Goal: Information Seeking & Learning: Learn about a topic

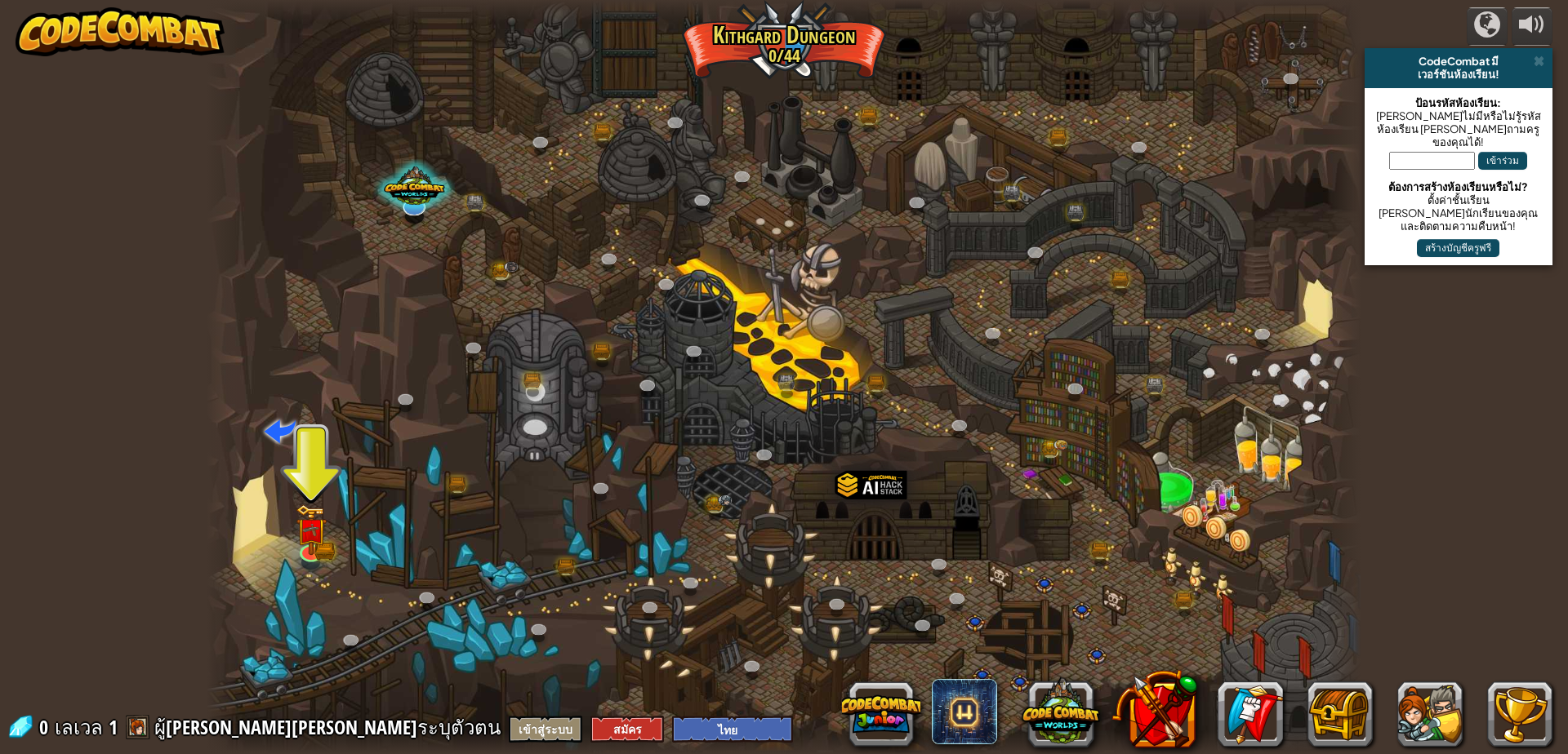
select select "th"
drag, startPoint x: 30, startPoint y: 0, endPoint x: 890, endPoint y: 713, distance: 1117.1
click at [890, 713] on button at bounding box center [881, 714] width 78 height 78
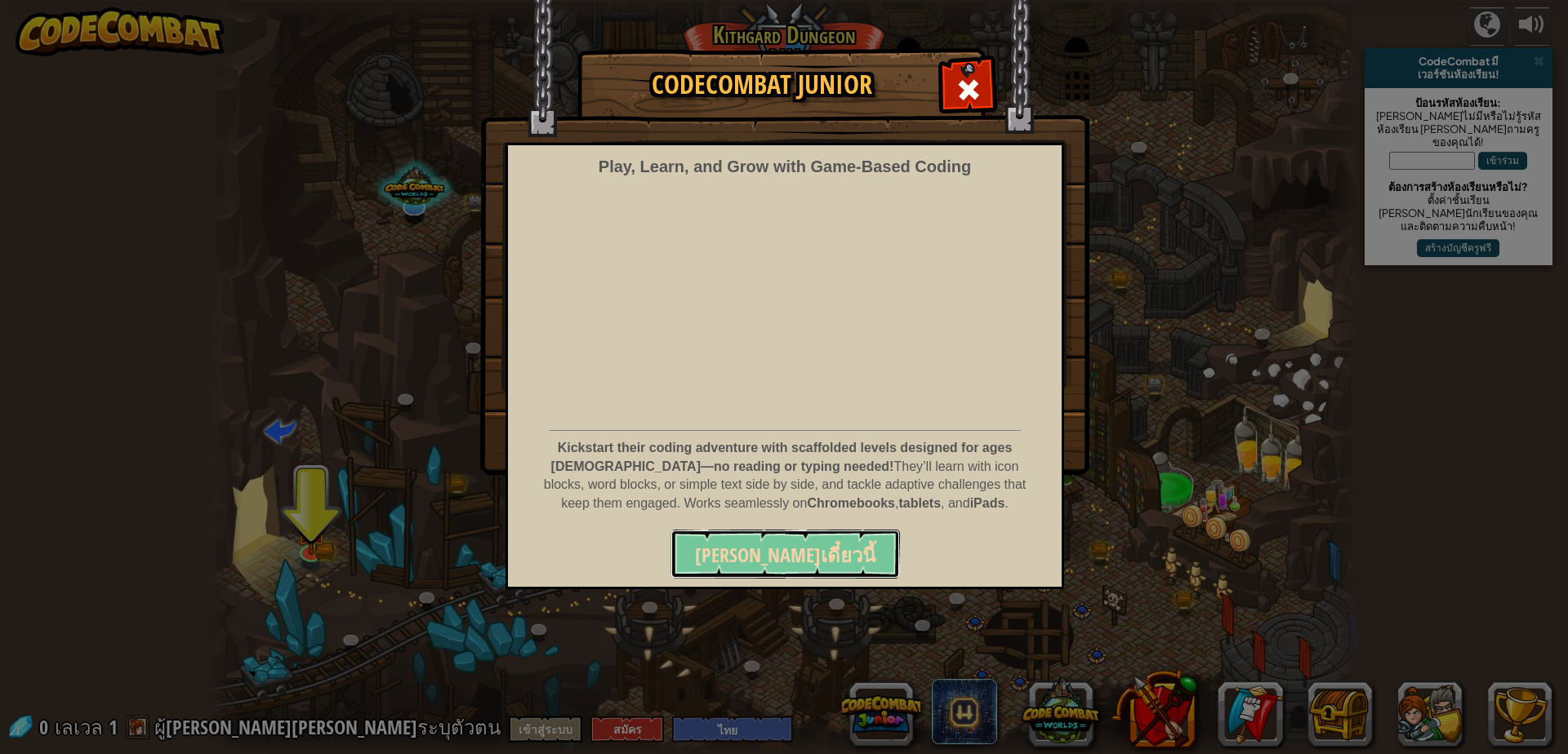
click at [761, 544] on span "เล่นเดี๋ยวนี้" at bounding box center [785, 555] width 181 height 26
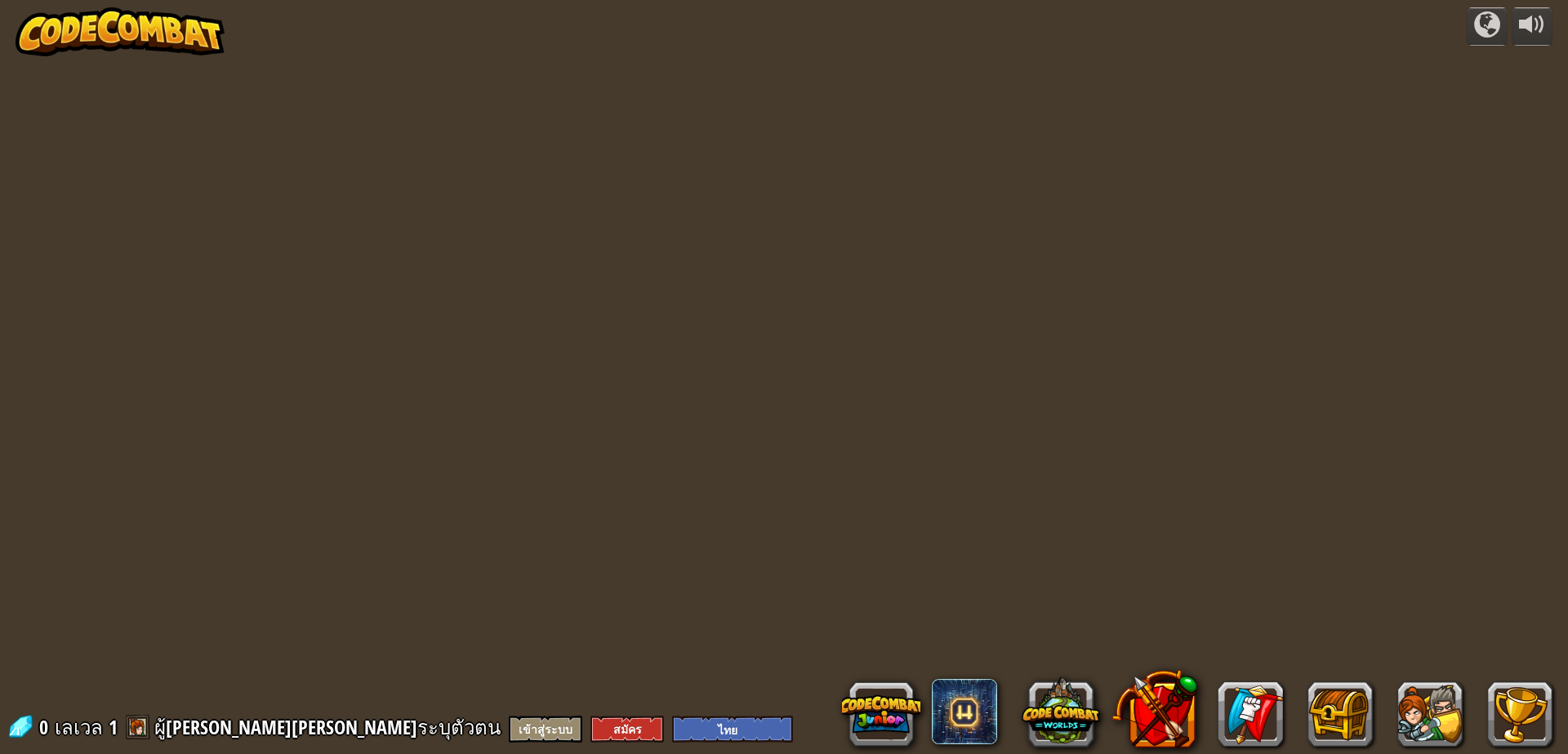
select select "th"
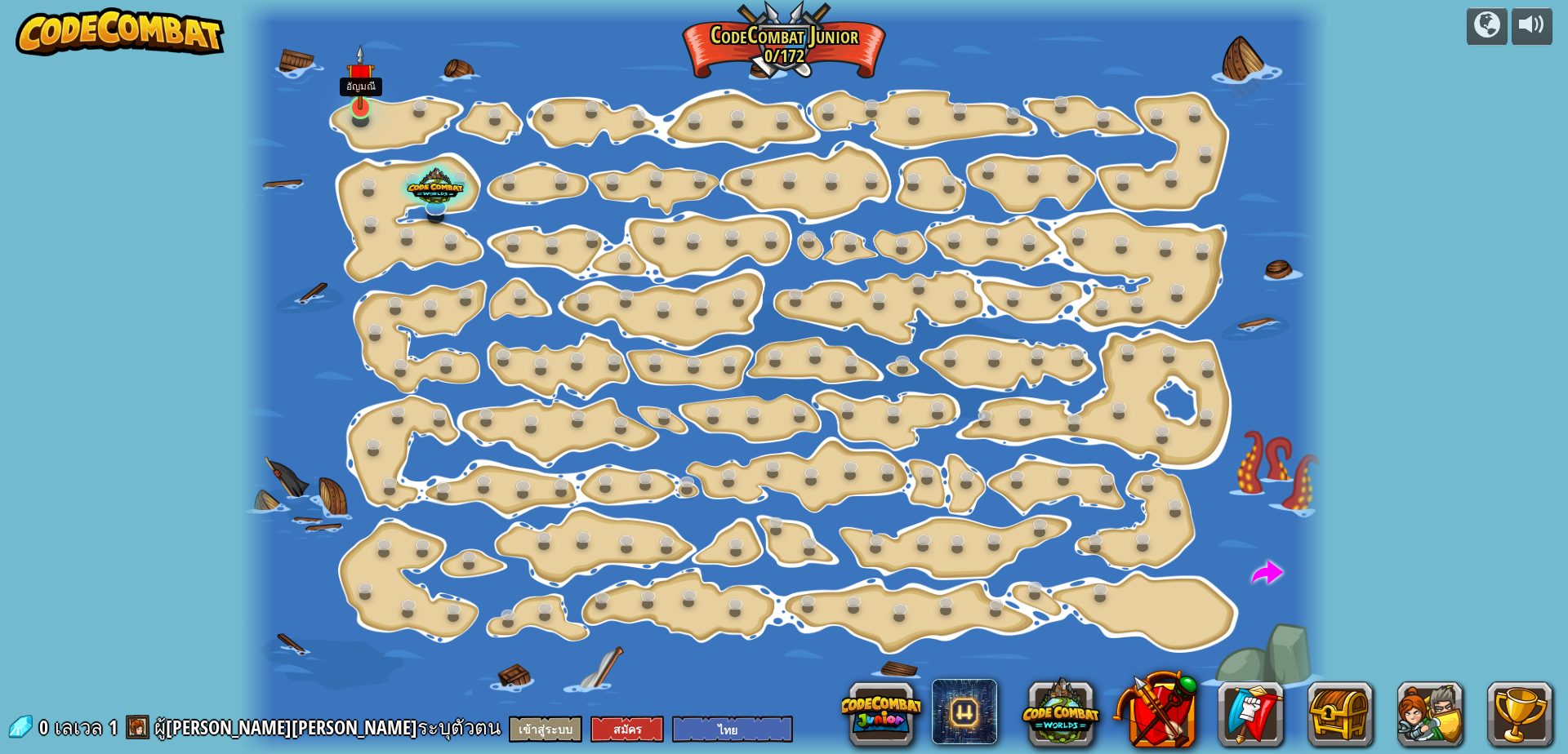
click at [348, 93] on img at bounding box center [361, 76] width 29 height 65
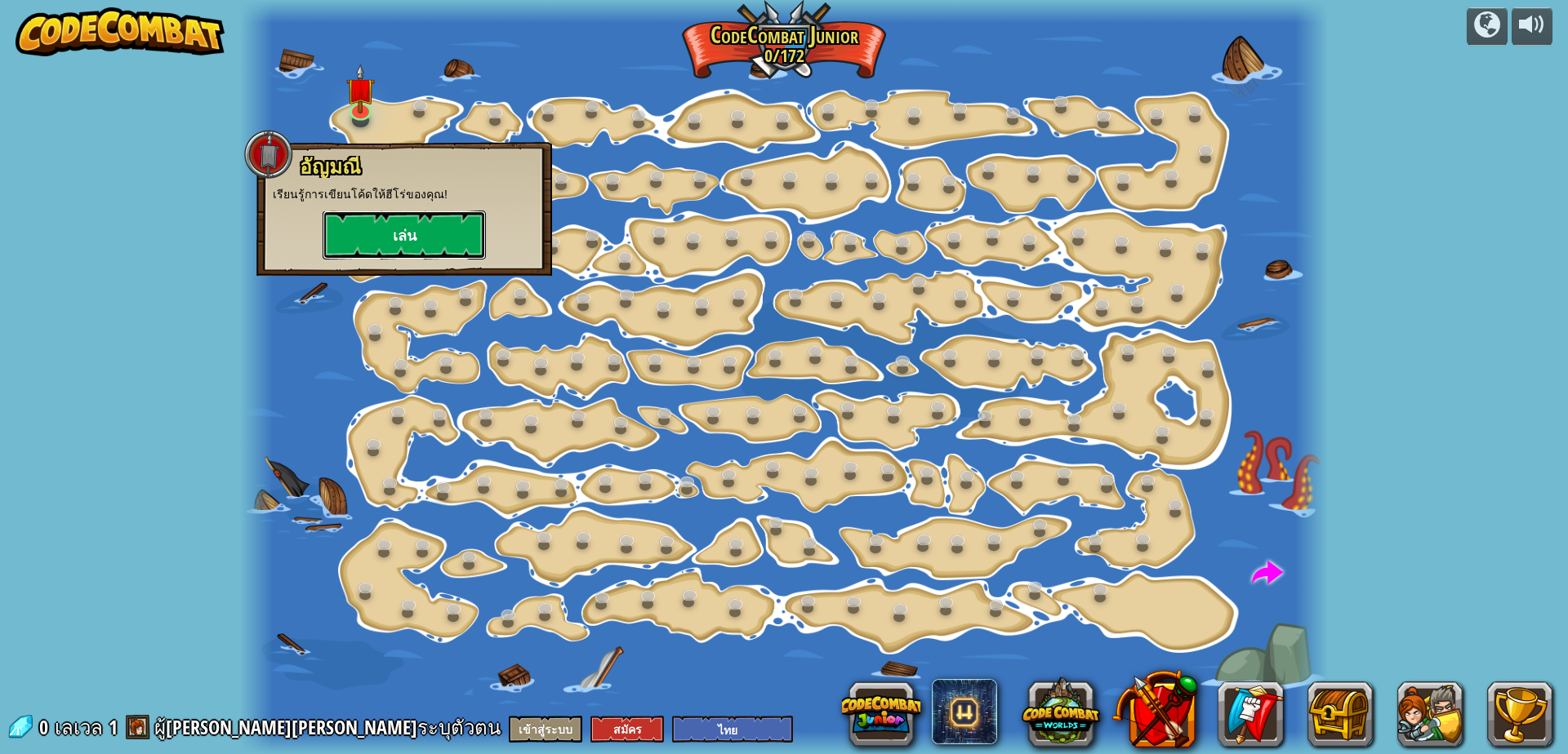
click at [413, 236] on button "เล่น" at bounding box center [404, 234] width 163 height 49
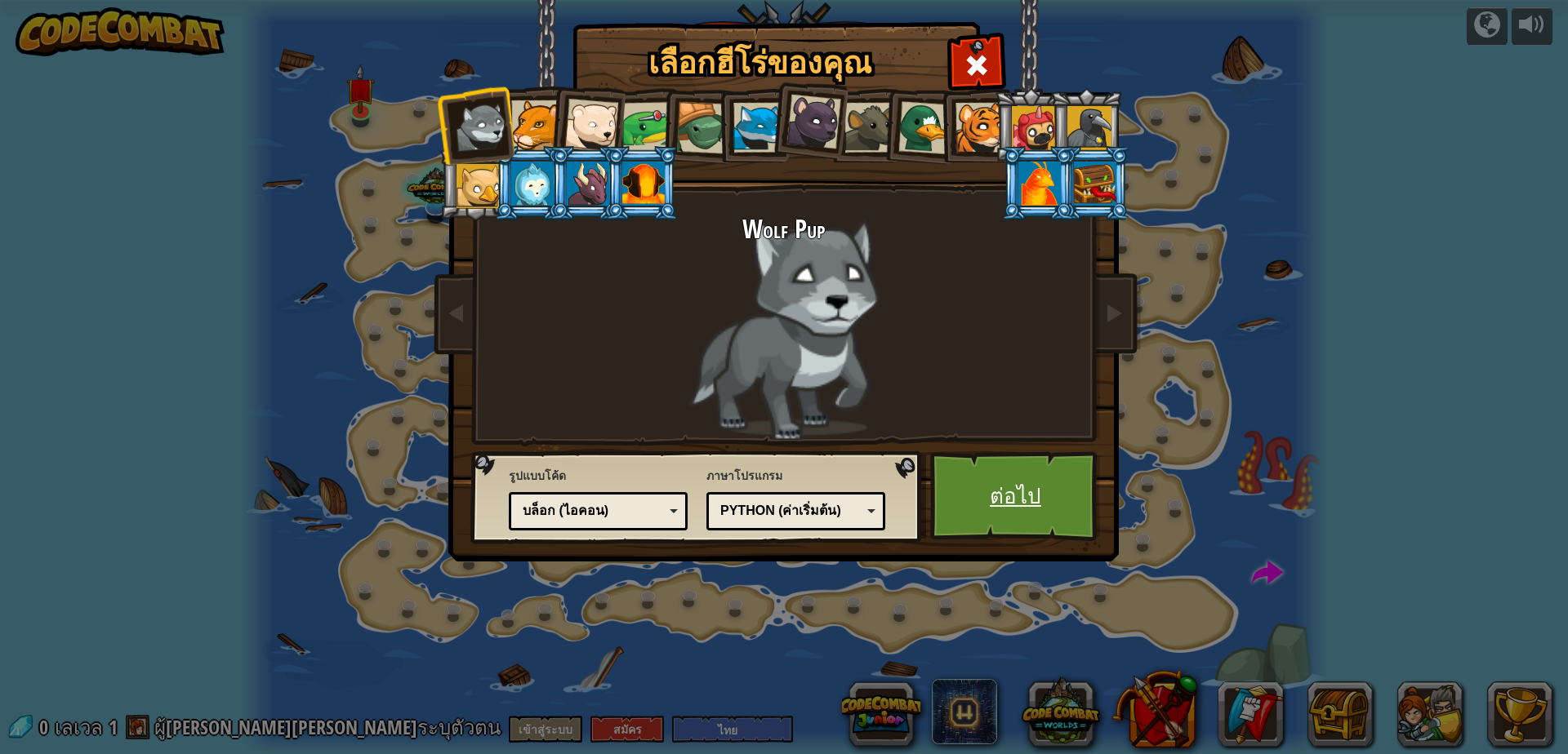
click at [1021, 500] on link "ต่อไป" at bounding box center [1015, 496] width 171 height 90
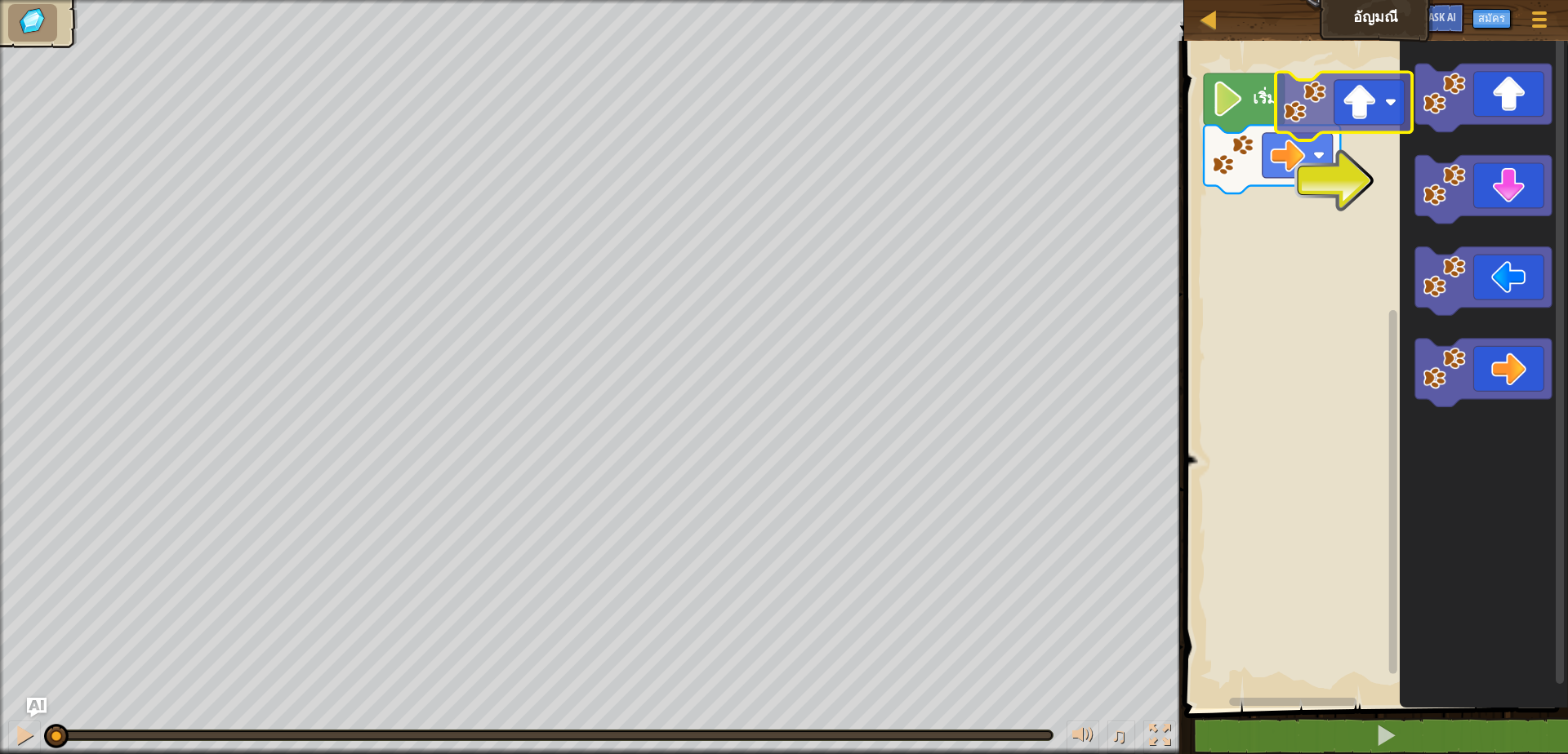
click at [1330, 101] on div "เริ่ม" at bounding box center [1373, 370] width 389 height 676
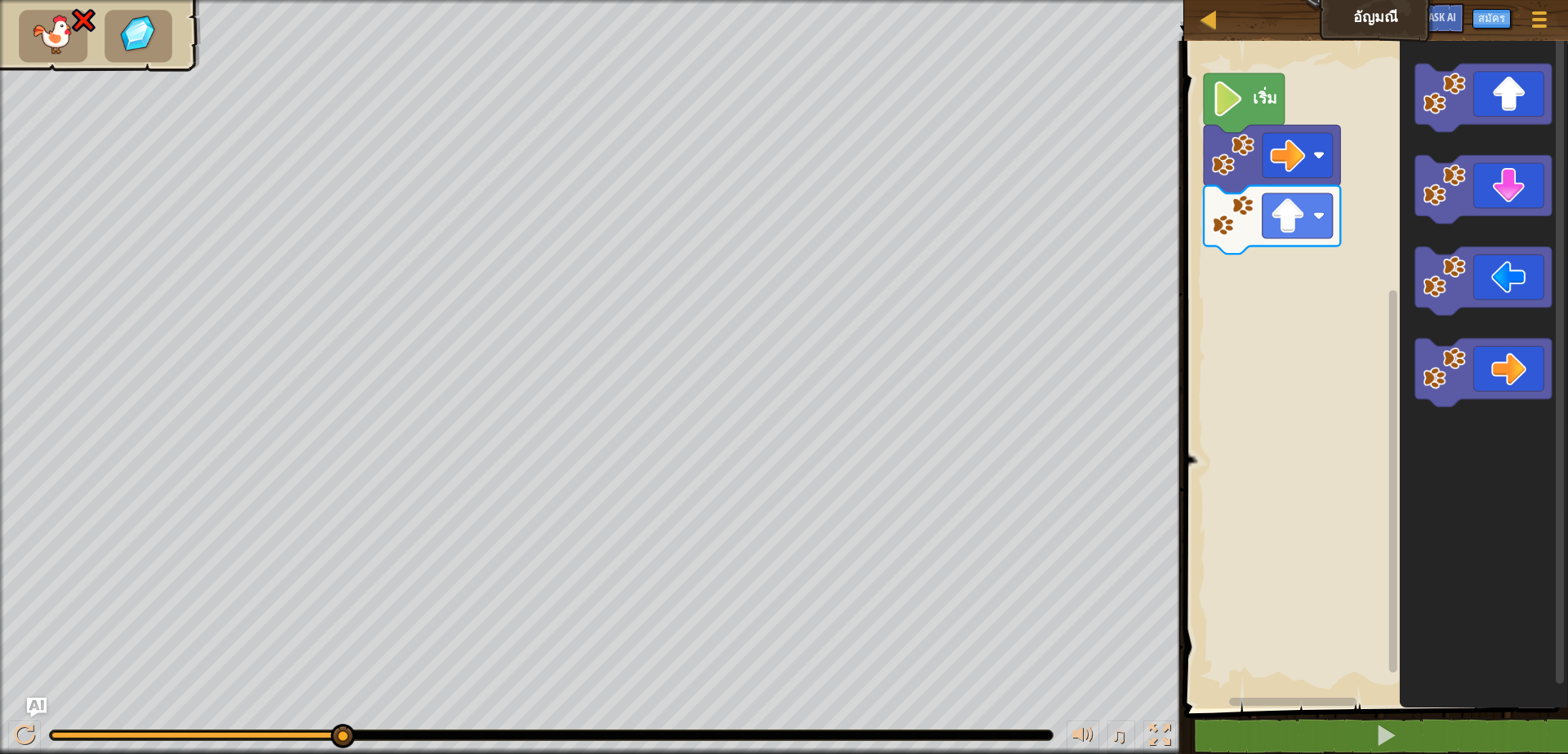
click at [512, 254] on div "แผนที่ [PERSON_NAME] เมนูเกม สมัคร Ask AI 1 ההההההההההההההההההההההההההההההההההה…" at bounding box center [784, 377] width 1568 height 754
click at [1471, 370] on g "พื้นที่ทำงาน Blockly" at bounding box center [1482, 373] width 136 height 68
click at [1472, 346] on icon "พื้นที่ทำงาน Blockly" at bounding box center [1482, 373] width 136 height 68
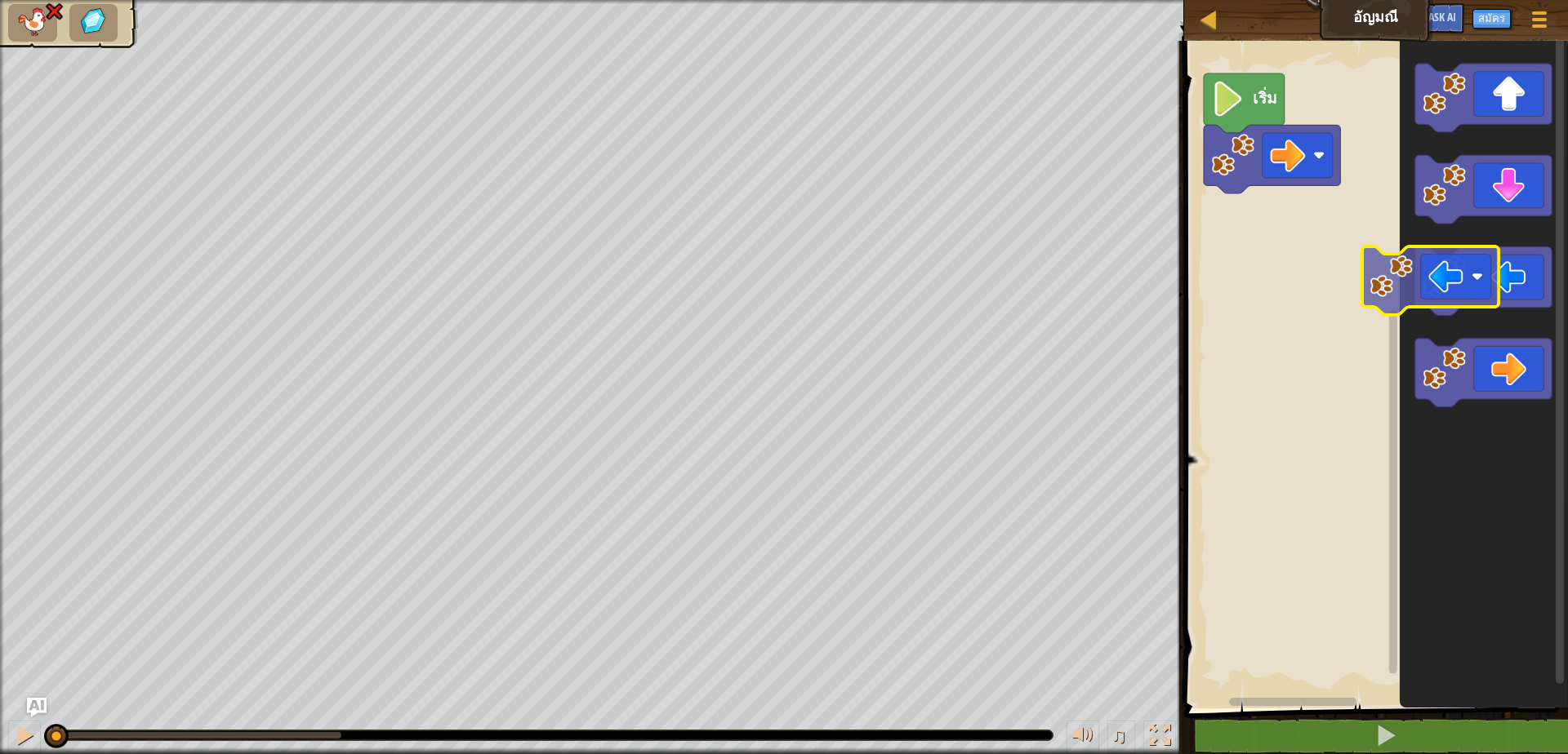
click at [1539, 337] on icon "พื้นที่ทำงาน Blockly" at bounding box center [1483, 370] width 168 height 676
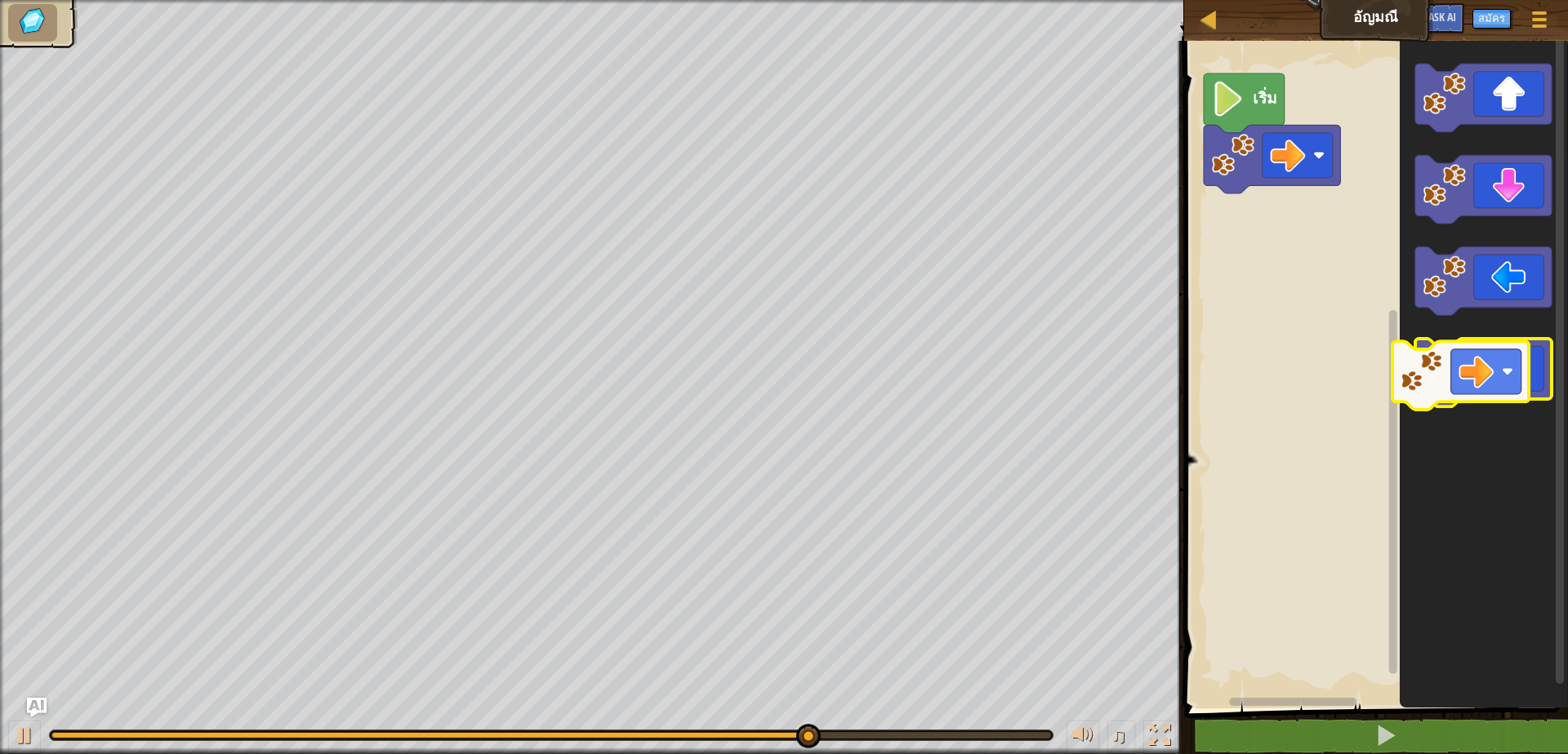
click at [1497, 377] on icon "พื้นที่ทำงาน Blockly" at bounding box center [1482, 373] width 136 height 68
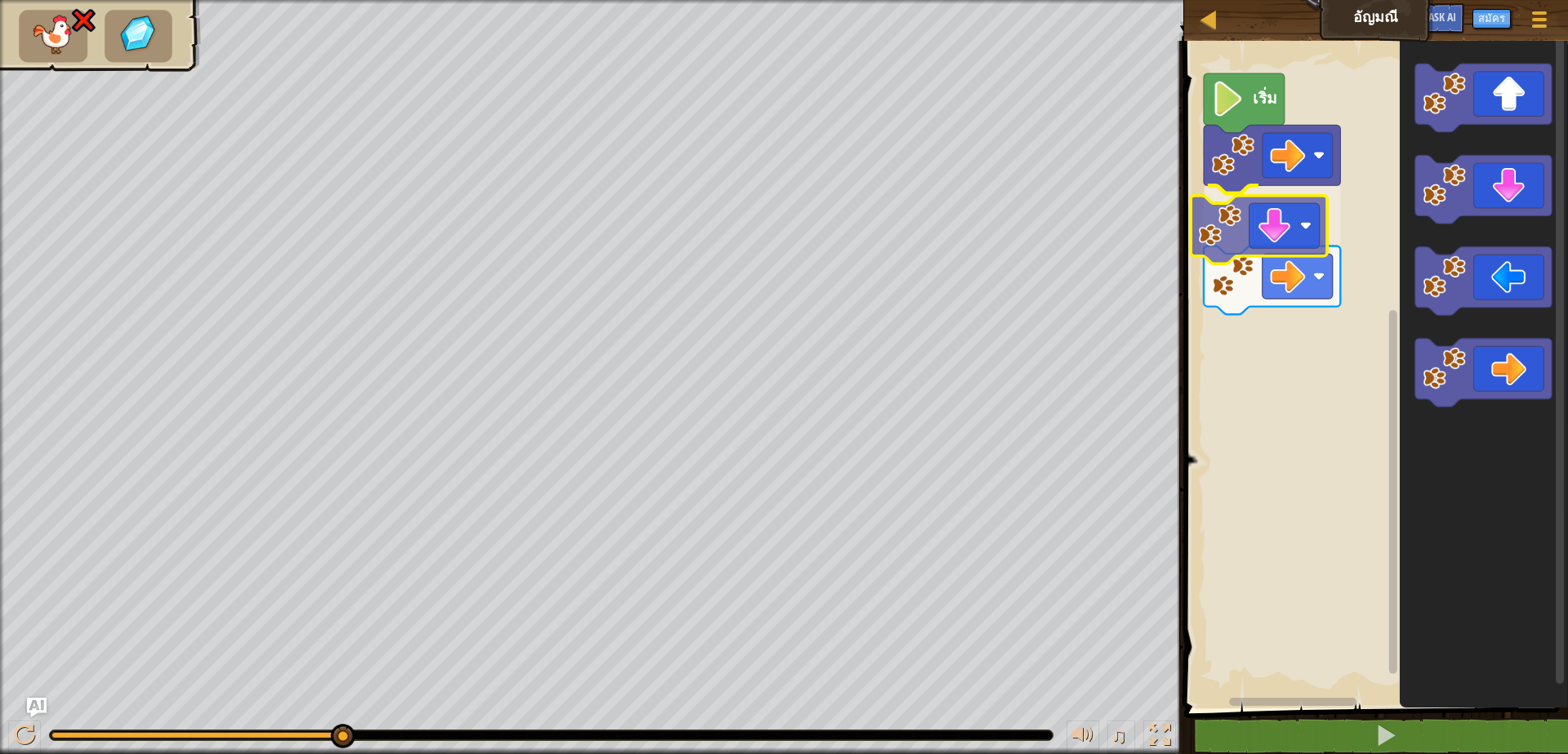
click at [1263, 211] on div "เริ่ม" at bounding box center [1373, 370] width 389 height 676
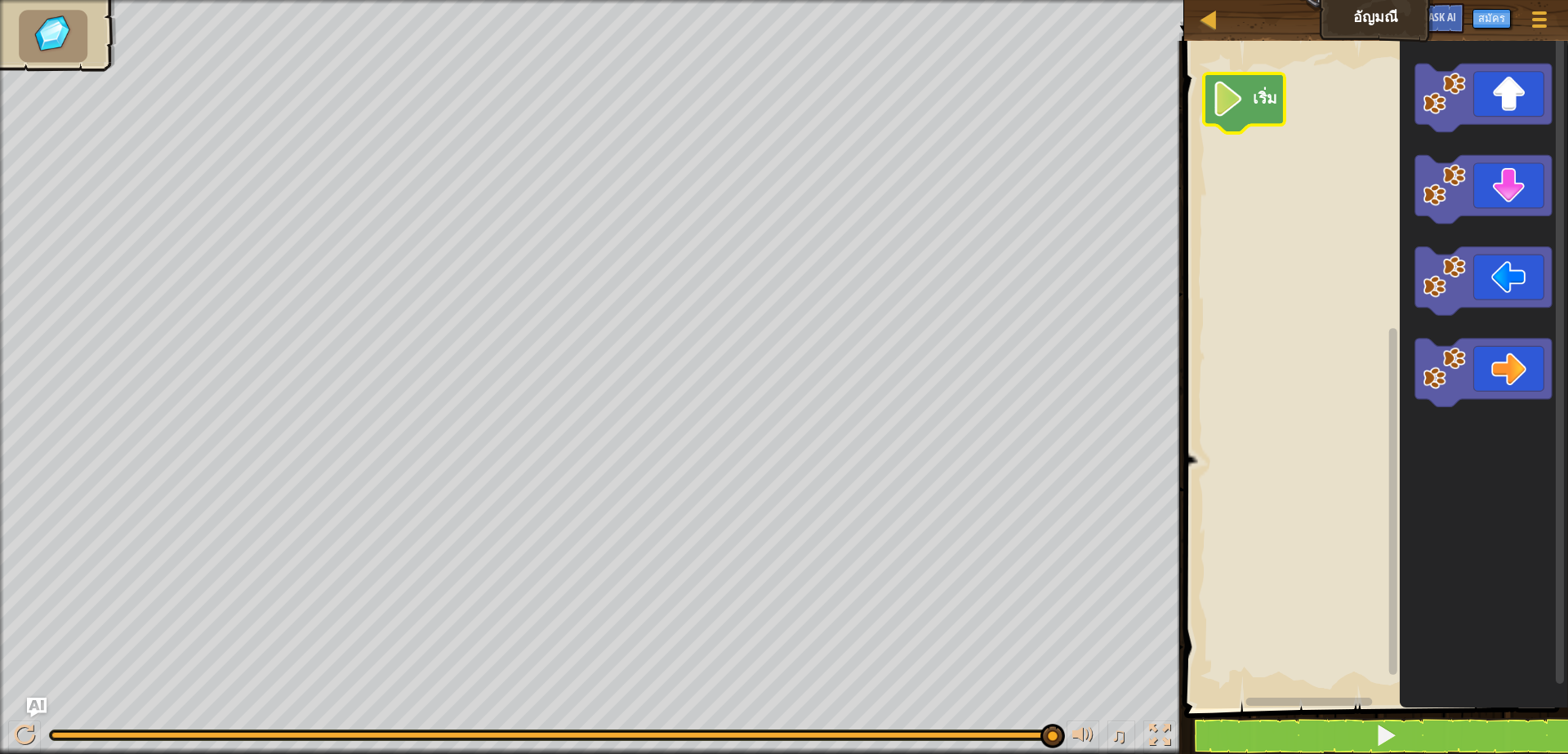
click at [1269, 95] on text "เริ่ม" at bounding box center [1264, 97] width 25 height 22
click at [1227, 87] on image "พื้นที่ทำงาน Blockly" at bounding box center [1227, 99] width 34 height 35
click at [1240, 98] on image "พื้นที่ทำงาน Blockly" at bounding box center [1227, 99] width 34 height 35
click at [1253, 181] on div "เริ่ม" at bounding box center [1373, 370] width 389 height 676
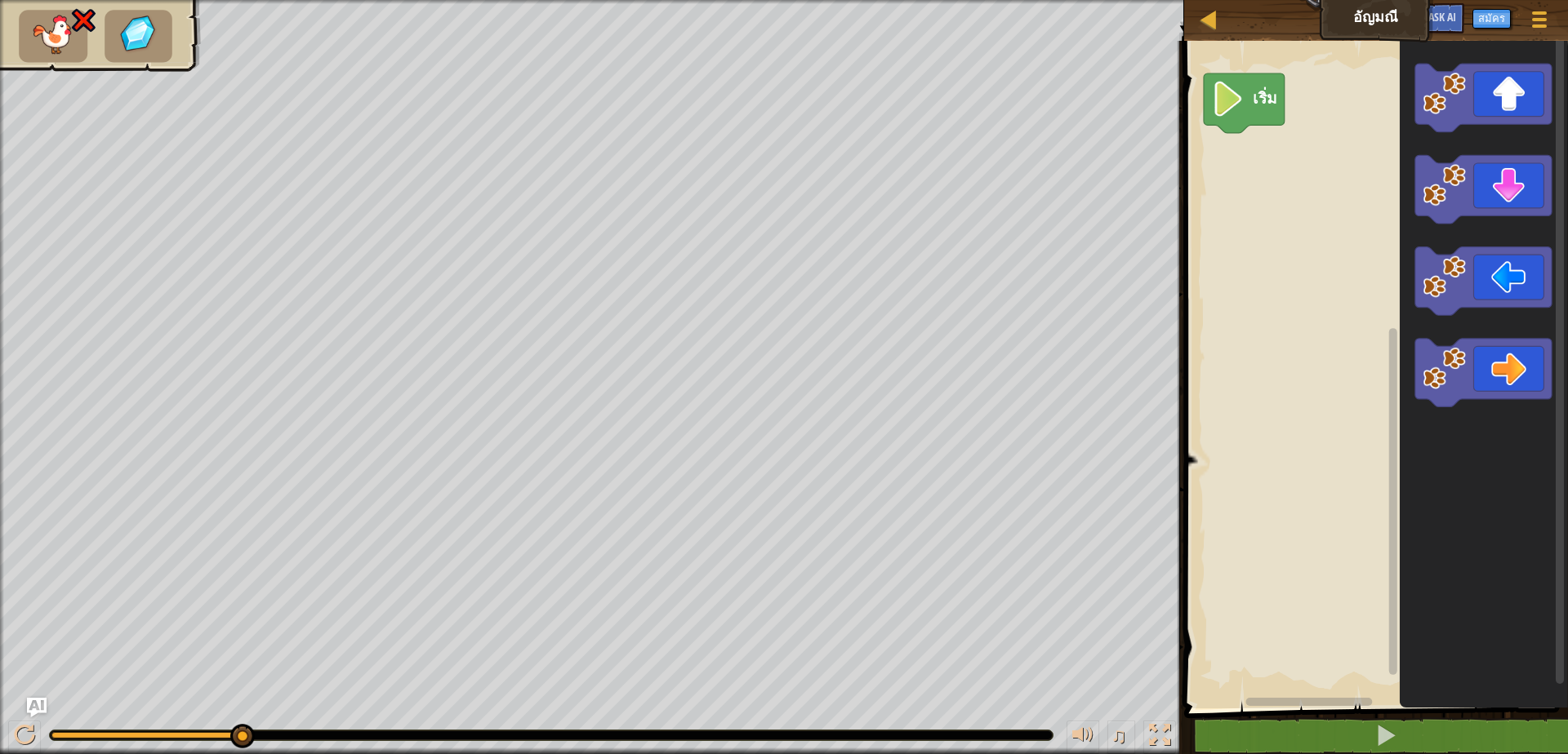
click at [1225, 112] on image "พื้นที่ทำงาน Blockly" at bounding box center [1227, 99] width 34 height 35
click at [1246, 109] on icon "พื้นที่ทำงาน Blockly" at bounding box center [1244, 103] width 81 height 59
click at [31, 725] on div at bounding box center [25, 736] width 21 height 21
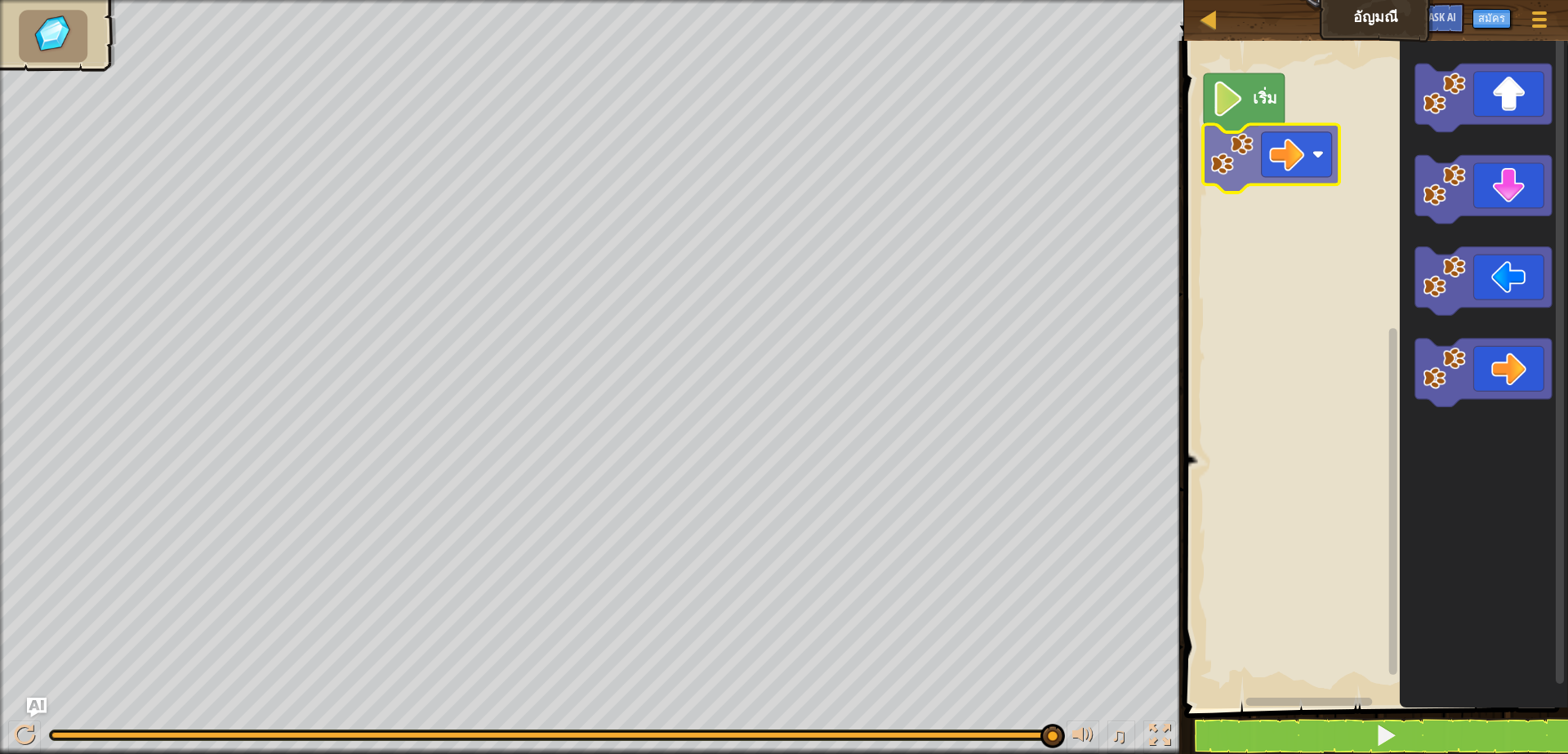
click at [1261, 163] on div "เริ่ม" at bounding box center [1373, 370] width 389 height 676
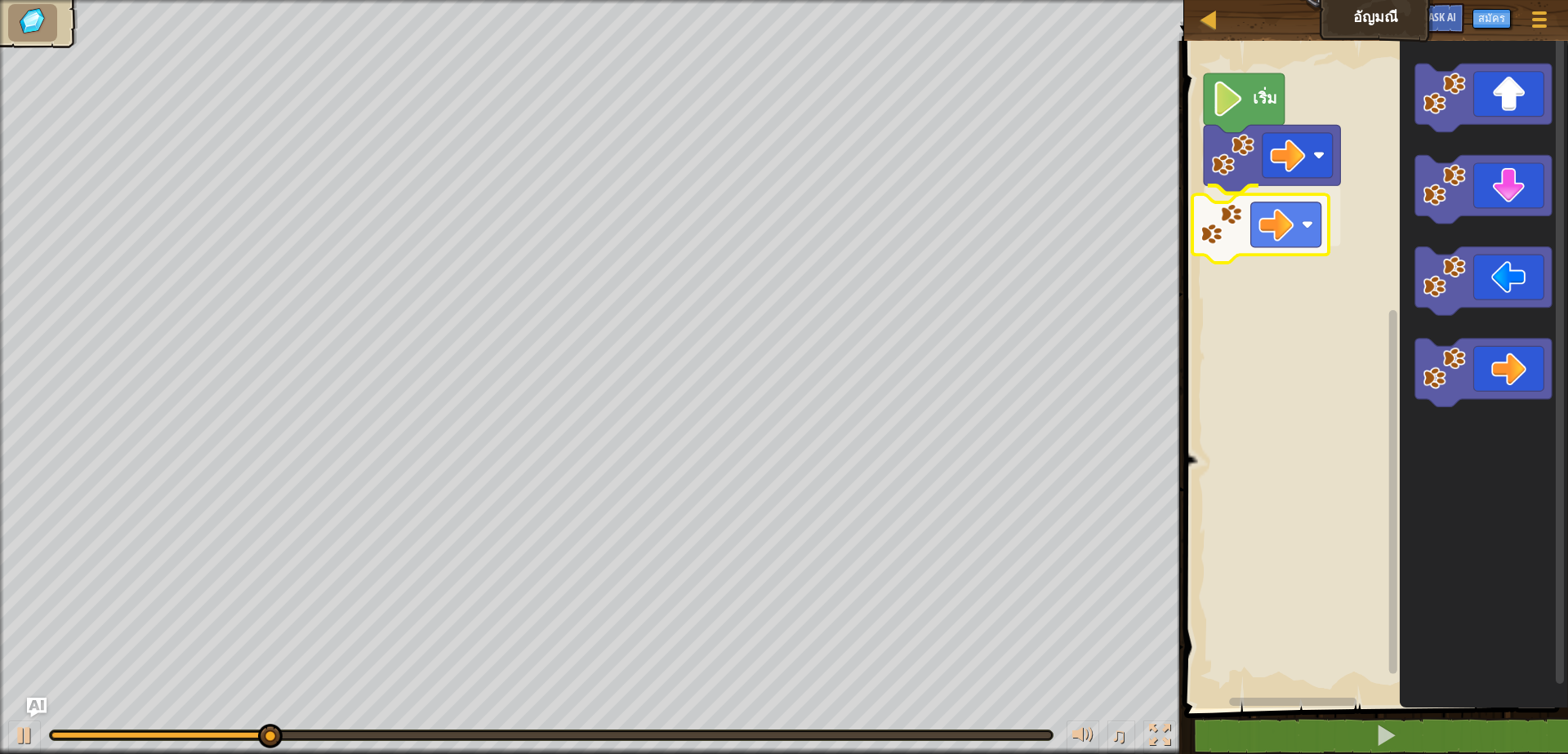
click at [1256, 224] on div "เริ่ม" at bounding box center [1373, 370] width 389 height 676
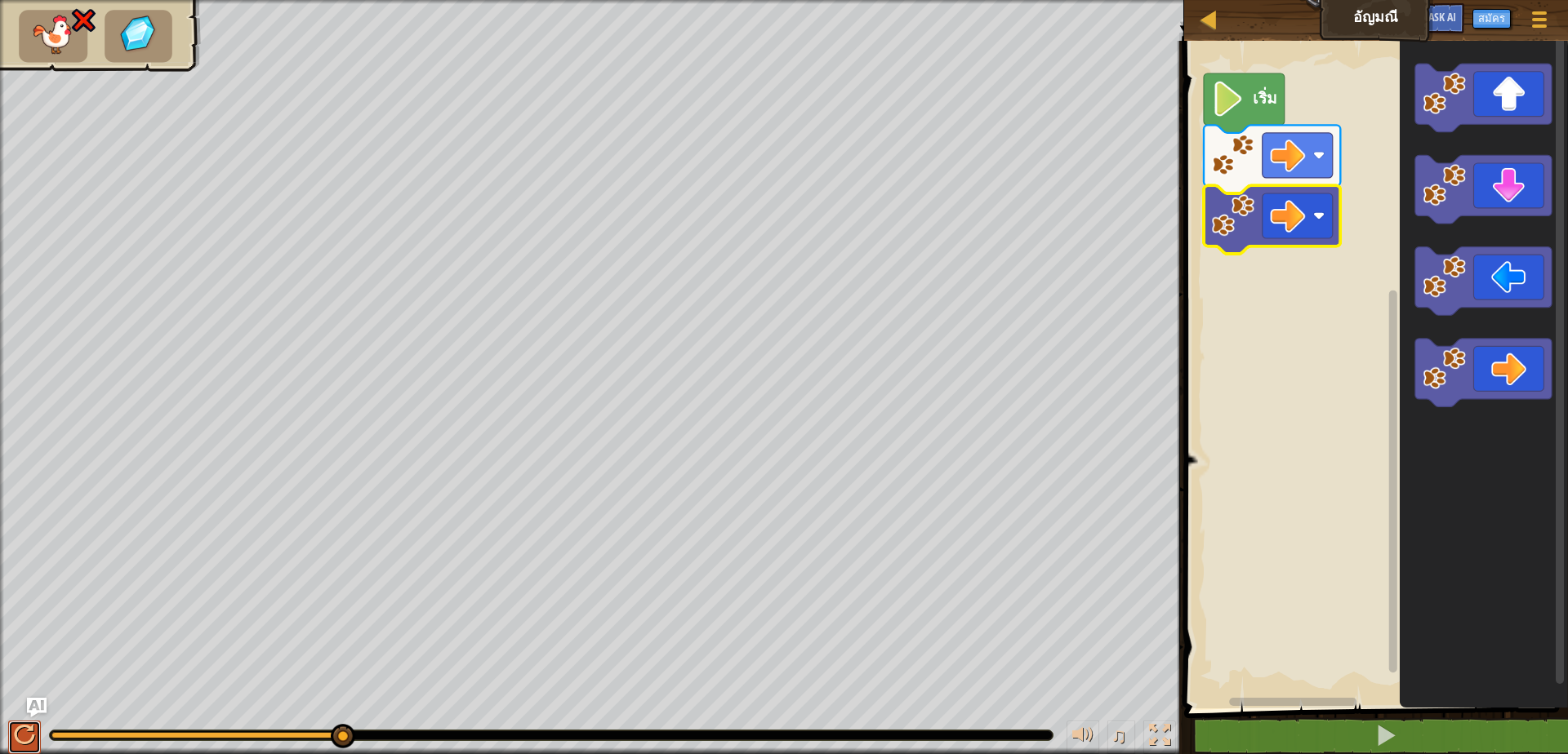
click at [25, 737] on div at bounding box center [25, 736] width 21 height 21
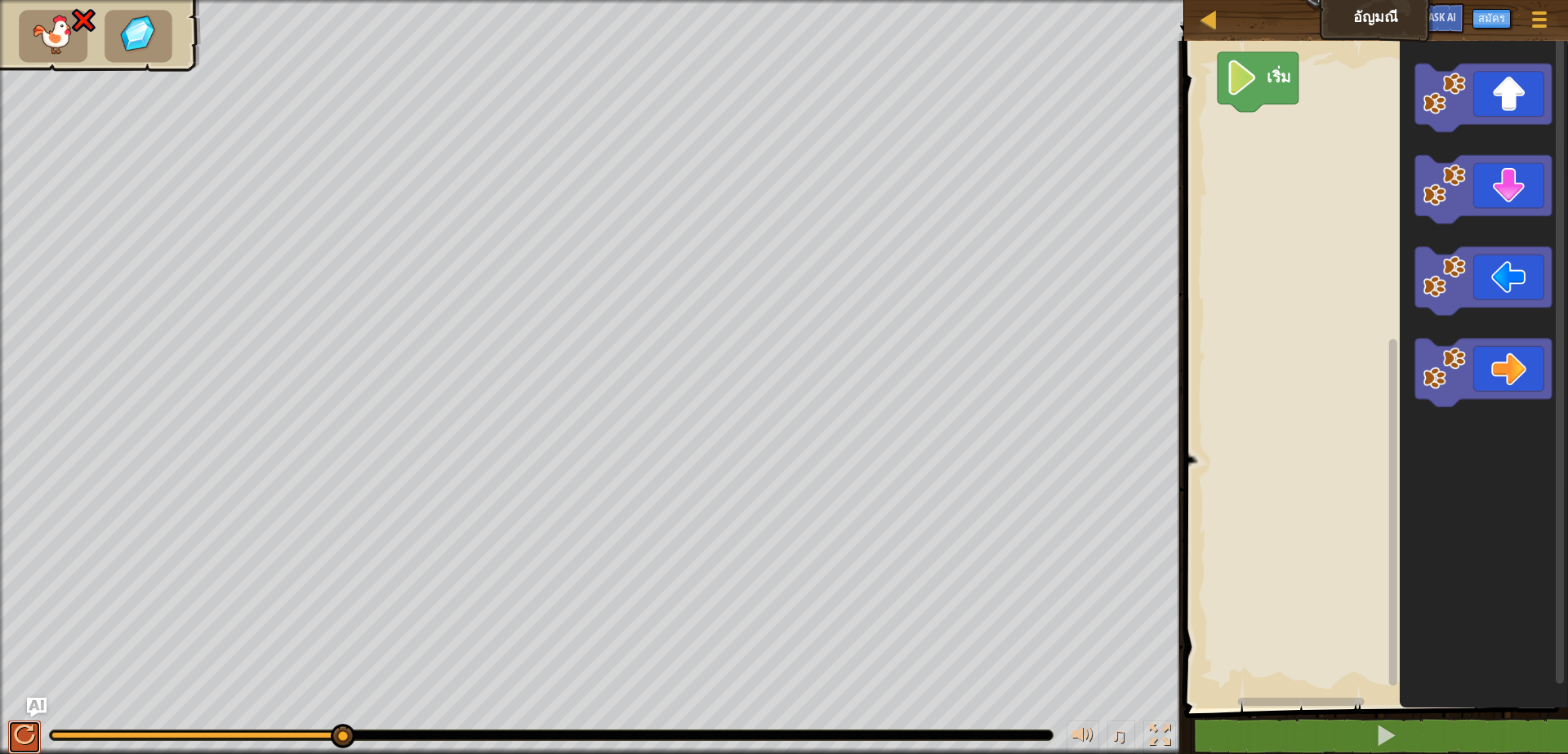
click at [37, 736] on button at bounding box center [25, 738] width 33 height 34
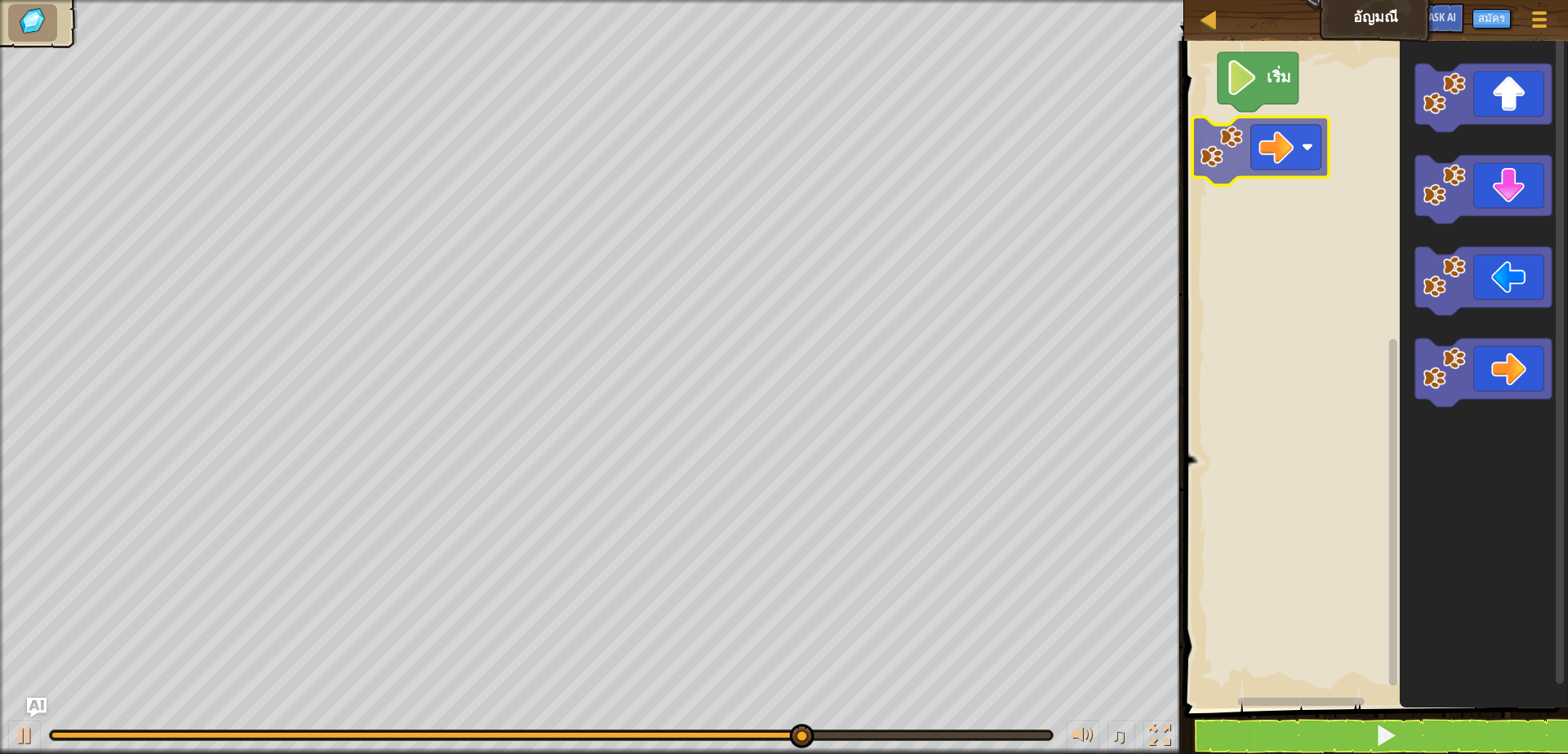
click at [1247, 139] on div "เริ่ม" at bounding box center [1373, 370] width 389 height 676
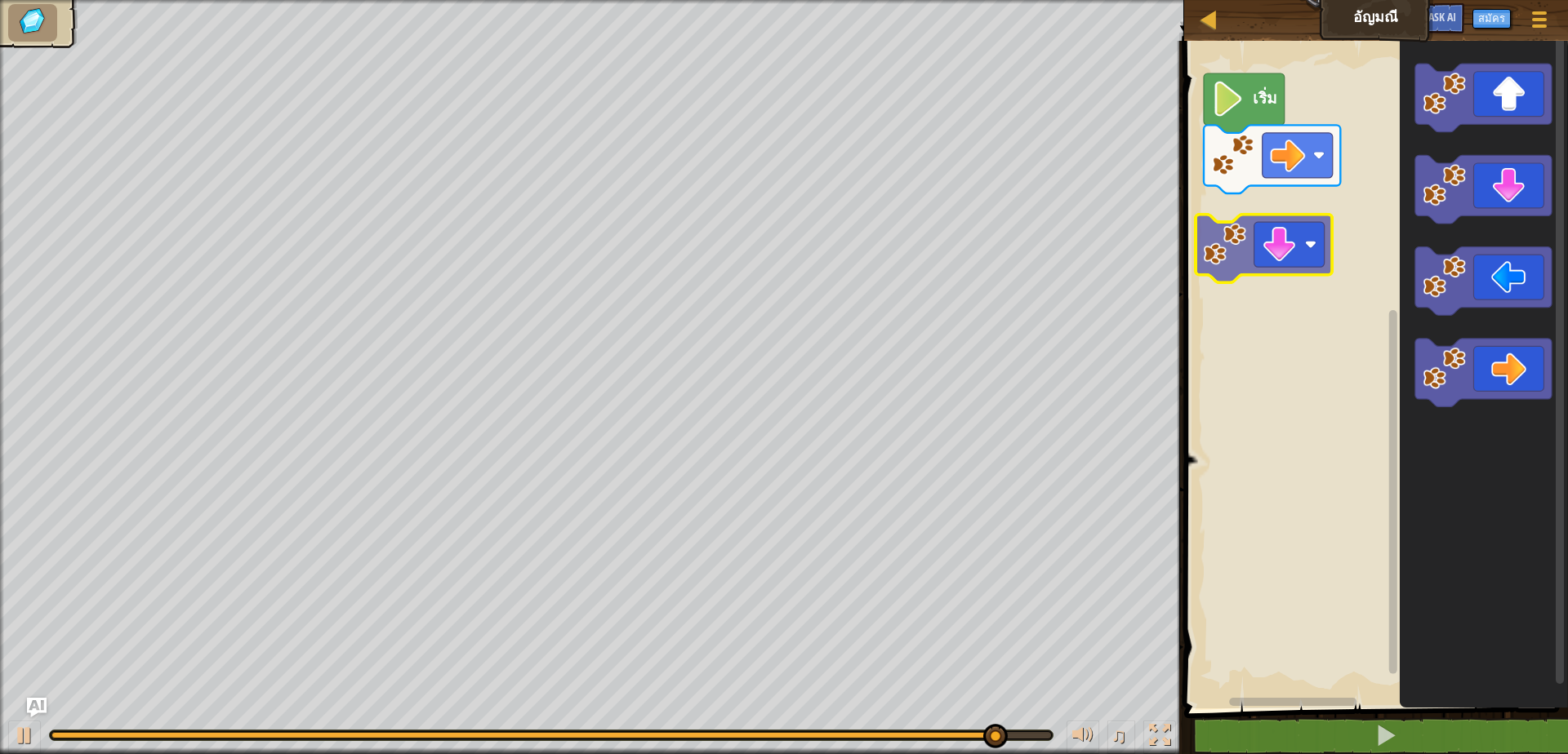
click at [1275, 238] on div "เริ่ม" at bounding box center [1373, 370] width 389 height 676
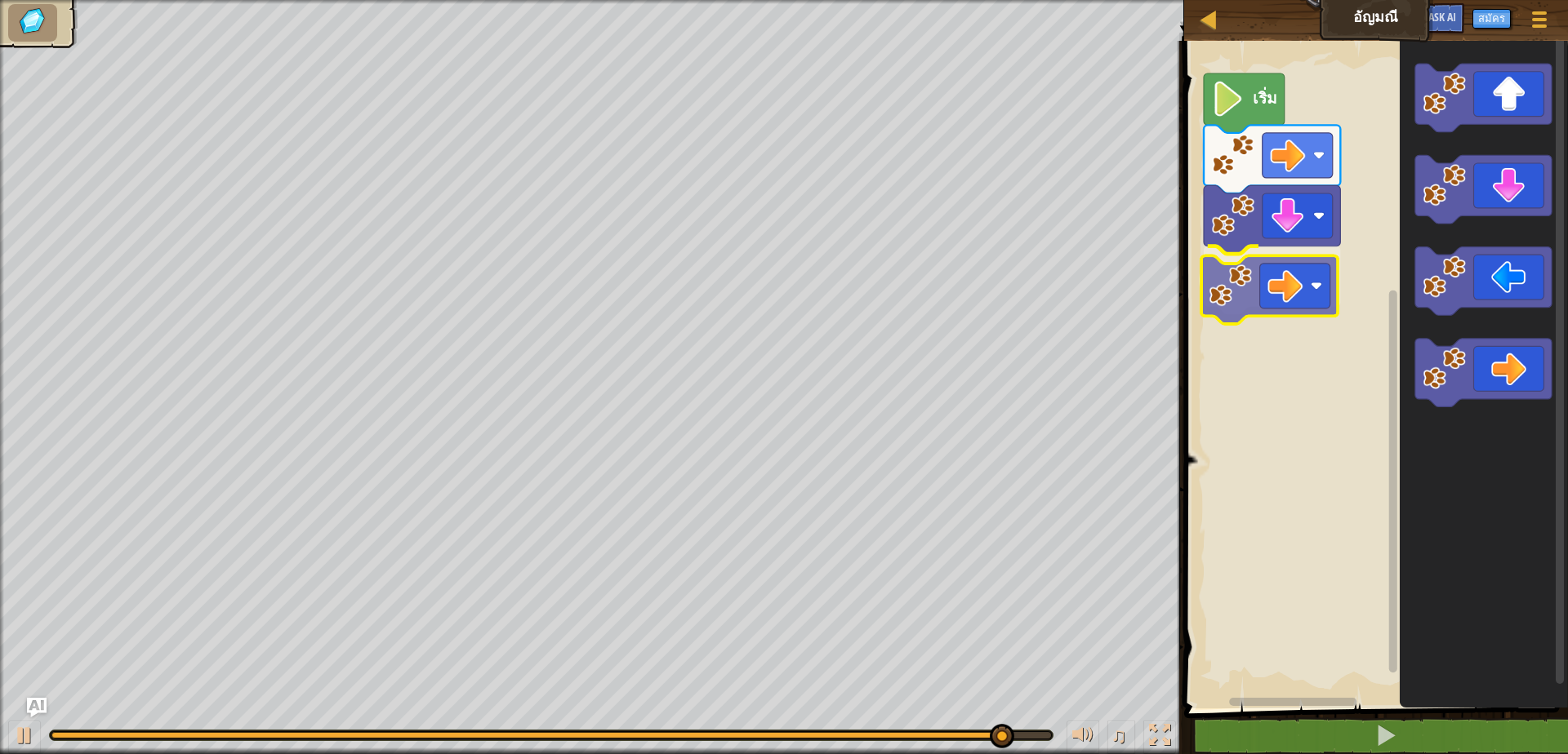
click at [1273, 273] on div "เริ่ม" at bounding box center [1373, 370] width 389 height 676
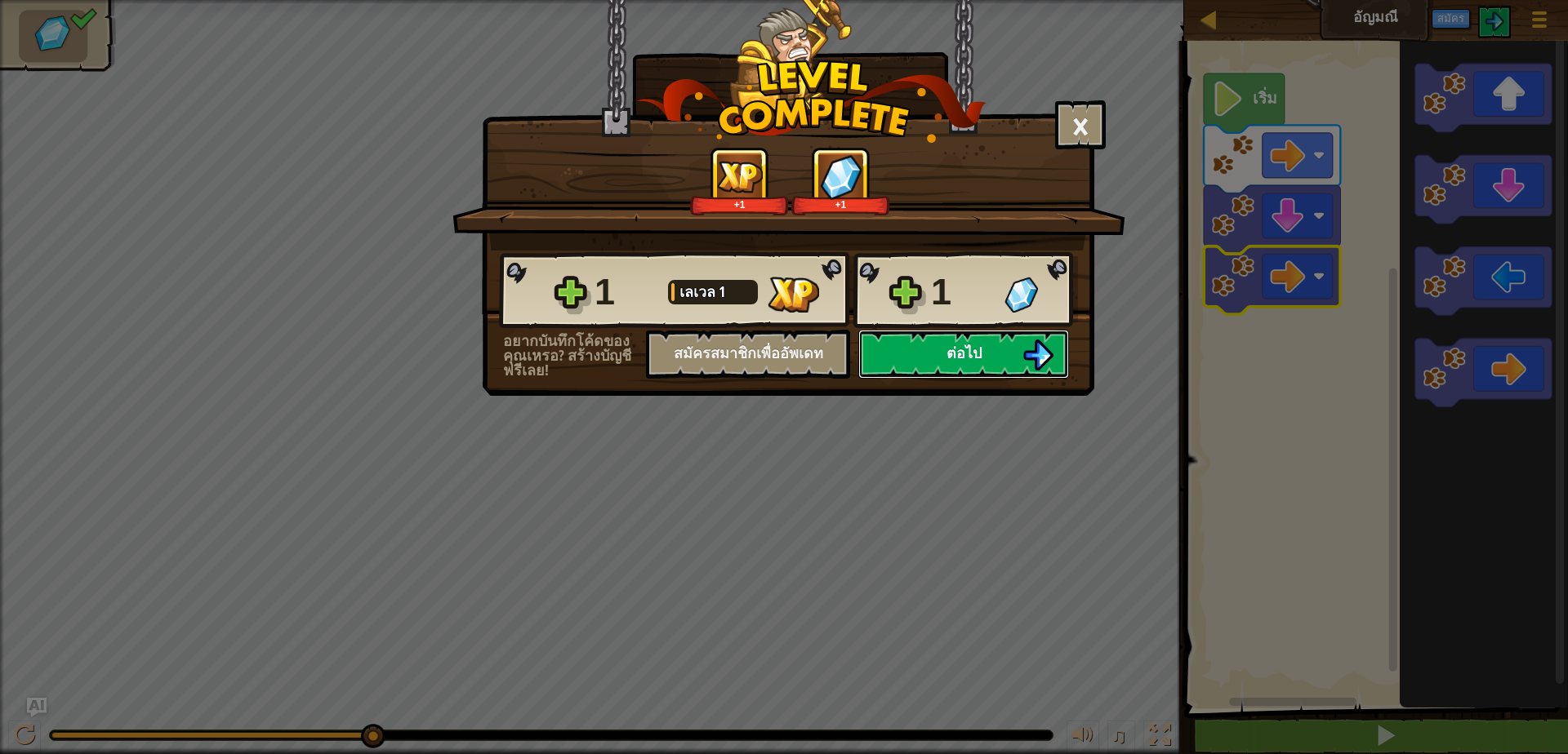
click at [1011, 344] on button "ต่อไป" at bounding box center [963, 354] width 210 height 49
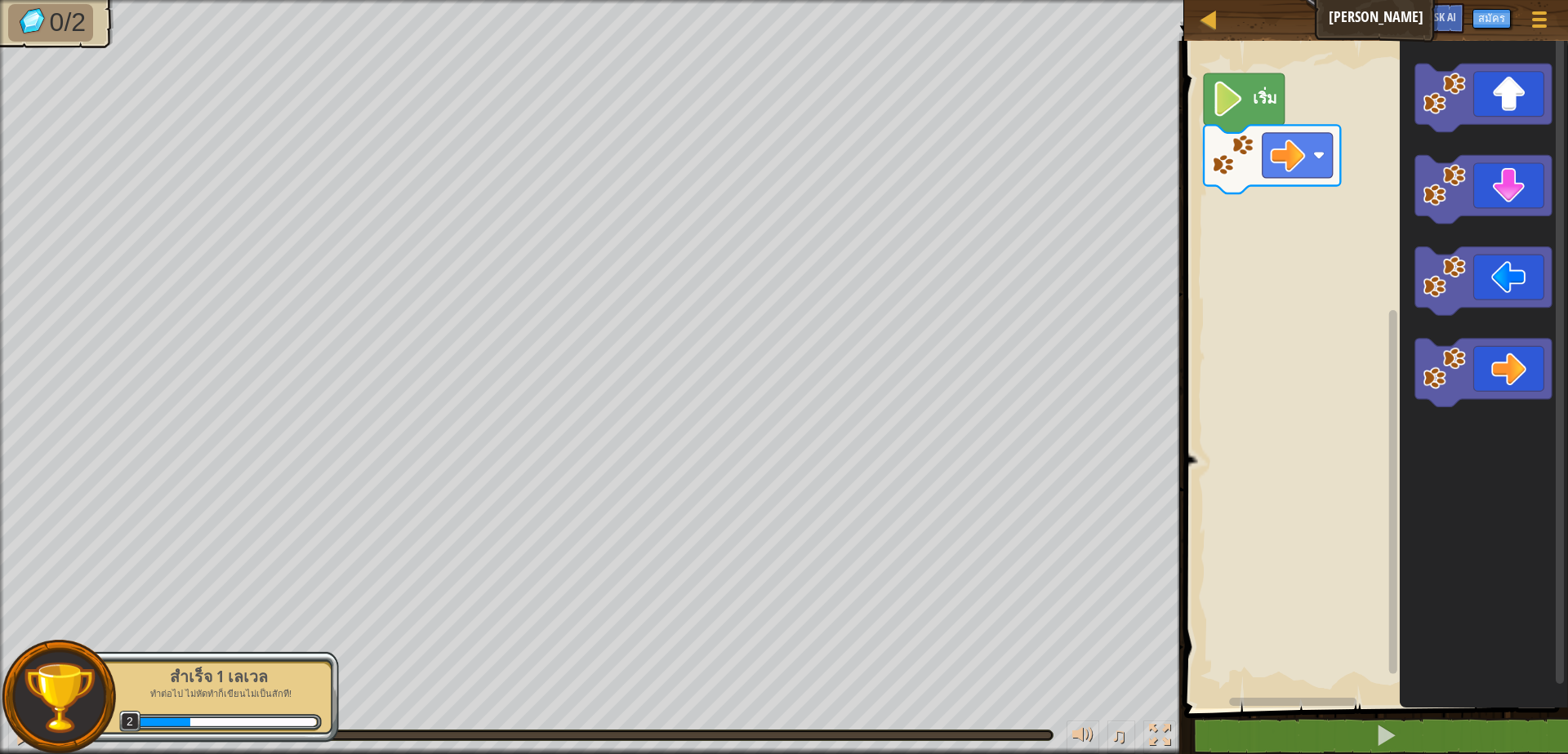
click at [113, 688] on div at bounding box center [59, 697] width 115 height 115
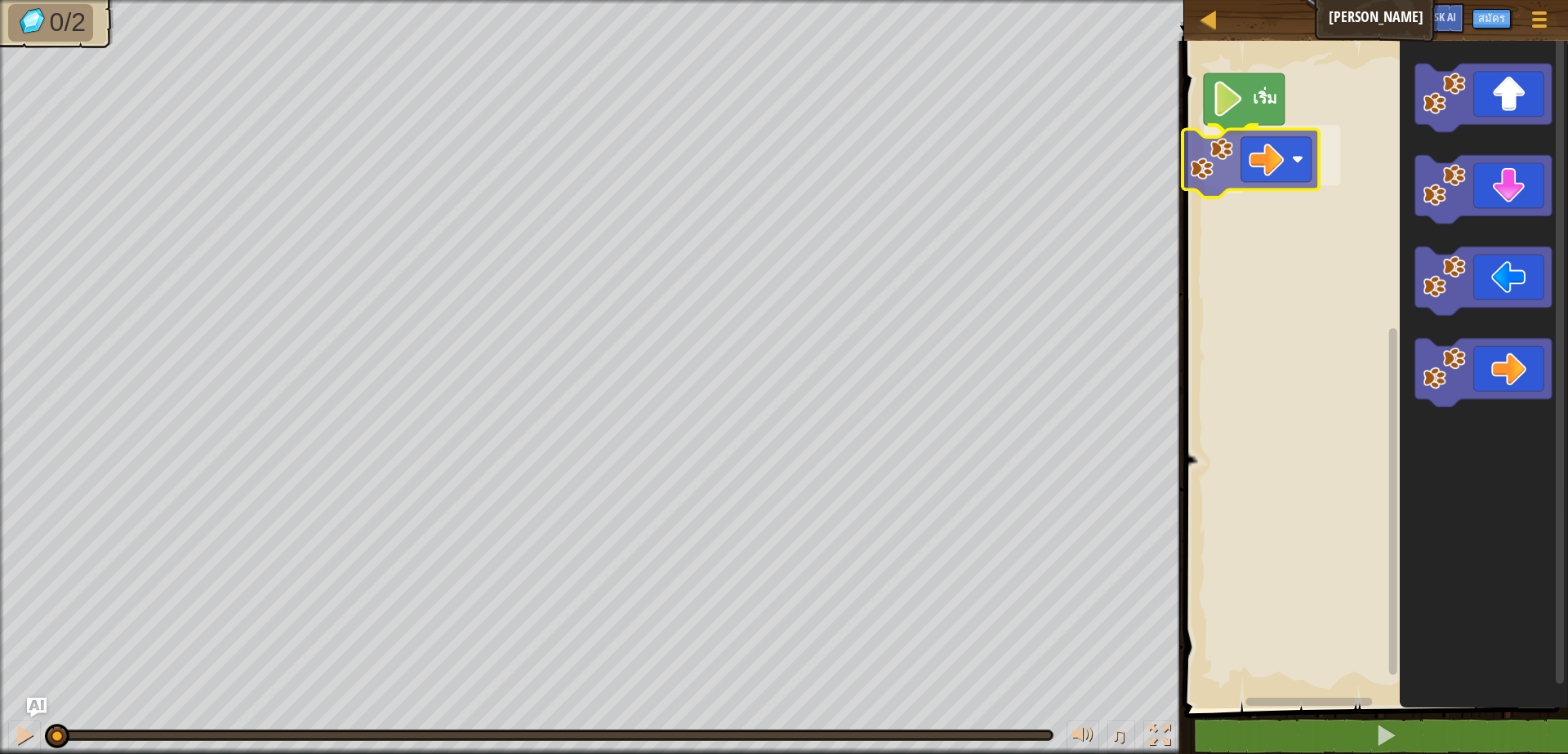
click at [1216, 148] on div "เริ่ม" at bounding box center [1373, 370] width 389 height 676
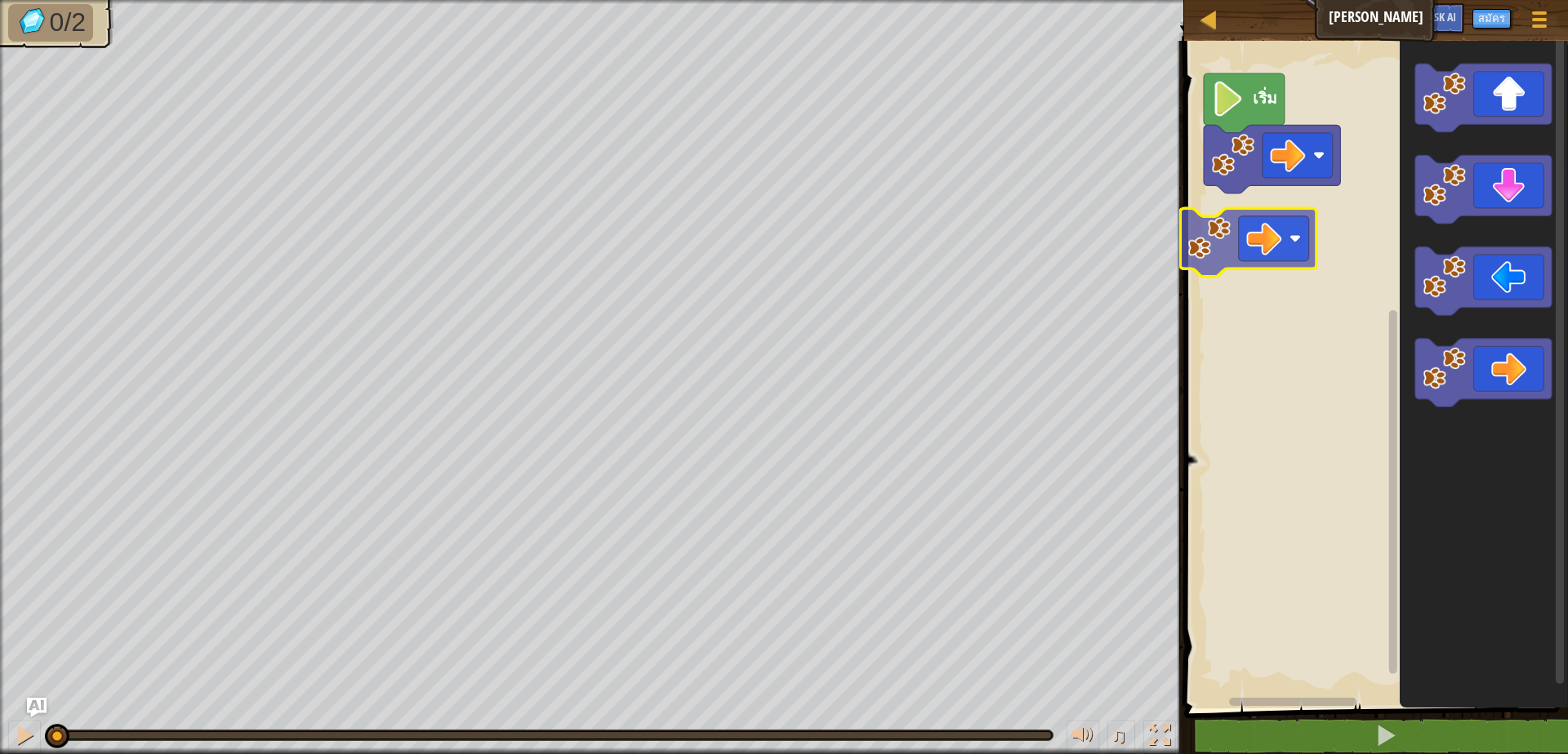
click at [1214, 217] on div "เริ่ม" at bounding box center [1373, 370] width 389 height 676
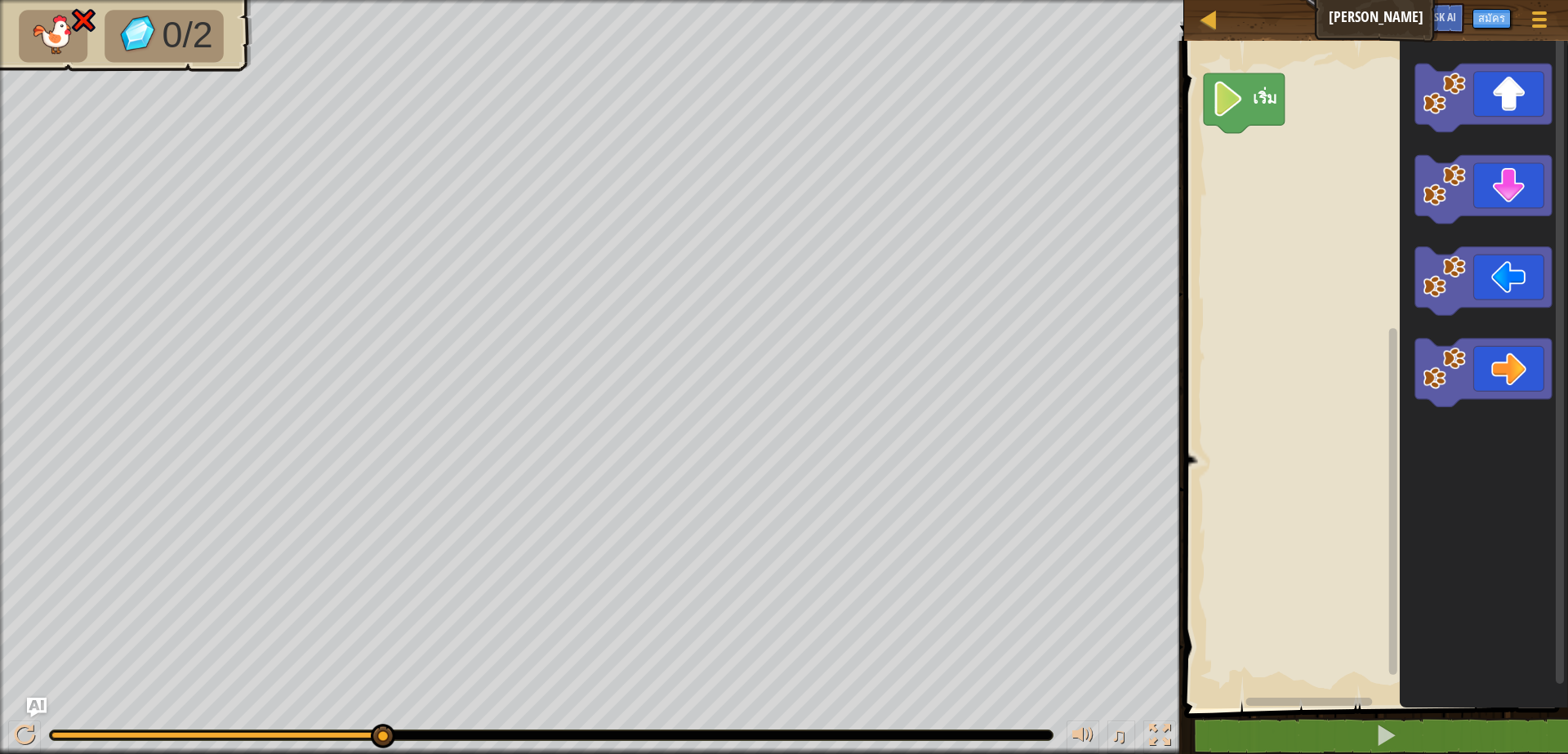
click at [26, 720] on div "♫" at bounding box center [592, 731] width 1184 height 49
click at [17, 726] on div at bounding box center [25, 736] width 21 height 21
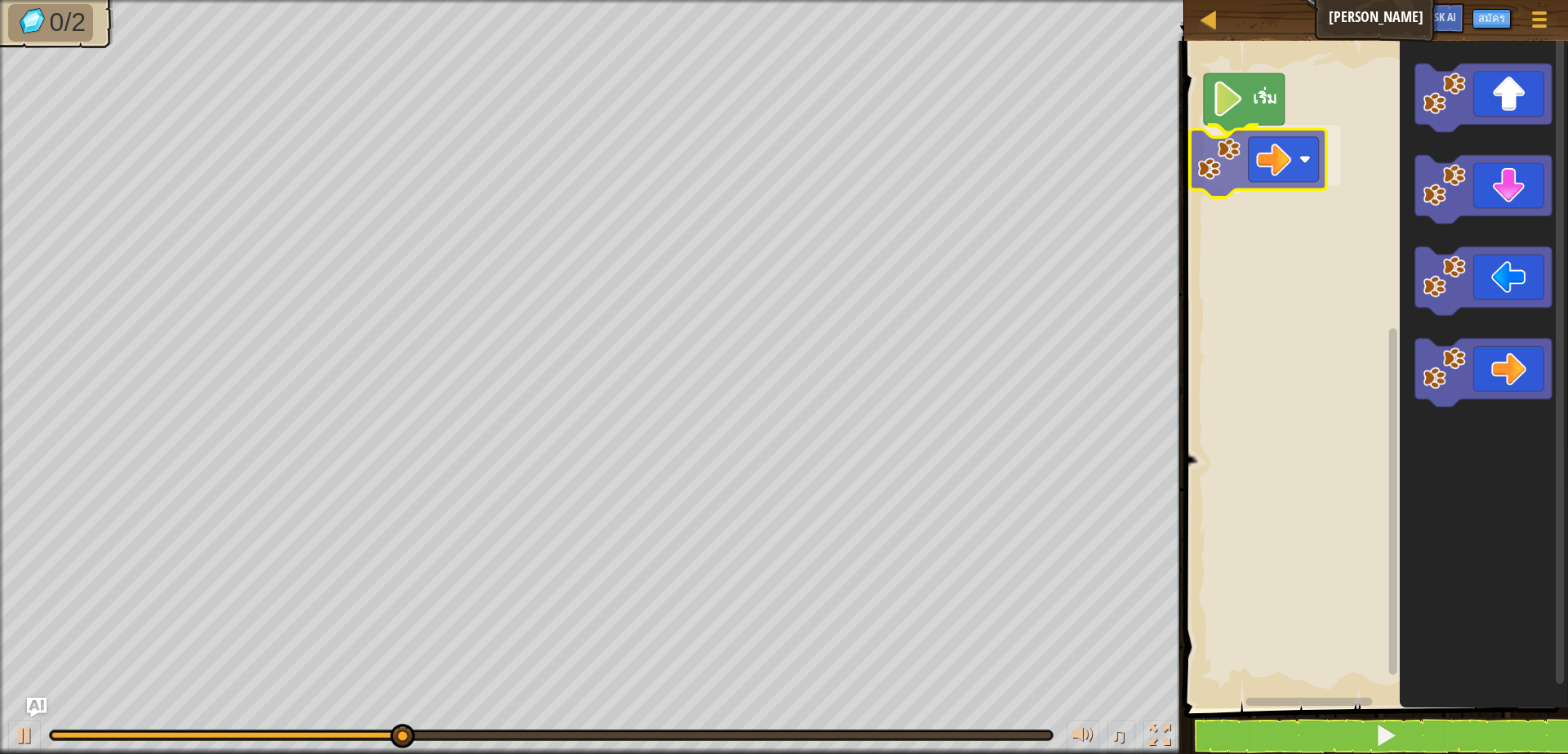
click at [1241, 158] on div "เริ่ม" at bounding box center [1373, 370] width 389 height 676
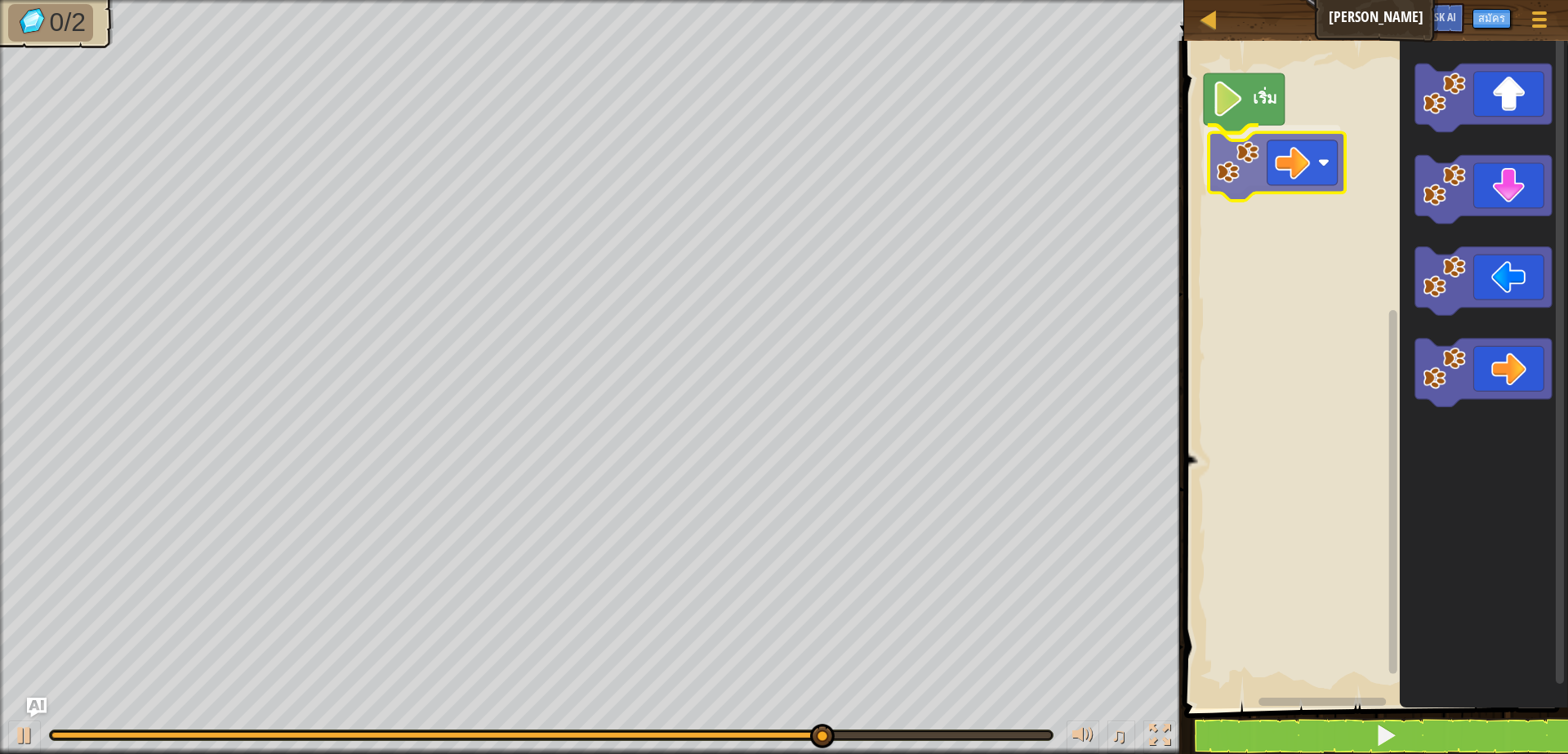
click at [1237, 163] on div "เริ่ม" at bounding box center [1373, 370] width 389 height 676
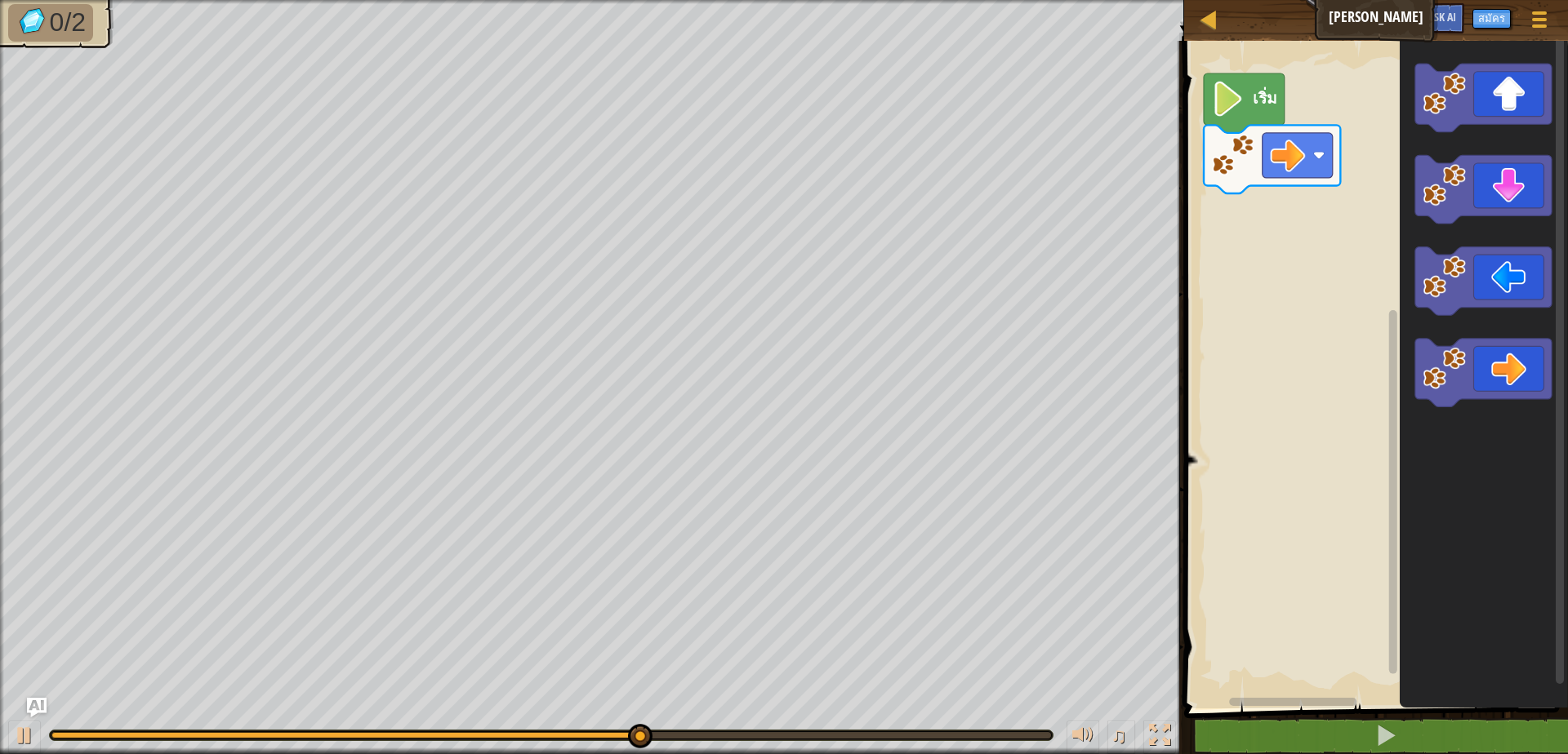
click at [1313, 238] on div "เริ่ม" at bounding box center [1373, 370] width 389 height 676
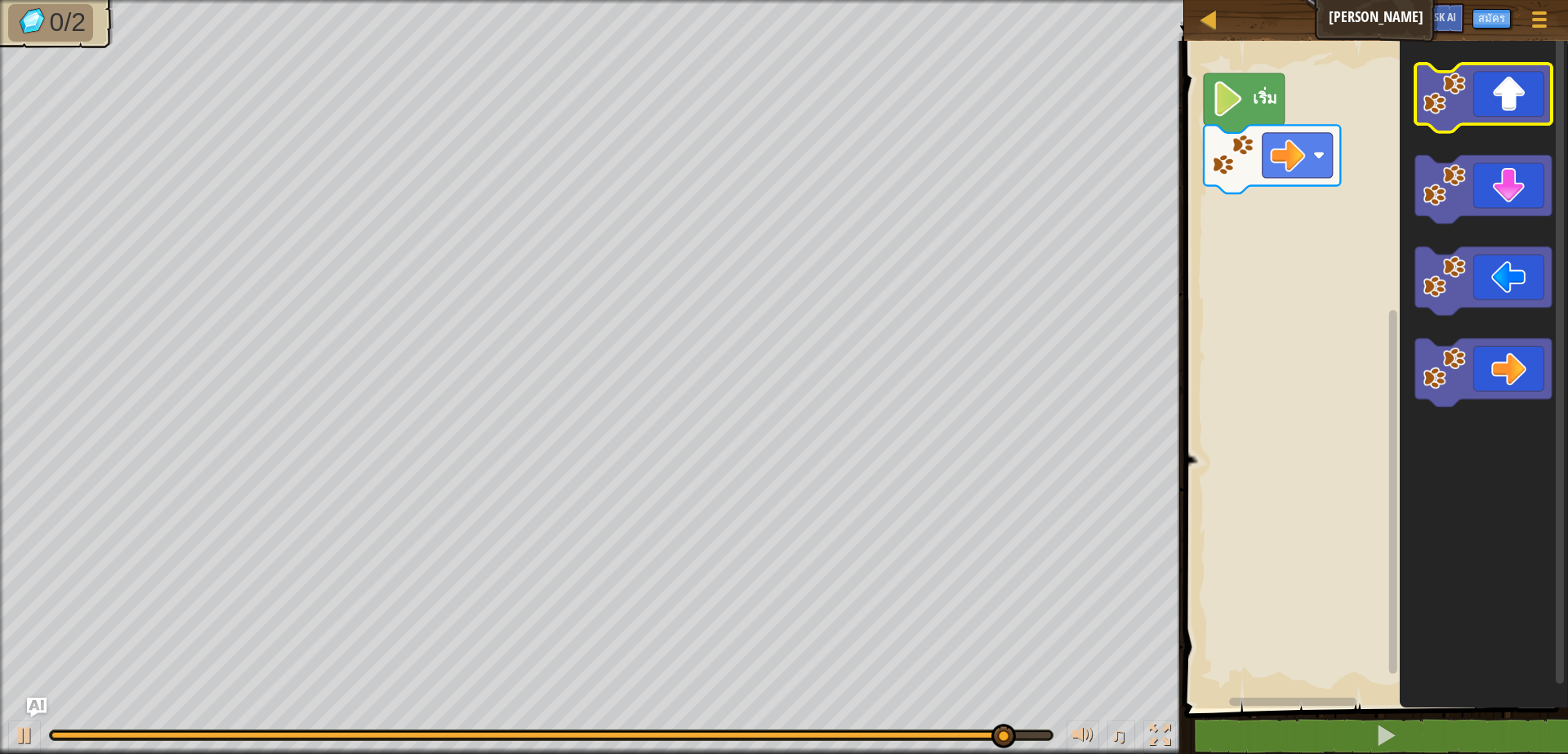
click at [1378, 257] on div "เริ่ม" at bounding box center [1373, 370] width 389 height 676
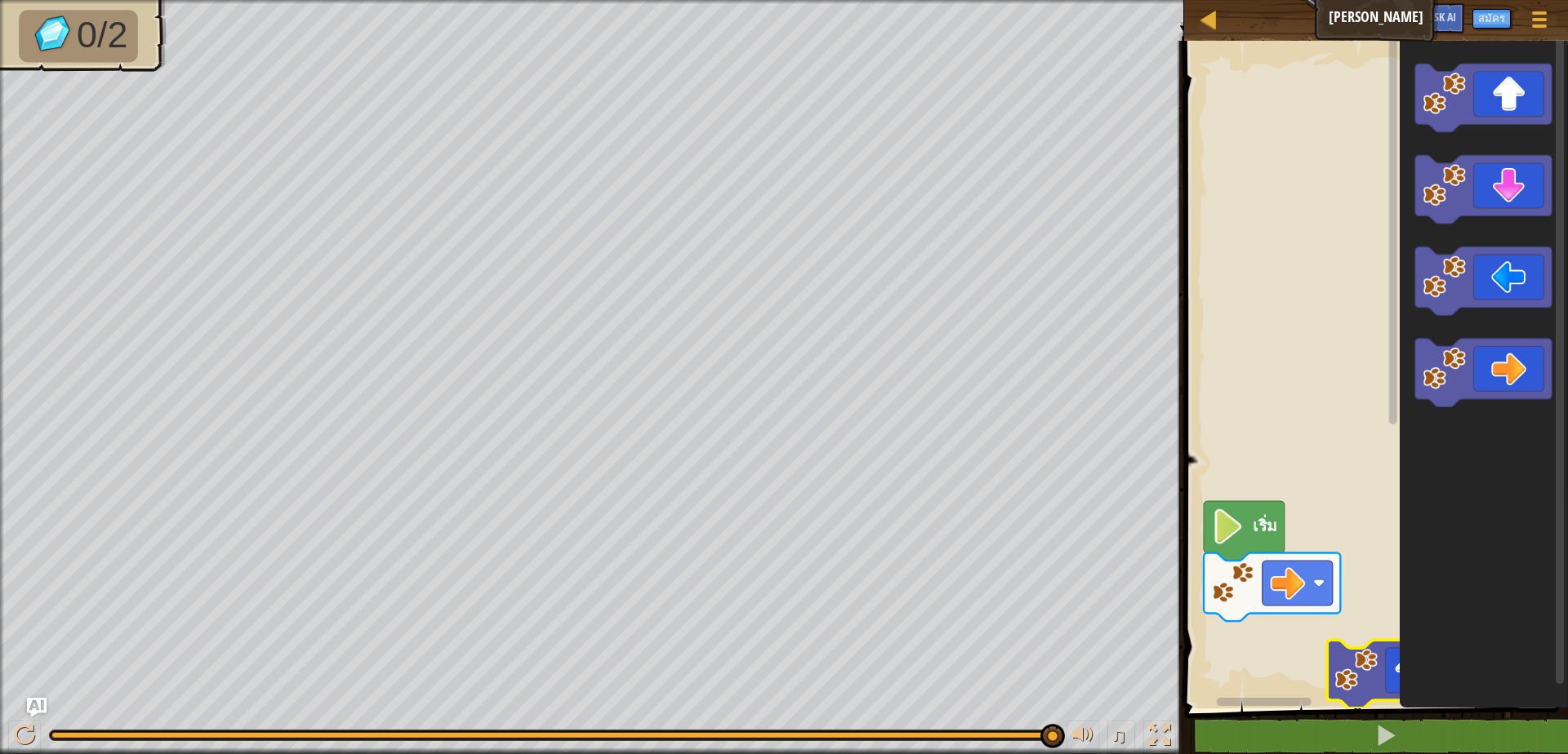
click at [1368, 234] on div "เริ่ม" at bounding box center [1373, 370] width 389 height 676
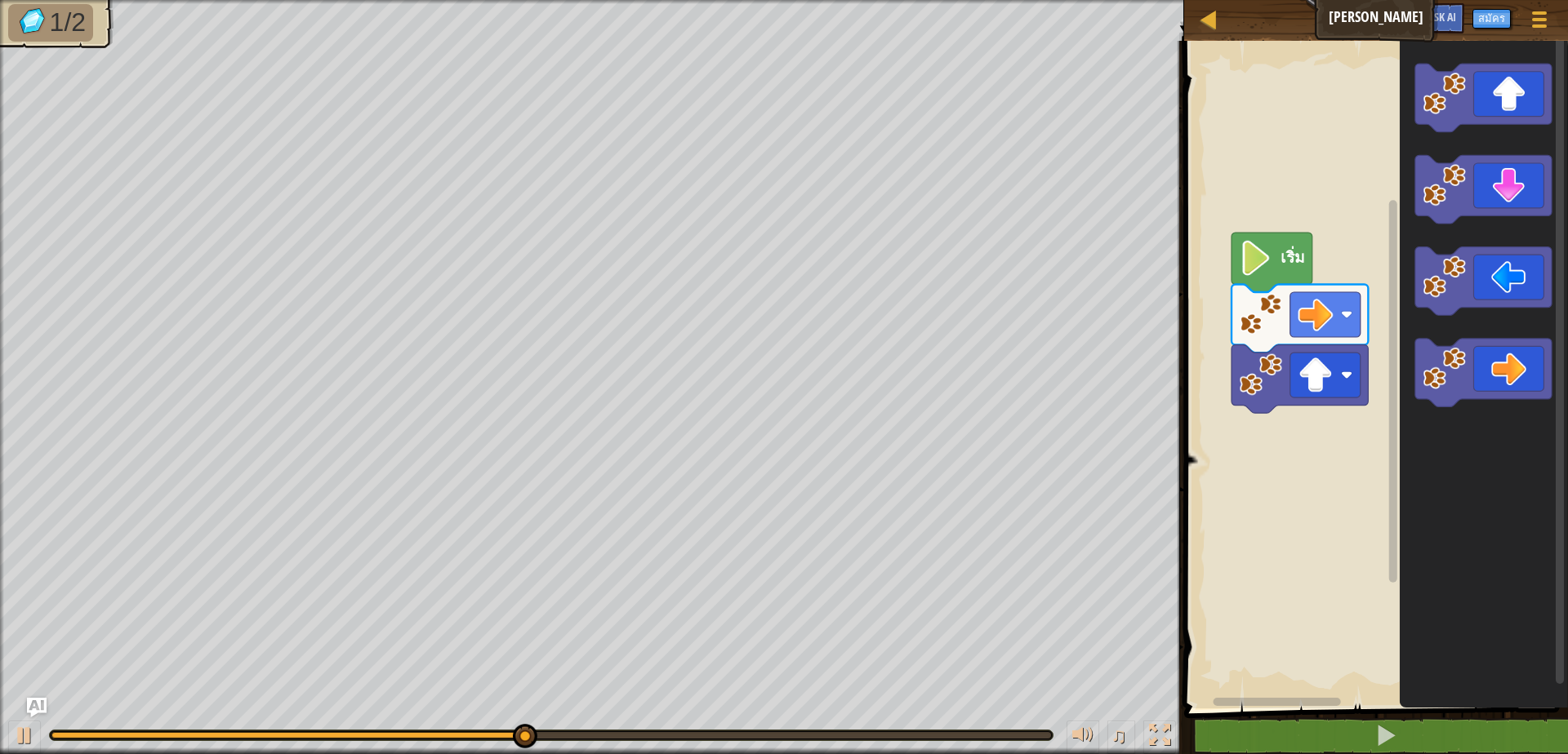
click at [1224, 335] on rect "พื้นที่ทำงาน Blockly" at bounding box center [1373, 370] width 389 height 676
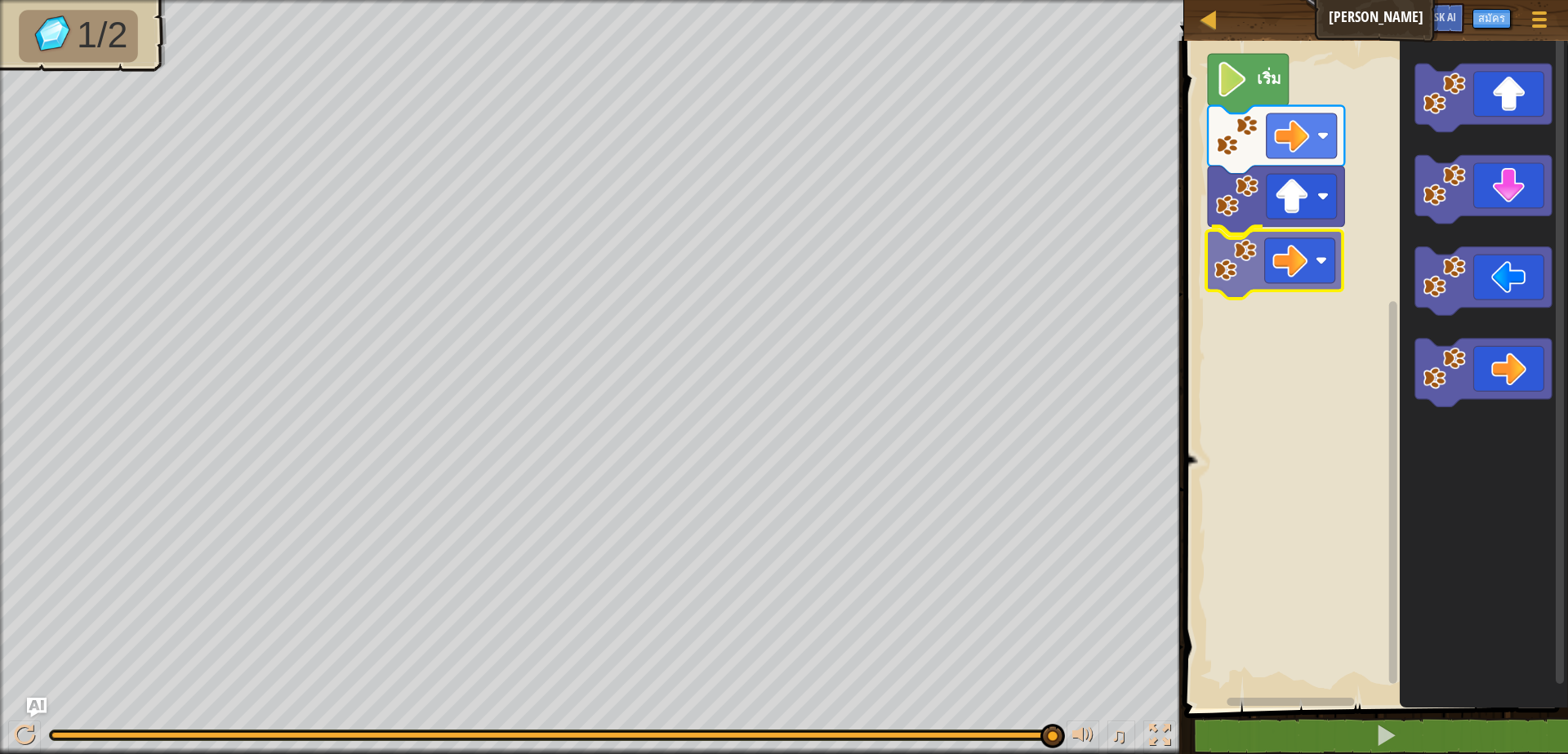
click at [1297, 264] on div "เริ่ม" at bounding box center [1373, 370] width 389 height 676
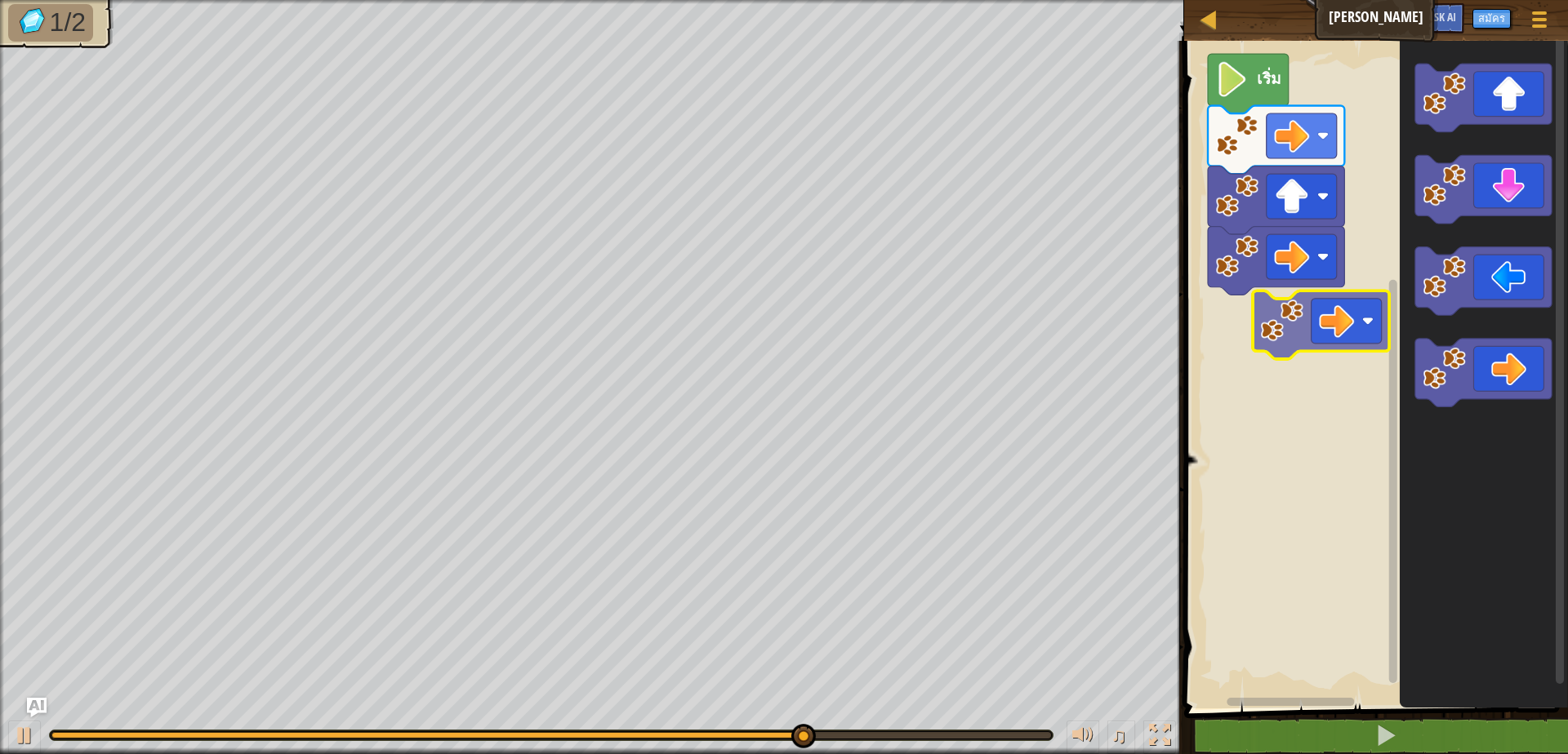
click at [1254, 308] on div "เริ่ม" at bounding box center [1373, 370] width 389 height 676
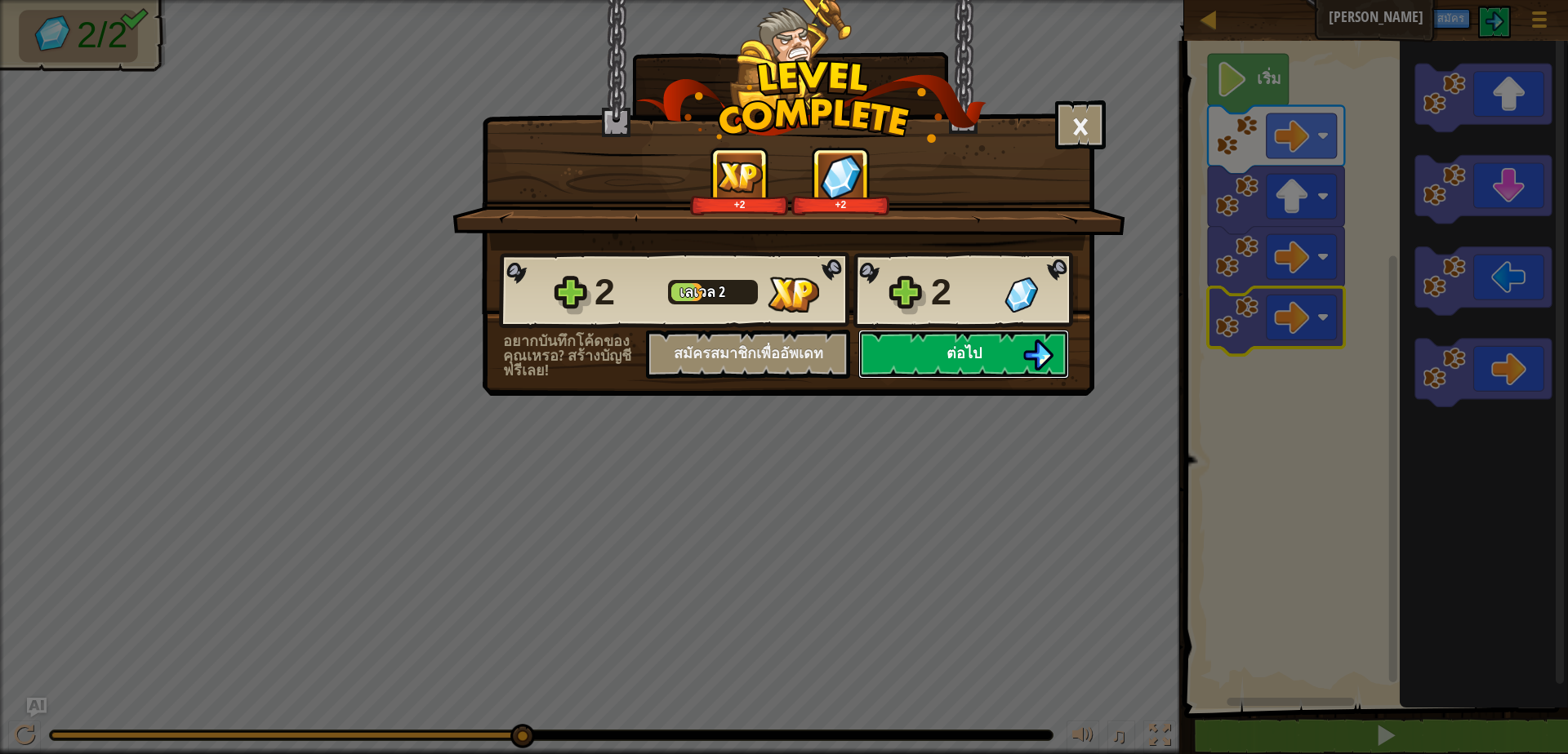
click at [961, 351] on span "ต่อไป" at bounding box center [964, 353] width 35 height 21
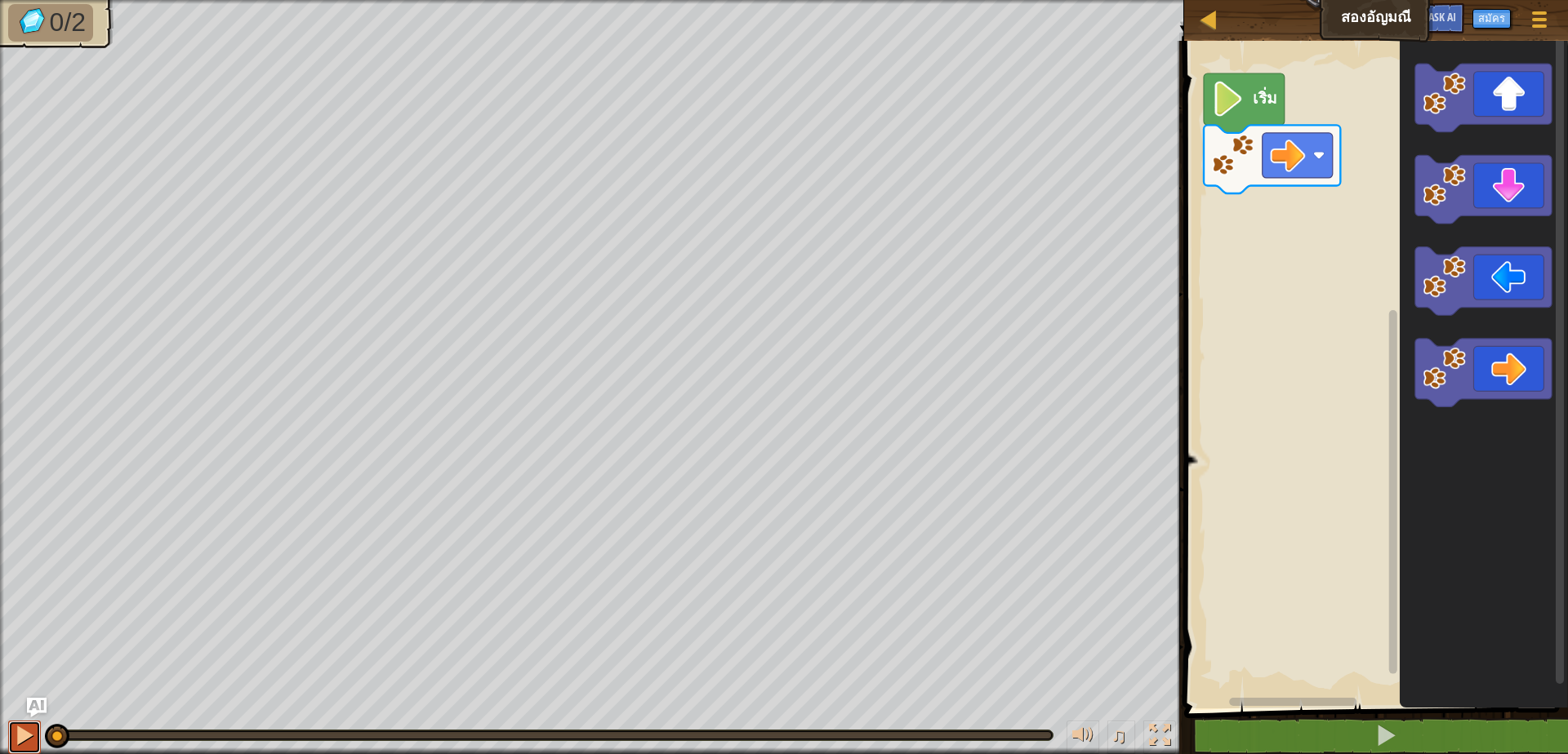
click at [26, 735] on div at bounding box center [25, 736] width 21 height 21
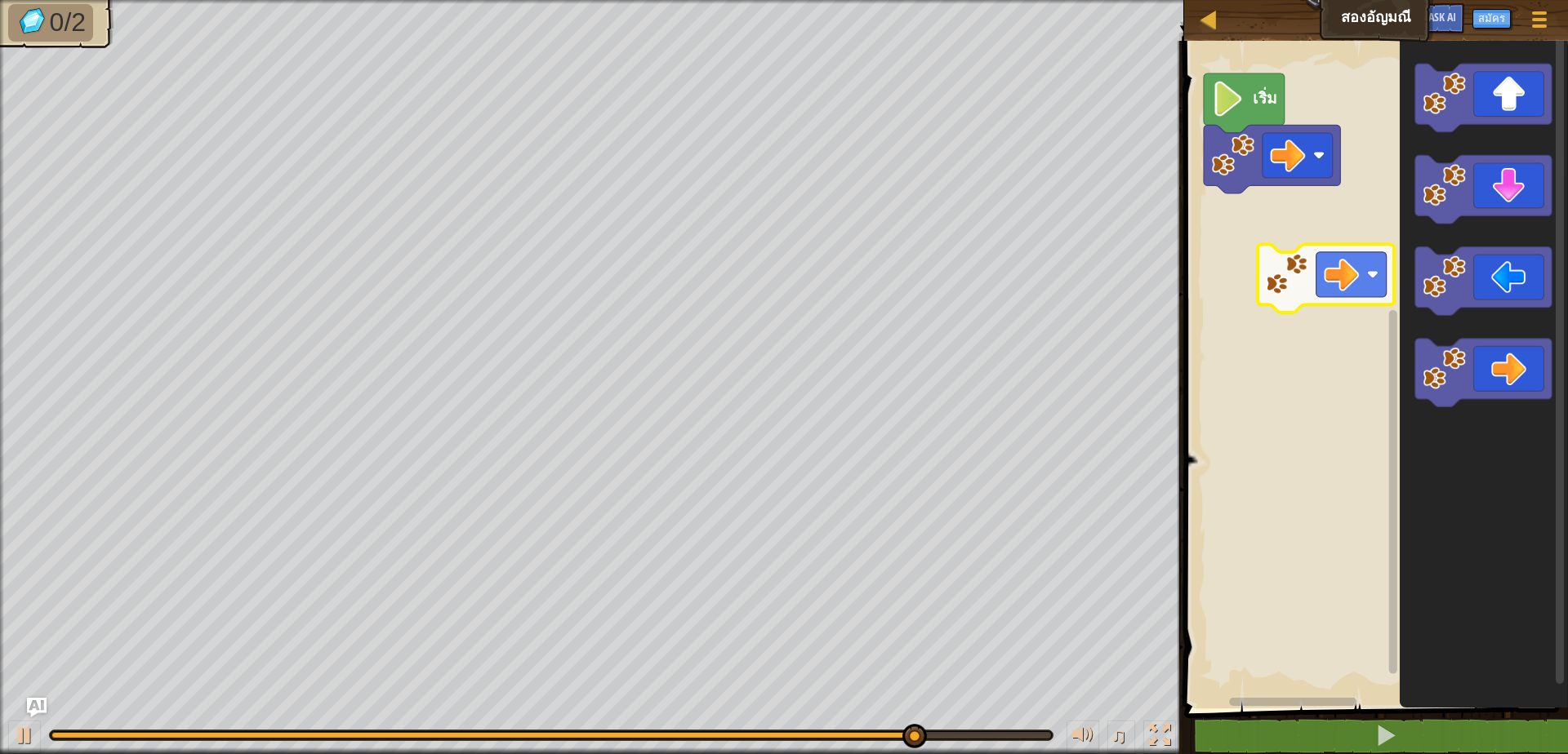
click at [1298, 257] on div "เริ่ม" at bounding box center [1373, 370] width 389 height 676
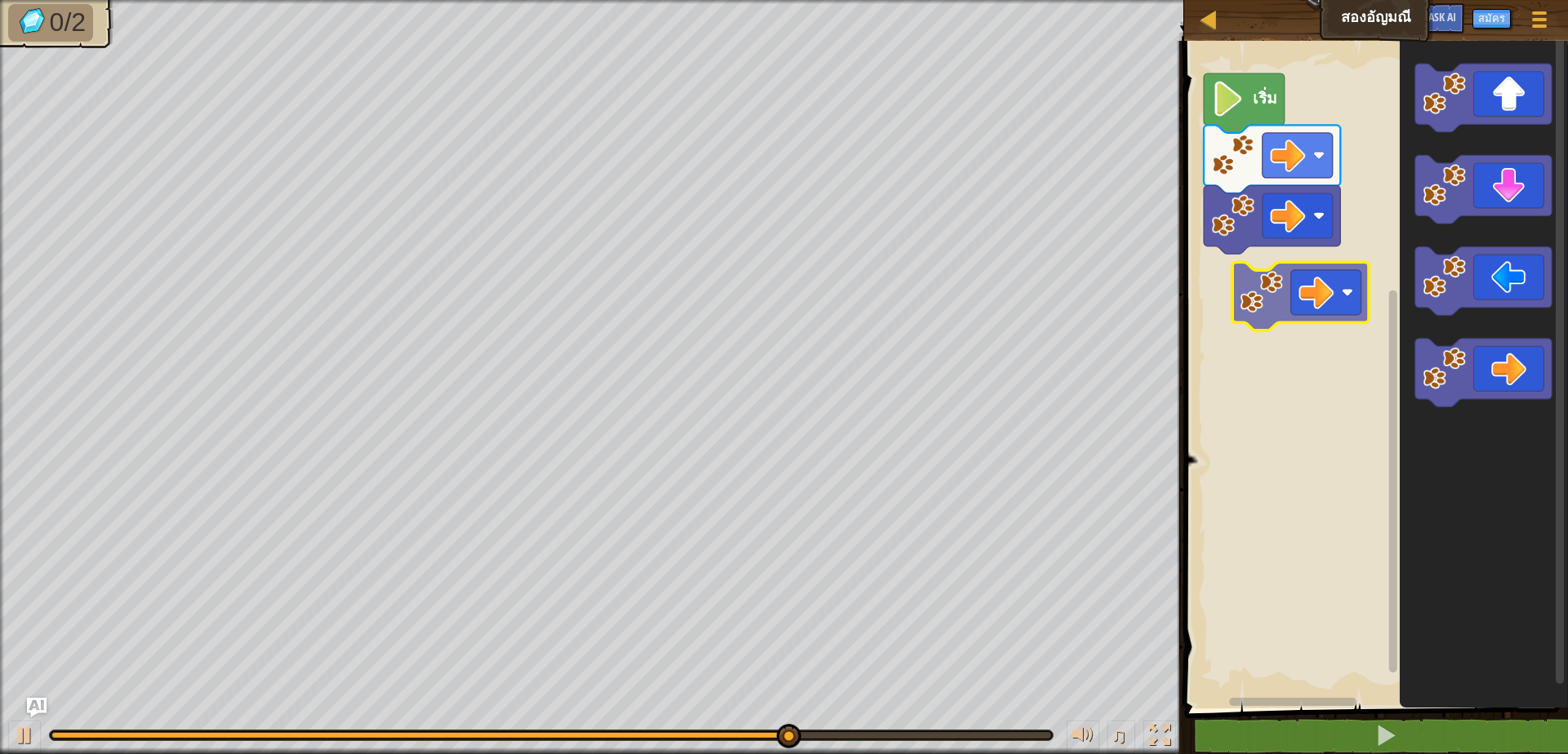
click at [1267, 276] on div "เริ่ม" at bounding box center [1373, 370] width 389 height 676
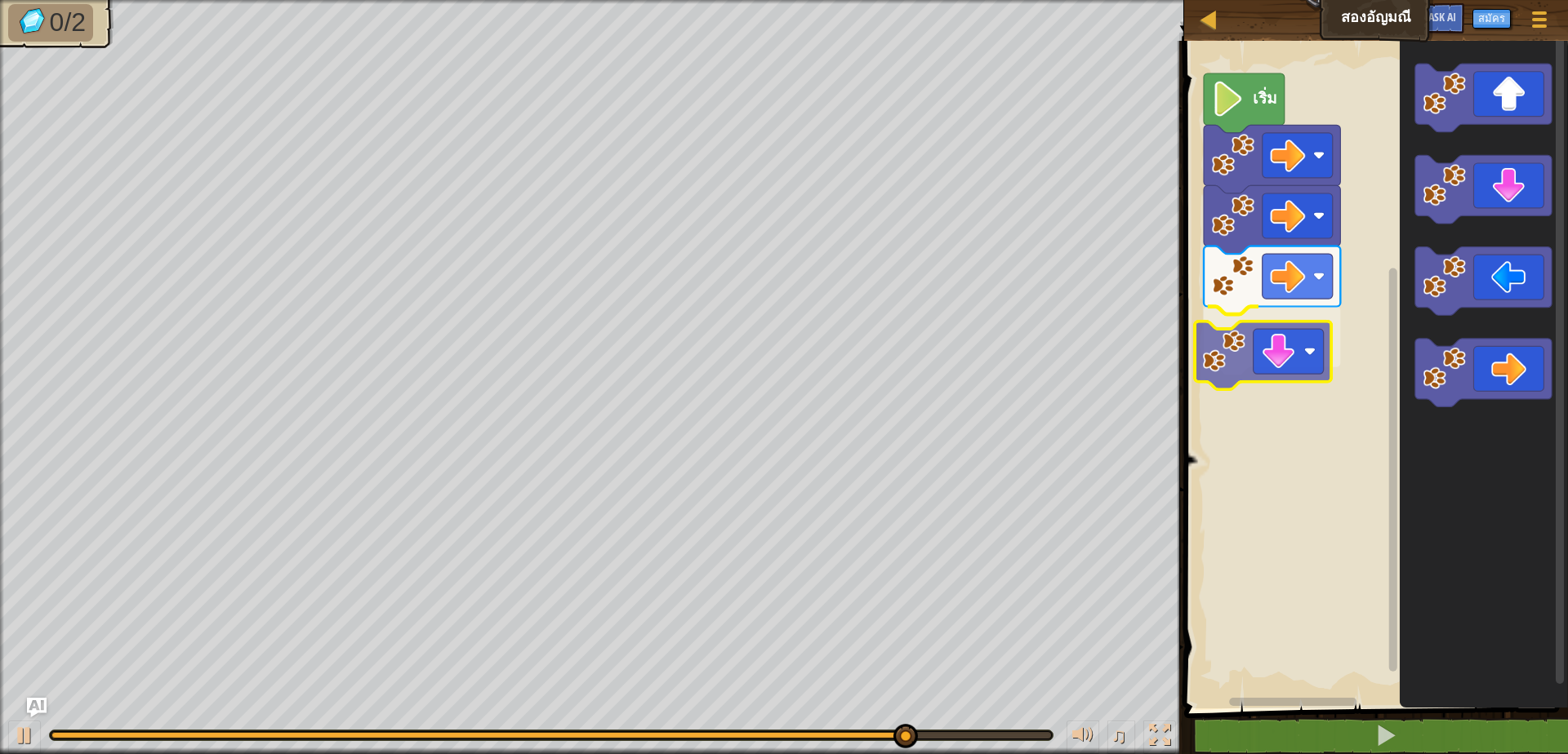
click at [1264, 345] on div "เริ่ม" at bounding box center [1373, 370] width 389 height 676
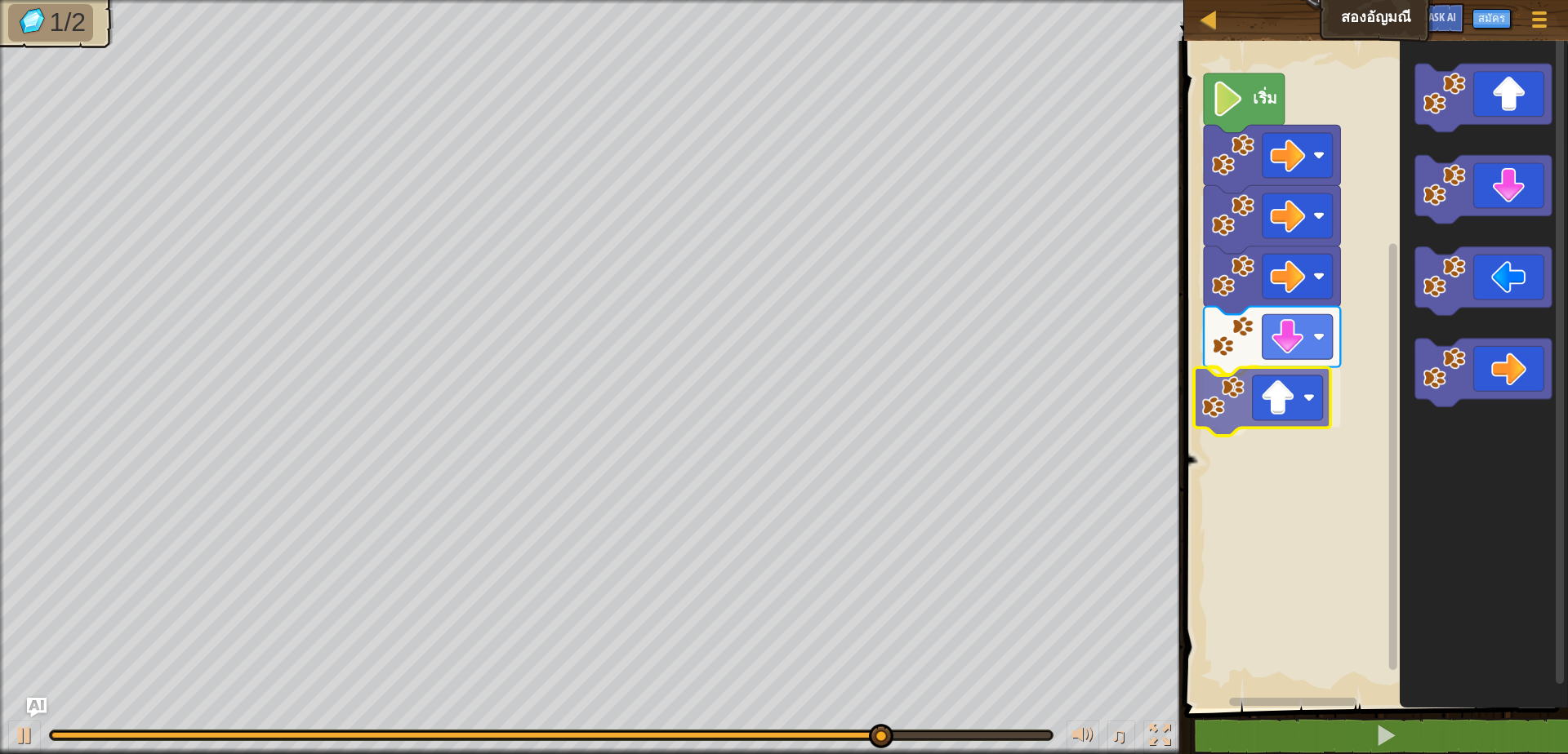
click at [1274, 403] on div "เริ่ม" at bounding box center [1373, 370] width 389 height 676
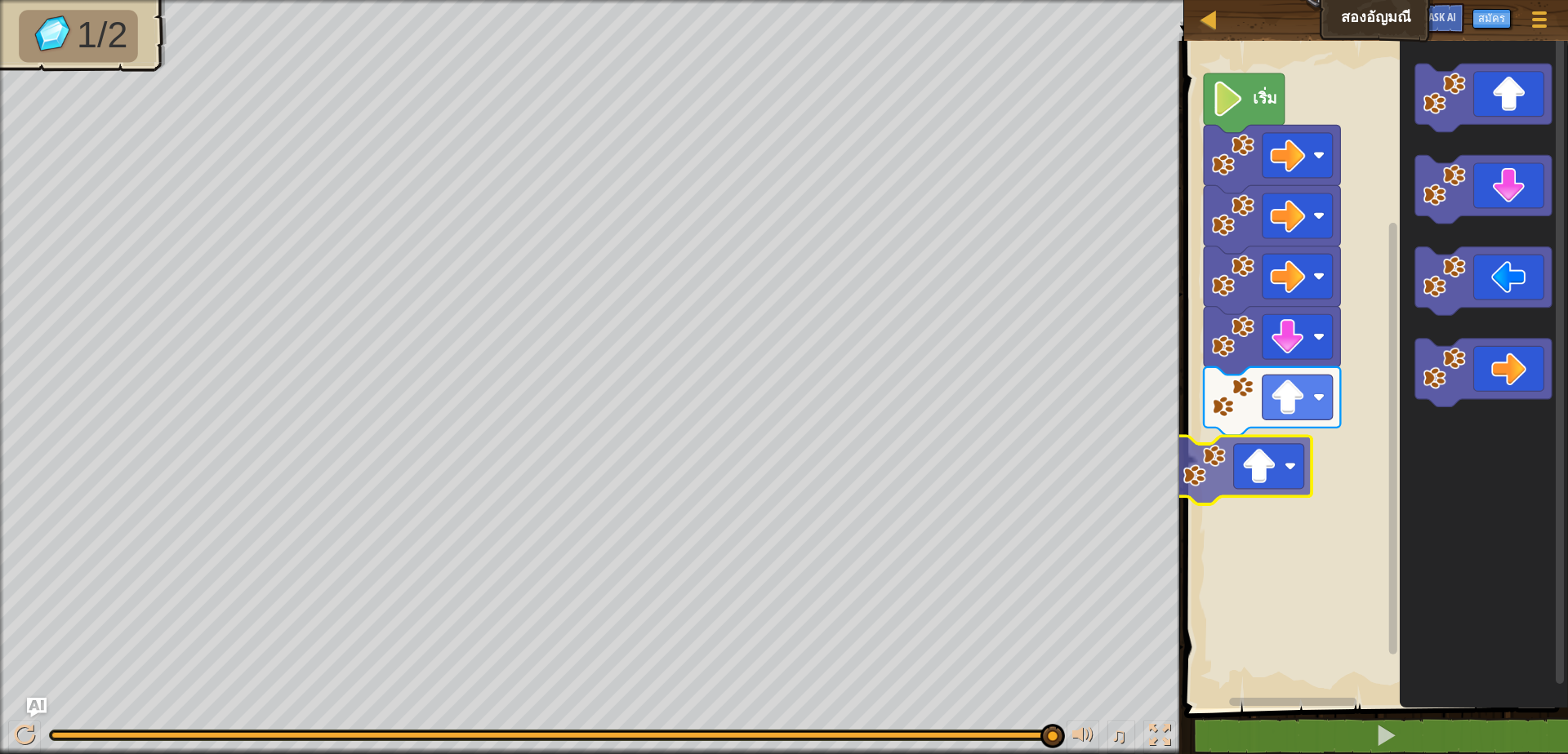
click at [1273, 447] on div "เริ่ม" at bounding box center [1373, 370] width 389 height 676
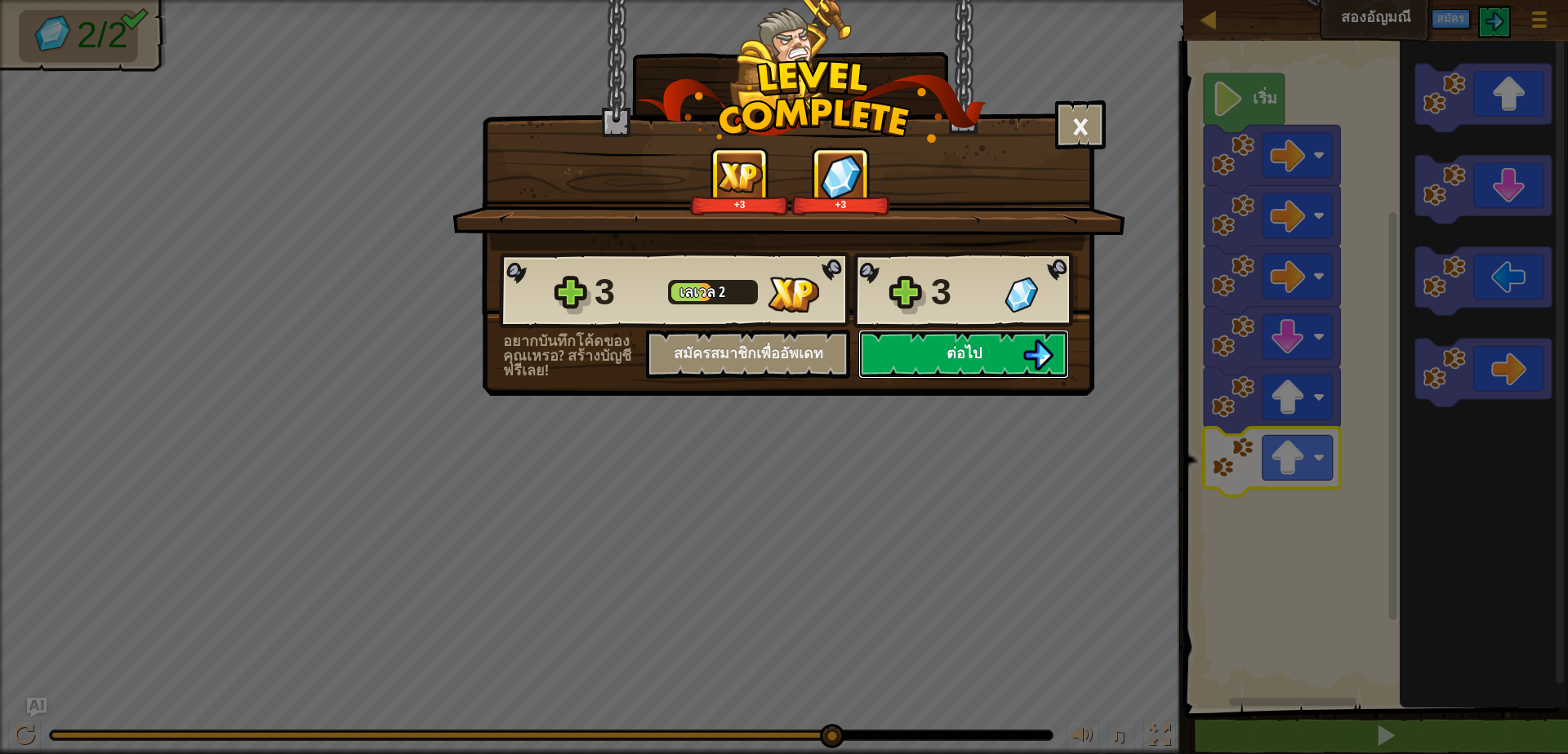
click at [999, 347] on button "ต่อไป" at bounding box center [963, 354] width 210 height 49
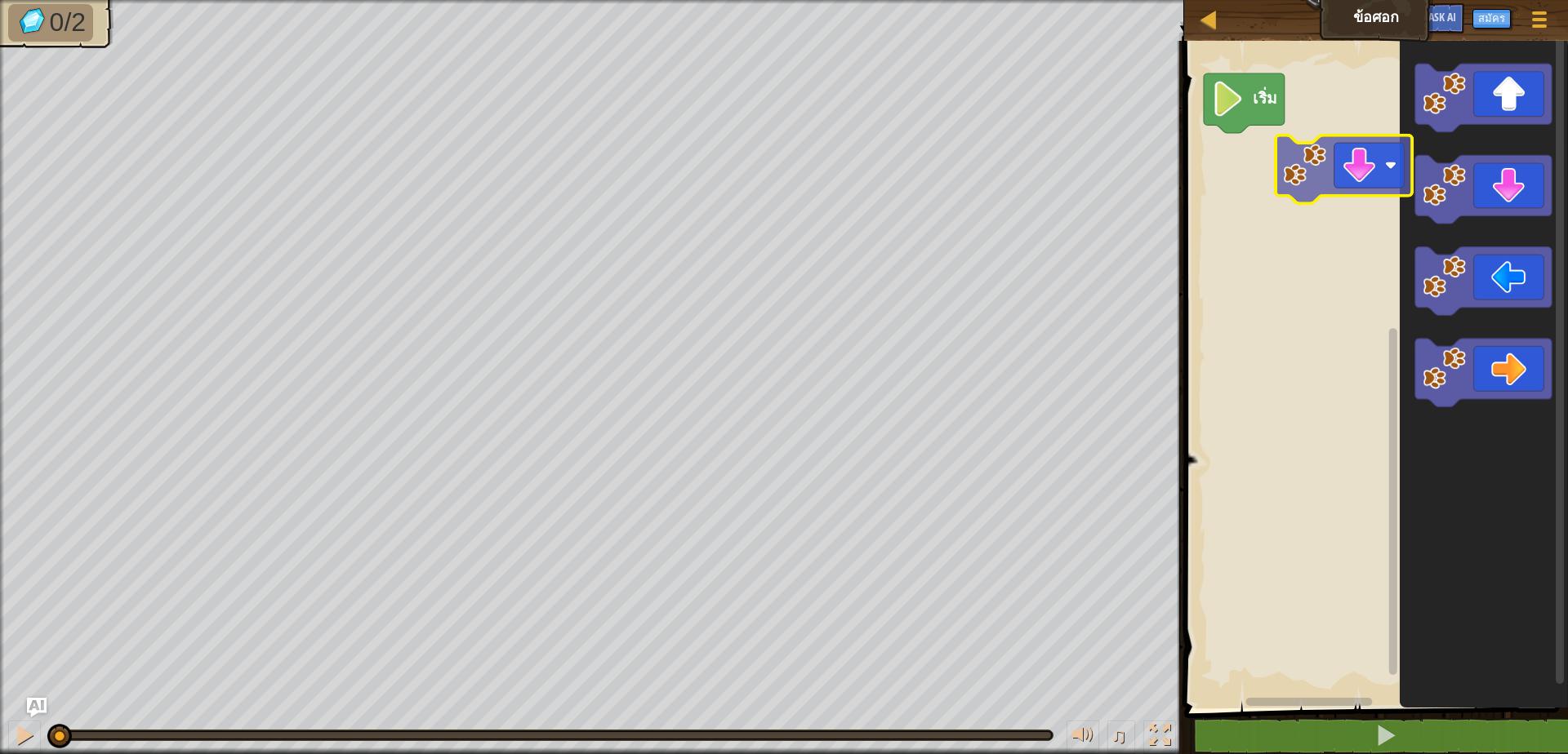
click at [1345, 189] on div "เริ่ม" at bounding box center [1373, 370] width 389 height 676
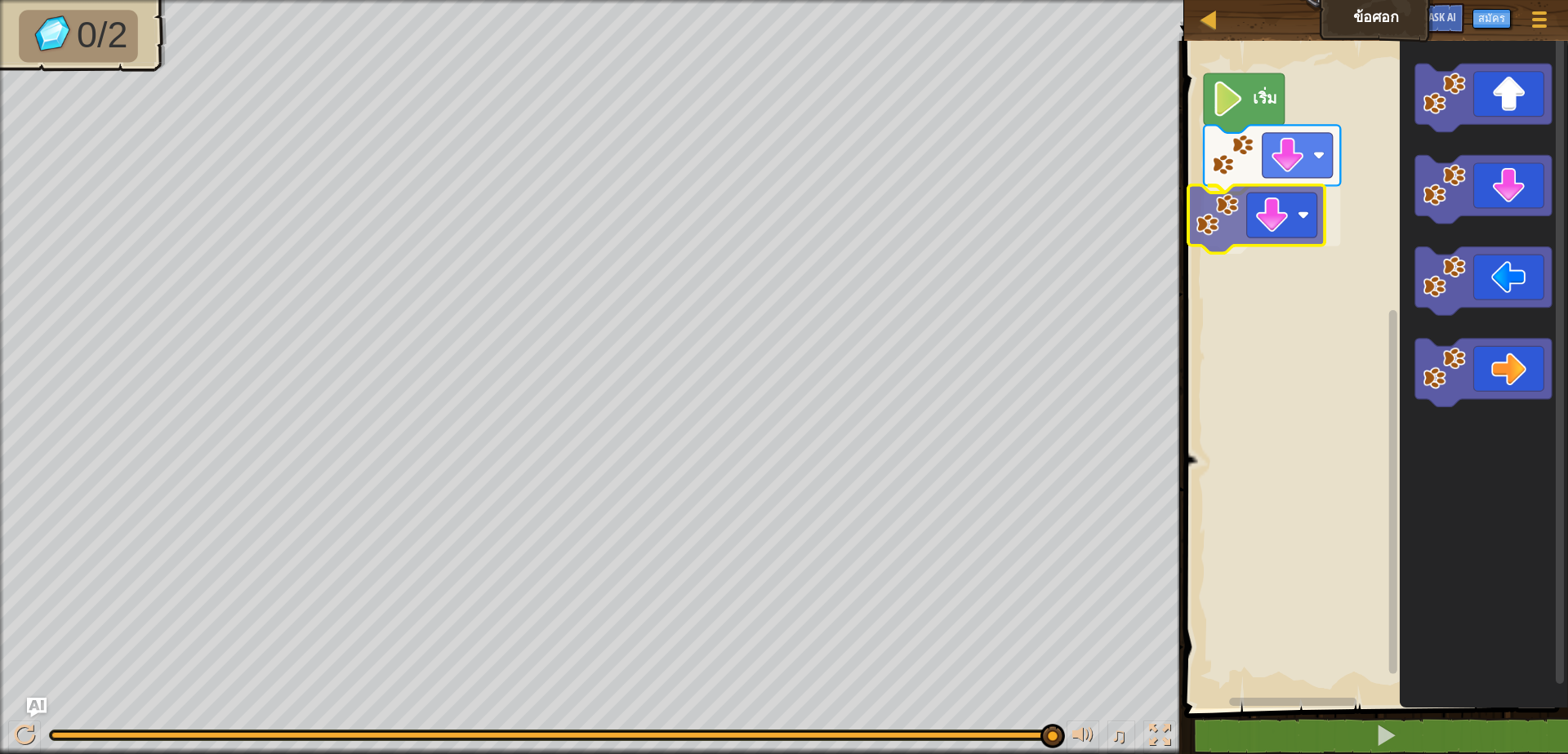
click at [1263, 214] on div "เริ่ม" at bounding box center [1373, 370] width 389 height 676
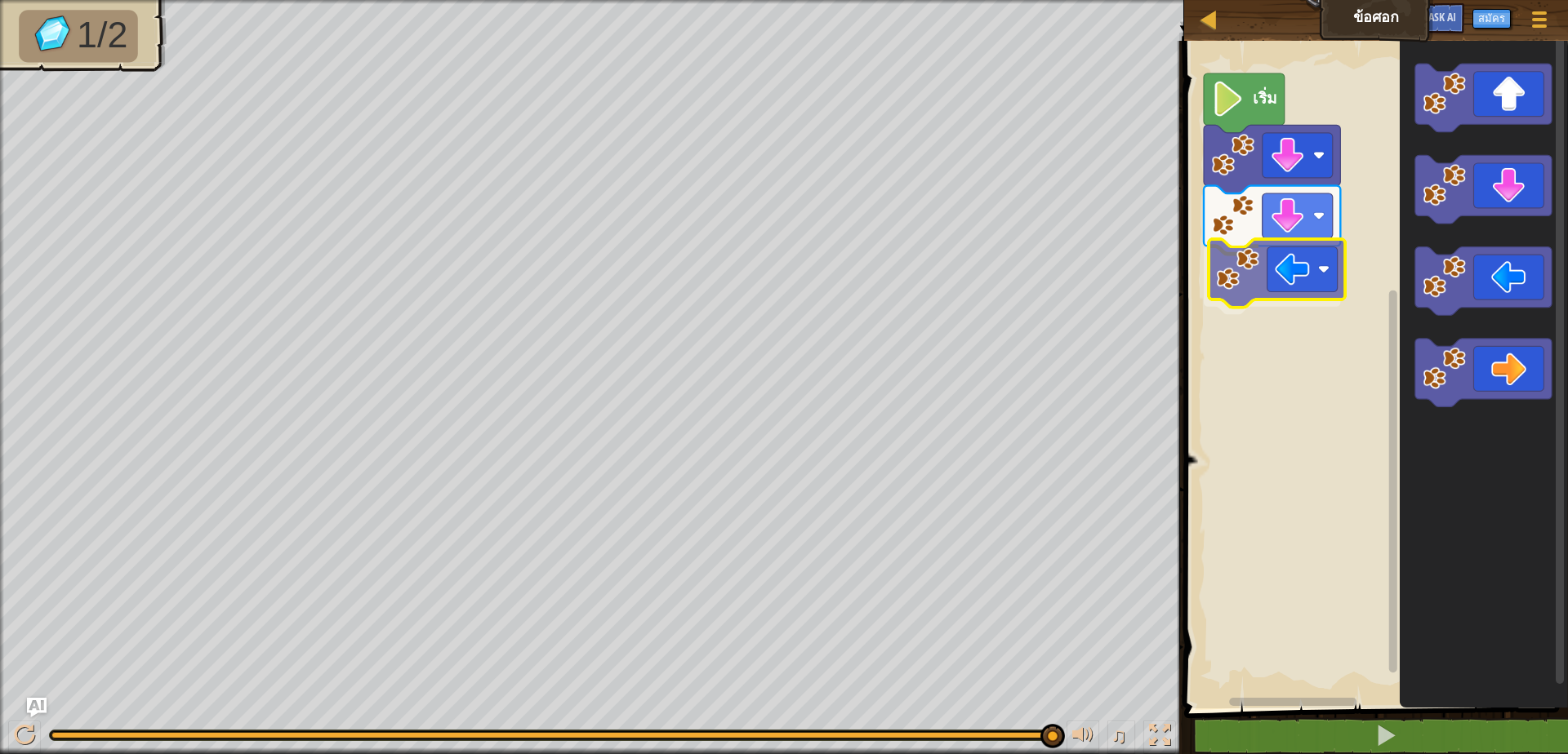
click at [1304, 257] on div "เริ่ม" at bounding box center [1373, 370] width 389 height 676
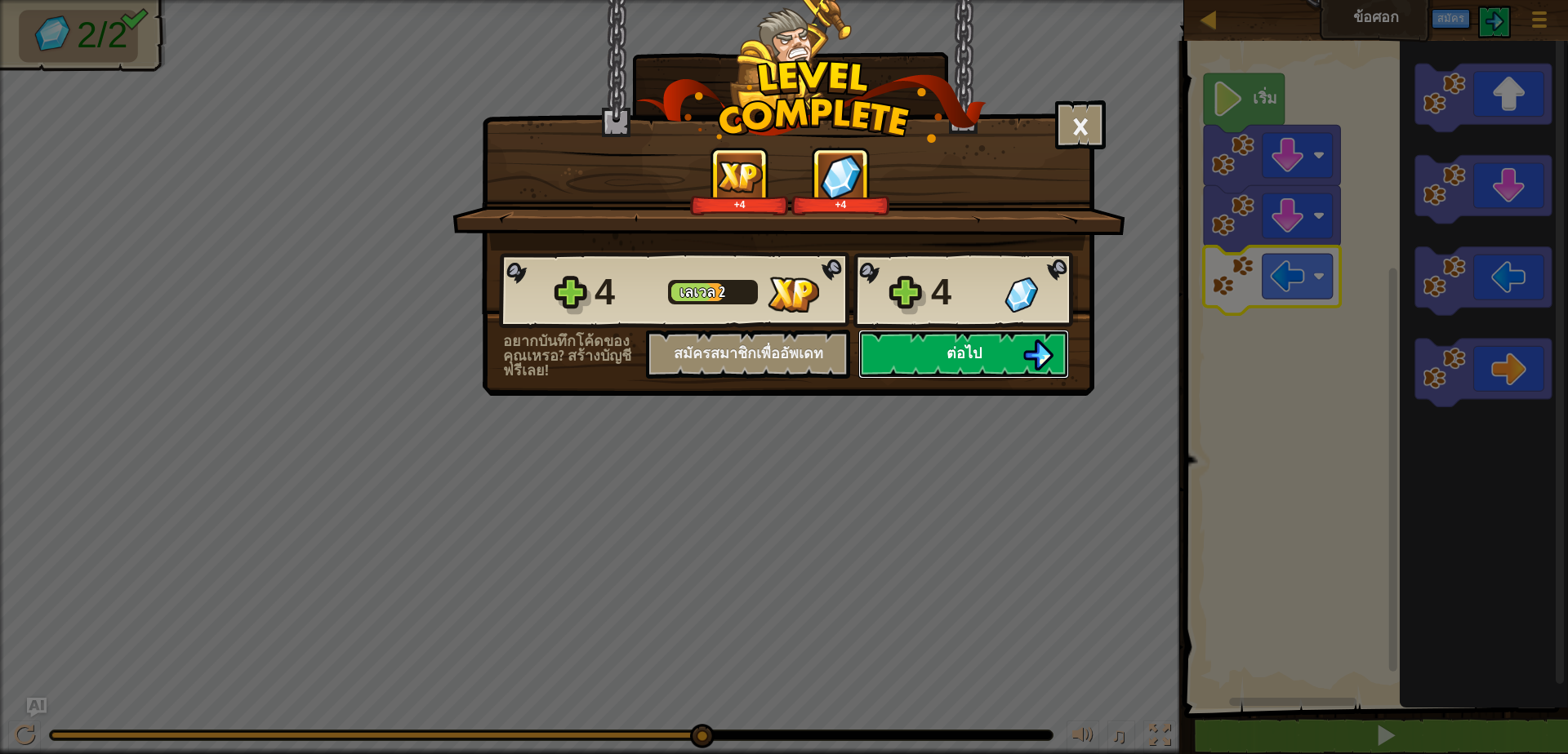
click at [1007, 353] on button "ต่อไป" at bounding box center [963, 354] width 210 height 49
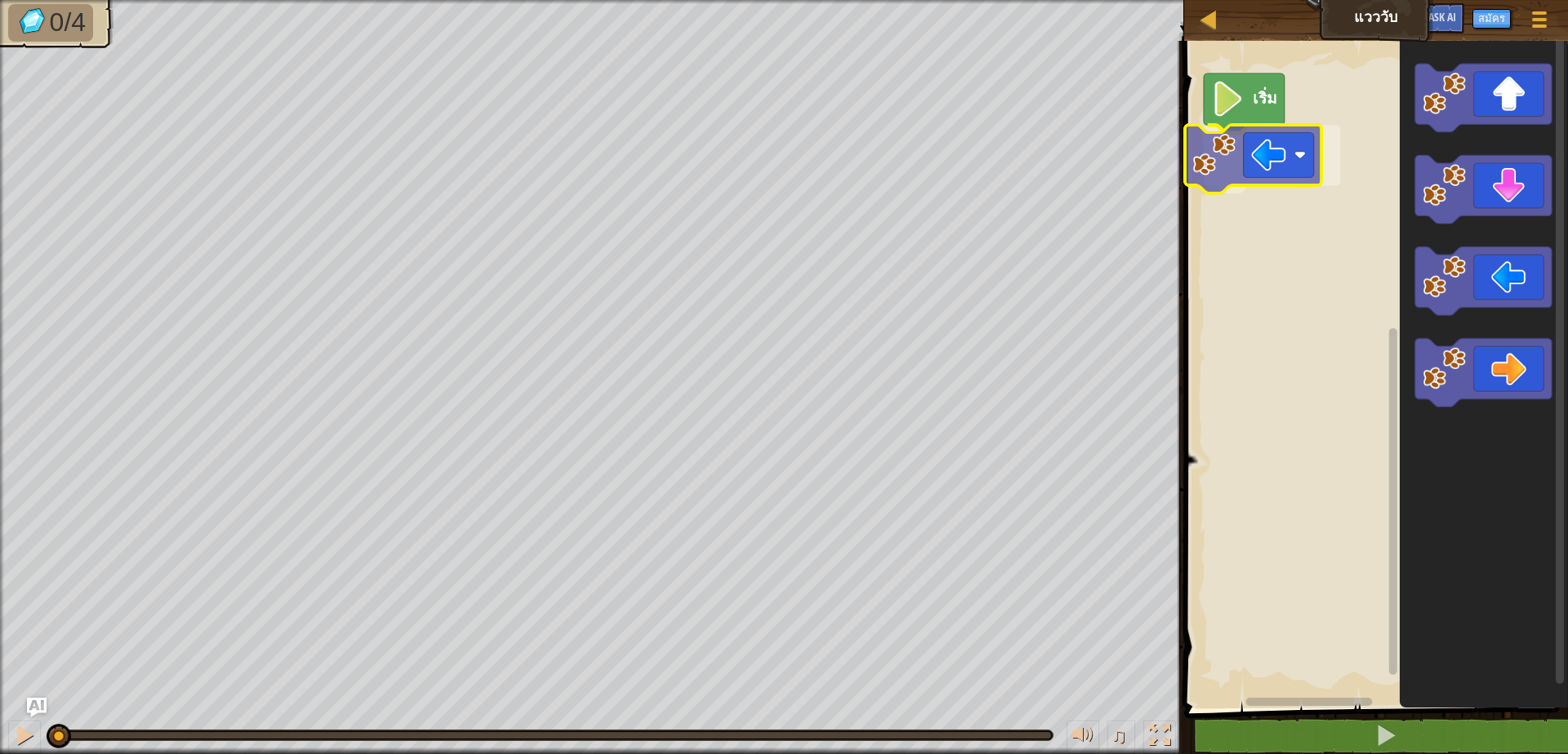
click at [1271, 189] on div "เริ่ม" at bounding box center [1373, 370] width 389 height 676
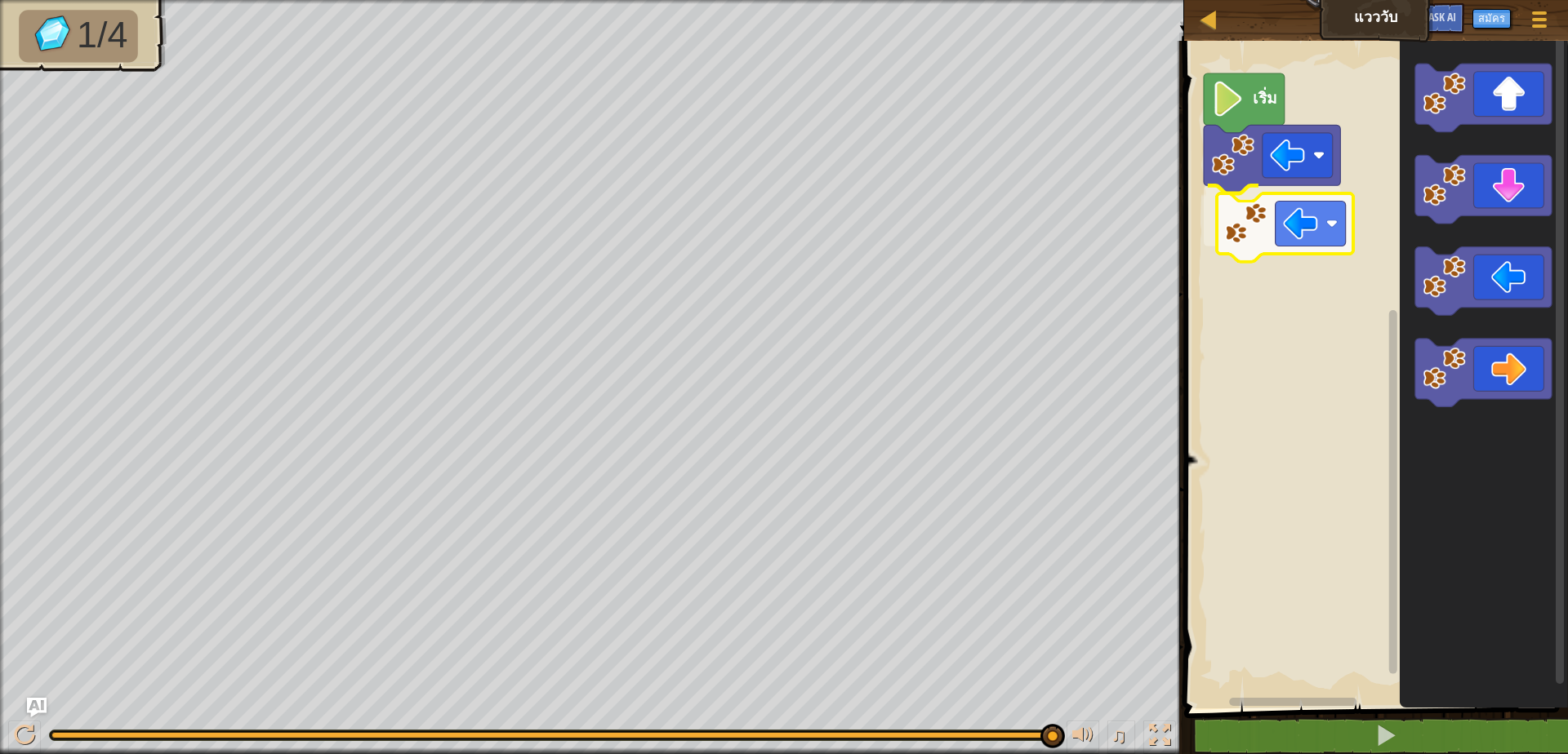
click at [1233, 195] on div "เริ่ม" at bounding box center [1373, 370] width 389 height 676
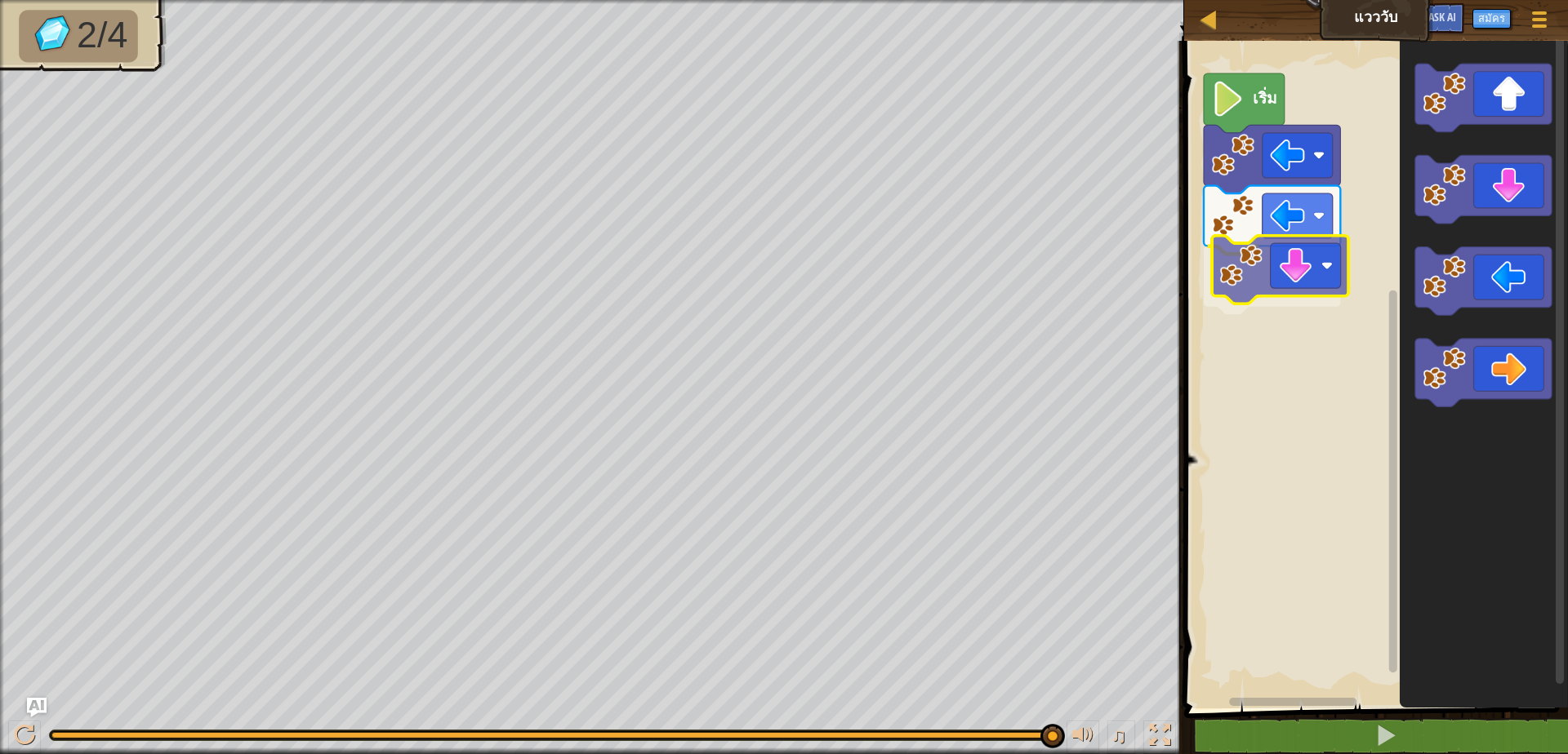
click at [1254, 267] on div "เริ่ม" at bounding box center [1373, 370] width 389 height 676
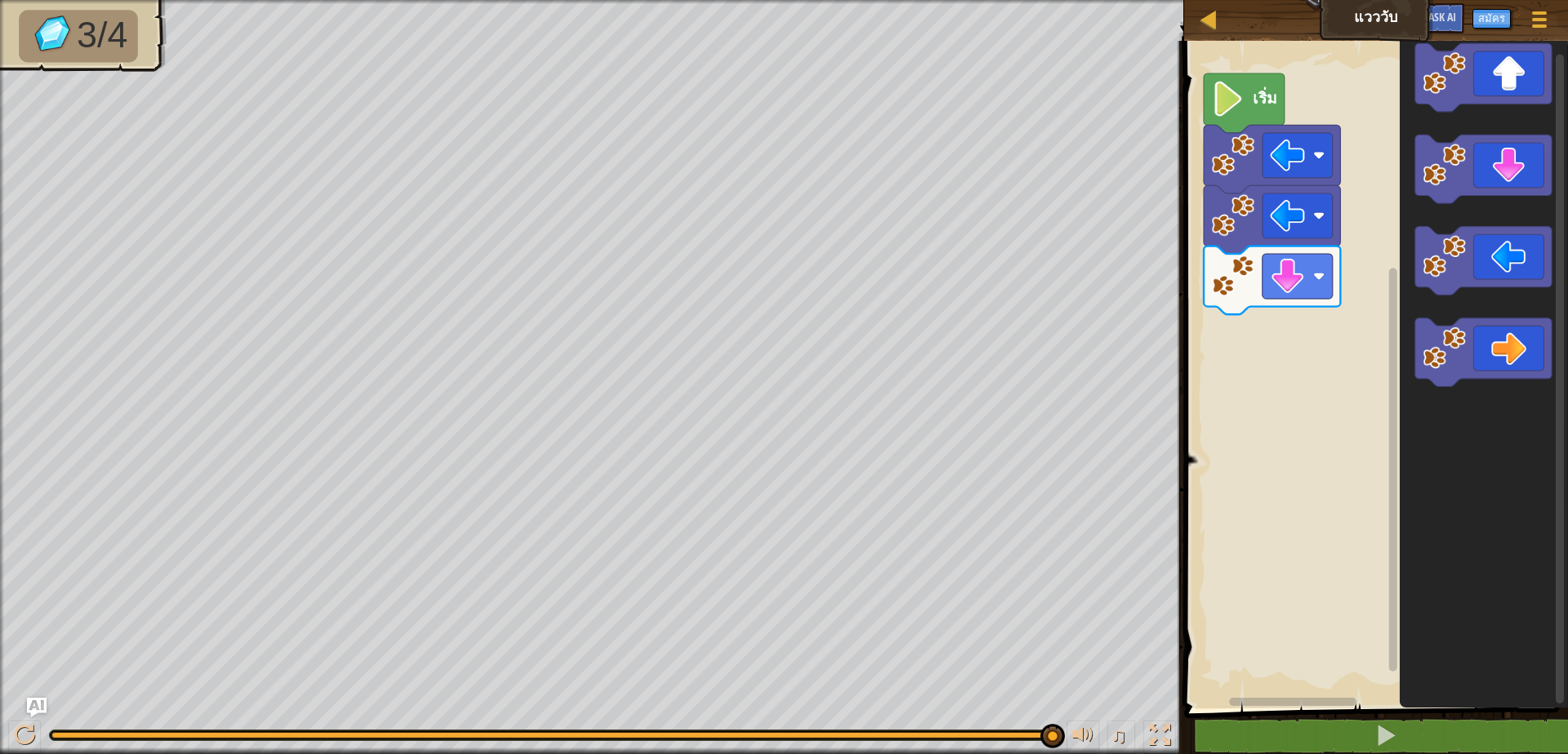
click at [1278, 405] on div "เริ่ม" at bounding box center [1373, 370] width 389 height 676
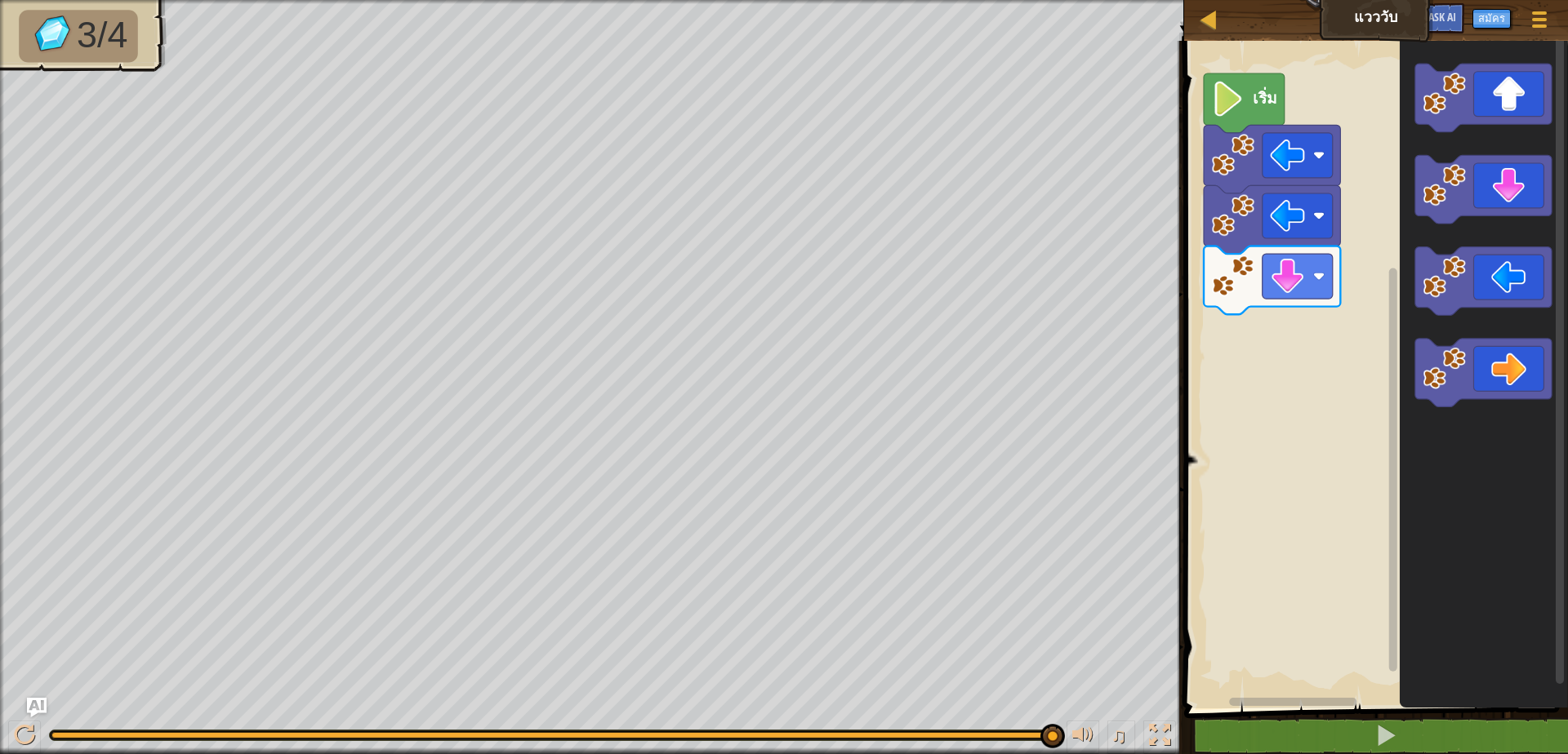
click at [1433, 476] on icon "พื้นที่ทำงาน Blockly" at bounding box center [1483, 370] width 168 height 676
click at [1262, 329] on div "เริ่ม" at bounding box center [1373, 370] width 389 height 676
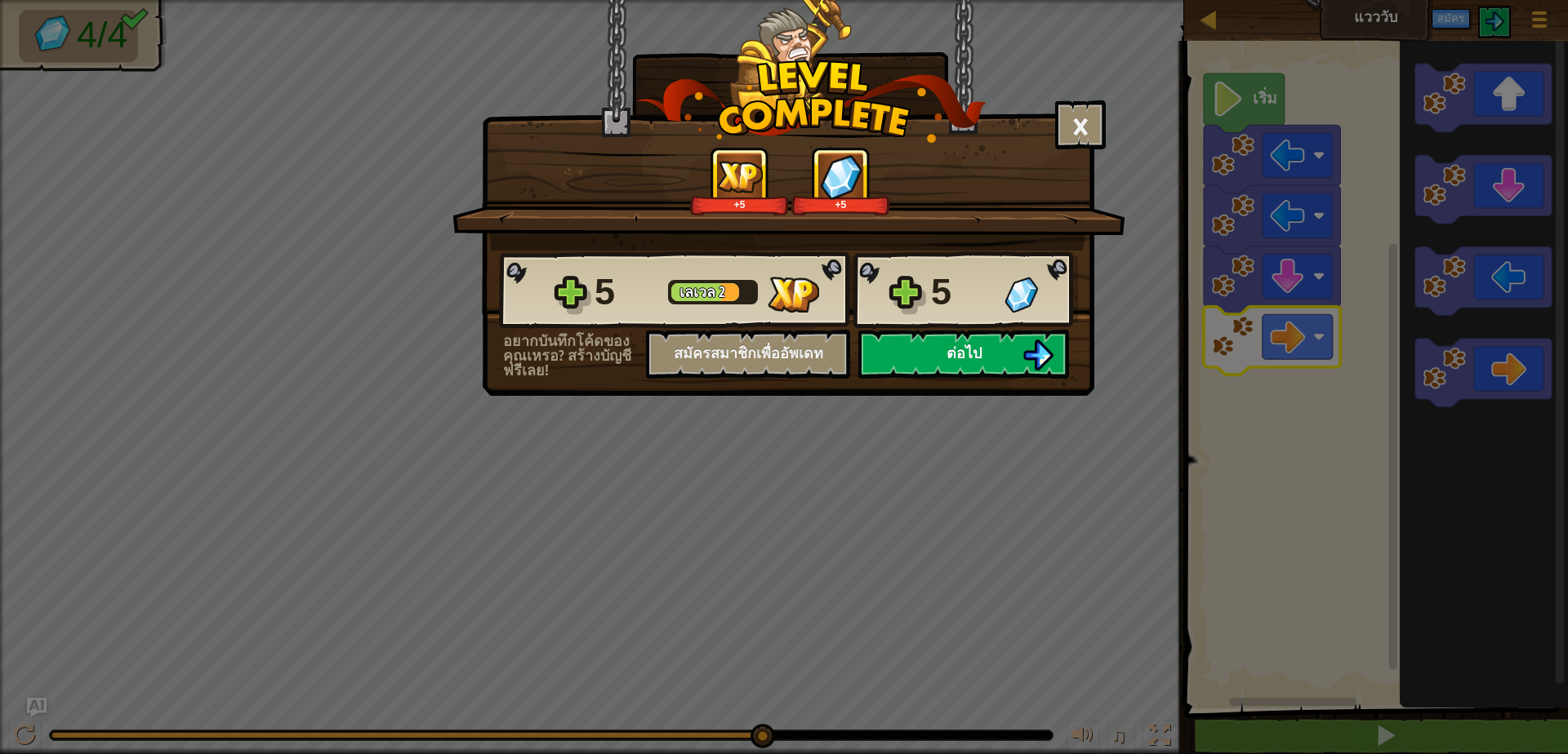
click at [971, 346] on span "ต่อไป" at bounding box center [964, 353] width 35 height 21
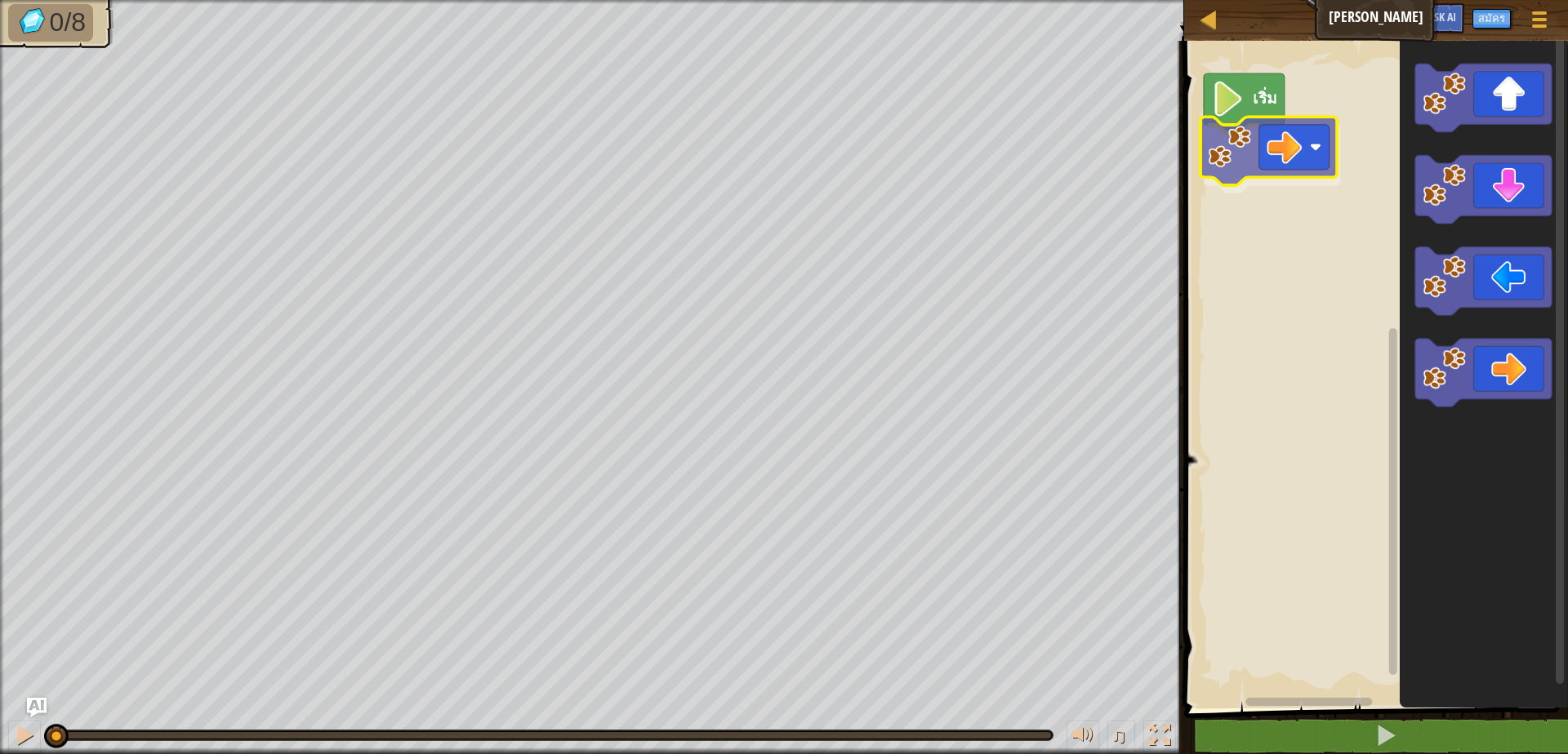
click at [1269, 158] on div "เริ่ม" at bounding box center [1373, 370] width 389 height 676
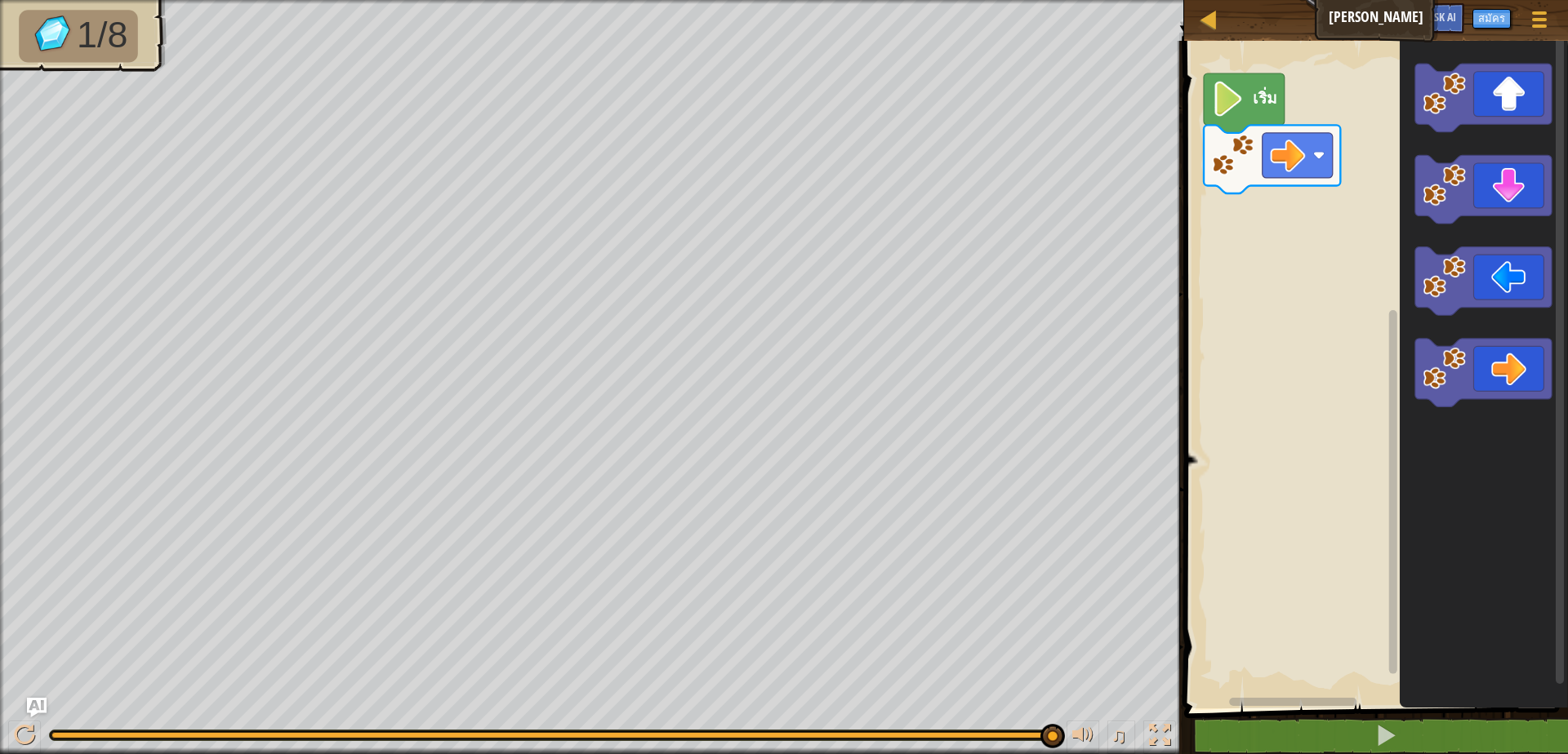
click at [1310, 287] on div "เริ่ม" at bounding box center [1373, 370] width 389 height 676
click at [1243, 230] on div "เริ่ม" at bounding box center [1373, 370] width 389 height 676
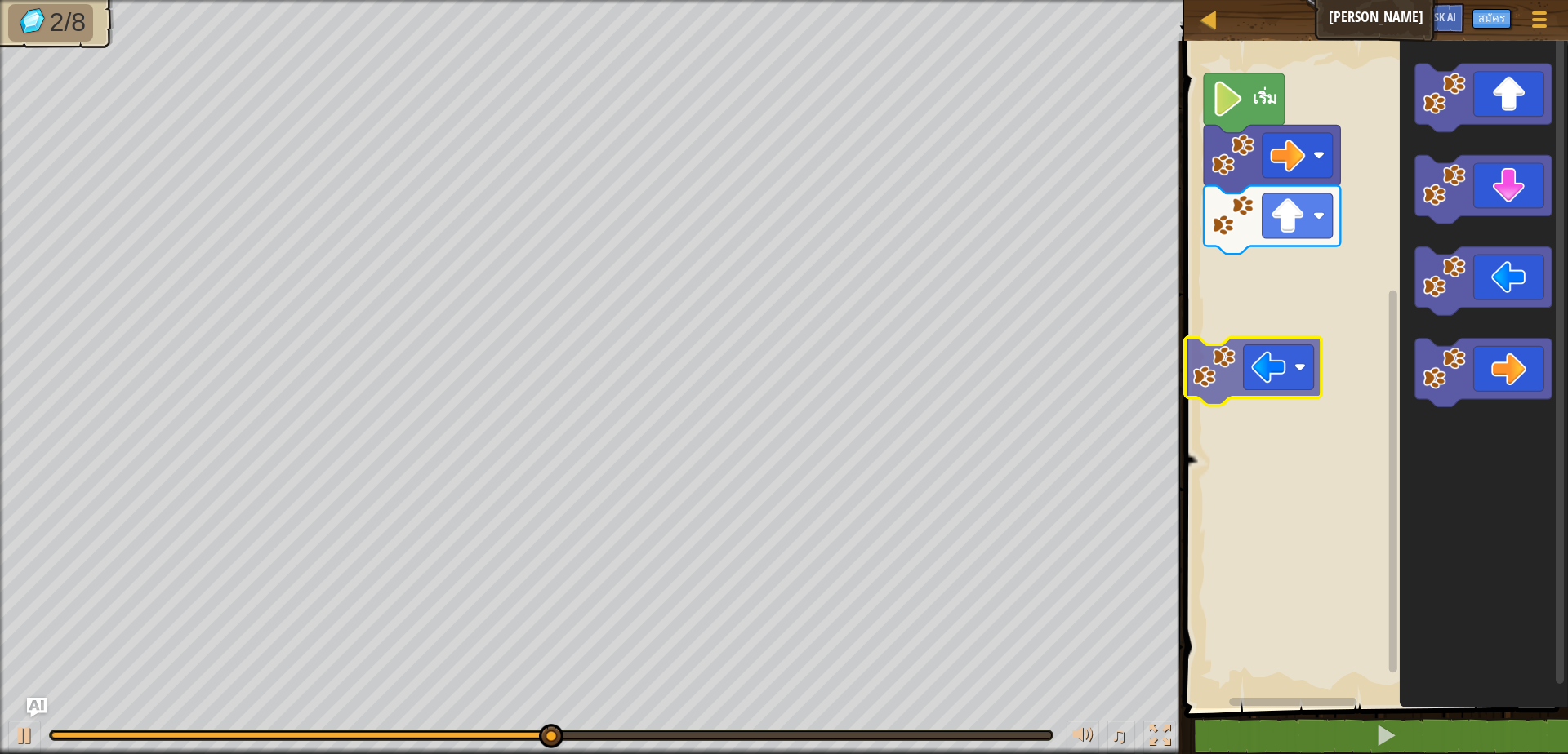
click at [1240, 361] on div "เริ่ม" at bounding box center [1373, 370] width 389 height 676
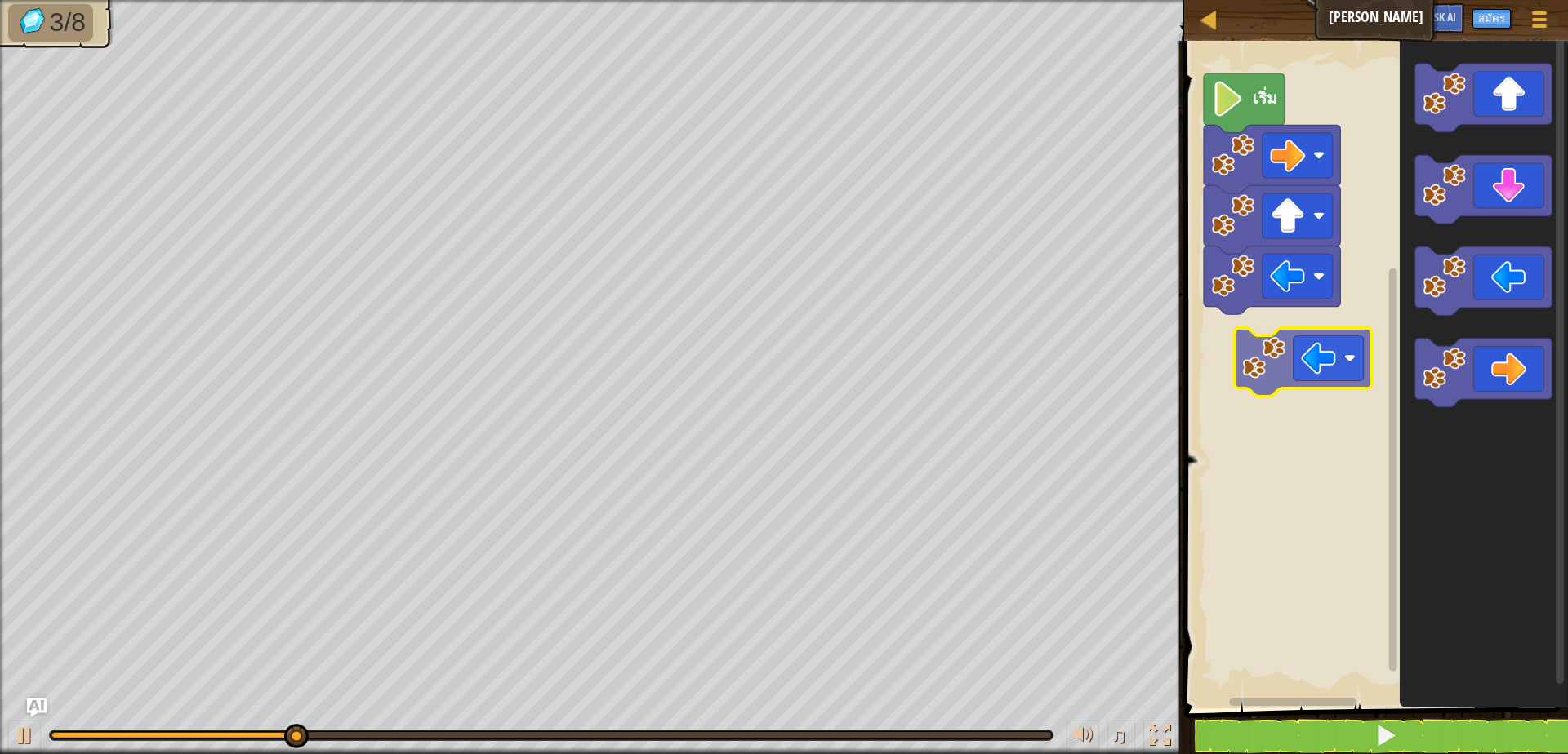
click at [1212, 345] on div "เริ่ม" at bounding box center [1373, 370] width 389 height 676
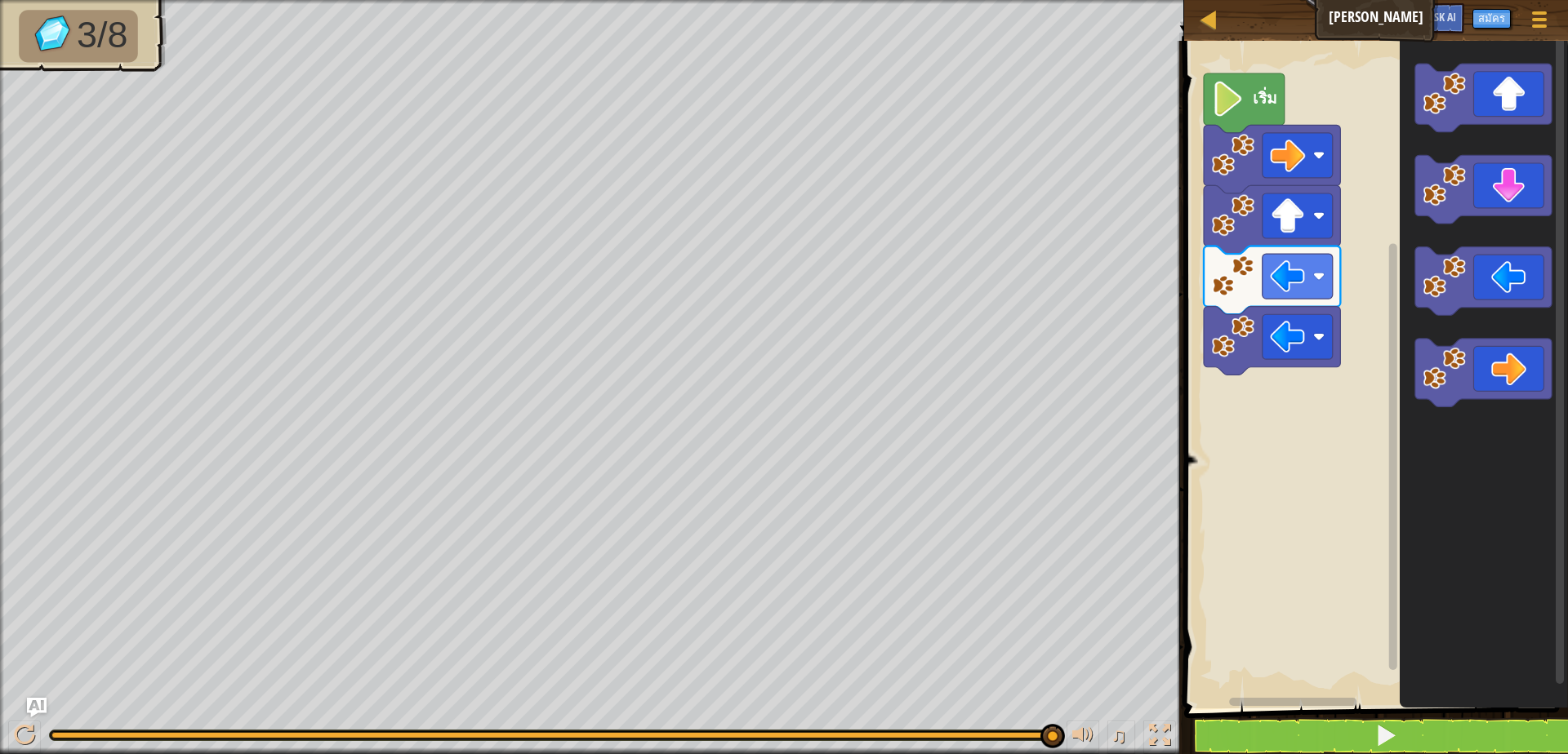
click at [1279, 422] on div "เริ่ม" at bounding box center [1373, 370] width 389 height 676
click at [1289, 384] on div "เริ่ม" at bounding box center [1373, 370] width 389 height 676
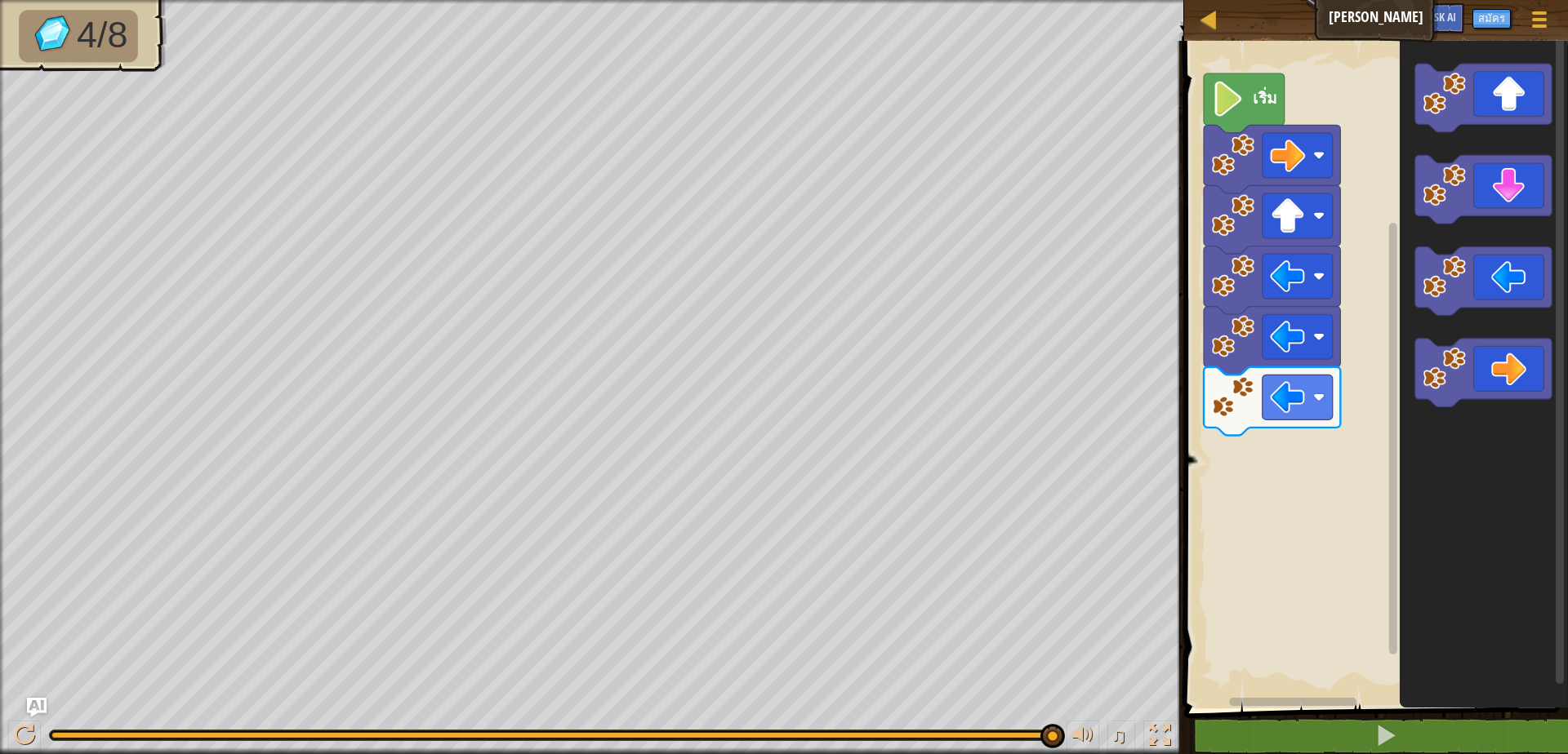
click at [1323, 417] on div "เริ่ม" at bounding box center [1373, 370] width 389 height 676
click at [1266, 456] on div "เริ่ม" at bounding box center [1373, 370] width 389 height 676
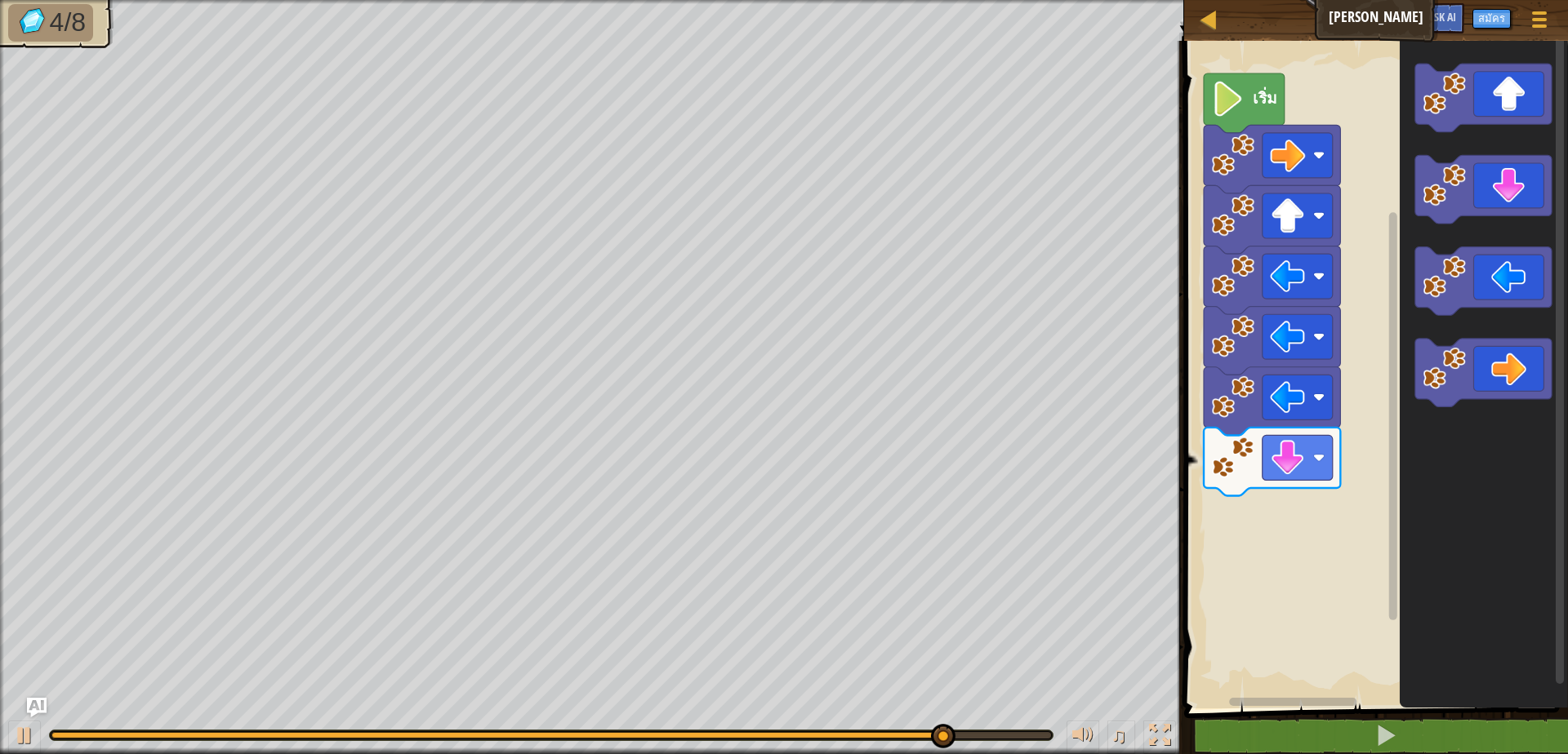
click at [1338, 525] on div "เริ่ม" at bounding box center [1373, 370] width 389 height 676
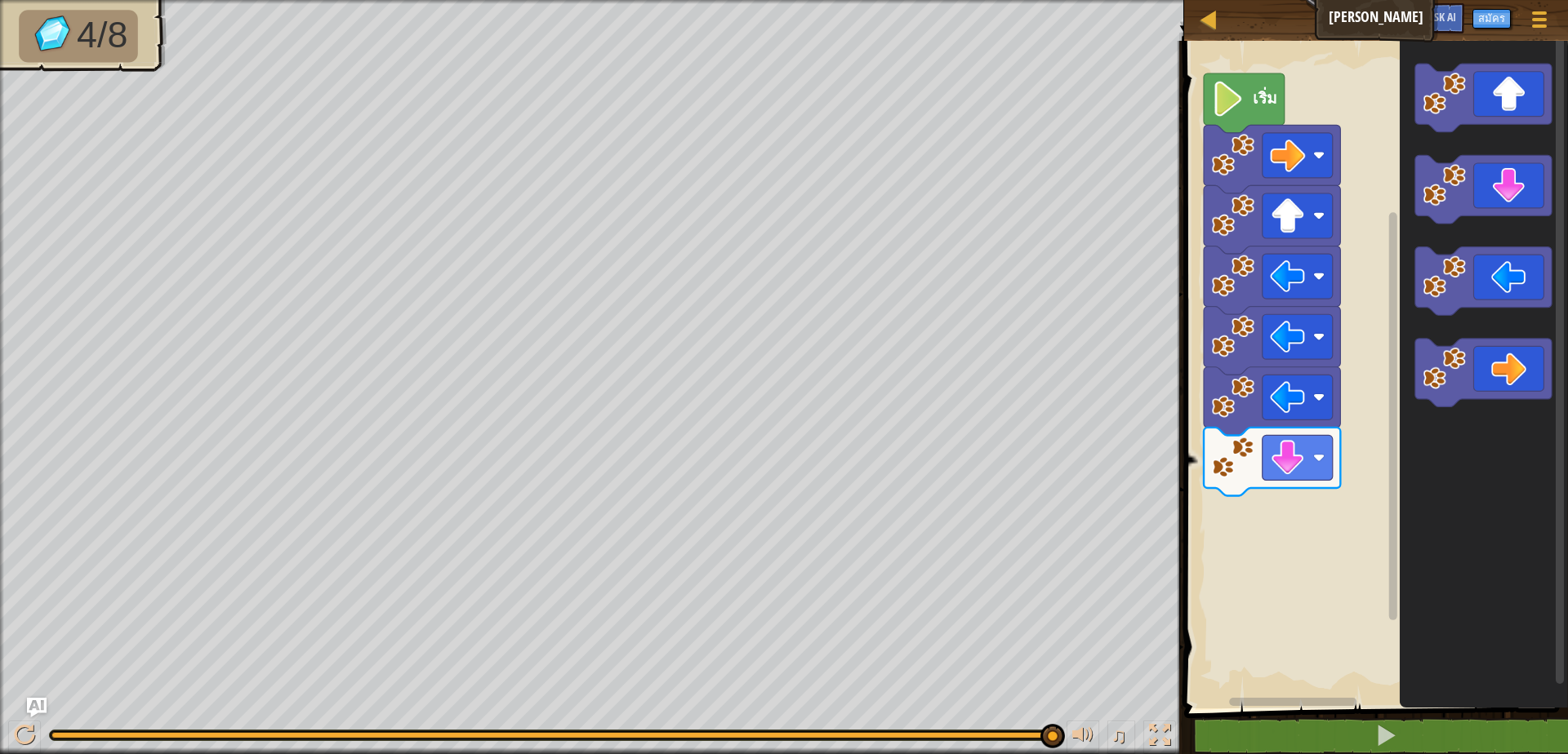
click at [1423, 481] on icon "พื้นที่ทำงาน Blockly" at bounding box center [1483, 370] width 168 height 676
click at [1374, 476] on div "เริ่ม" at bounding box center [1373, 370] width 389 height 676
click at [1473, 444] on icon "พื้นที่ทำงาน Blockly" at bounding box center [1483, 370] width 168 height 676
click at [1265, 519] on div "เริ่ม" at bounding box center [1373, 370] width 389 height 676
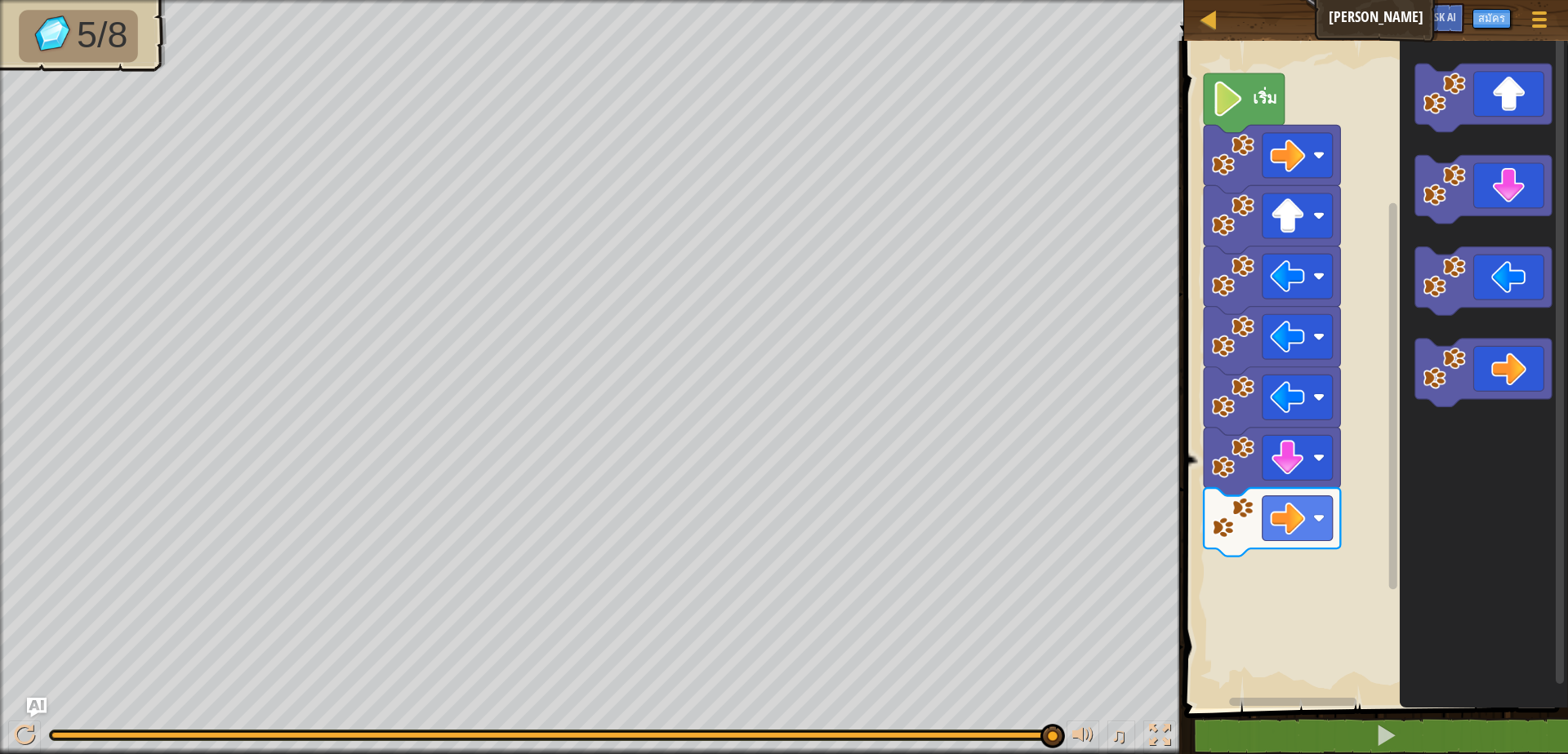
click at [1419, 553] on icon "พื้นที่ทำงาน Blockly" at bounding box center [1483, 370] width 168 height 676
click at [1386, 448] on div "เริ่ม" at bounding box center [1373, 370] width 389 height 676
click at [1462, 195] on image "พื้นที่ทำงาน Blockly" at bounding box center [1444, 186] width 43 height 43
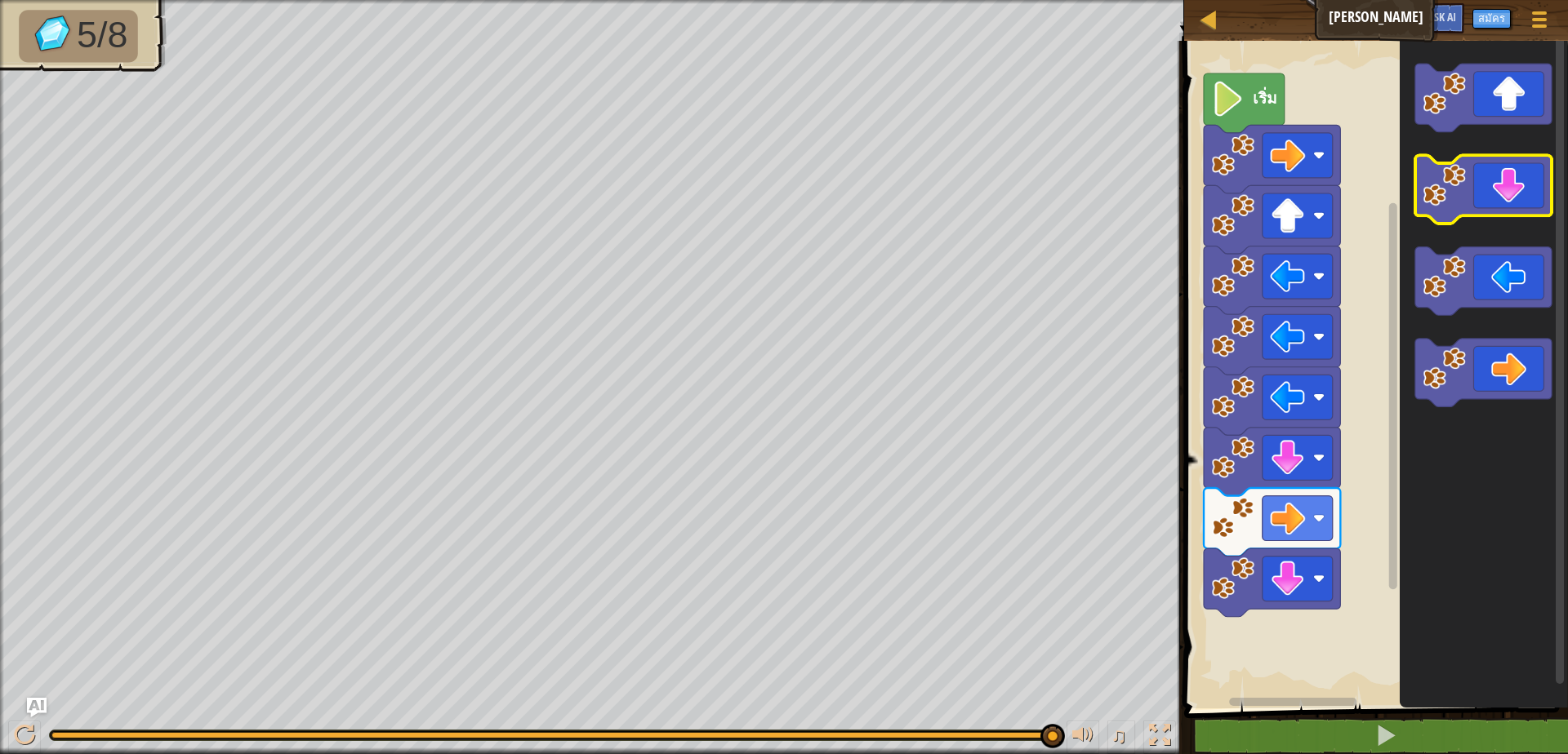
click at [1321, 654] on div "เริ่ม" at bounding box center [1373, 370] width 389 height 676
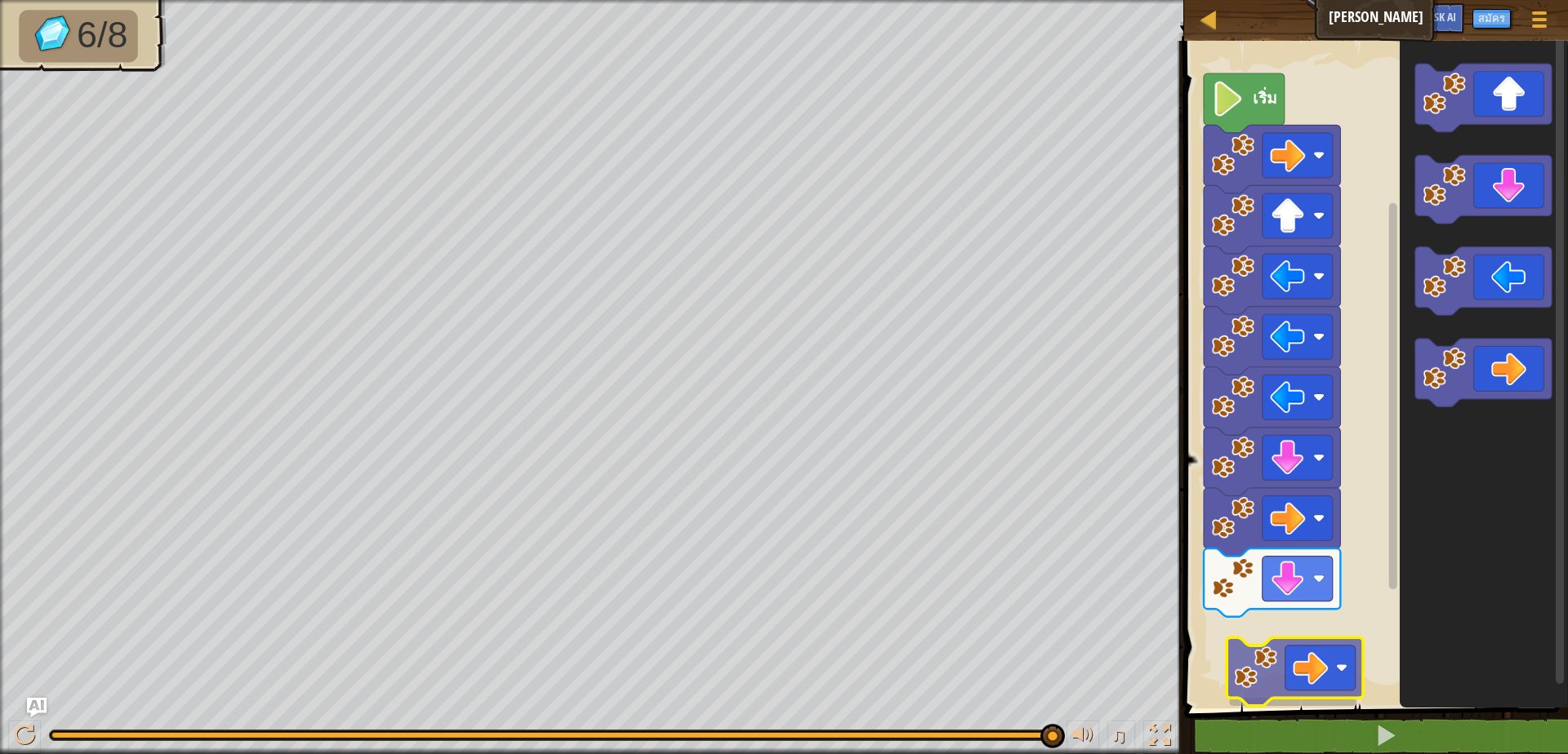
click at [1278, 668] on div "เริ่ม" at bounding box center [1373, 370] width 389 height 676
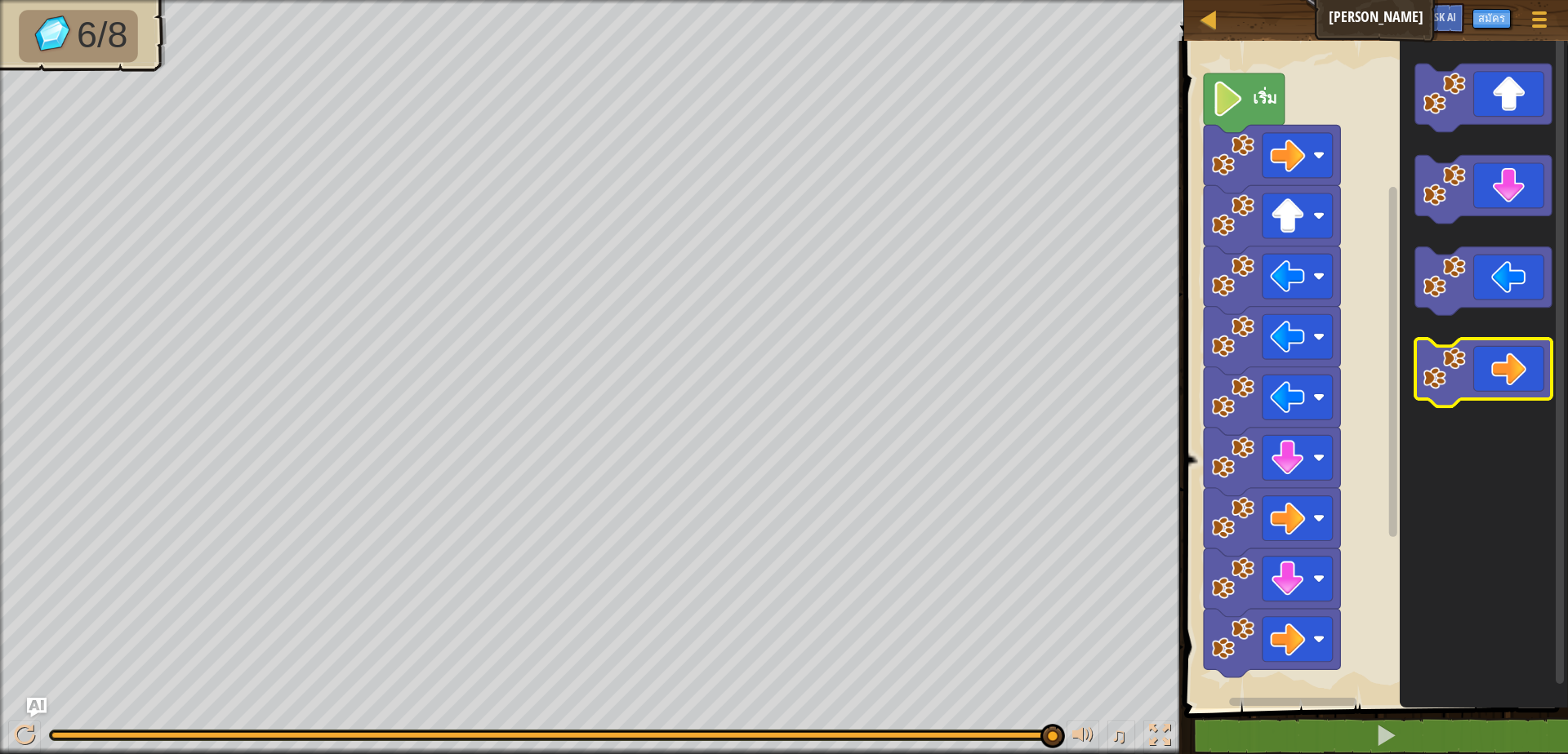
click at [1479, 305] on icon "พื้นที่ทำงาน Blockly" at bounding box center [1482, 281] width 136 height 68
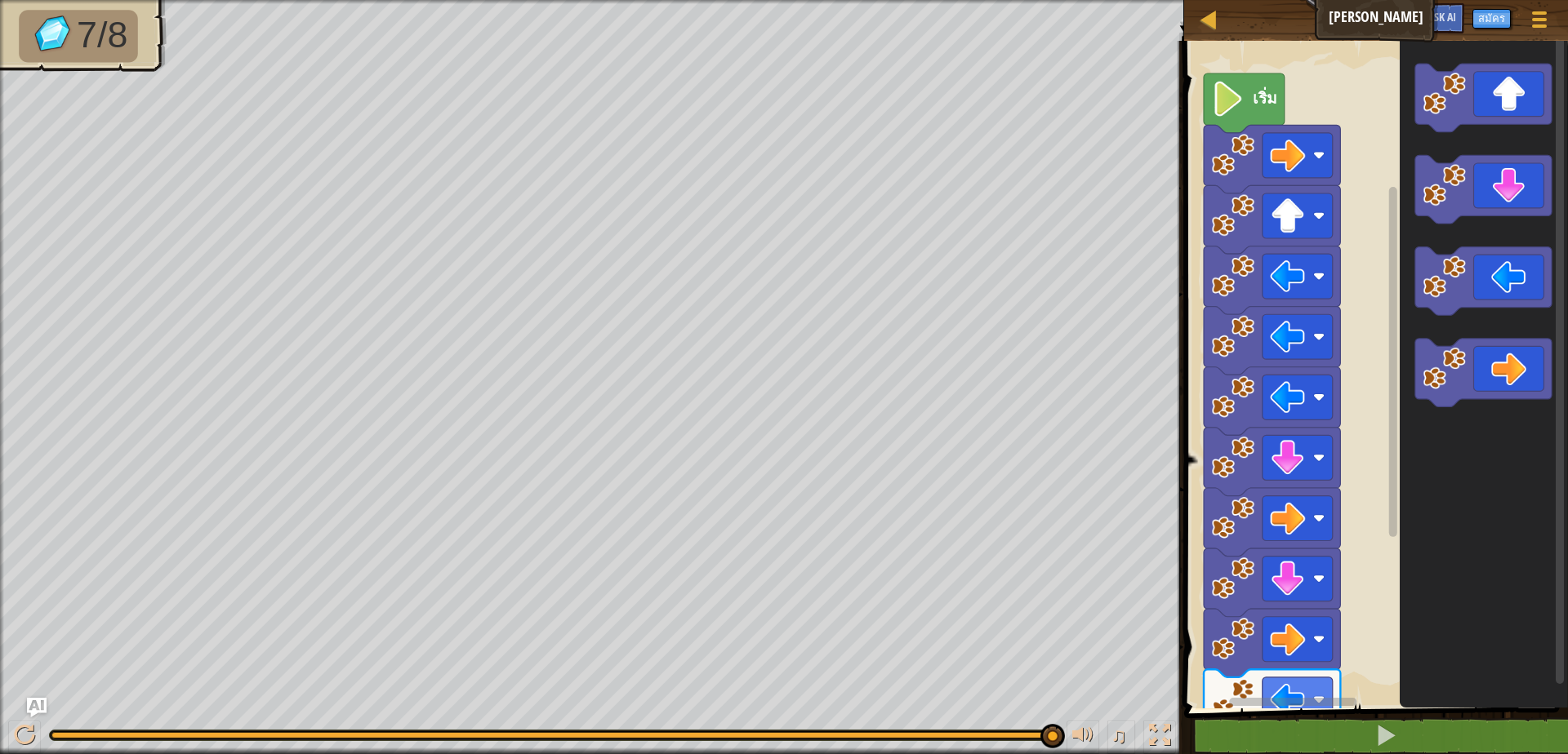
click at [1262, 676] on div "เริ่ม" at bounding box center [1373, 370] width 389 height 676
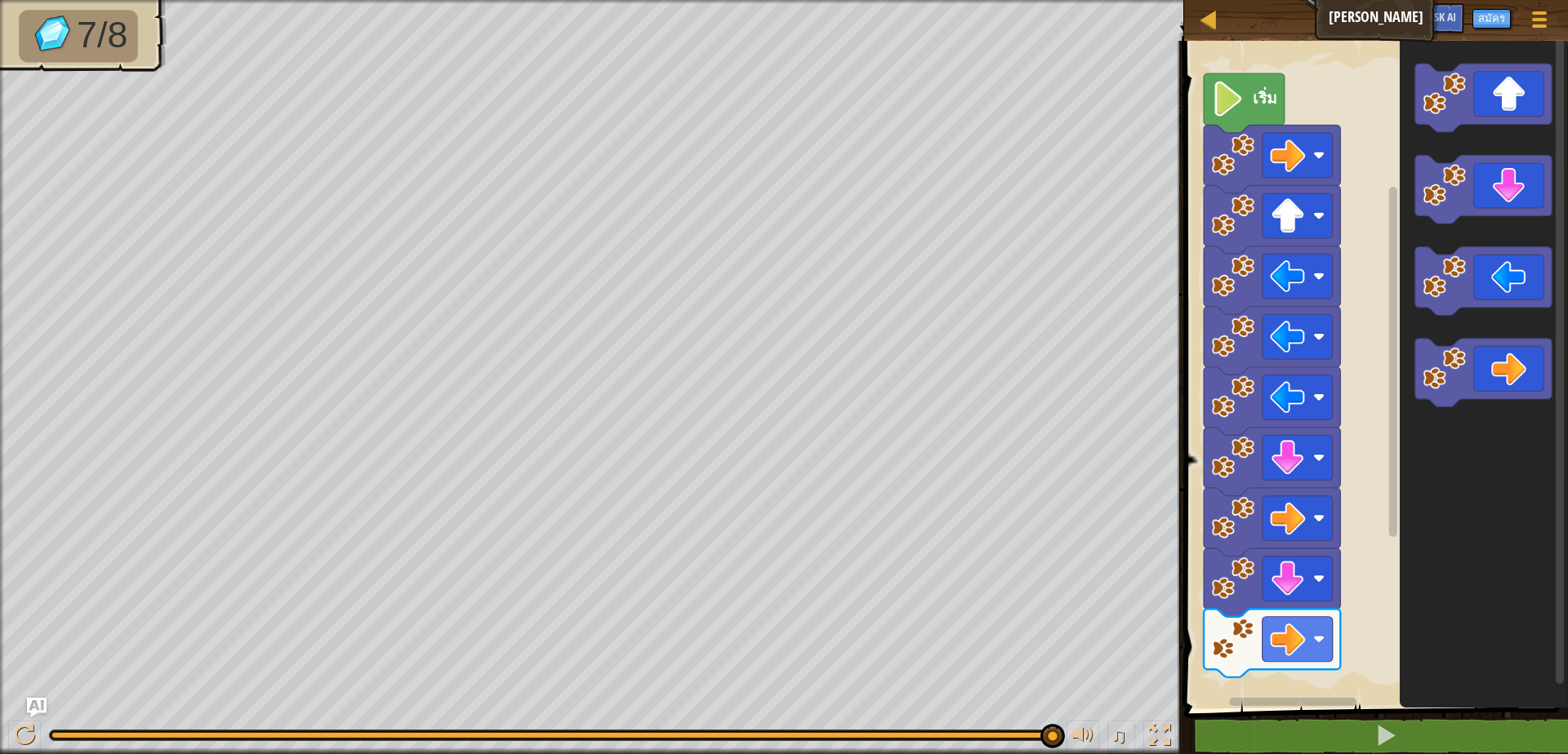
click at [1428, 634] on icon "พื้นที่ทำงาน Blockly" at bounding box center [1483, 370] width 168 height 676
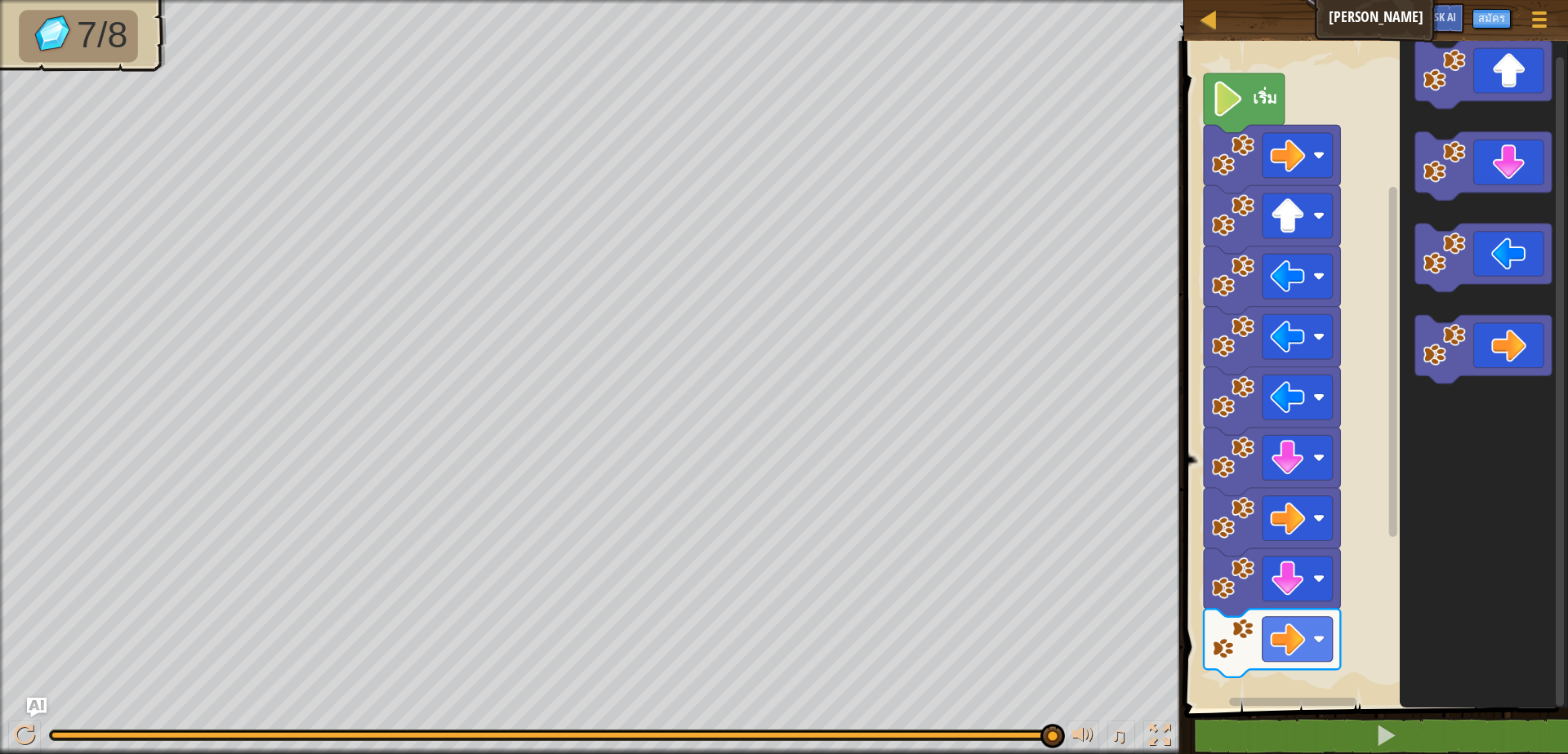
click at [1561, 190] on div "เริ่ม" at bounding box center [1373, 370] width 389 height 676
click at [1289, 690] on div "เริ่ม" at bounding box center [1373, 370] width 389 height 676
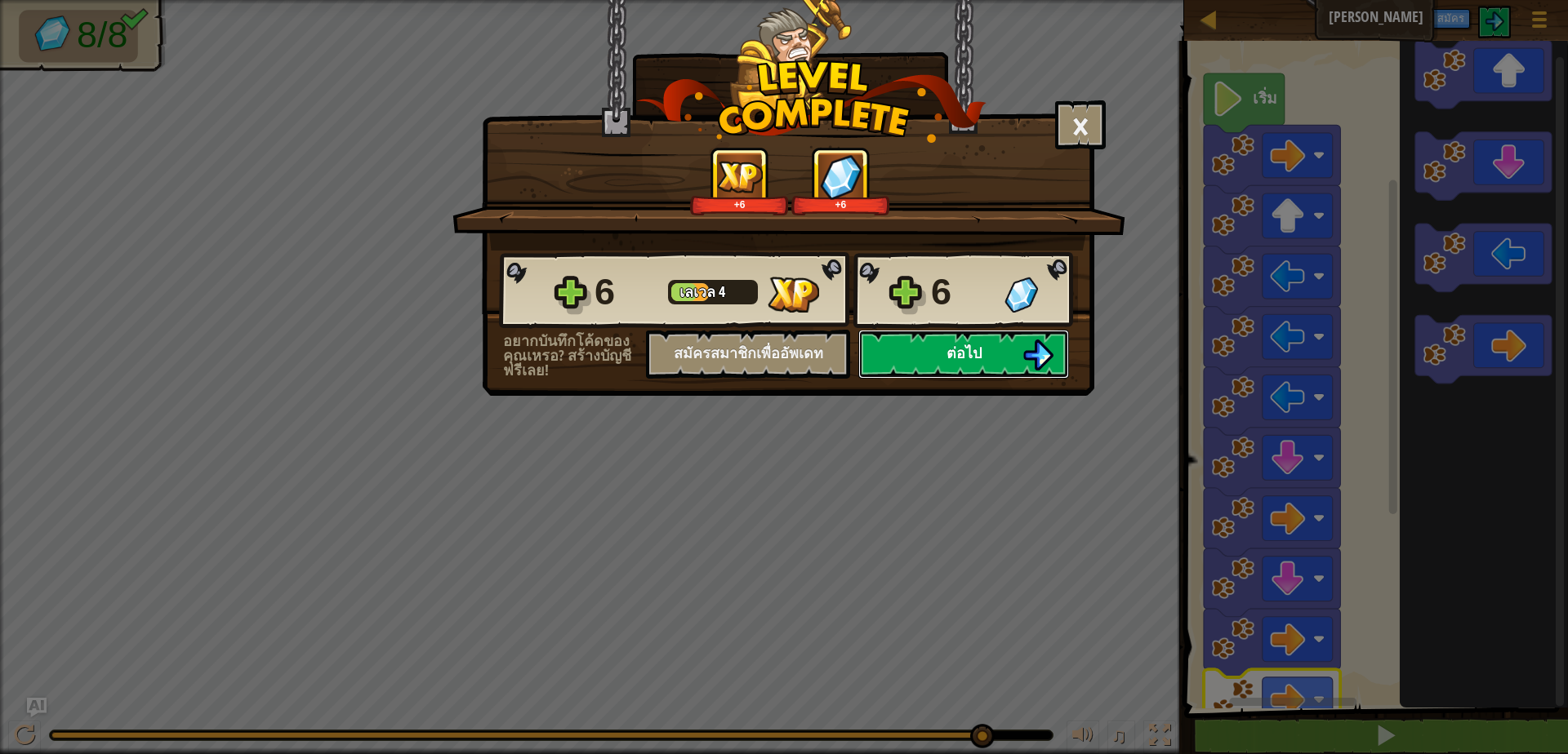
click at [973, 332] on button "ต่อไป" at bounding box center [963, 354] width 210 height 49
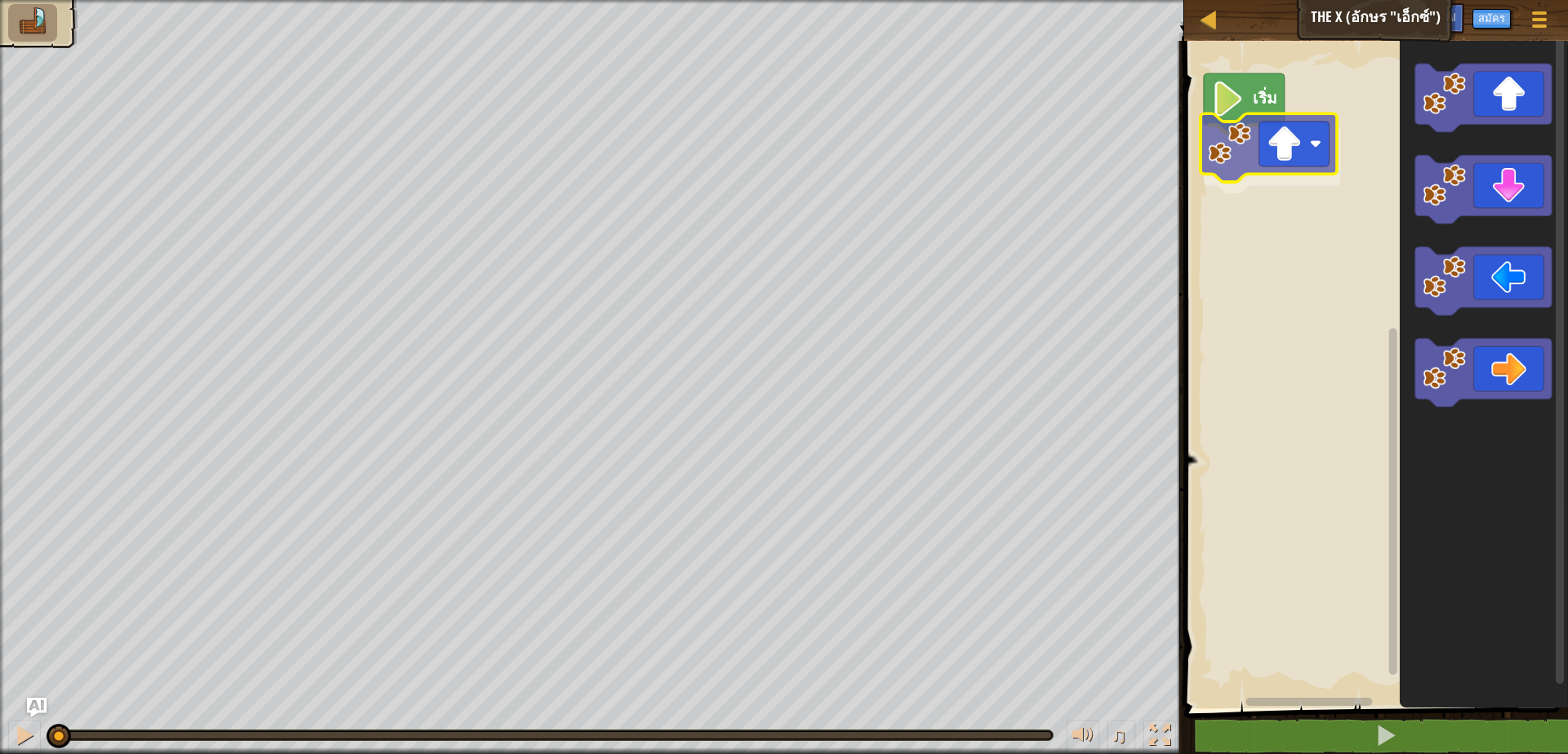
click at [1227, 160] on div "เริ่ม" at bounding box center [1373, 370] width 389 height 676
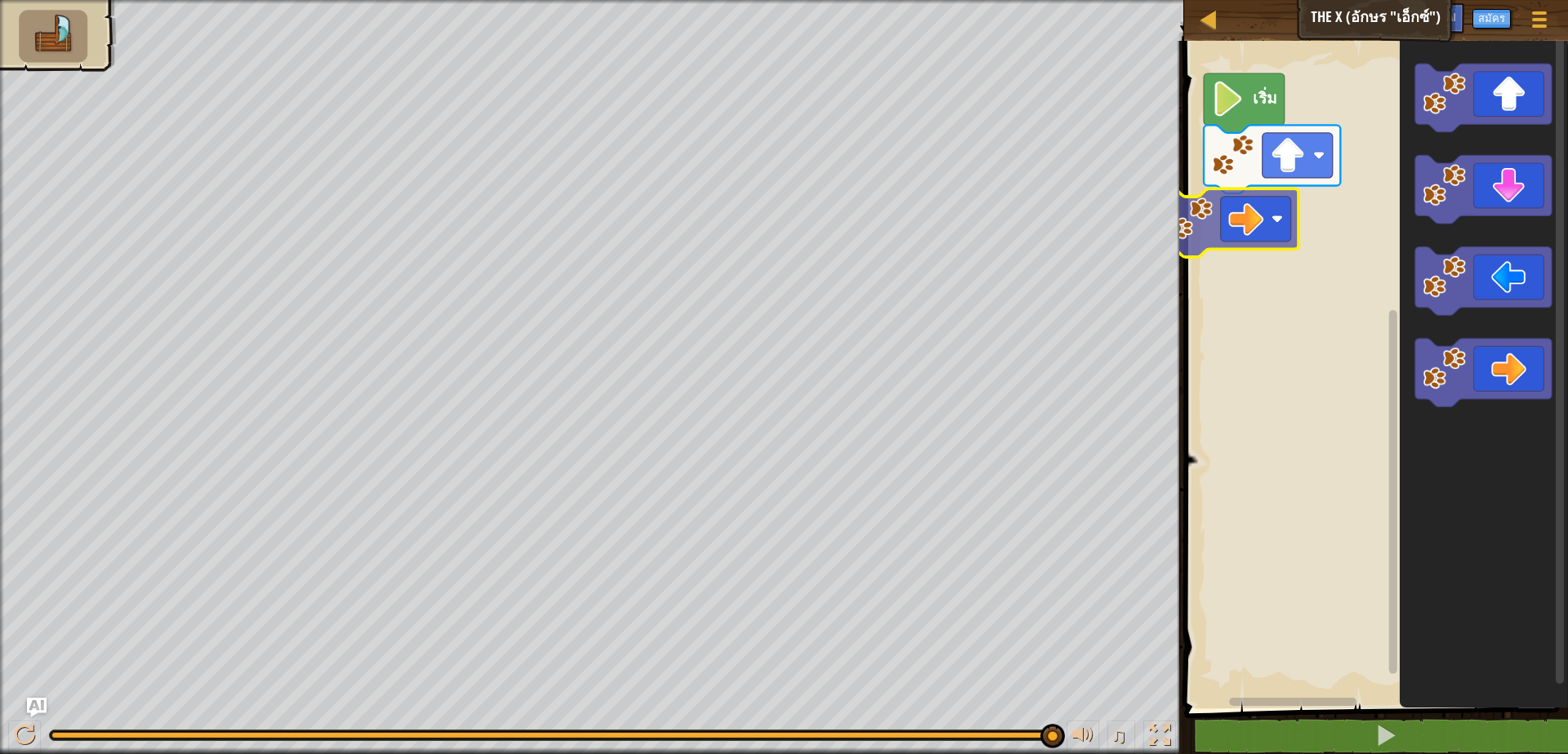
click at [1247, 210] on div "เริ่ม" at bounding box center [1373, 370] width 389 height 676
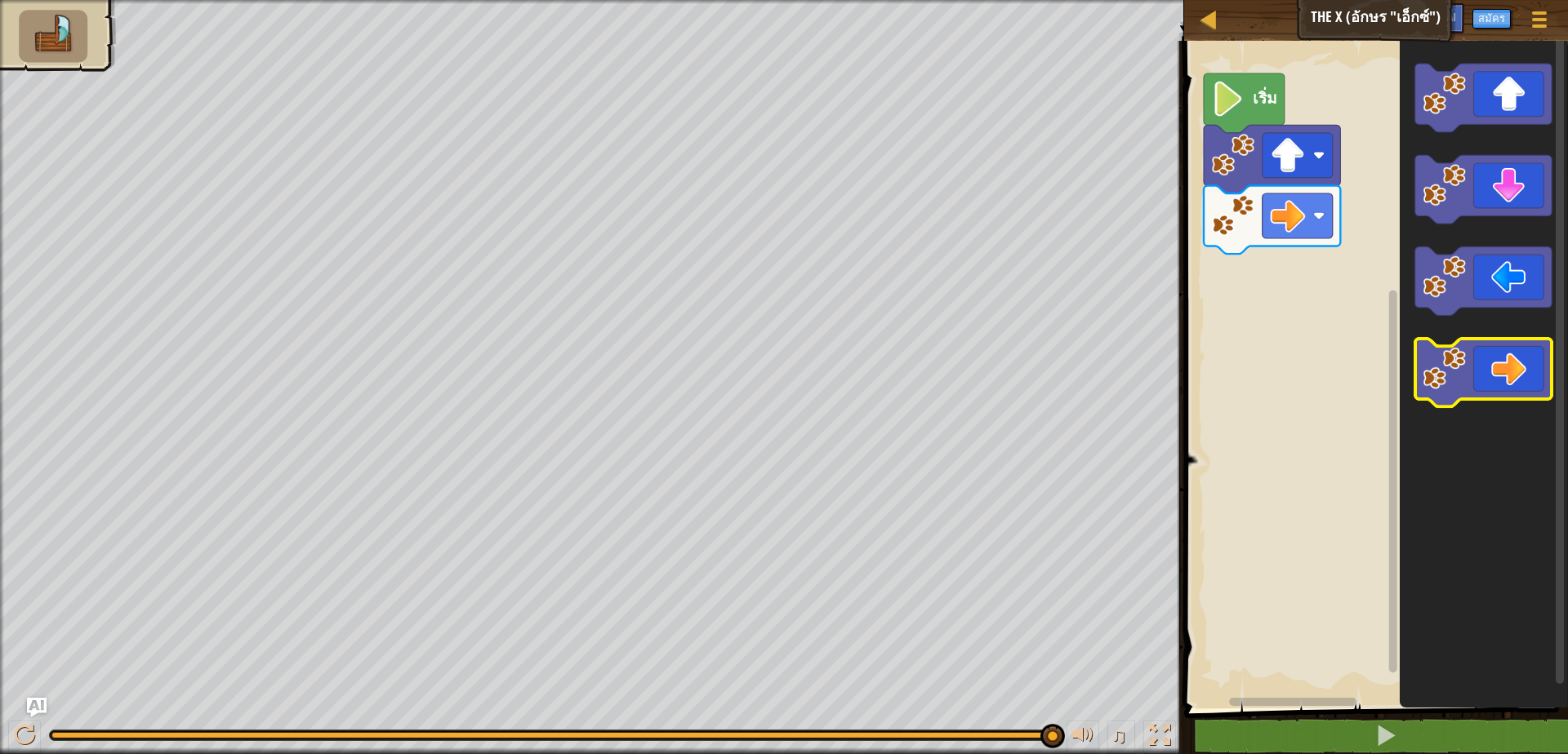
click at [1328, 356] on div "เริ่ม" at bounding box center [1373, 370] width 389 height 676
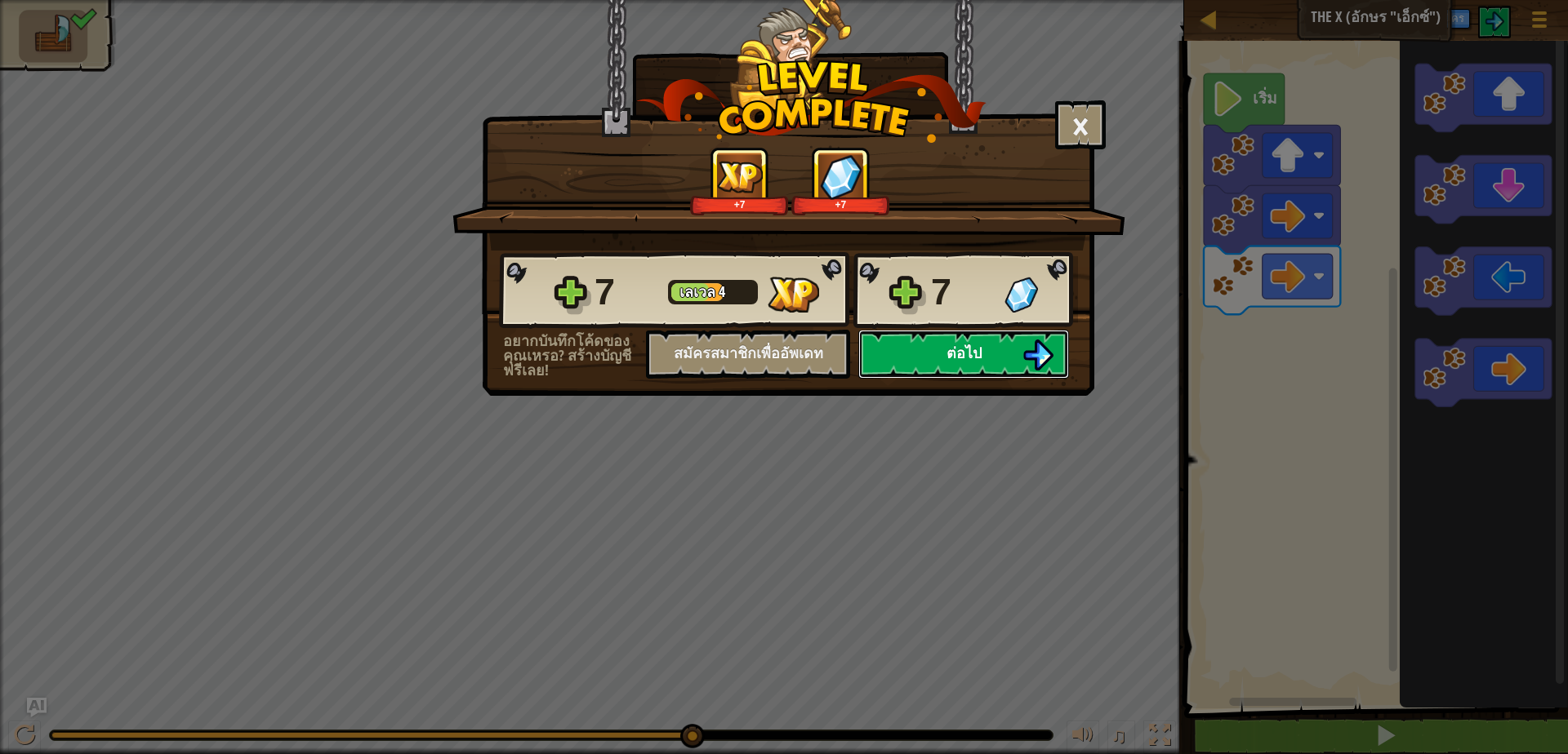
click at [1041, 337] on button "ต่อไป" at bounding box center [963, 354] width 210 height 49
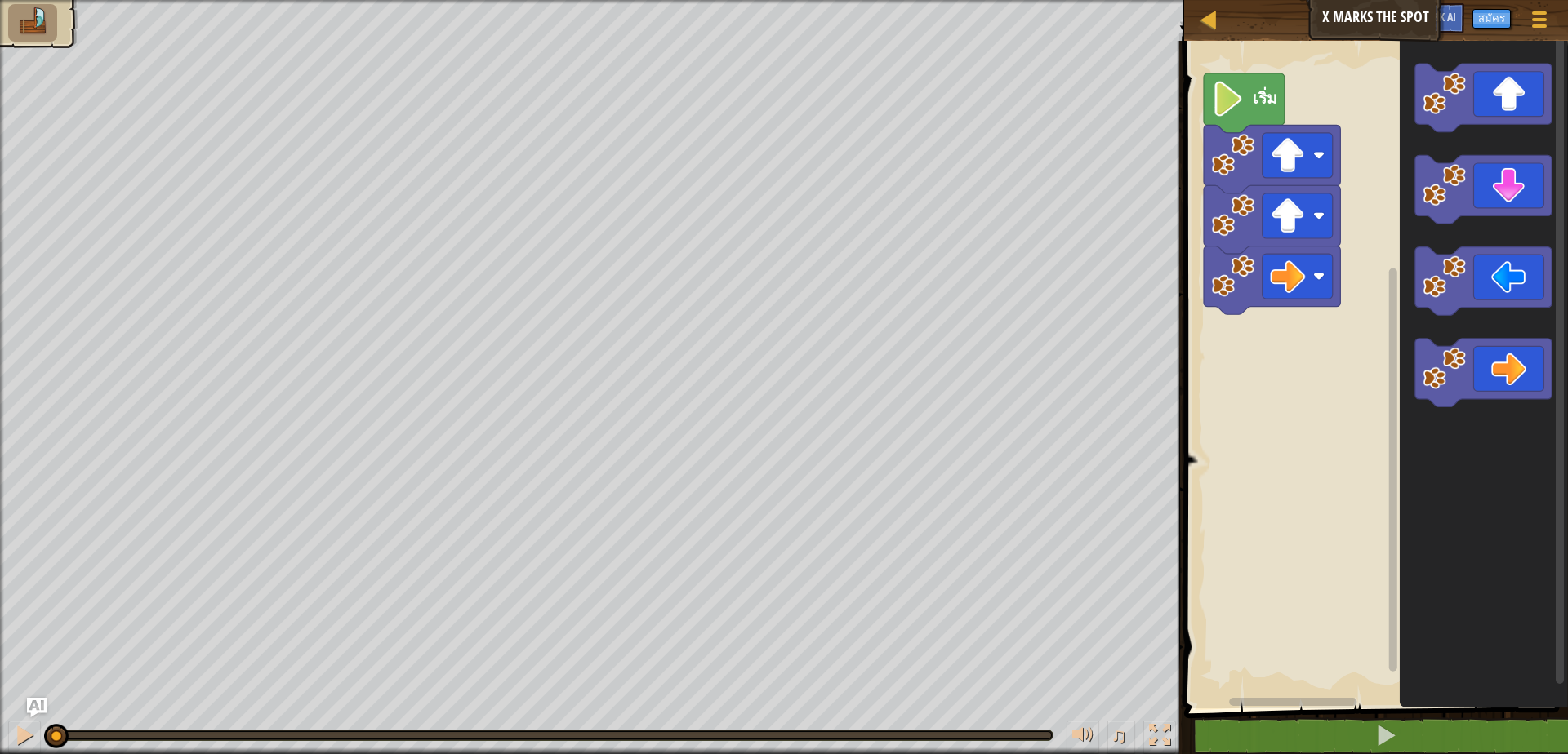
click at [1235, 97] on image "พื้นที่ทำงาน Blockly" at bounding box center [1227, 99] width 34 height 35
click at [1233, 54] on rect "พื้นที่ทำงาน Blockly" at bounding box center [1373, 370] width 389 height 676
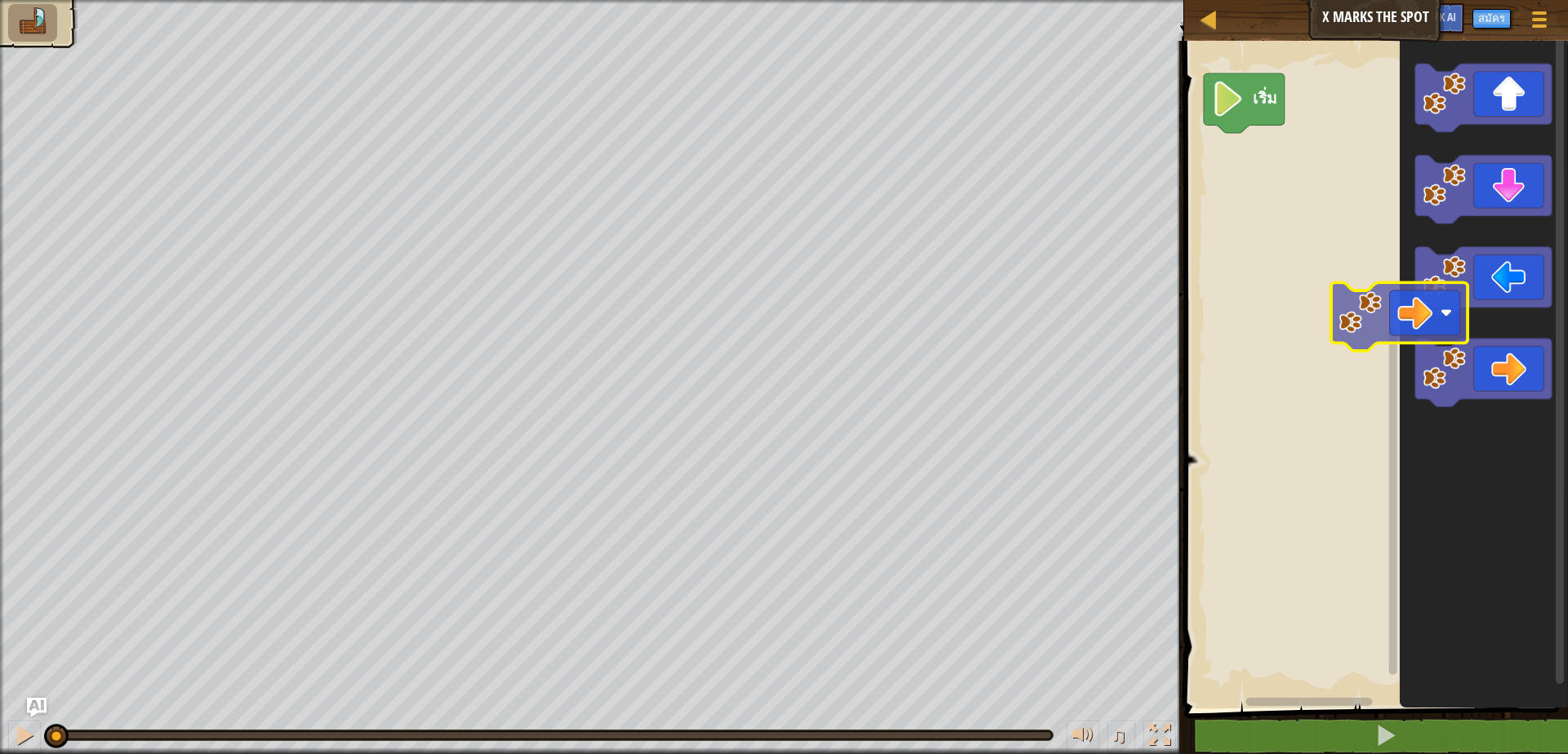
click at [1463, 354] on g "พื้นที่ทำงาน Blockly" at bounding box center [1482, 373] width 136 height 68
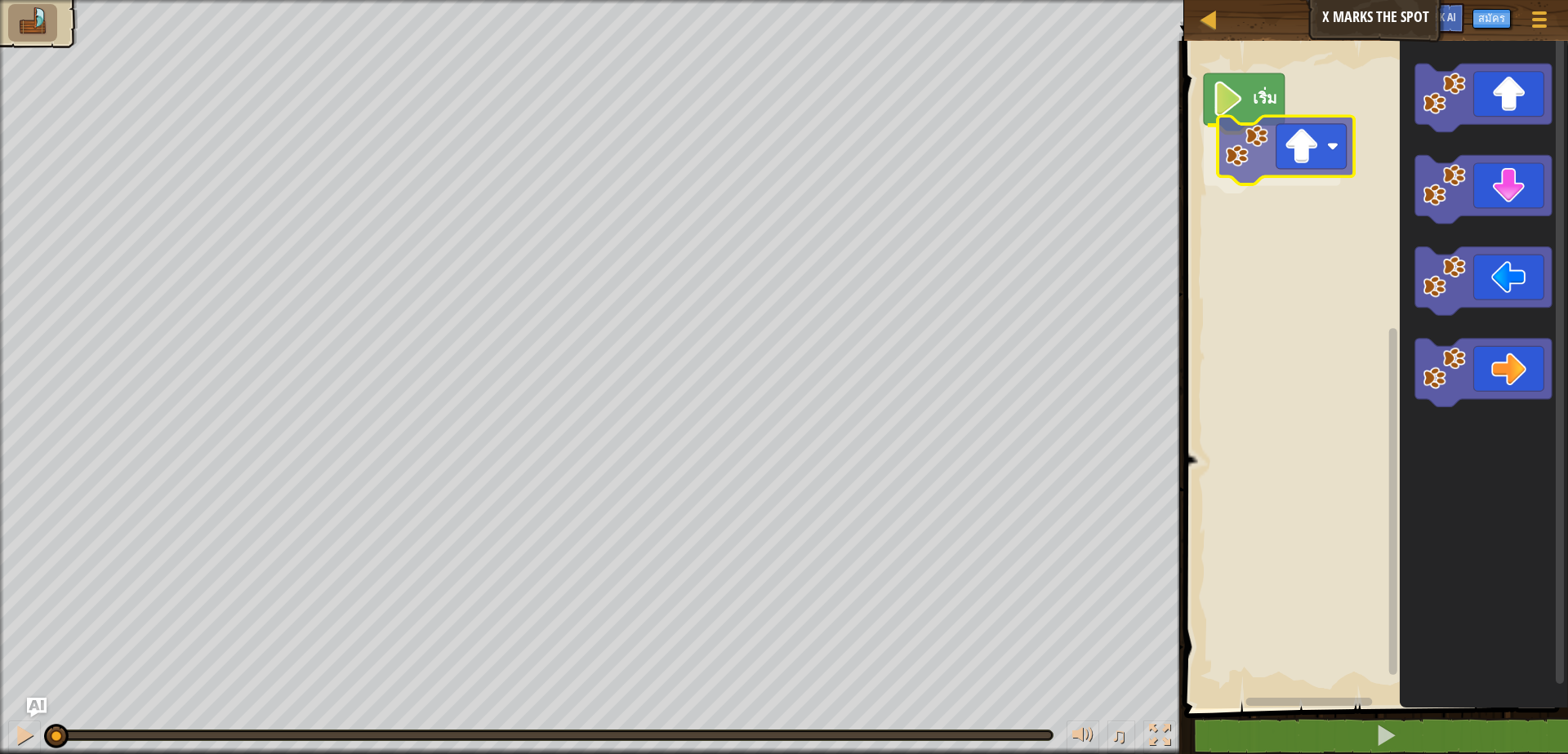
click at [1291, 144] on div "เริ่ม" at bounding box center [1373, 370] width 389 height 676
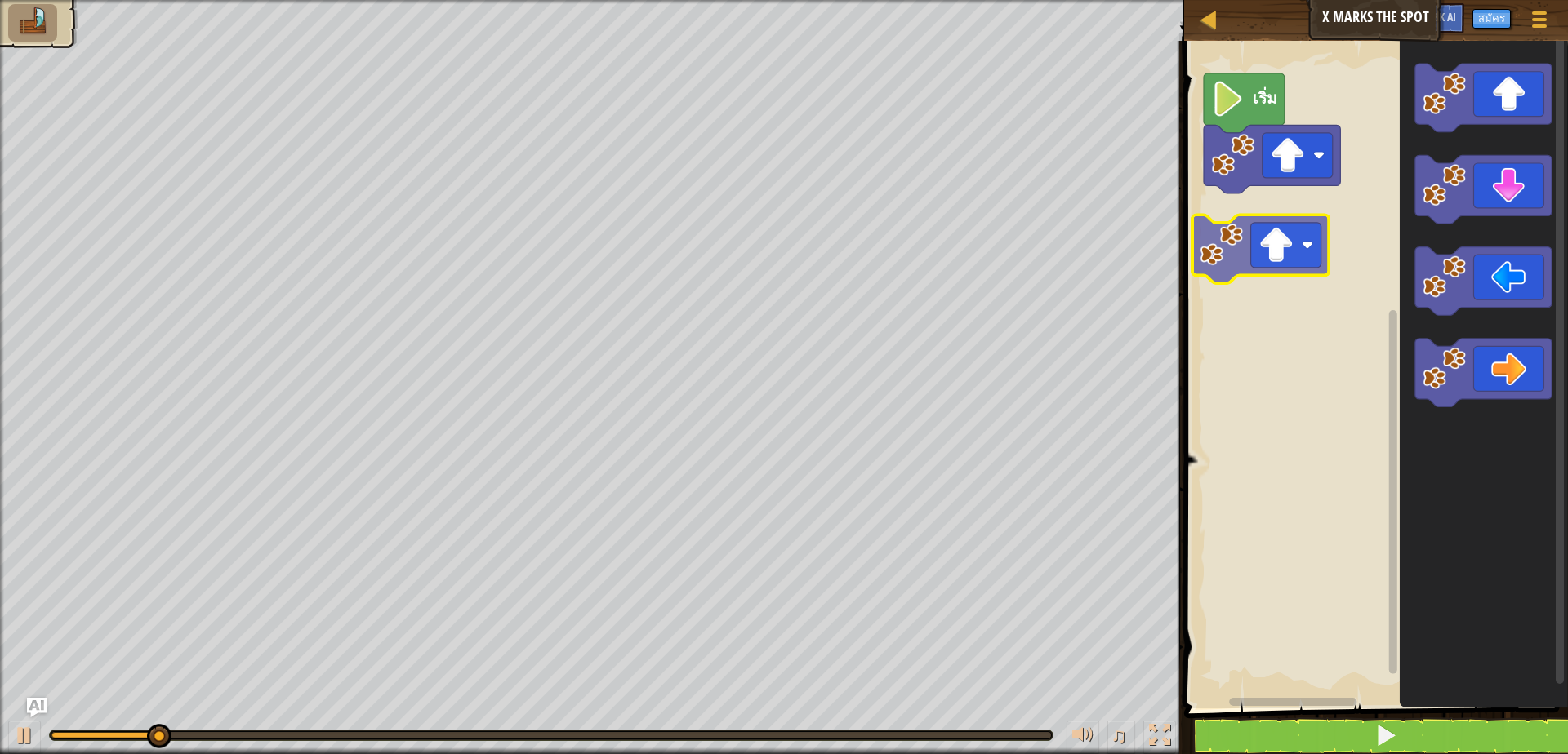
click at [1244, 253] on div "เริ่ม" at bounding box center [1373, 370] width 389 height 676
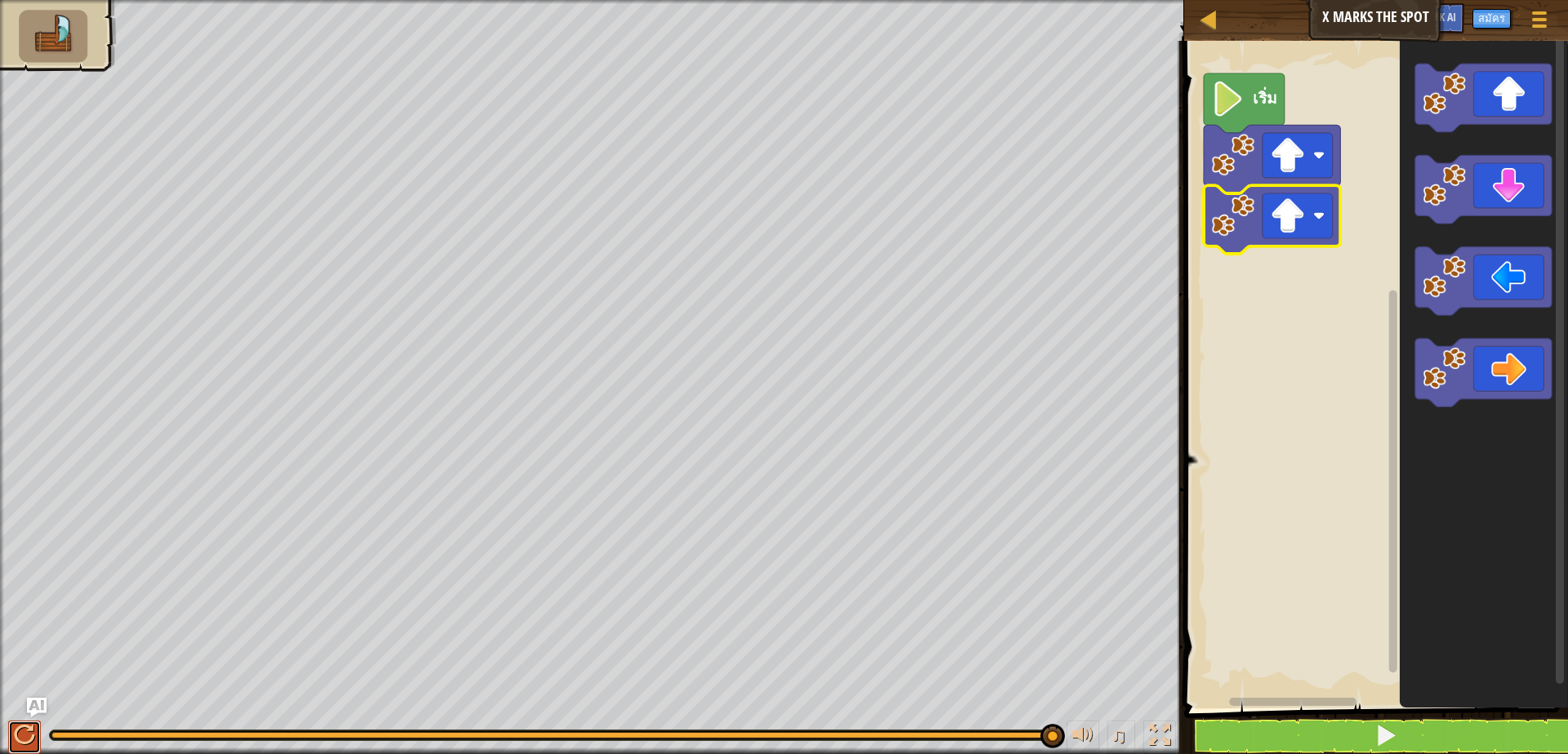
click at [26, 725] on div at bounding box center [25, 736] width 21 height 21
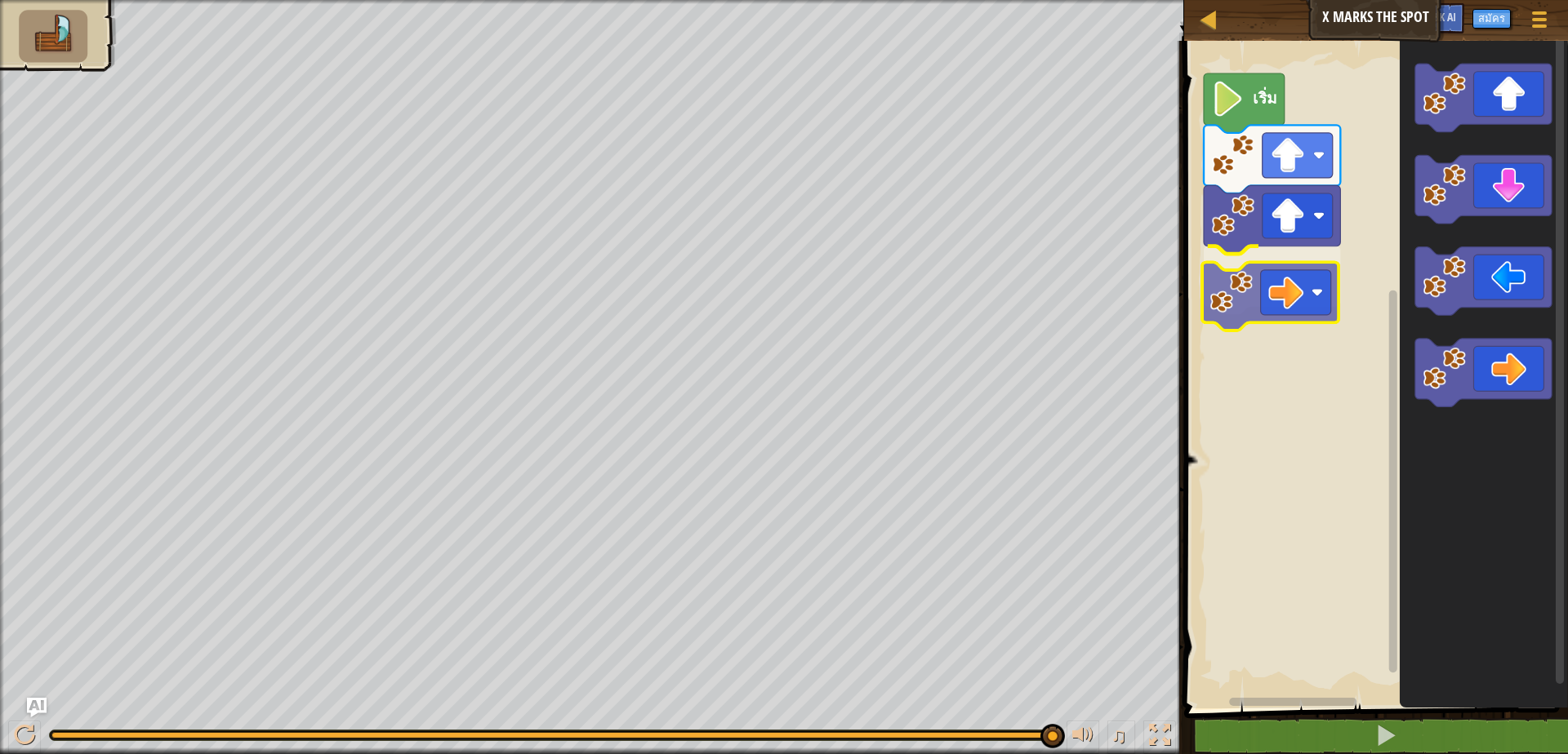
click at [1260, 317] on div "เริ่ม" at bounding box center [1373, 370] width 389 height 676
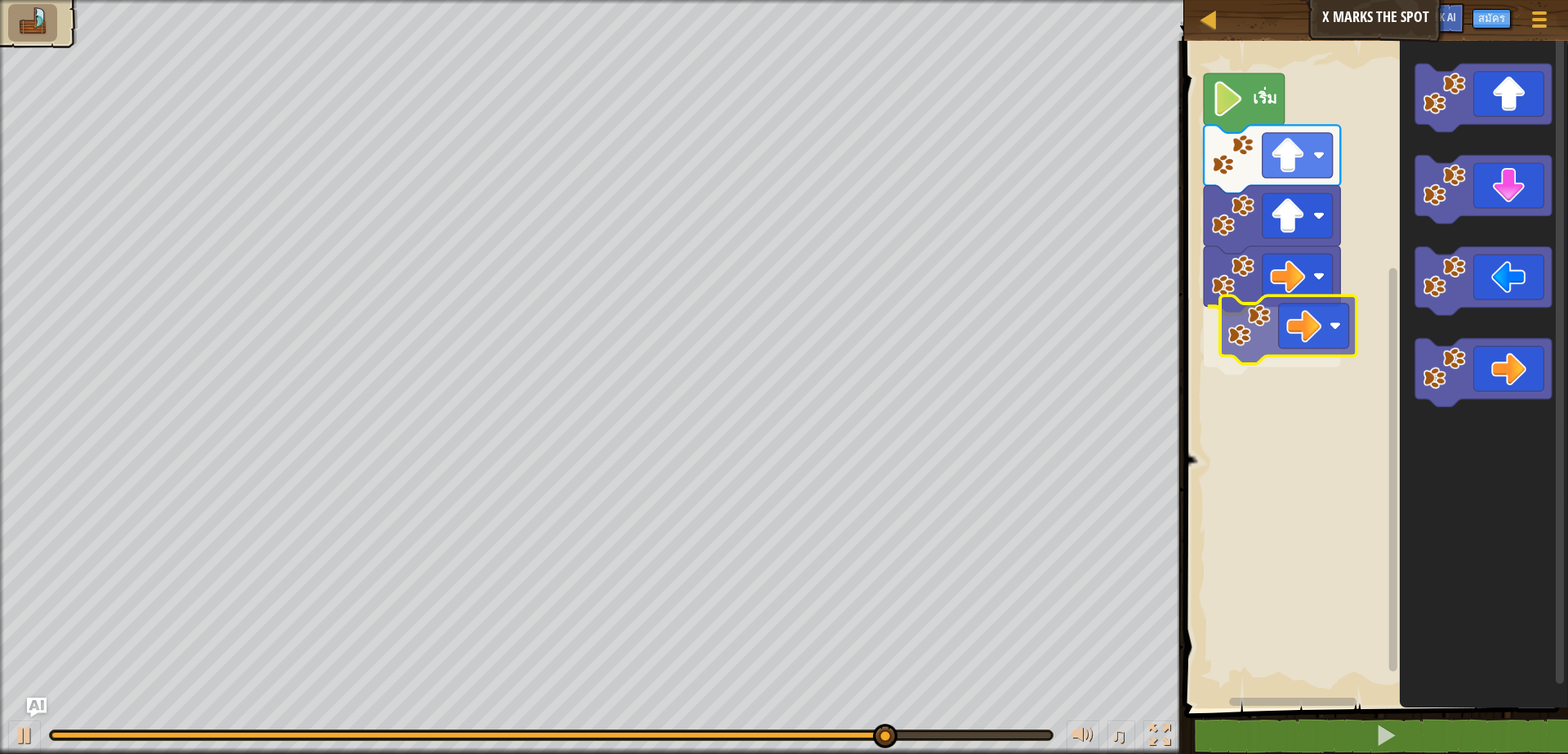
click at [1263, 326] on div "เริ่ม" at bounding box center [1373, 370] width 389 height 676
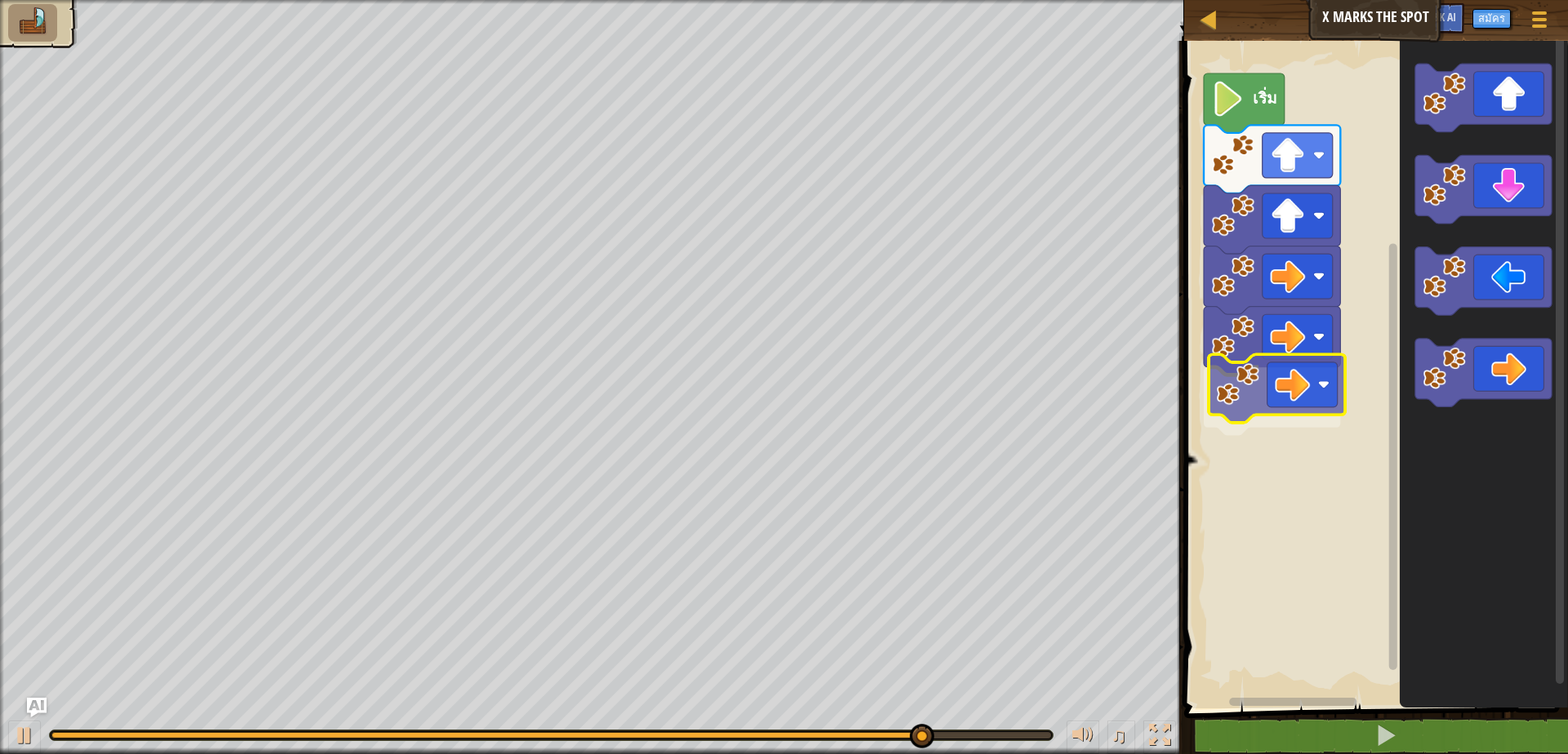
click at [1235, 358] on div "เริ่ม" at bounding box center [1373, 370] width 389 height 676
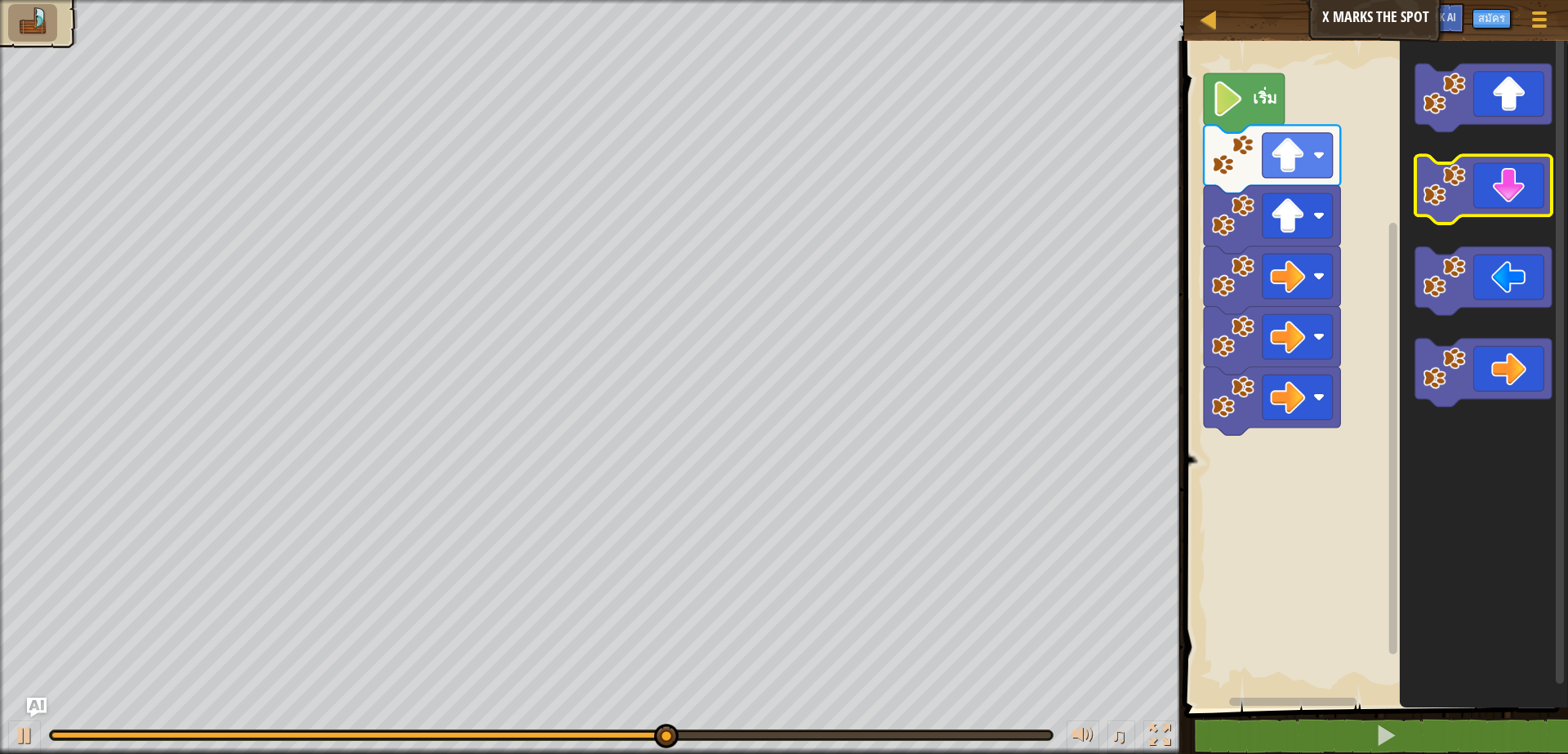
click at [1423, 217] on g "พื้นที่ทำงาน Blockly" at bounding box center [1482, 235] width 136 height 344
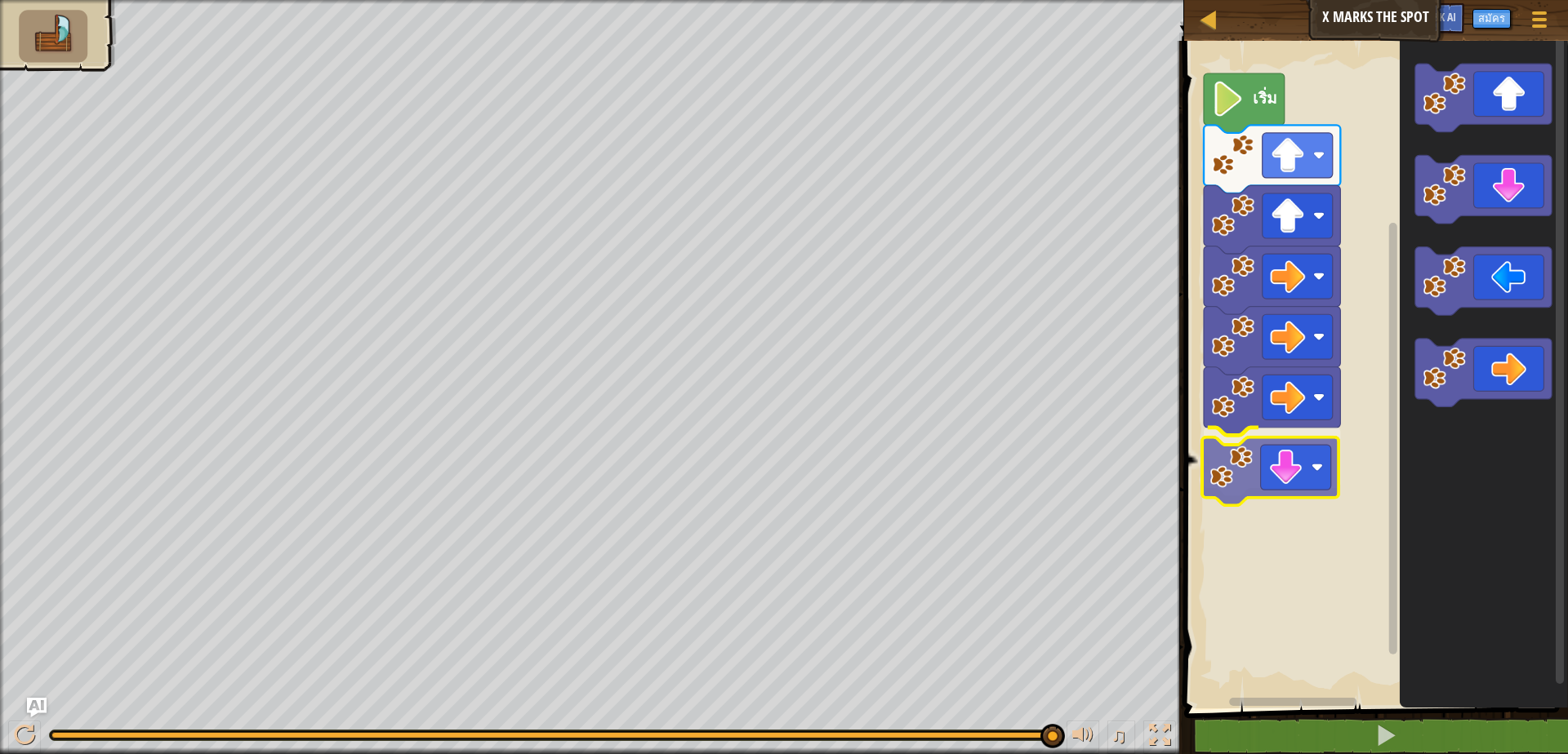
click at [1304, 471] on div "เริ่ม" at bounding box center [1373, 370] width 389 height 676
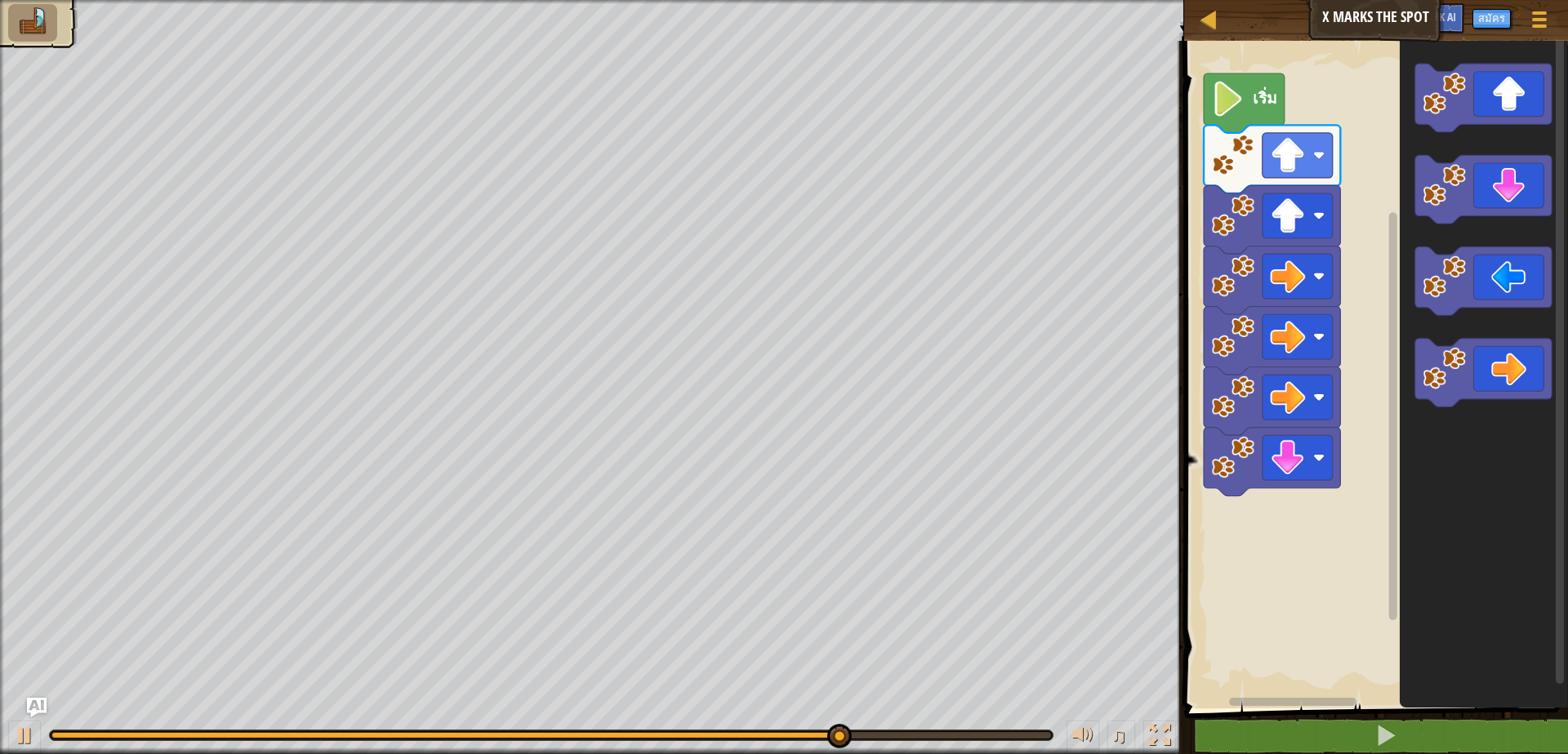
click at [1240, 537] on div "เริ่ม" at bounding box center [1373, 370] width 389 height 676
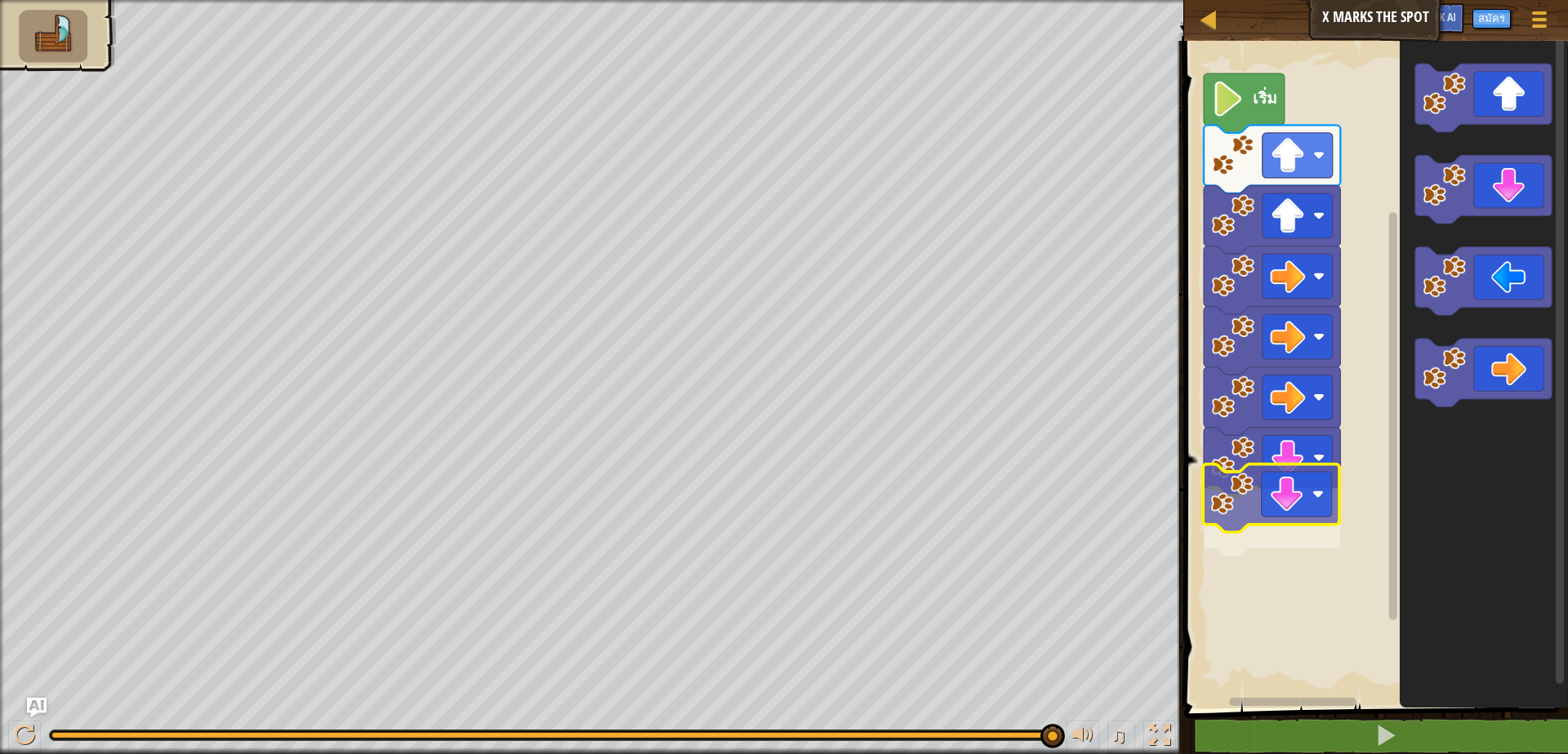
click at [1276, 508] on div "เริ่ม" at bounding box center [1373, 370] width 389 height 676
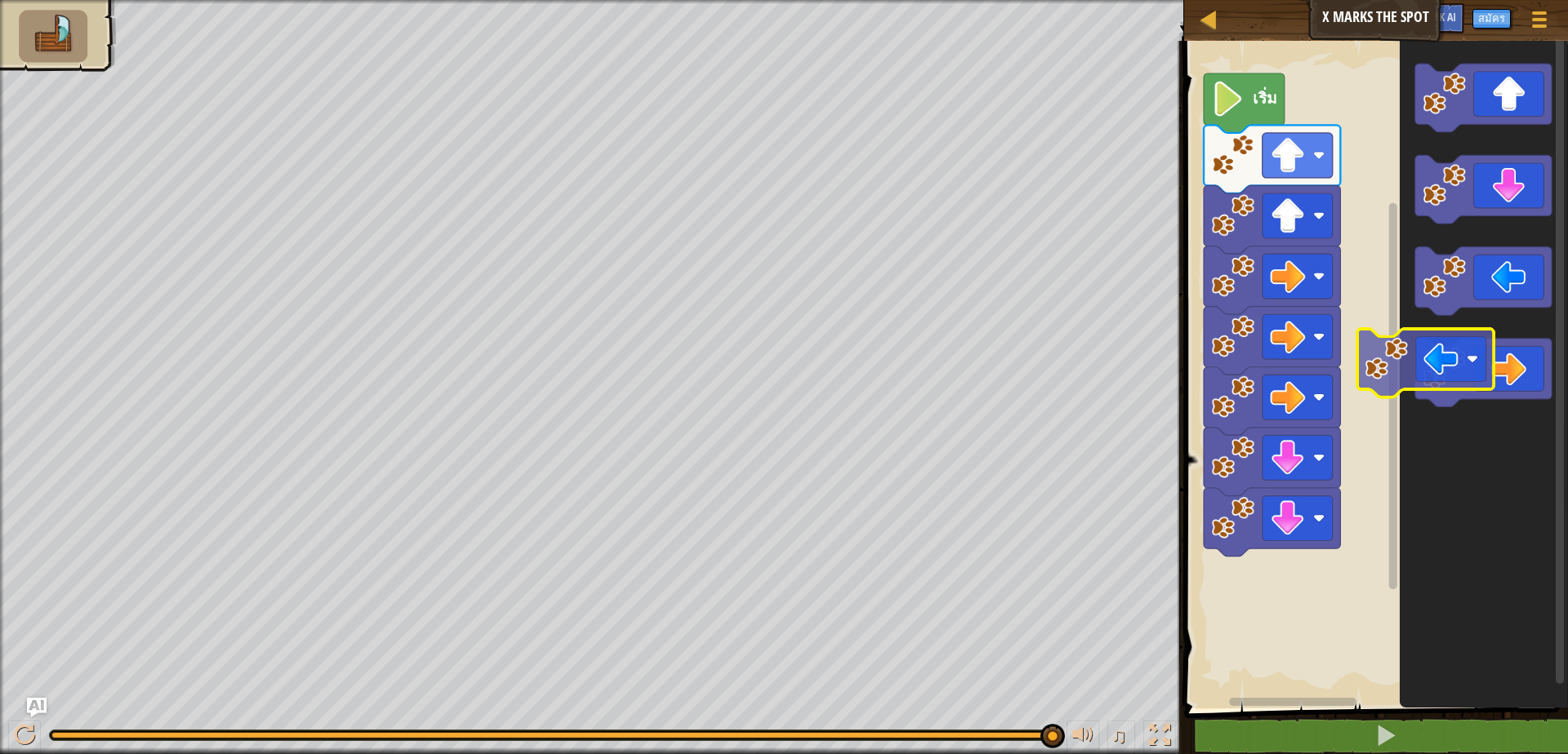
click at [1376, 406] on div "เริ่ม" at bounding box center [1373, 370] width 389 height 676
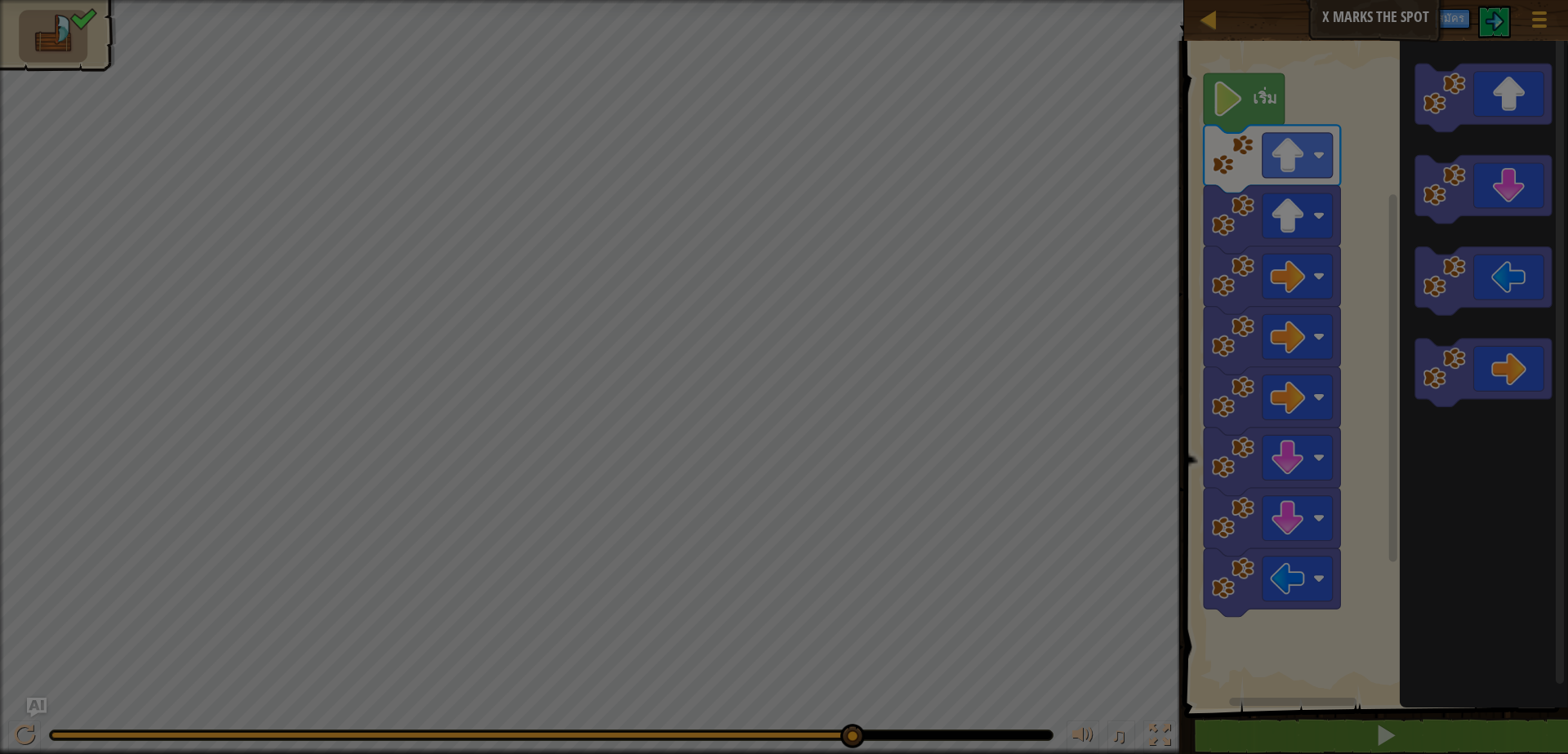
click at [1356, 2] on body "แผนที่ X Marks the Spot เมนูเกม สมัคร Ask AI 1 הההההההההההההההההההההההההההההההה…" at bounding box center [784, 1] width 1568 height 2
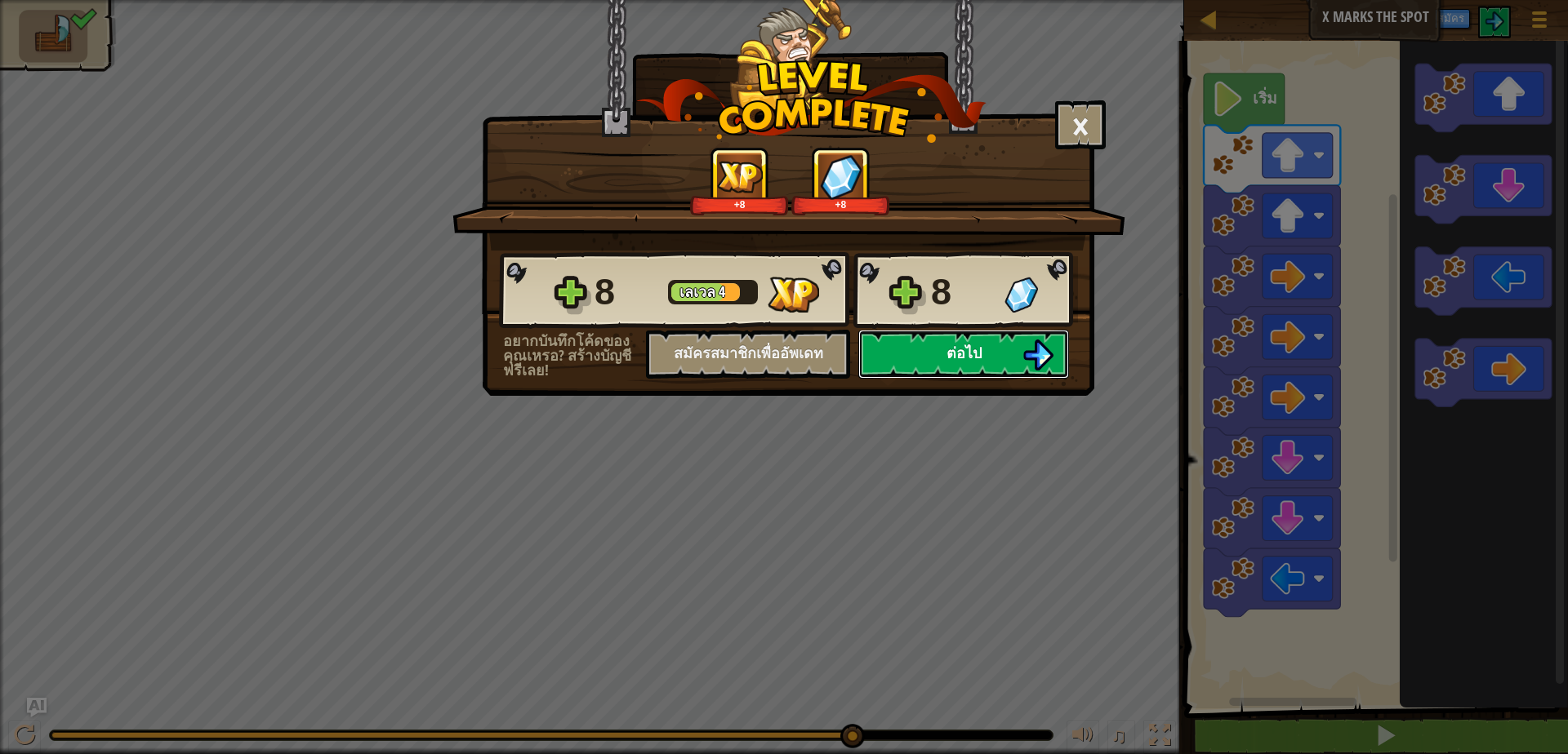
click at [917, 345] on button "ต่อไป" at bounding box center [963, 354] width 210 height 49
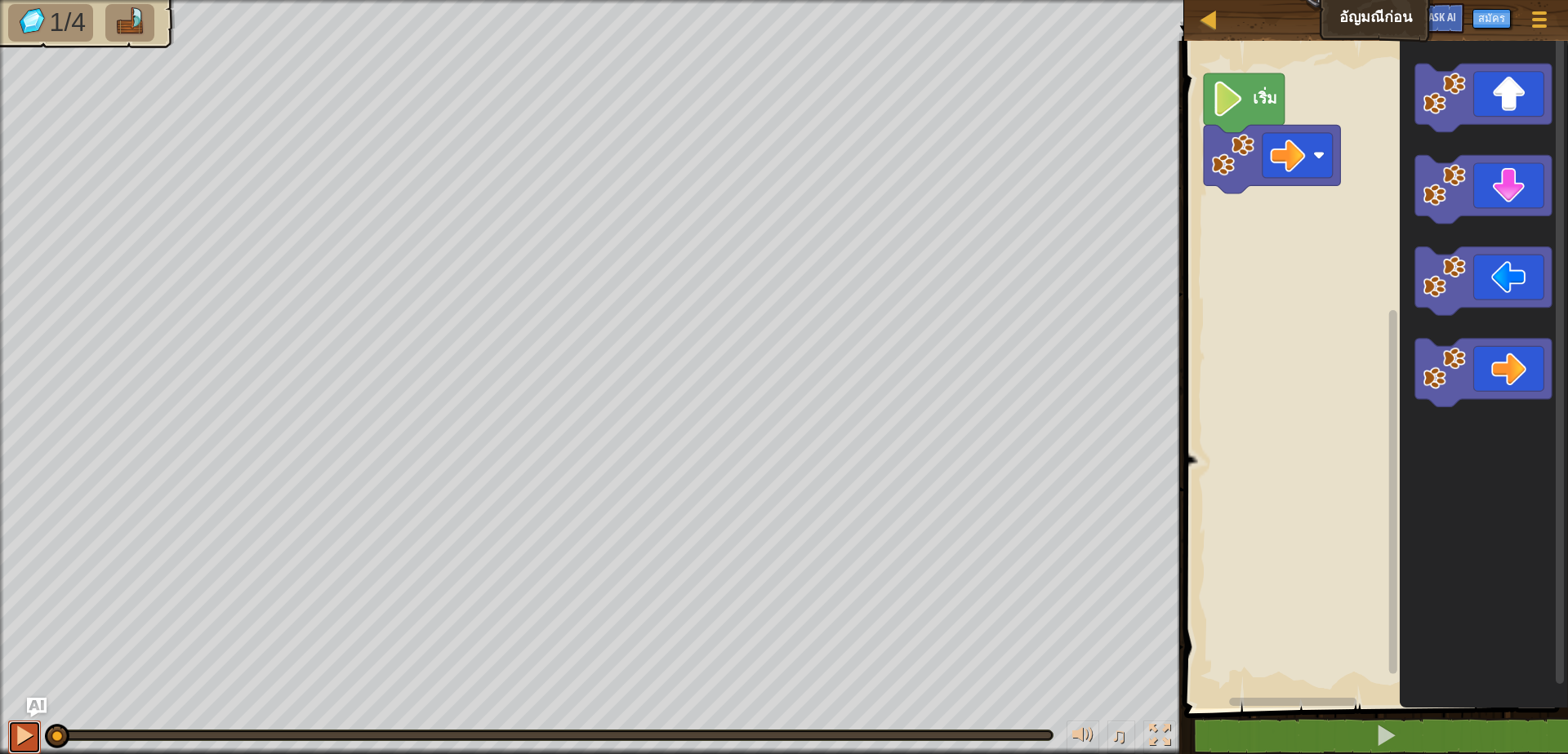
click at [23, 735] on div at bounding box center [25, 736] width 21 height 21
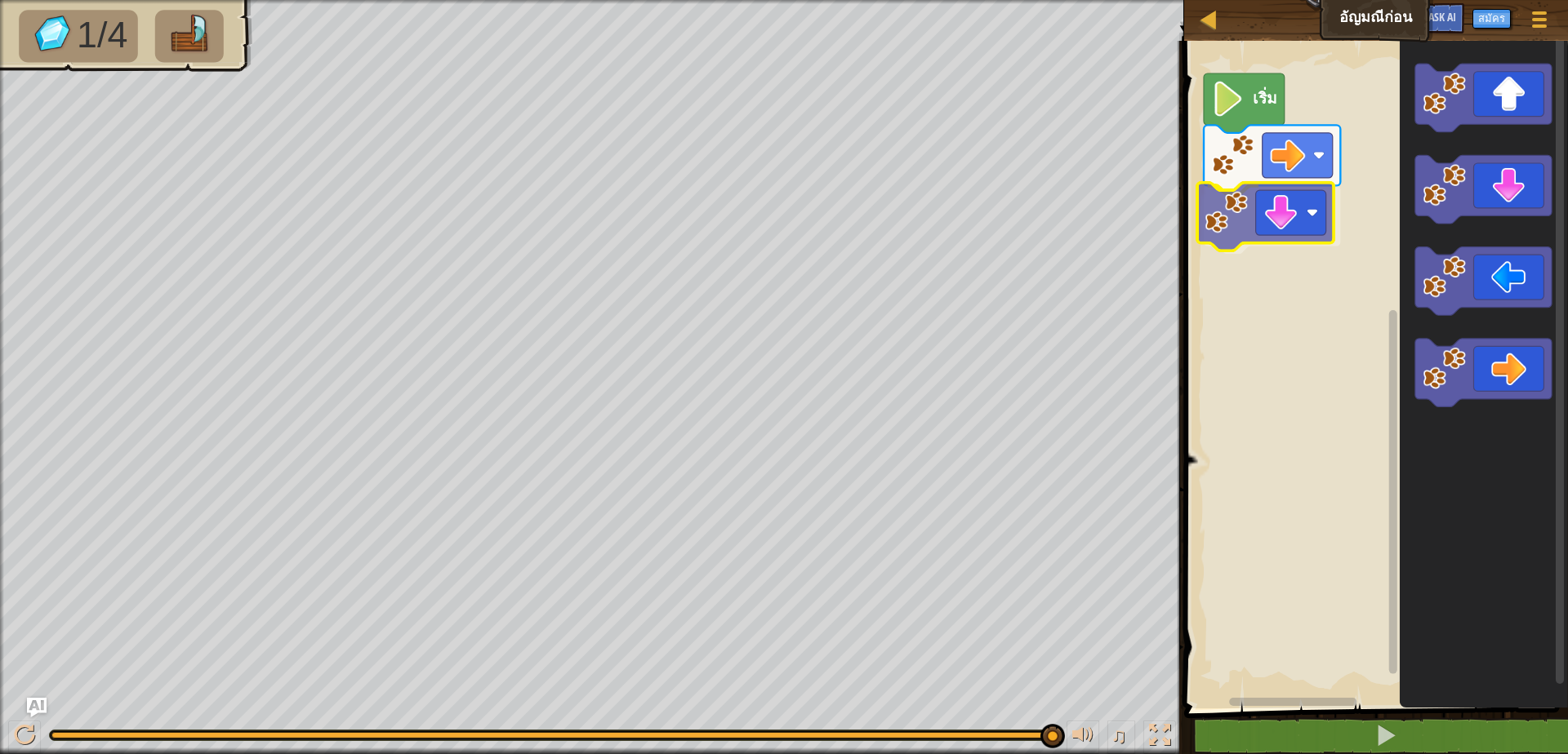
click at [1247, 246] on div "เริ่ม" at bounding box center [1373, 370] width 389 height 676
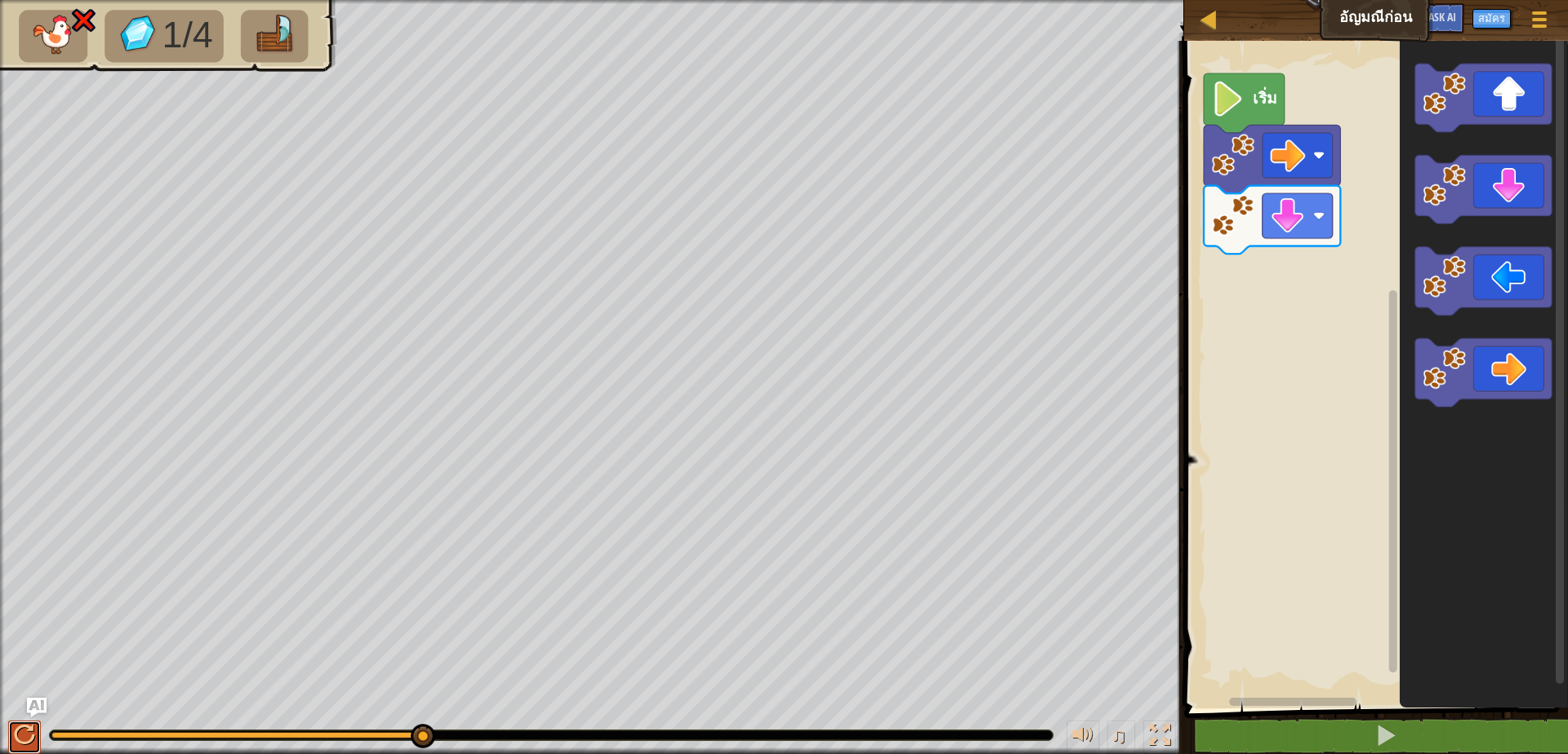
click at [30, 741] on div at bounding box center [25, 736] width 21 height 21
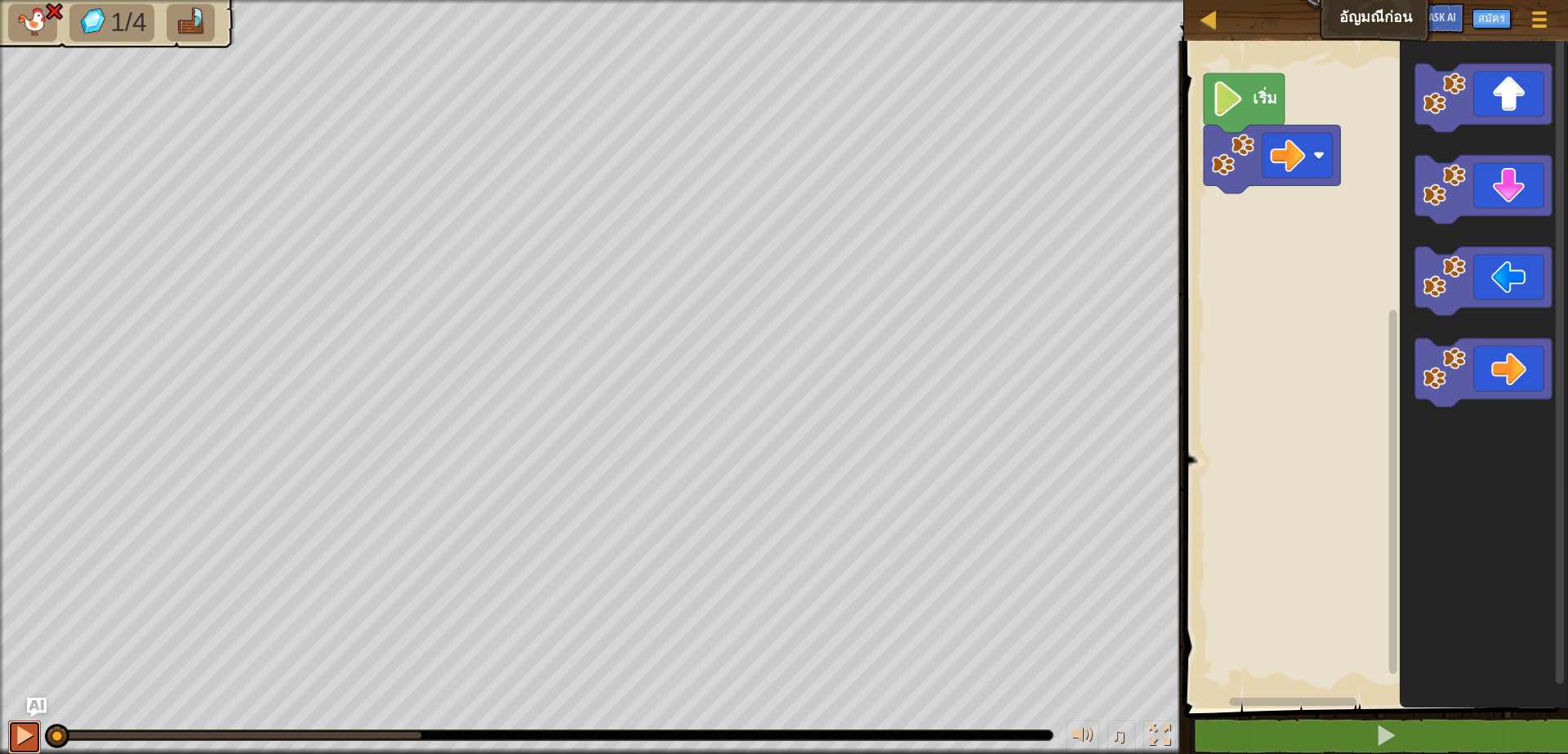
click at [24, 721] on button at bounding box center [25, 738] width 33 height 34
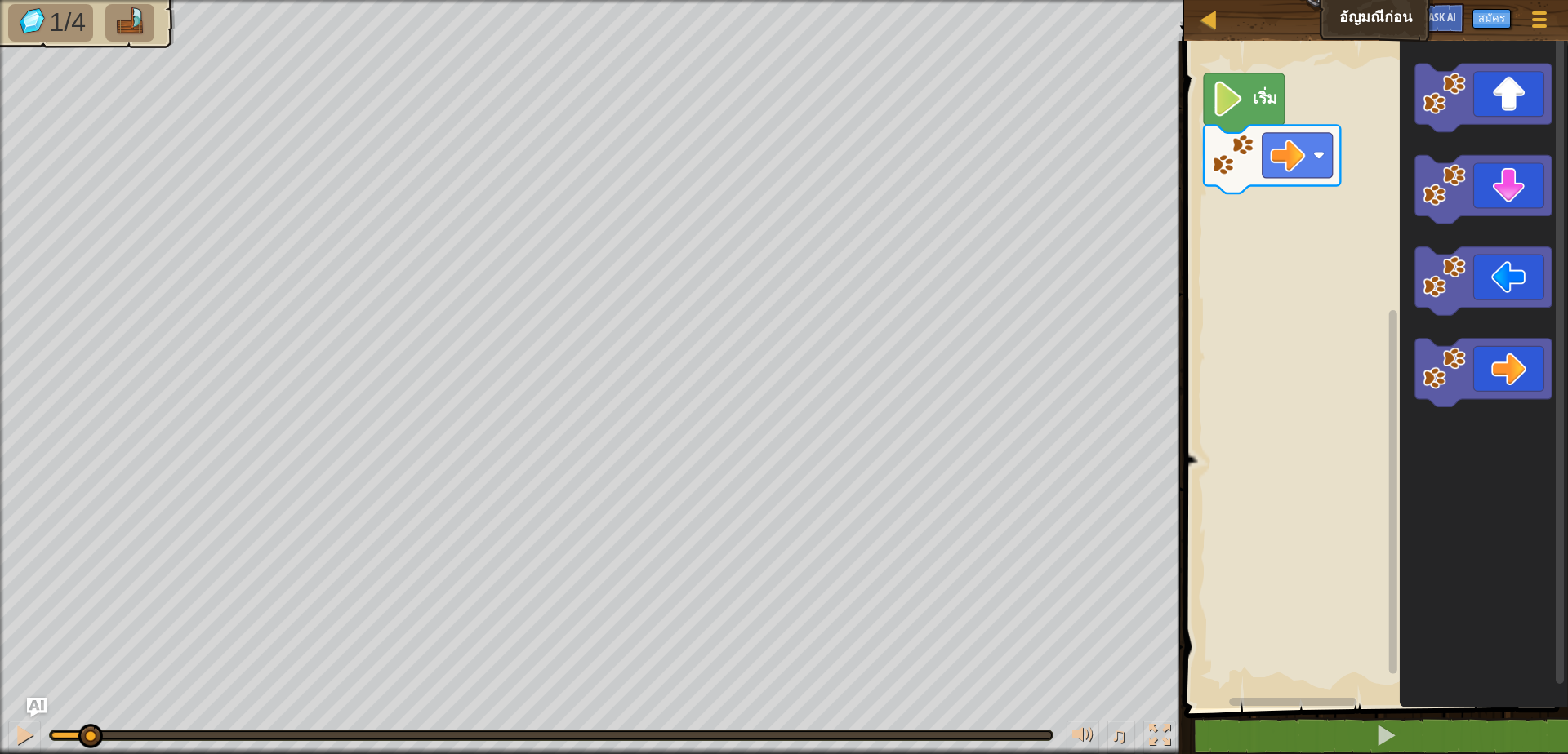
click at [14, 718] on div "♫" at bounding box center [592, 731] width 1184 height 49
click at [26, 740] on div at bounding box center [25, 736] width 21 height 21
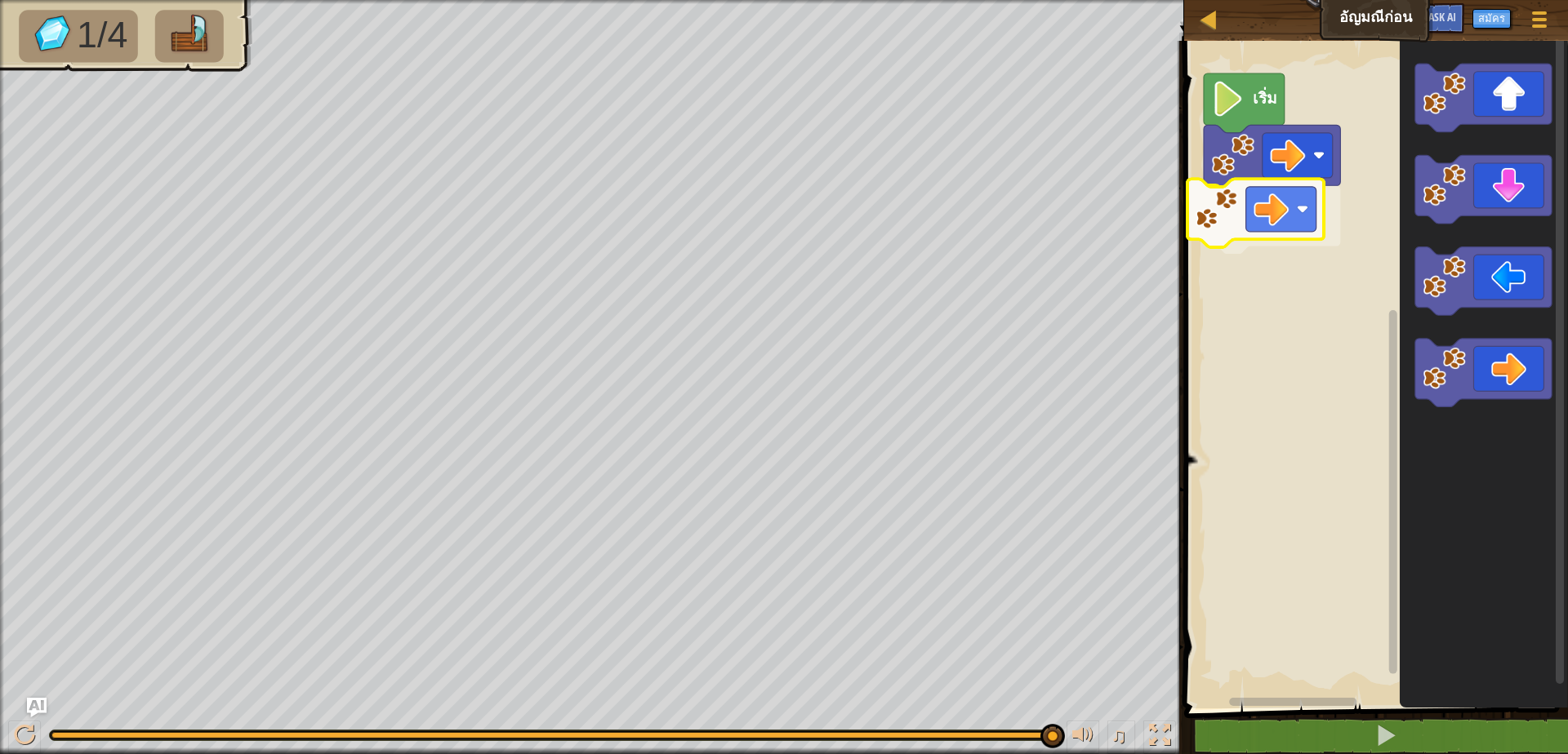
click at [1269, 245] on div "เริ่ม" at bounding box center [1373, 370] width 389 height 676
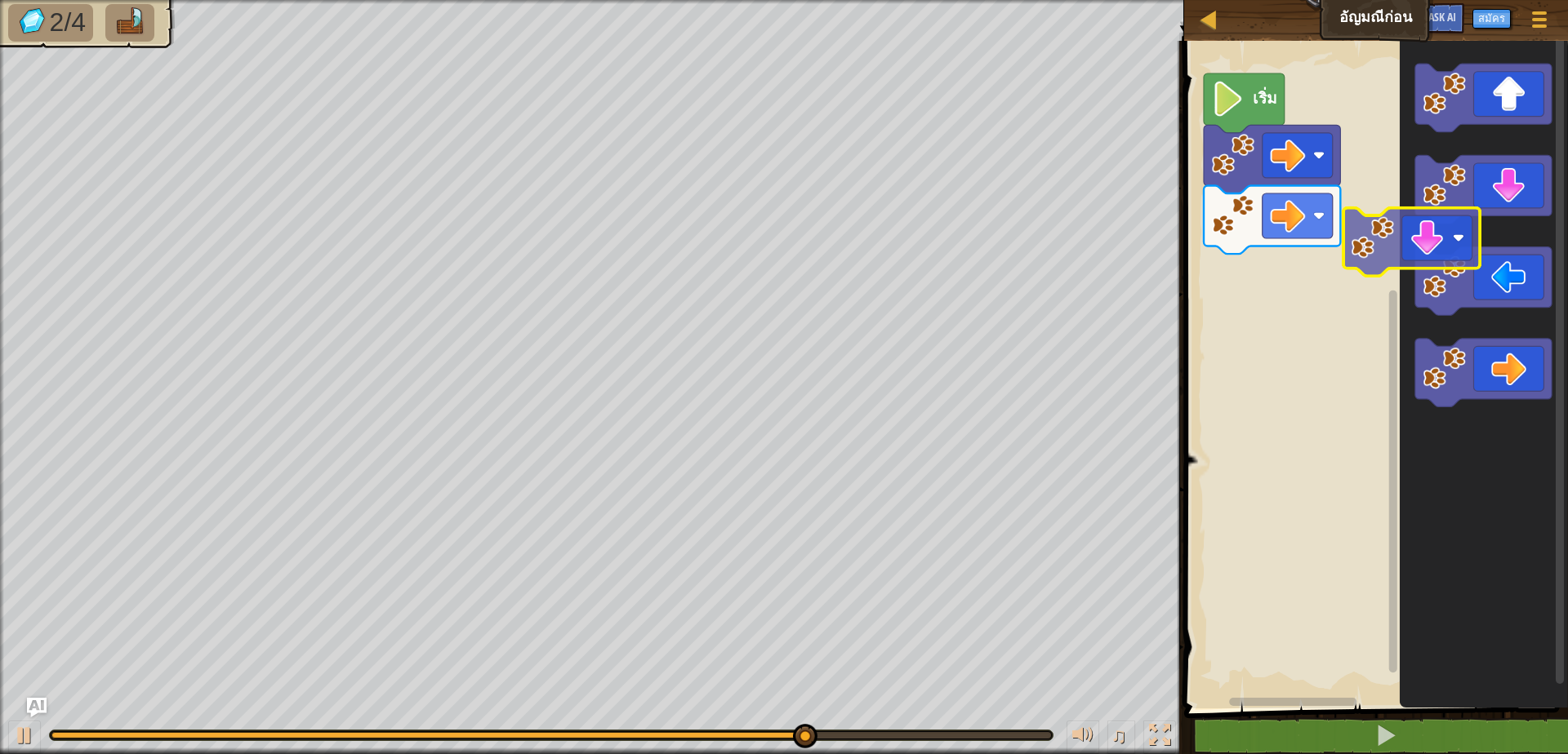
click at [1345, 257] on div "เริ่ม" at bounding box center [1373, 370] width 389 height 676
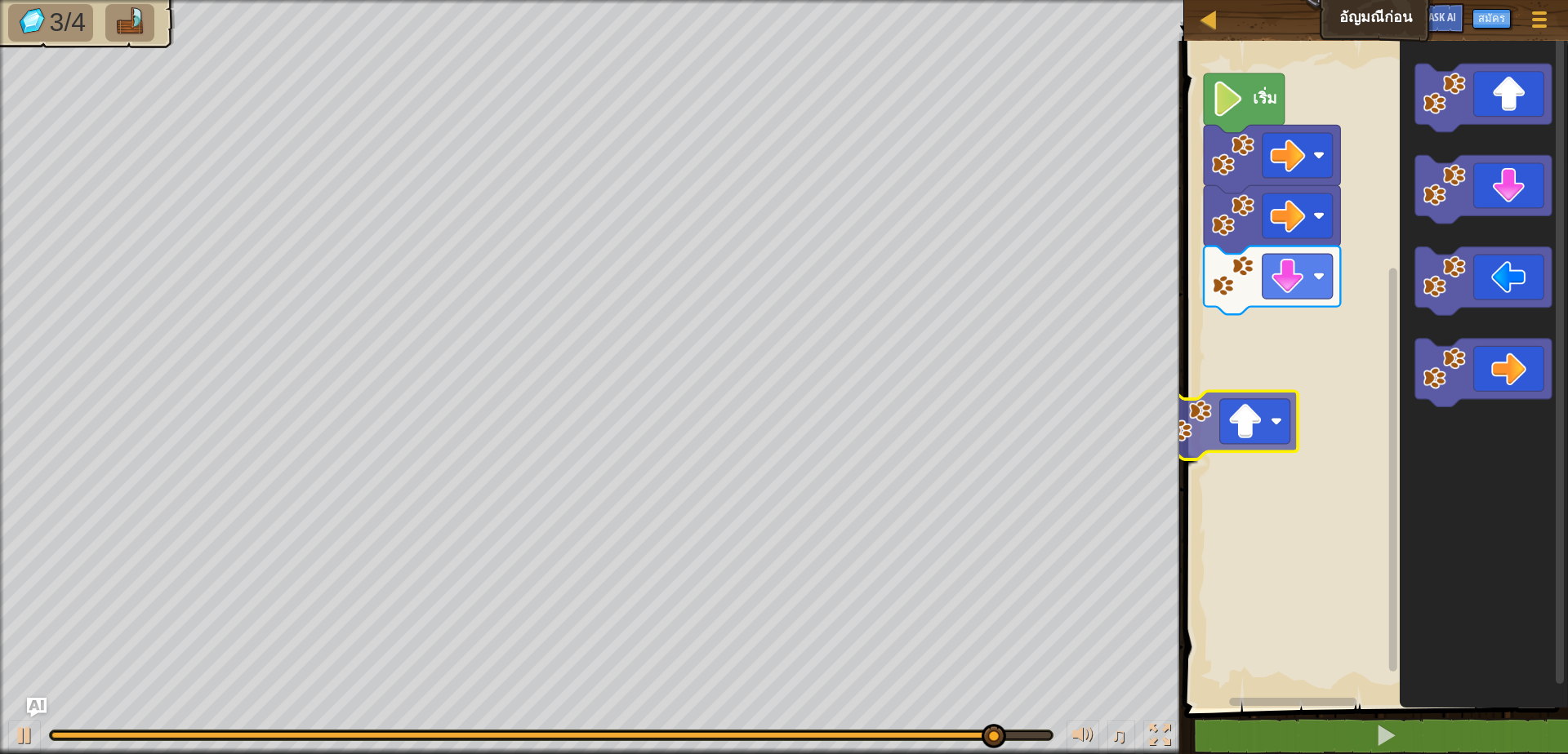
click at [1225, 381] on div "เริ่ม" at bounding box center [1373, 370] width 389 height 676
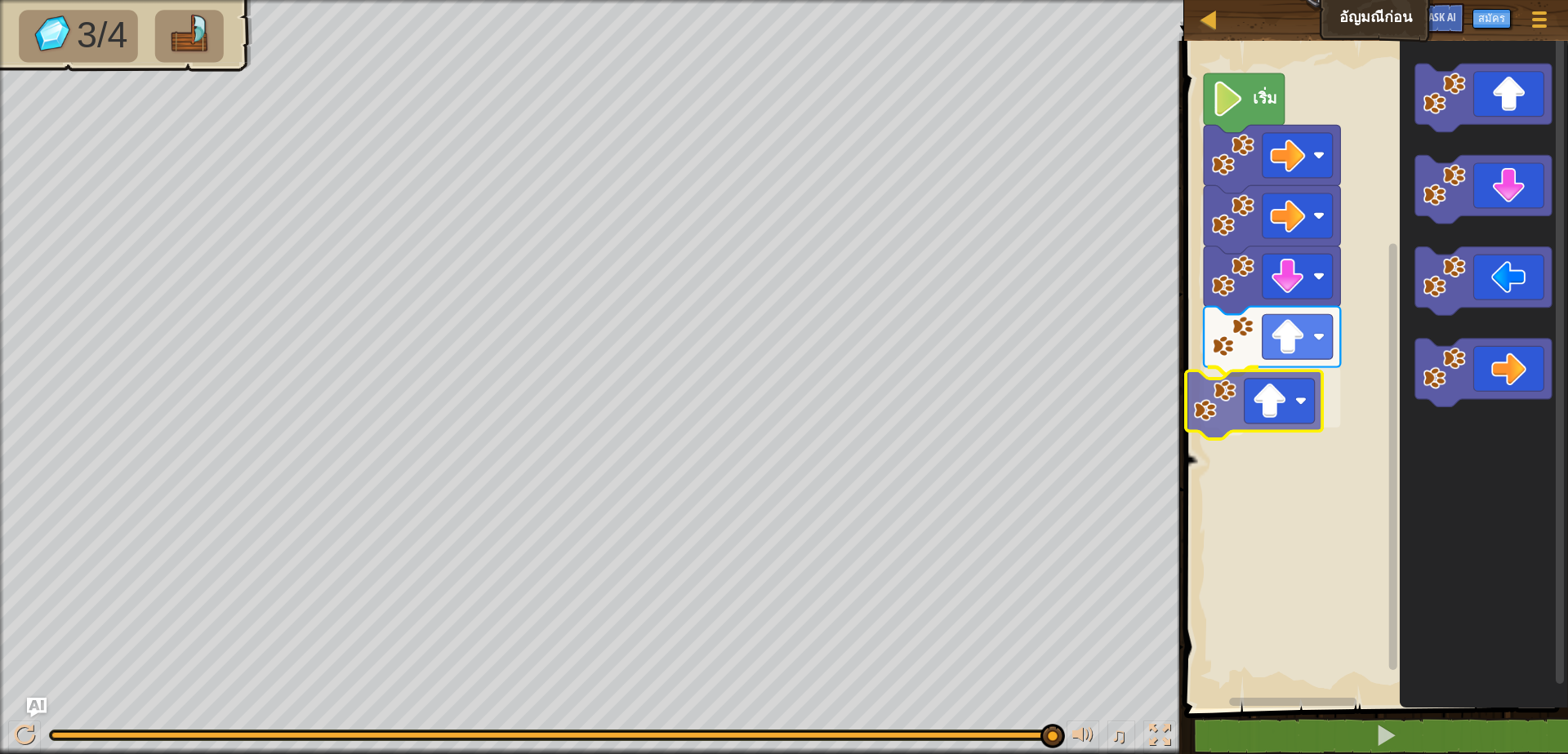
click at [1260, 417] on div "เริ่ม" at bounding box center [1373, 370] width 389 height 676
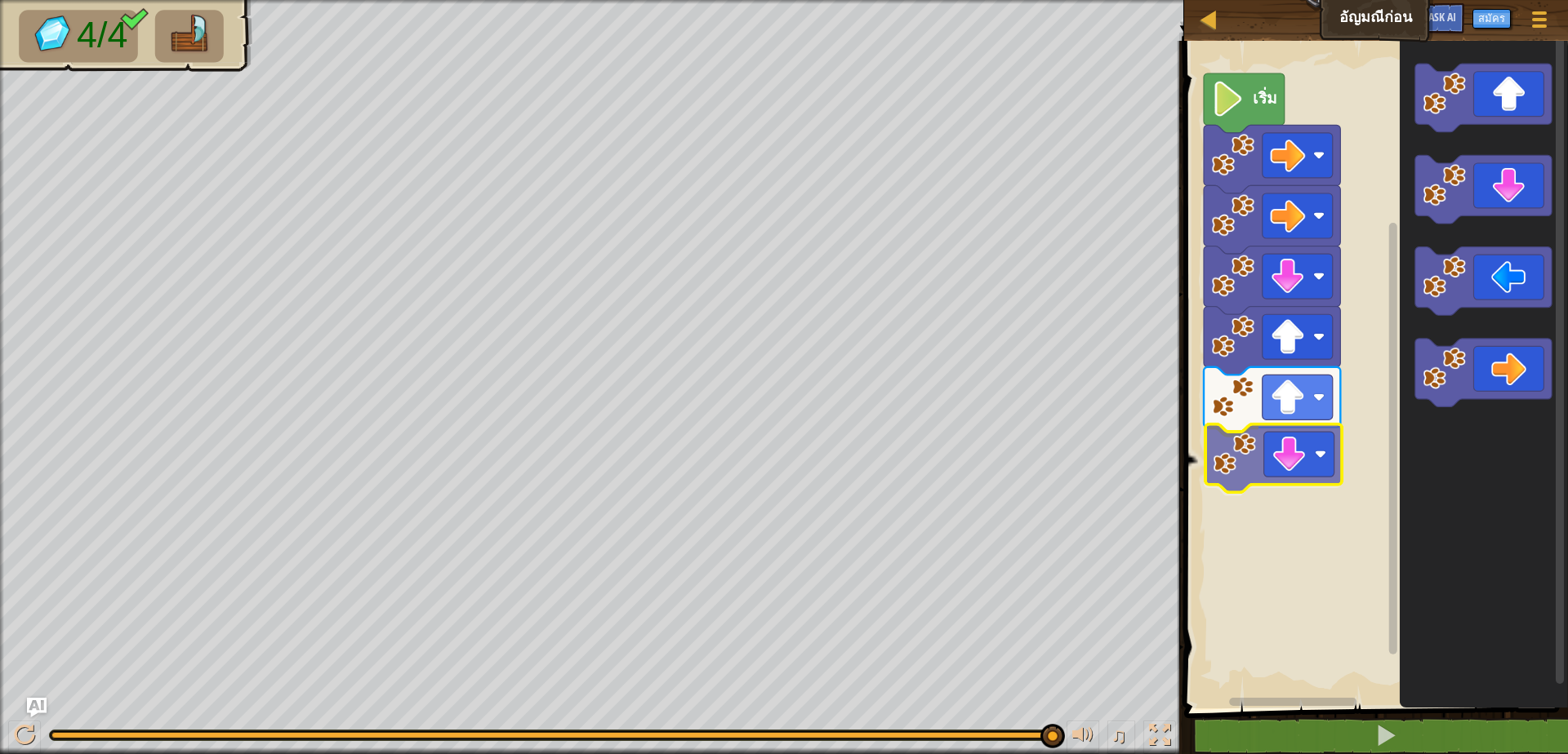
click at [1242, 465] on div "เริ่ม" at bounding box center [1373, 370] width 389 height 676
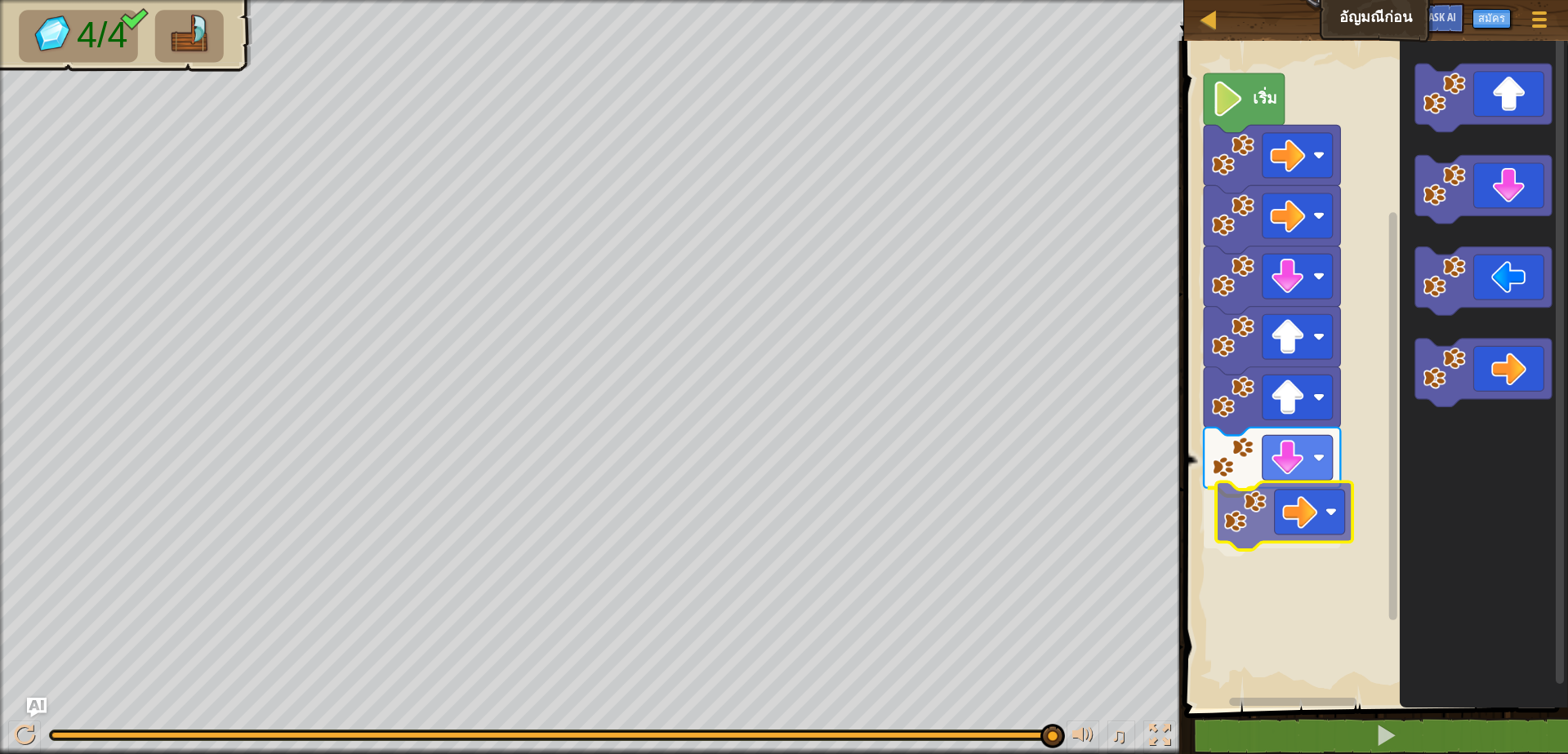
click at [1240, 524] on div "เริ่ม" at bounding box center [1373, 370] width 389 height 676
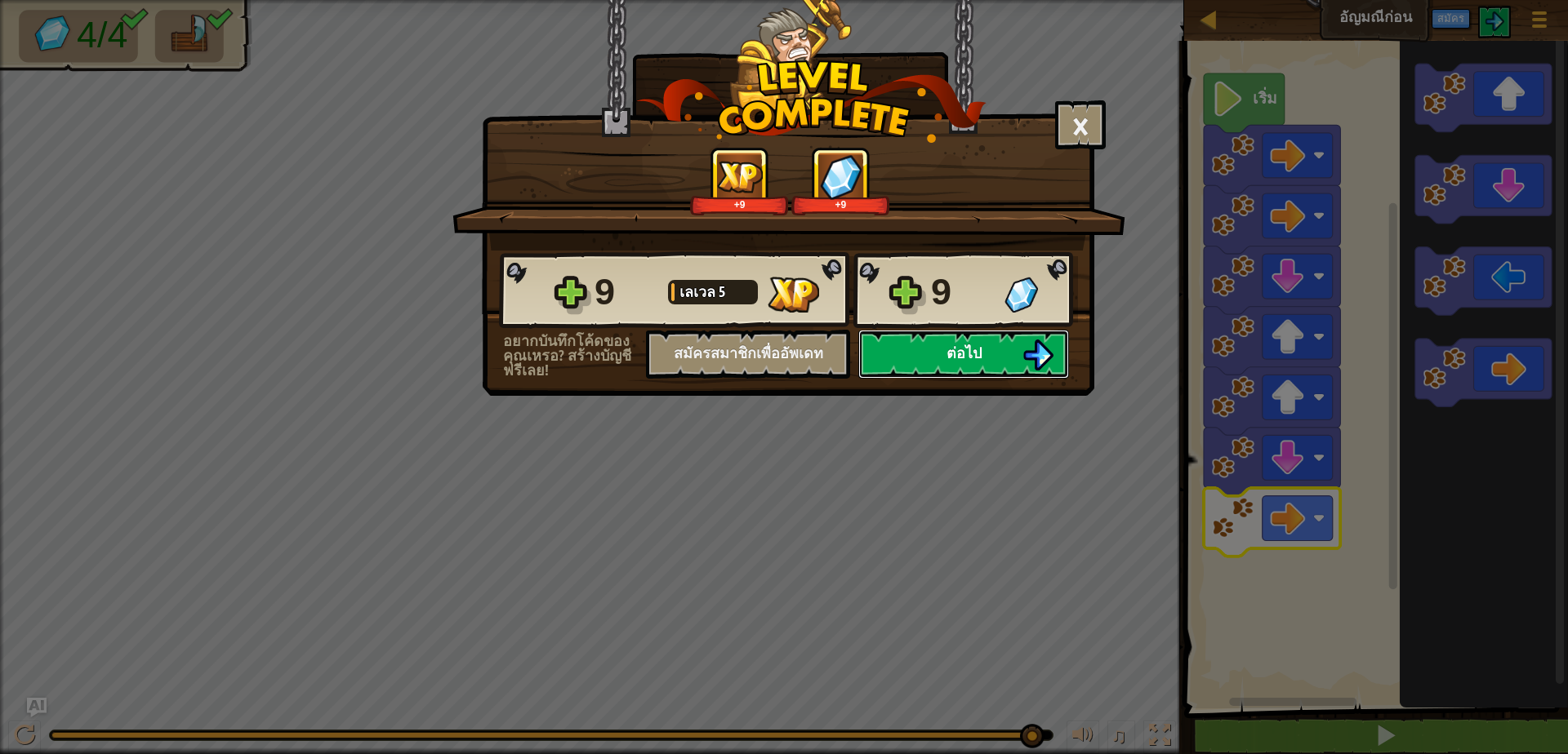
click at [955, 345] on span "ต่อไป" at bounding box center [964, 353] width 35 height 21
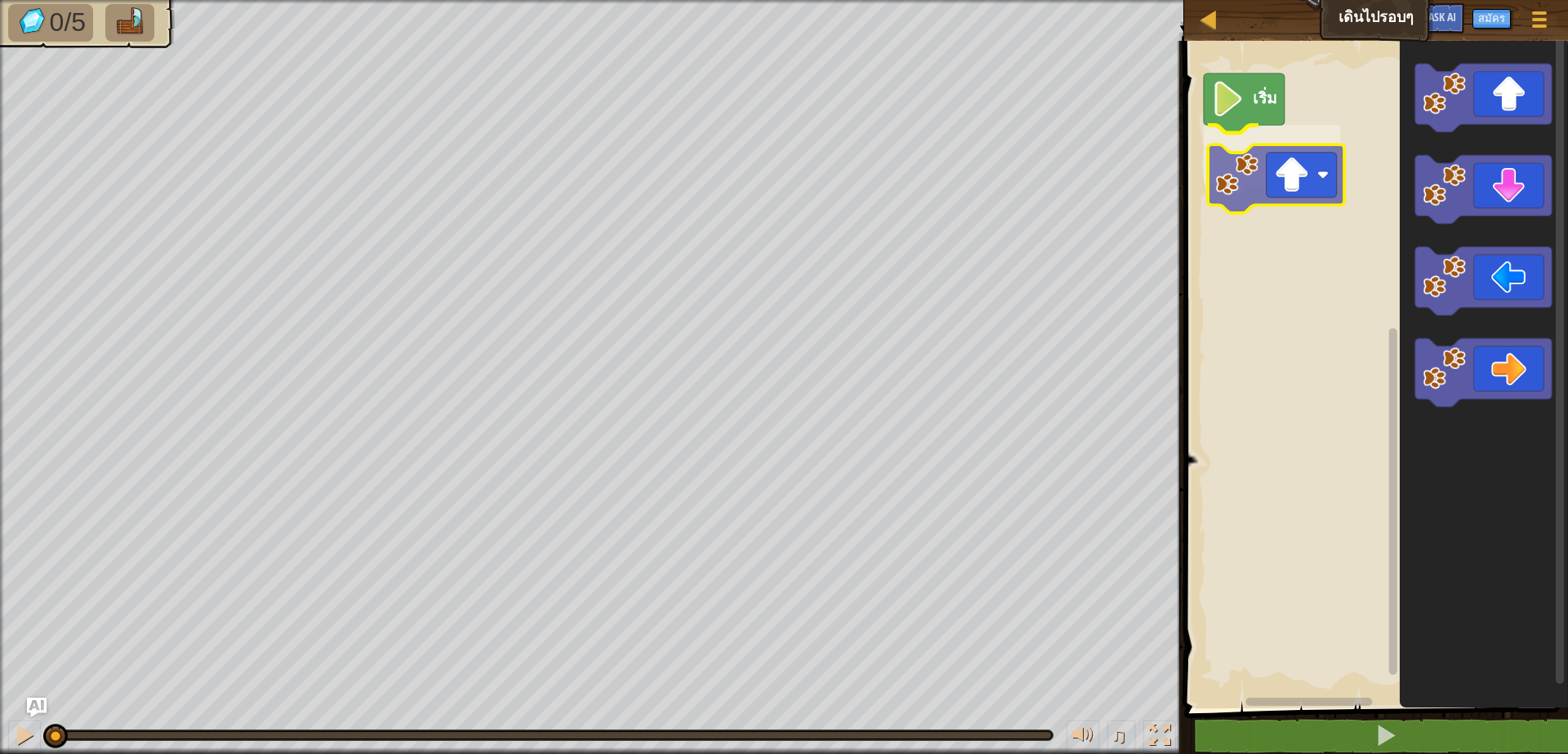
click at [1241, 184] on div "เริ่ม" at bounding box center [1373, 370] width 389 height 676
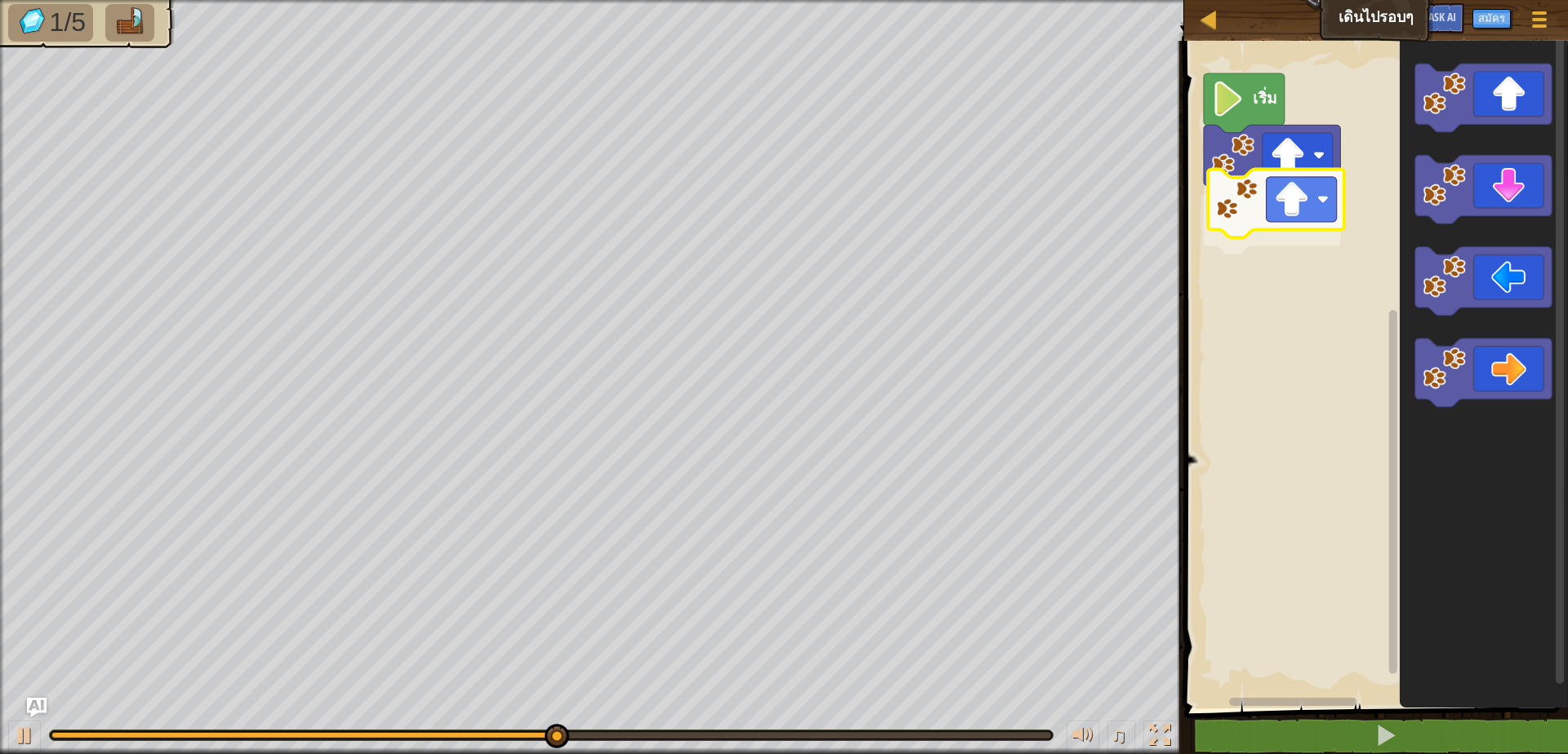
click at [1244, 226] on div "เริ่ม" at bounding box center [1373, 370] width 389 height 676
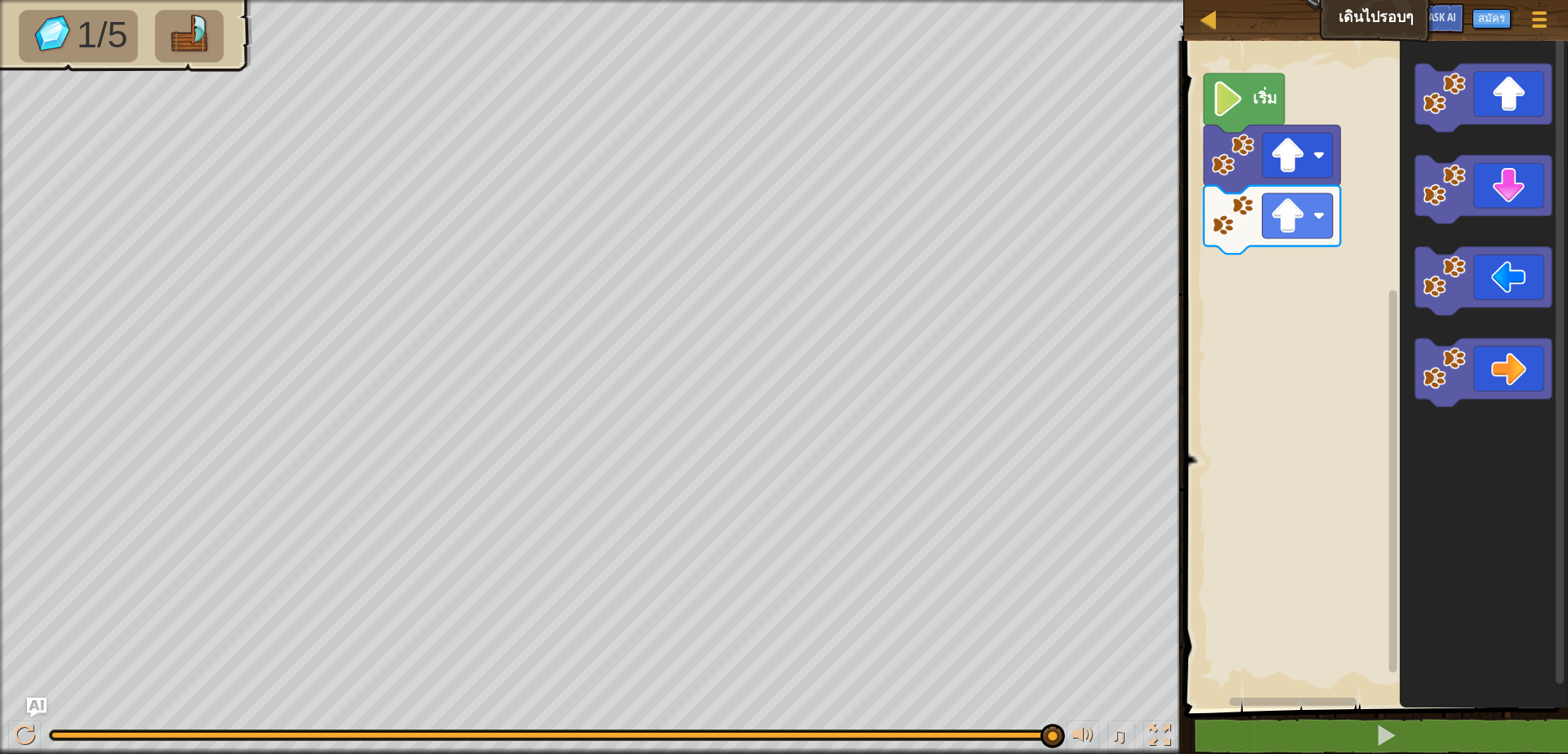
click at [1251, 280] on div "เริ่ม" at bounding box center [1373, 370] width 389 height 676
click at [1292, 294] on div "เริ่ม" at bounding box center [1373, 370] width 389 height 676
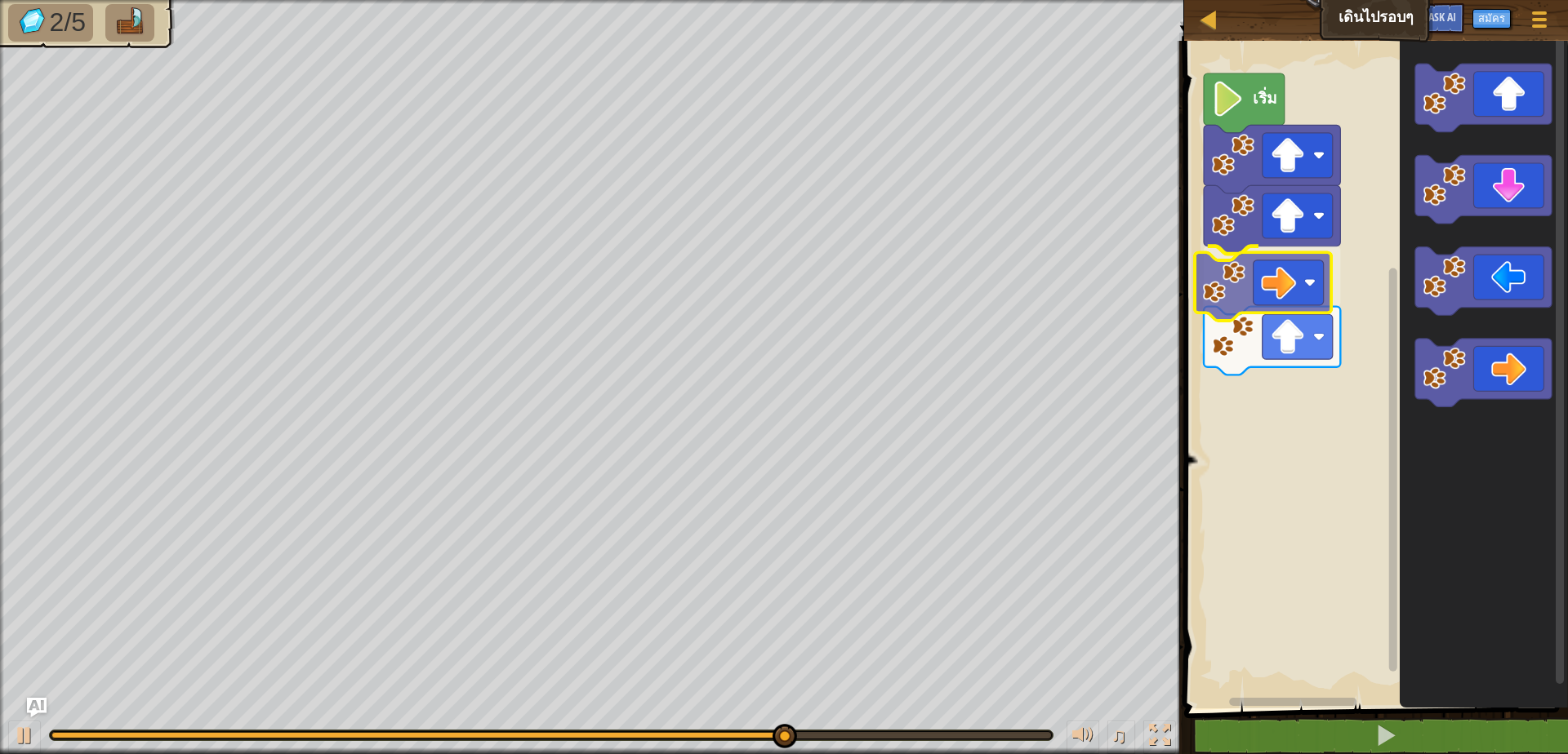
click at [1259, 293] on div "เริ่ม" at bounding box center [1373, 370] width 389 height 676
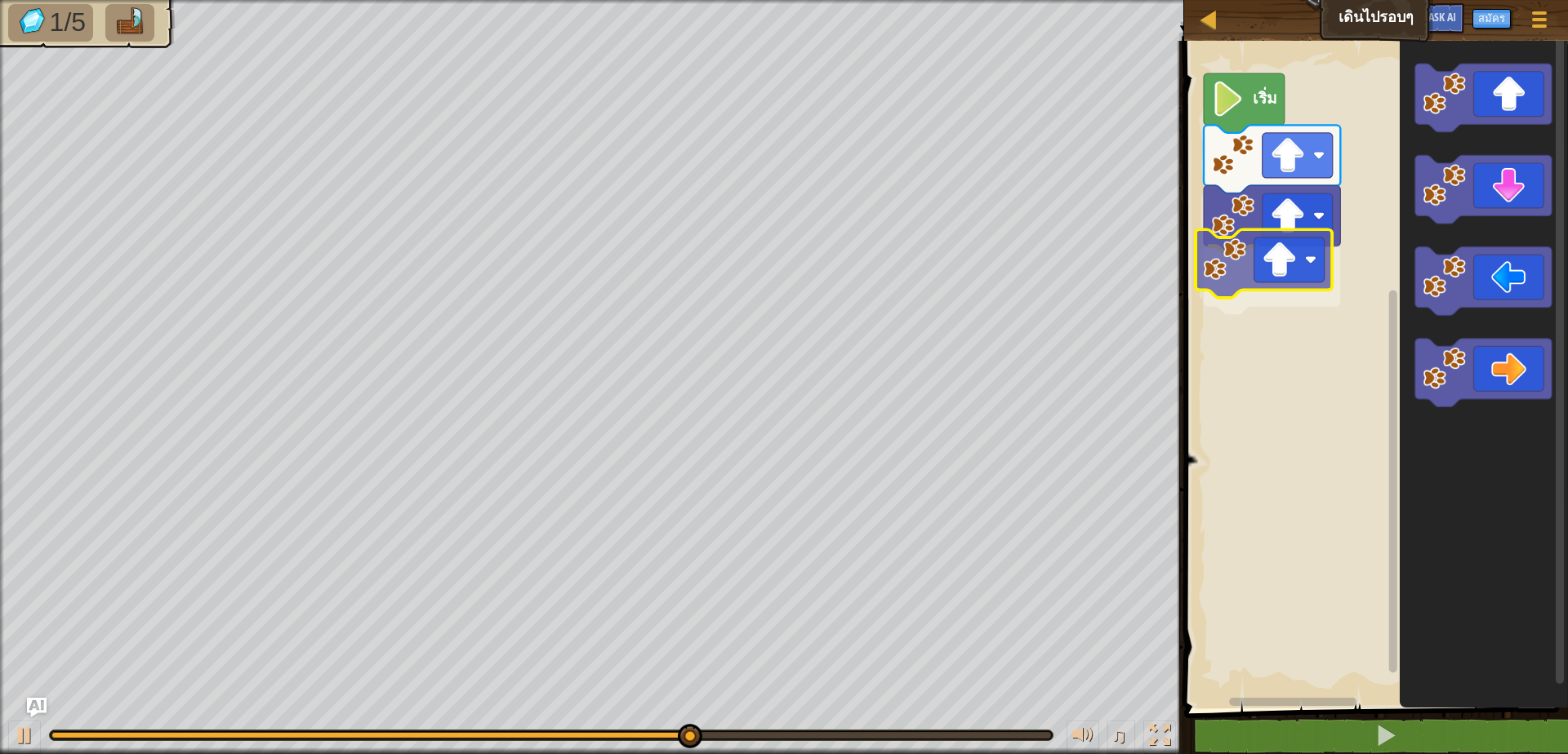
click at [1230, 270] on div "เริ่ม" at bounding box center [1373, 370] width 389 height 676
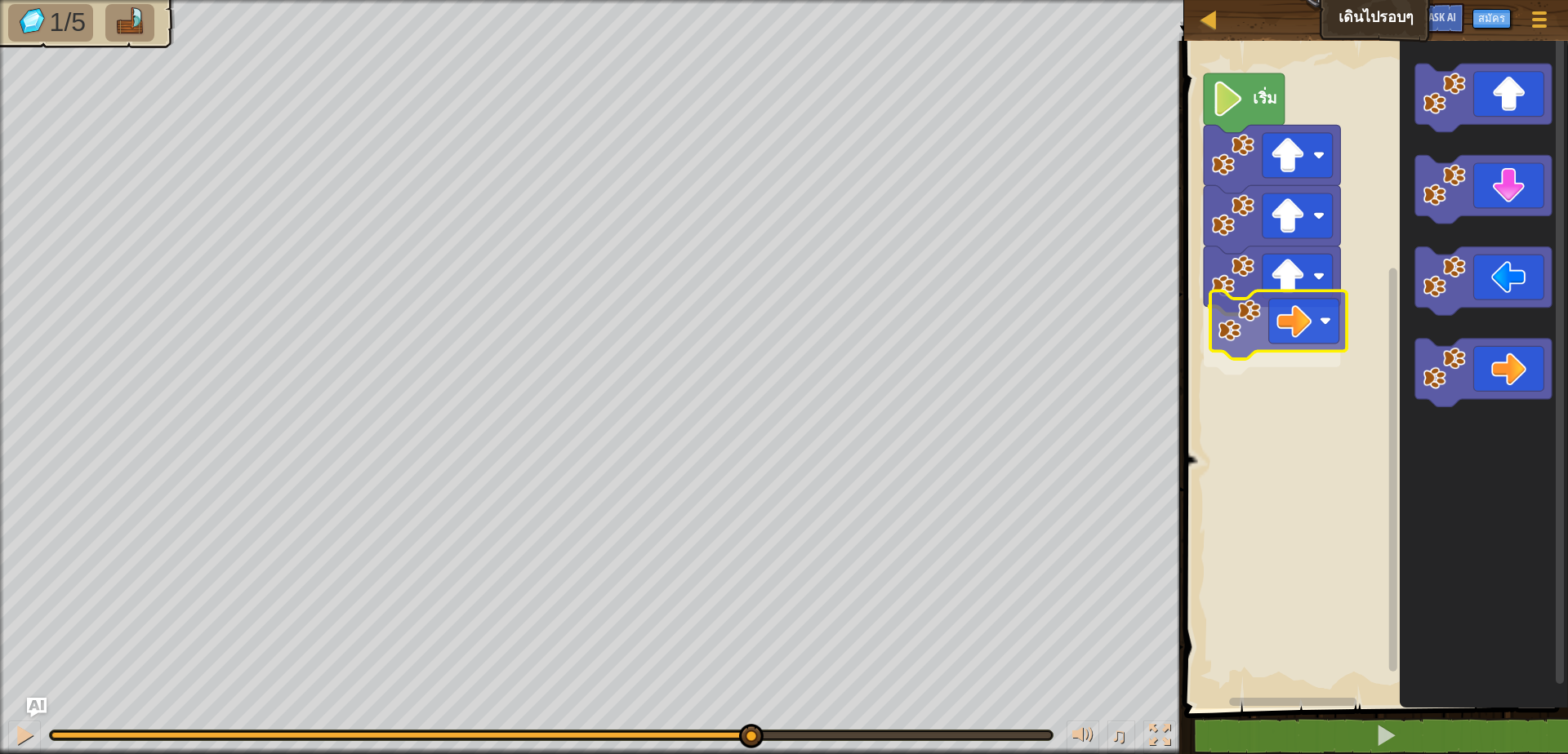
click at [1226, 327] on div "เริ่ม" at bounding box center [1373, 370] width 389 height 676
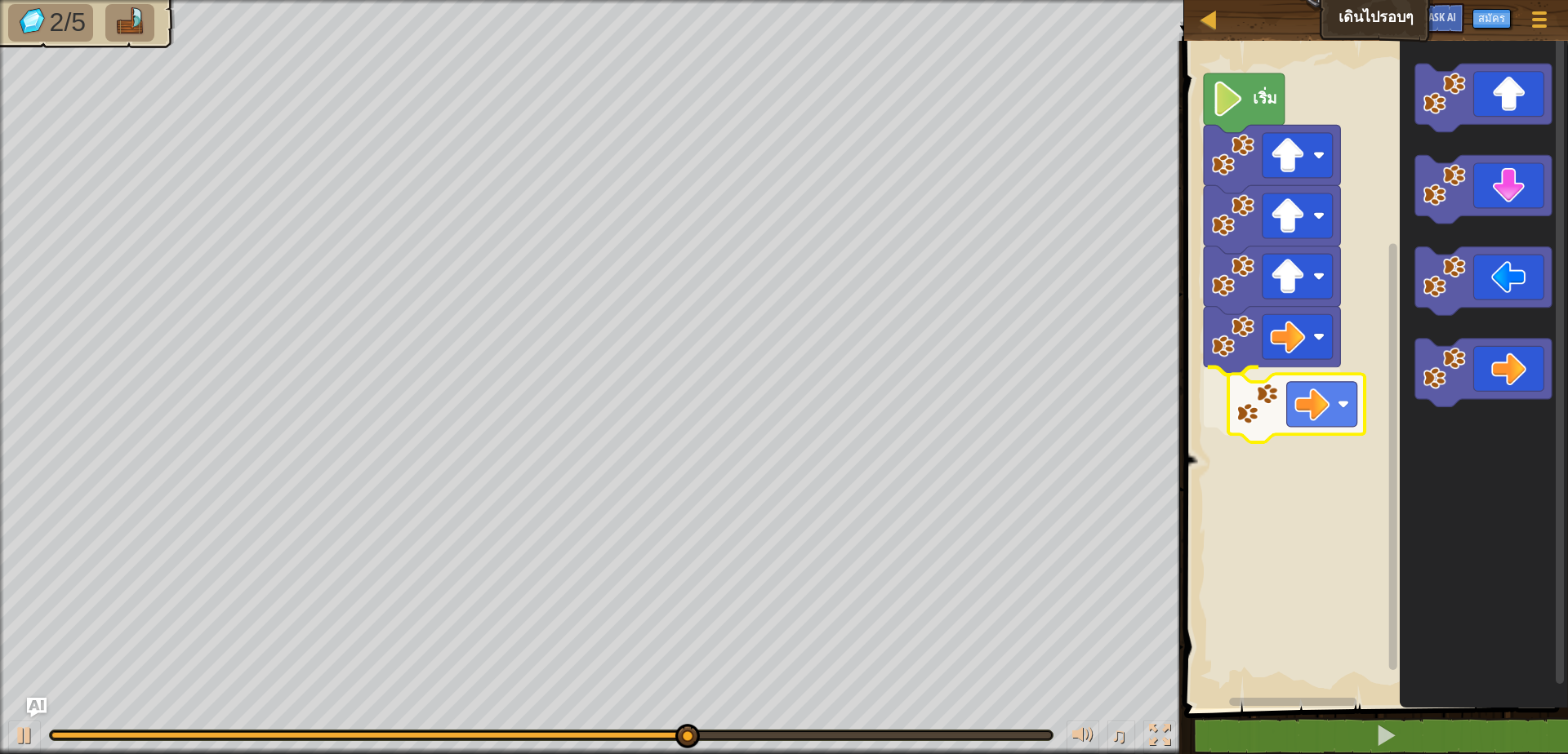
click at [1215, 363] on div "เริ่ม" at bounding box center [1373, 370] width 389 height 676
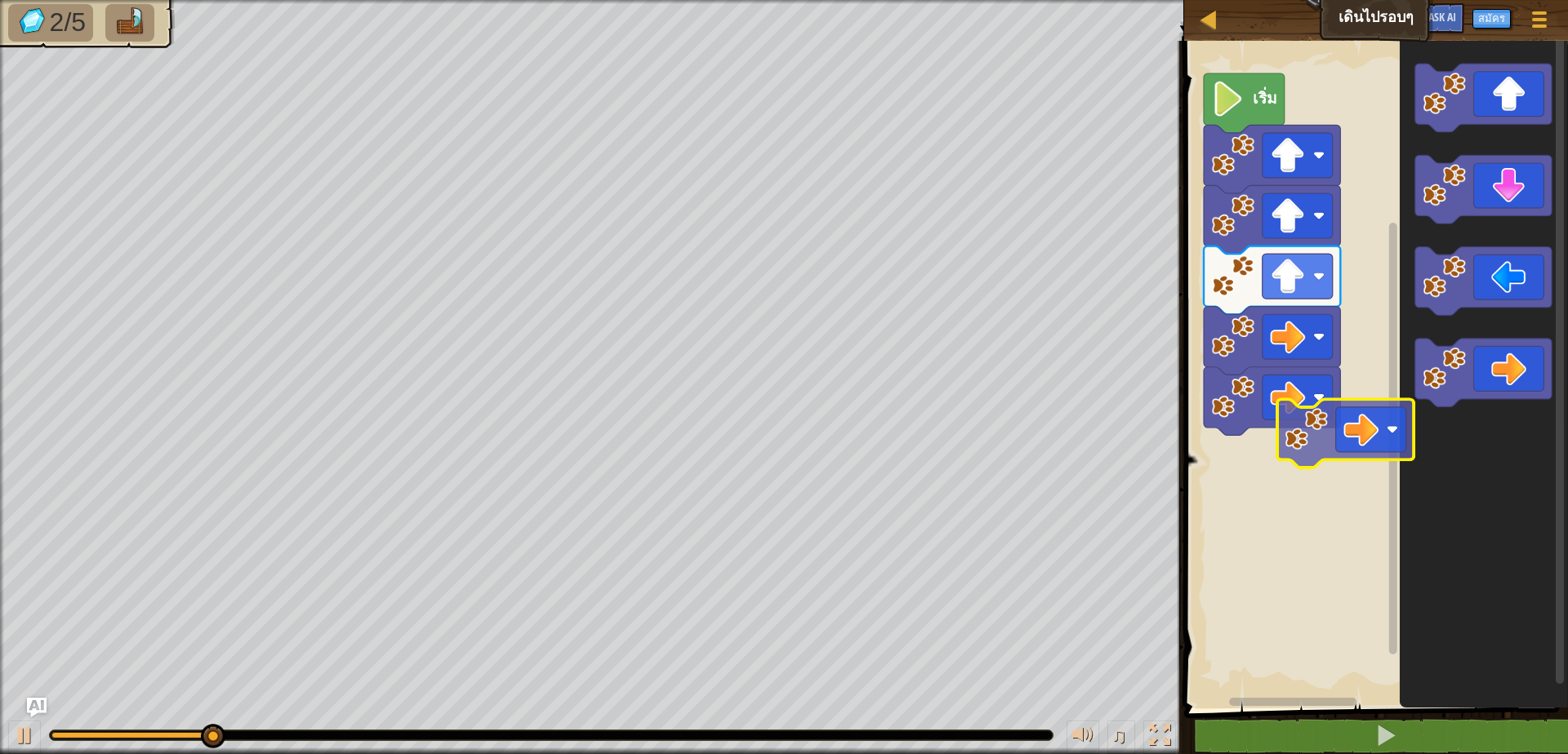
click at [1249, 452] on div "เริ่ม" at bounding box center [1373, 370] width 389 height 676
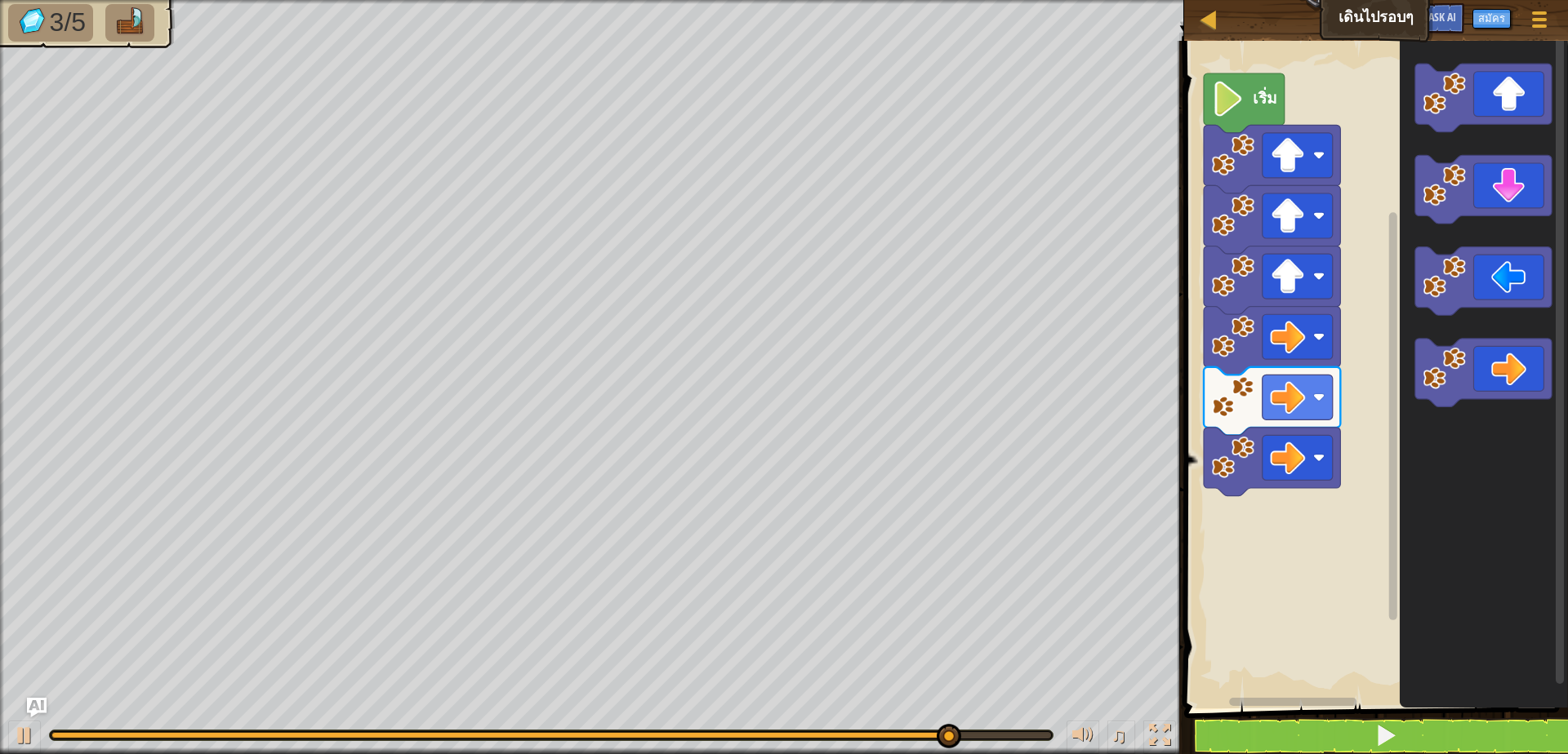
click at [1225, 597] on div "เริ่ม" at bounding box center [1373, 370] width 389 height 676
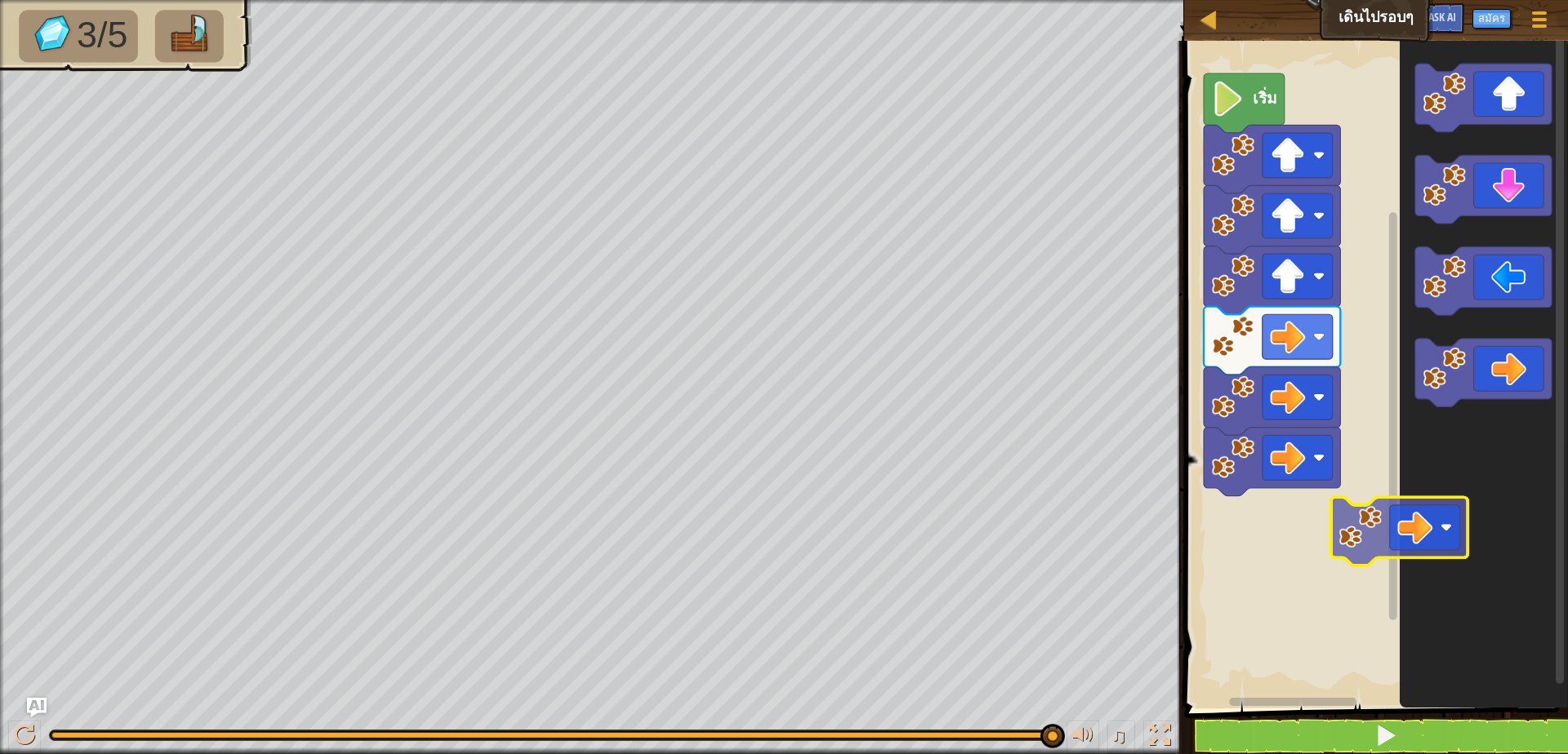
click at [1306, 575] on div "เริ่ม" at bounding box center [1373, 370] width 389 height 676
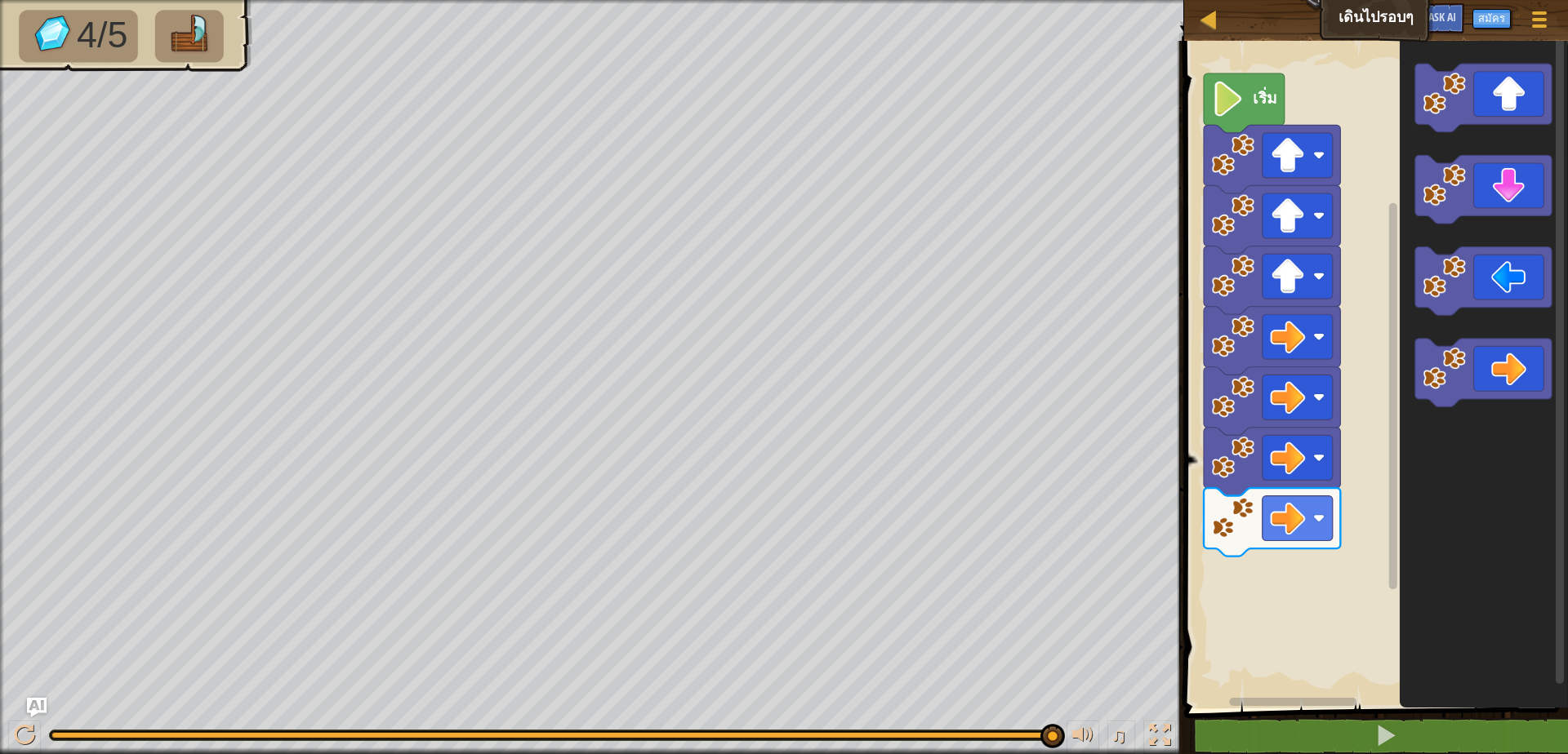
click at [1325, 558] on div "เริ่ม" at bounding box center [1373, 370] width 389 height 676
click at [1301, 585] on div "เริ่ม" at bounding box center [1373, 370] width 389 height 676
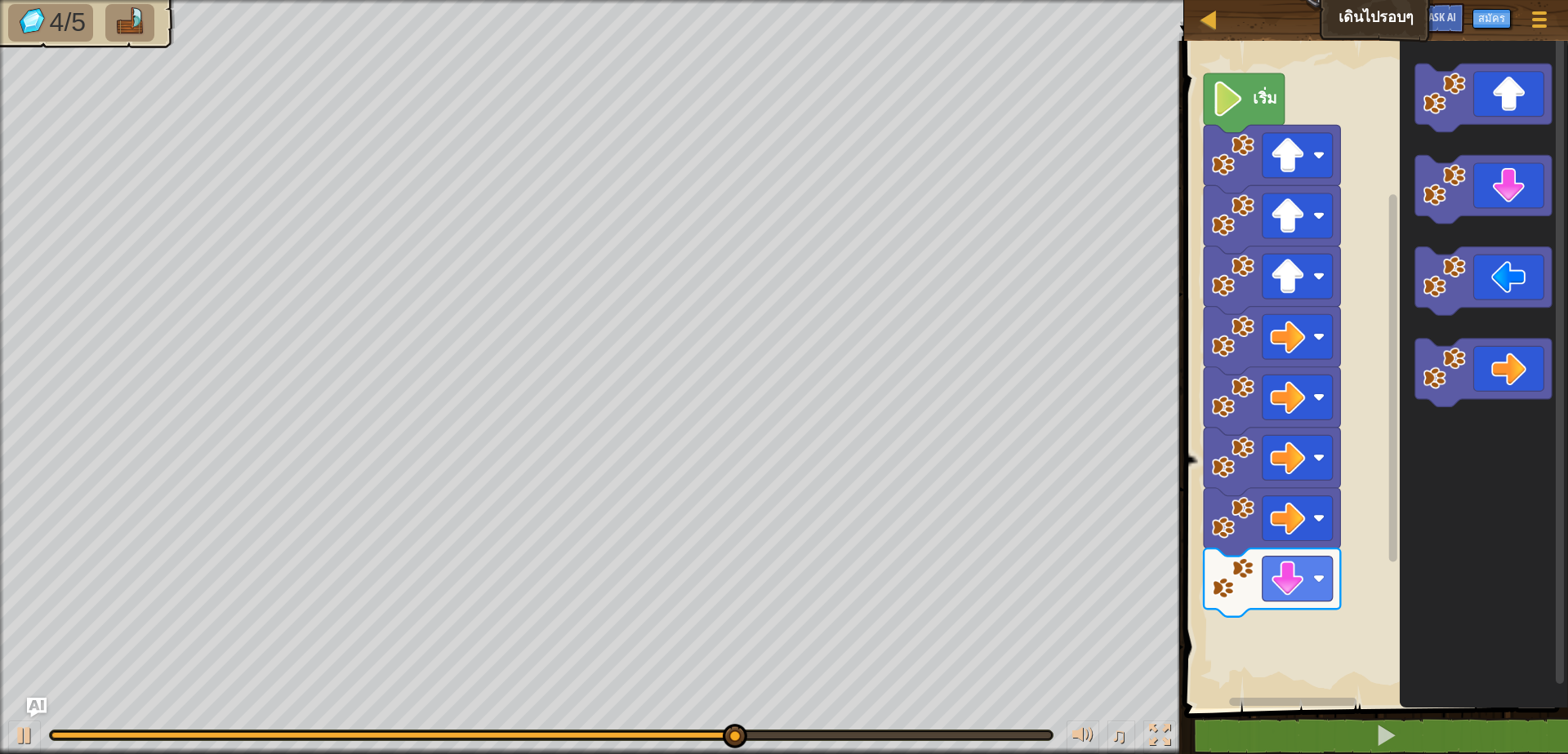
click at [1329, 616] on div "เริ่ม" at bounding box center [1373, 370] width 389 height 676
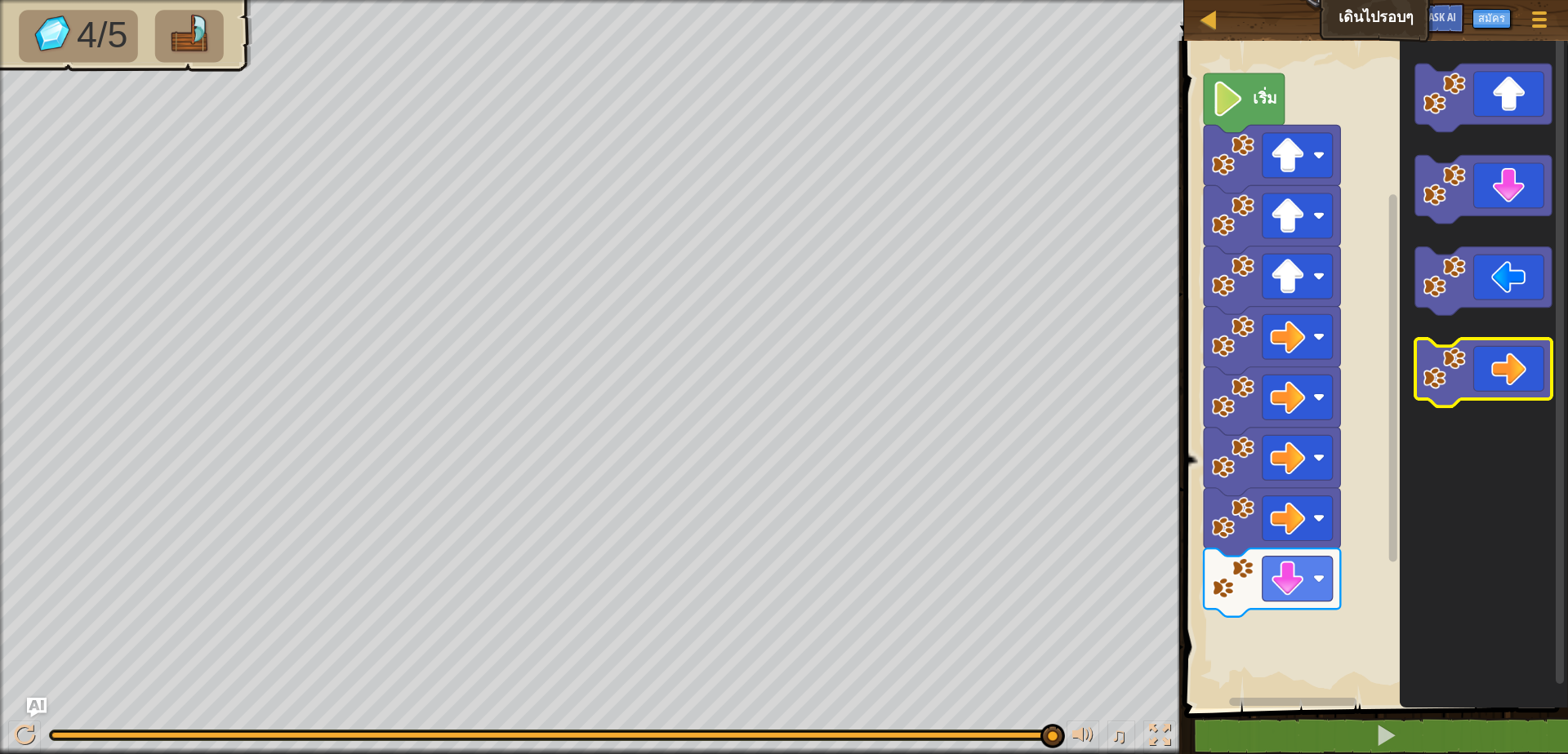
click at [1456, 367] on g "พื้นที่ทำงาน Blockly" at bounding box center [1482, 235] width 136 height 344
click at [1483, 356] on g "พื้นที่ทำงาน Blockly" at bounding box center [1482, 235] width 136 height 344
click at [1364, 460] on div "เริ่ม" at bounding box center [1373, 370] width 389 height 676
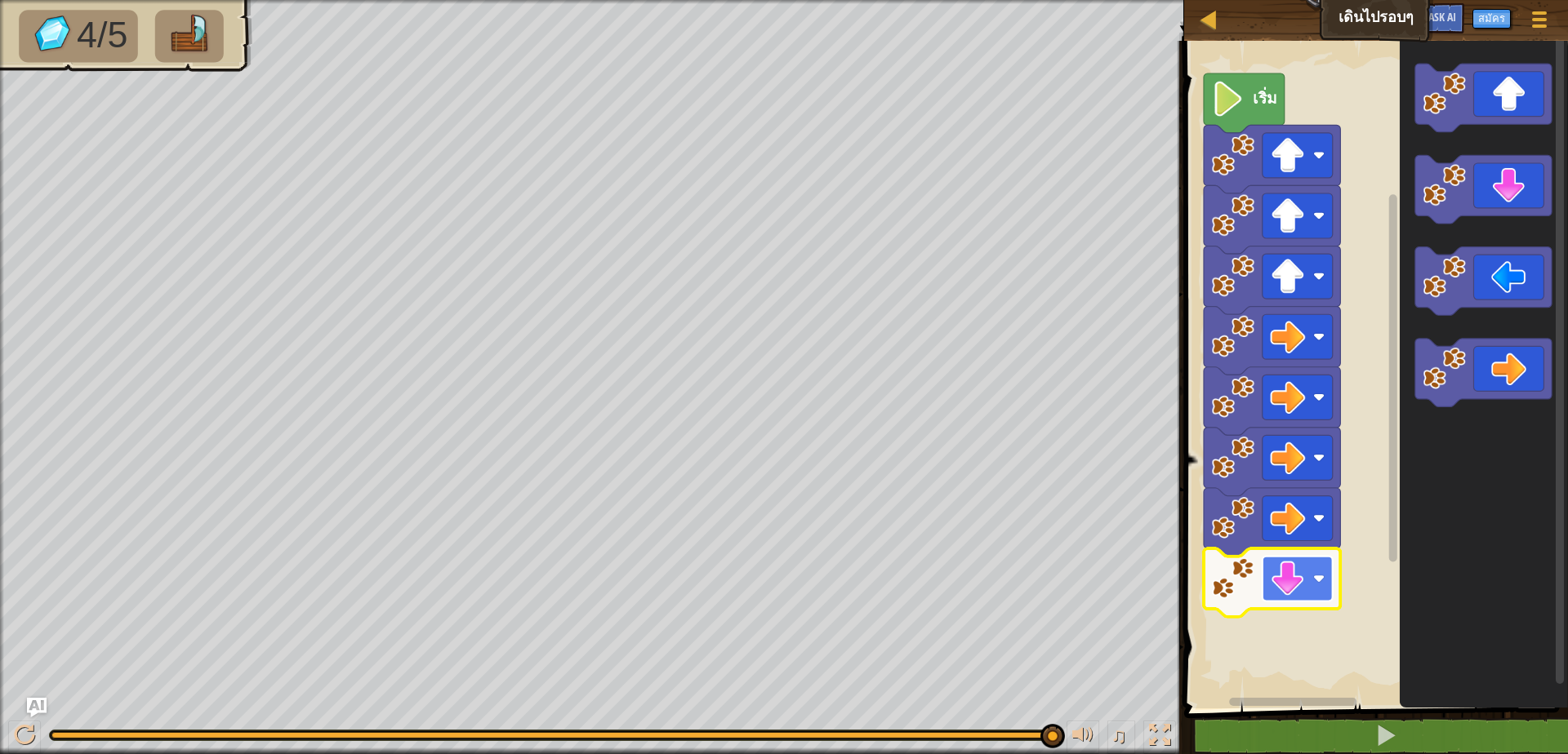
click at [1279, 581] on image "พื้นที่ทำงาน Blockly" at bounding box center [1287, 579] width 35 height 35
click at [1425, 620] on icon "พื้นที่ทำงาน Blockly" at bounding box center [1483, 370] width 168 height 676
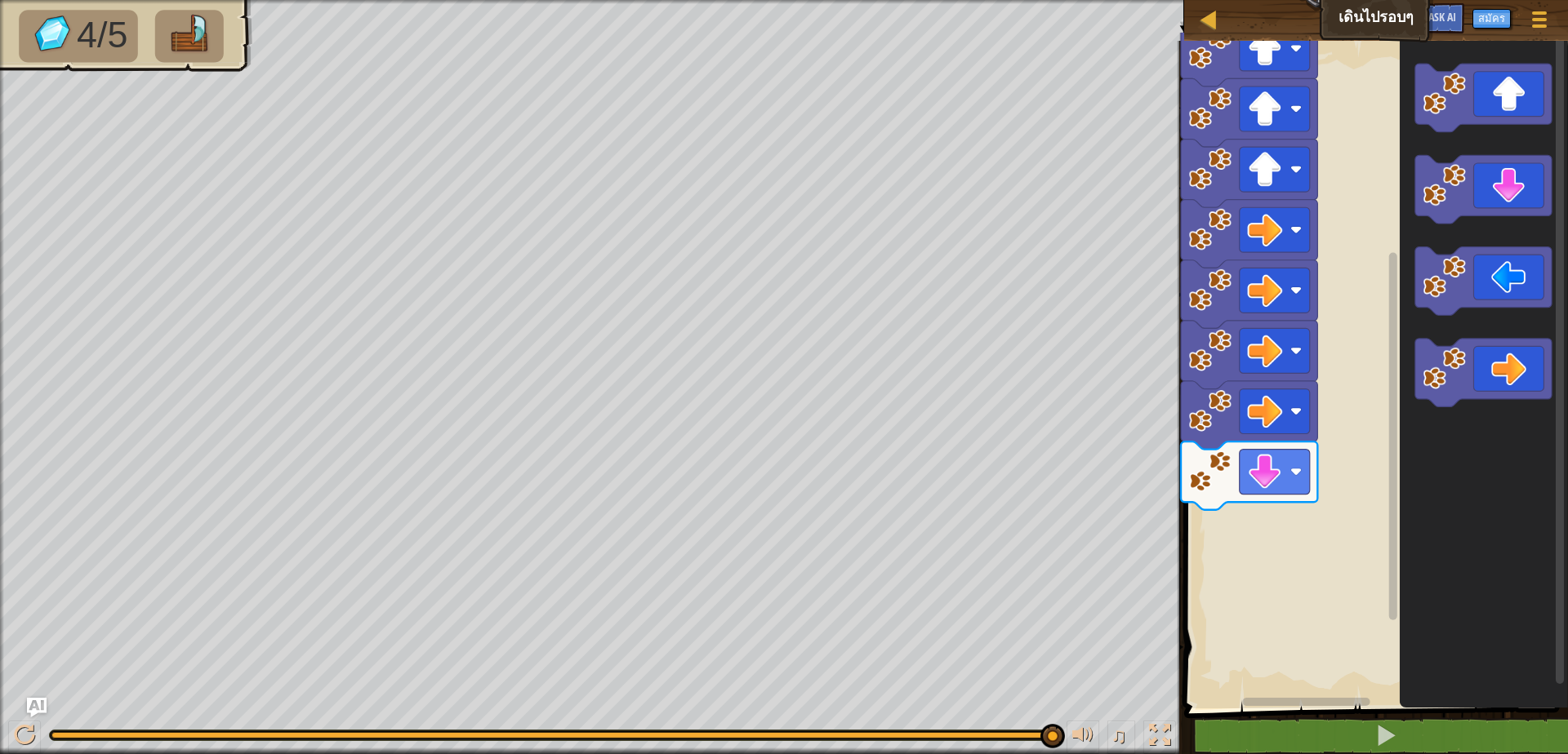
click at [1330, 483] on rect "พื้นที่ทำงาน Blockly" at bounding box center [1373, 370] width 389 height 676
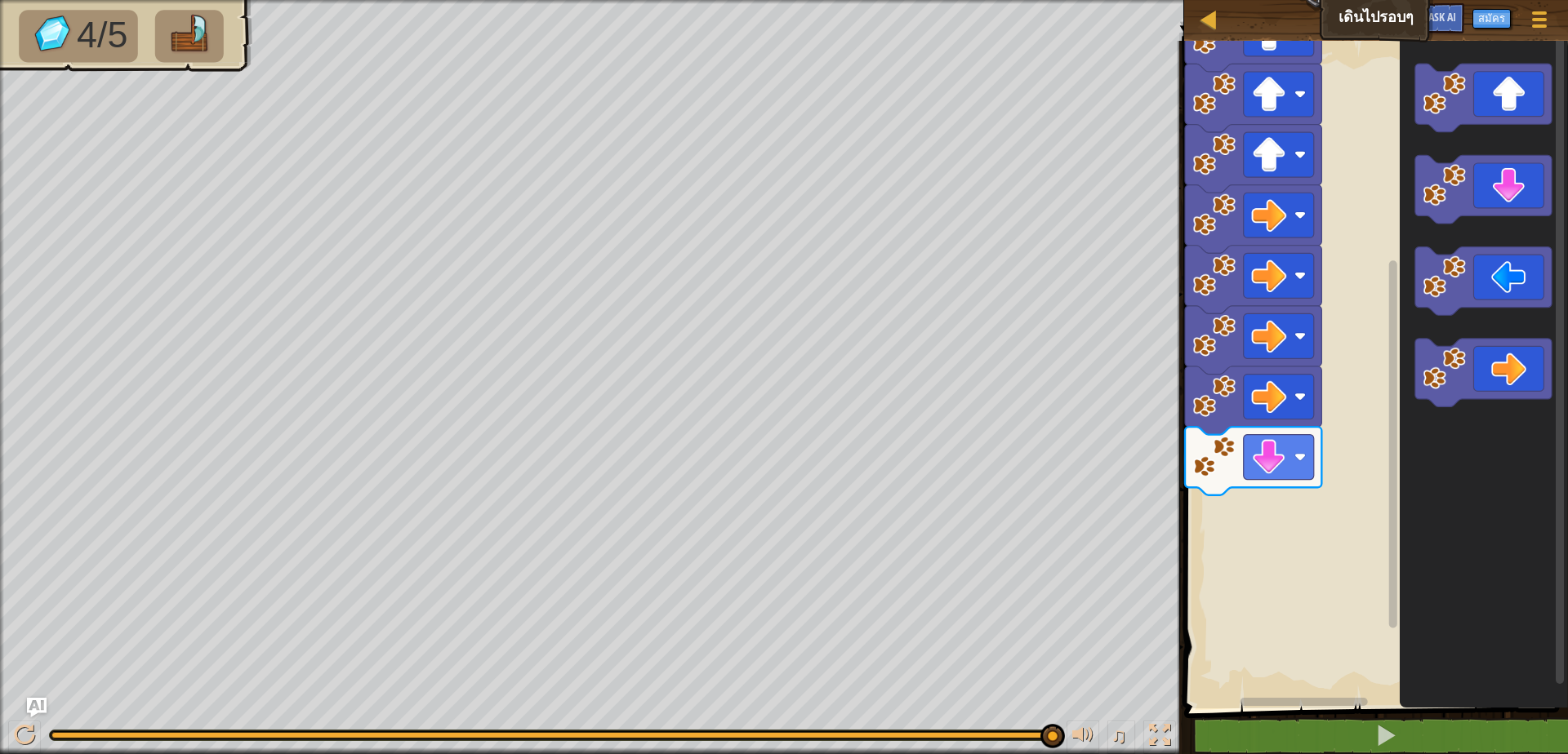
click at [1432, 484] on icon "พื้นที่ทำงาน Blockly" at bounding box center [1483, 370] width 168 height 676
click at [1460, 225] on icon "พื้นที่ทำงาน Blockly" at bounding box center [1483, 370] width 168 height 676
click at [1453, 235] on icon "พื้นที่ทำงาน Blockly" at bounding box center [1483, 370] width 168 height 676
click at [1363, 367] on div "เริ่ม" at bounding box center [1373, 370] width 389 height 676
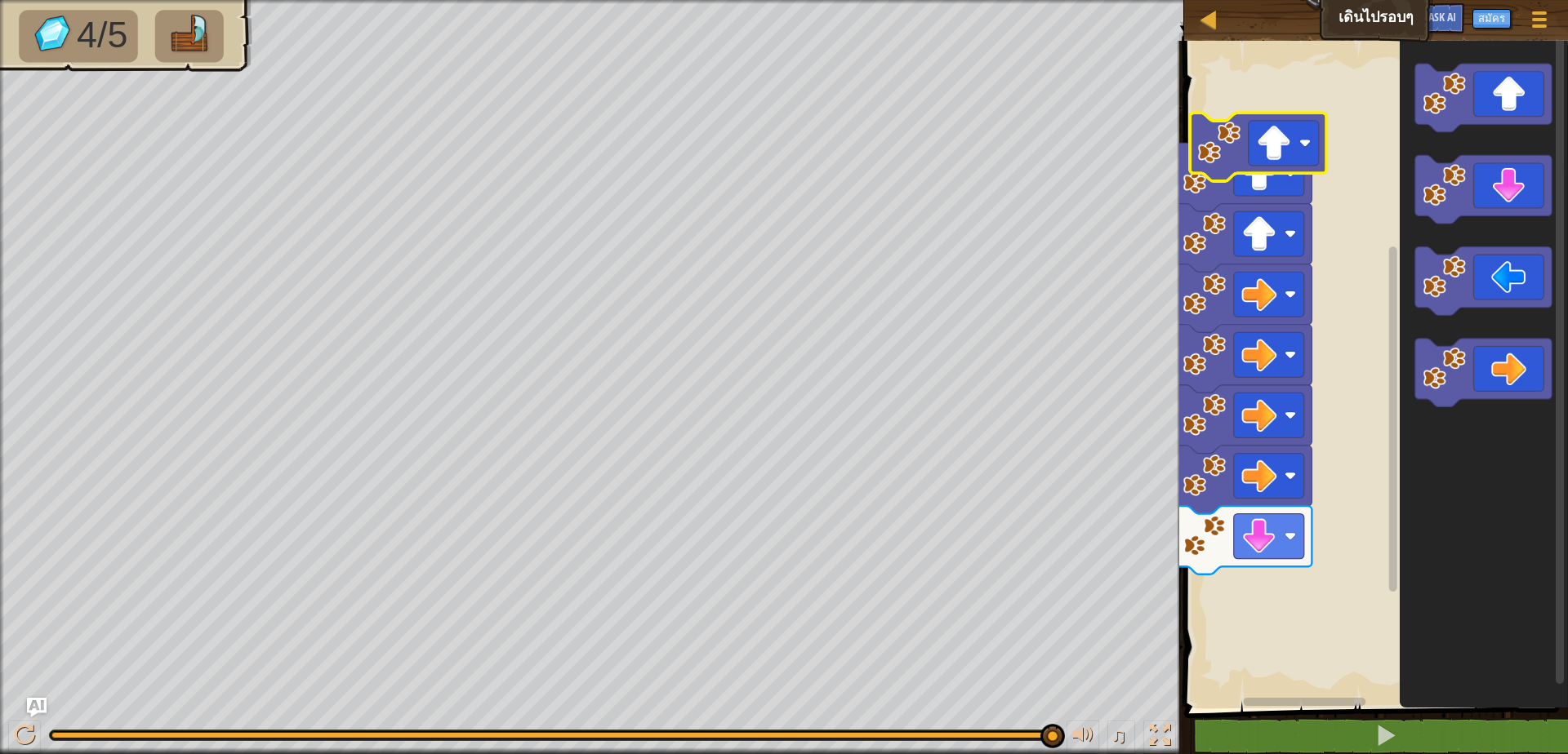
click at [1245, 153] on icon "พื้นที่ทำงาน Blockly" at bounding box center [1258, 147] width 136 height 68
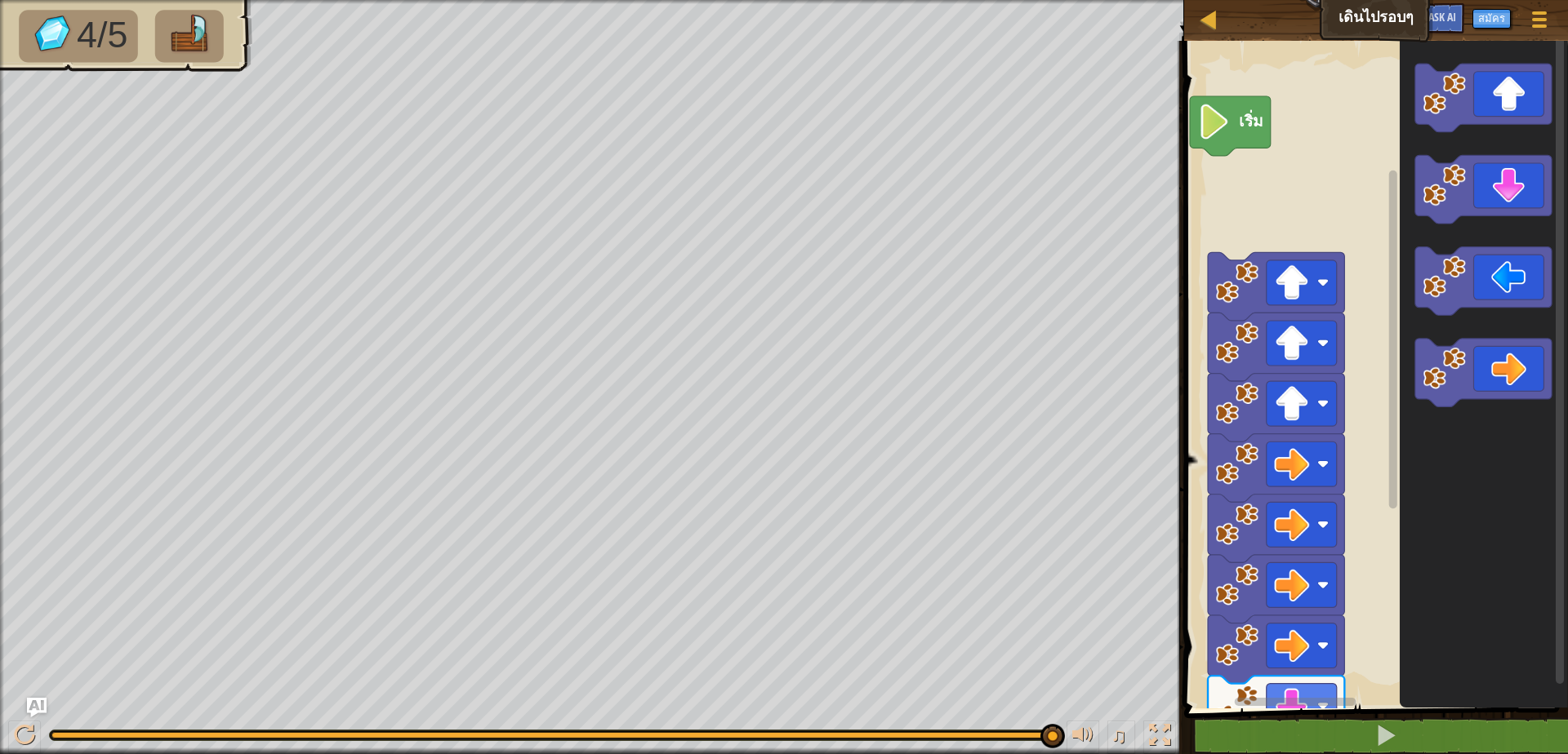
click at [1243, 196] on rect "พื้นที่ทำงาน Blockly" at bounding box center [1373, 370] width 389 height 676
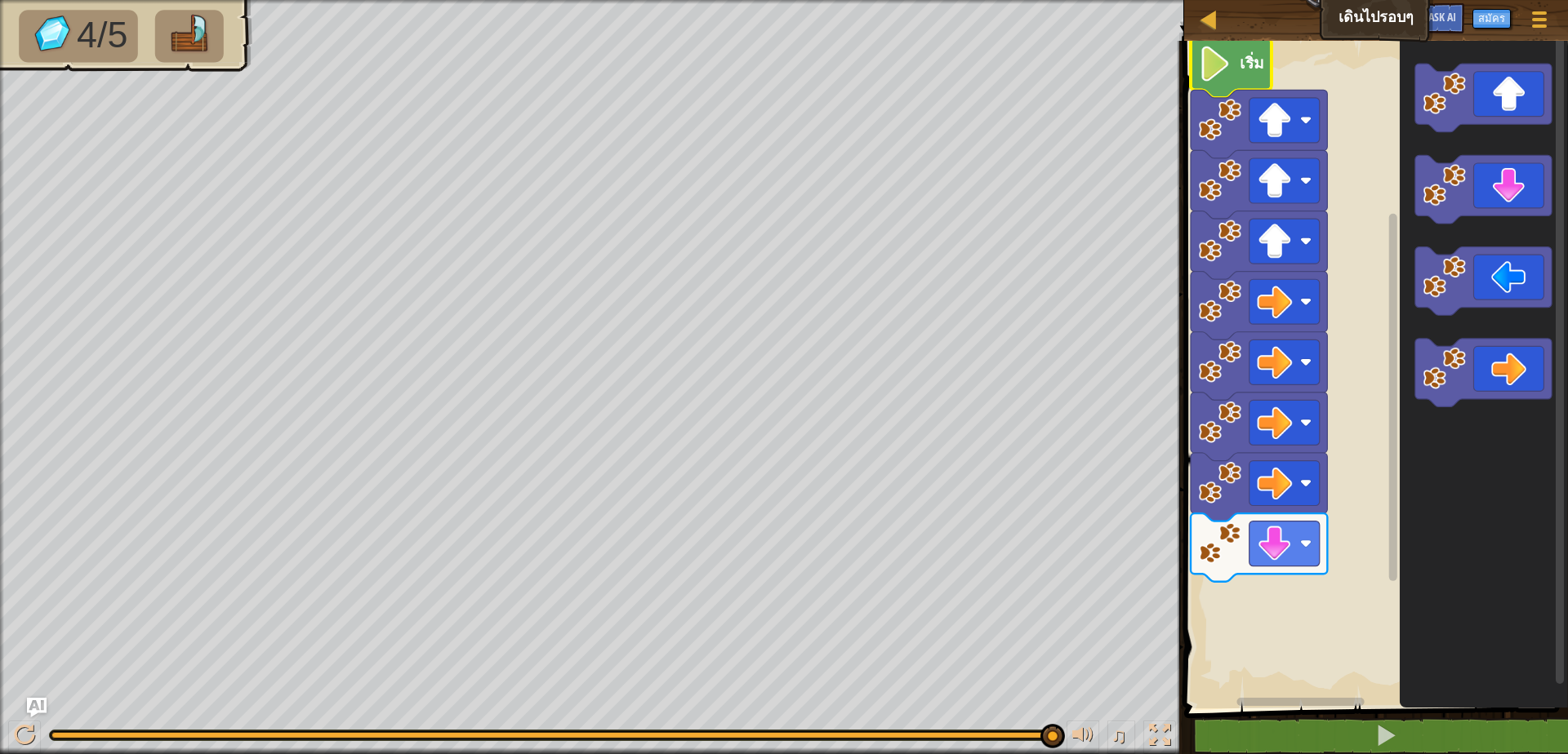
click at [1217, 51] on image "พื้นที่ทำงาน Blockly" at bounding box center [1215, 64] width 34 height 35
click at [1210, 93] on icon "พื้นที่ทำงาน Blockly" at bounding box center [1231, 68] width 81 height 59
click at [26, 741] on div at bounding box center [25, 736] width 21 height 21
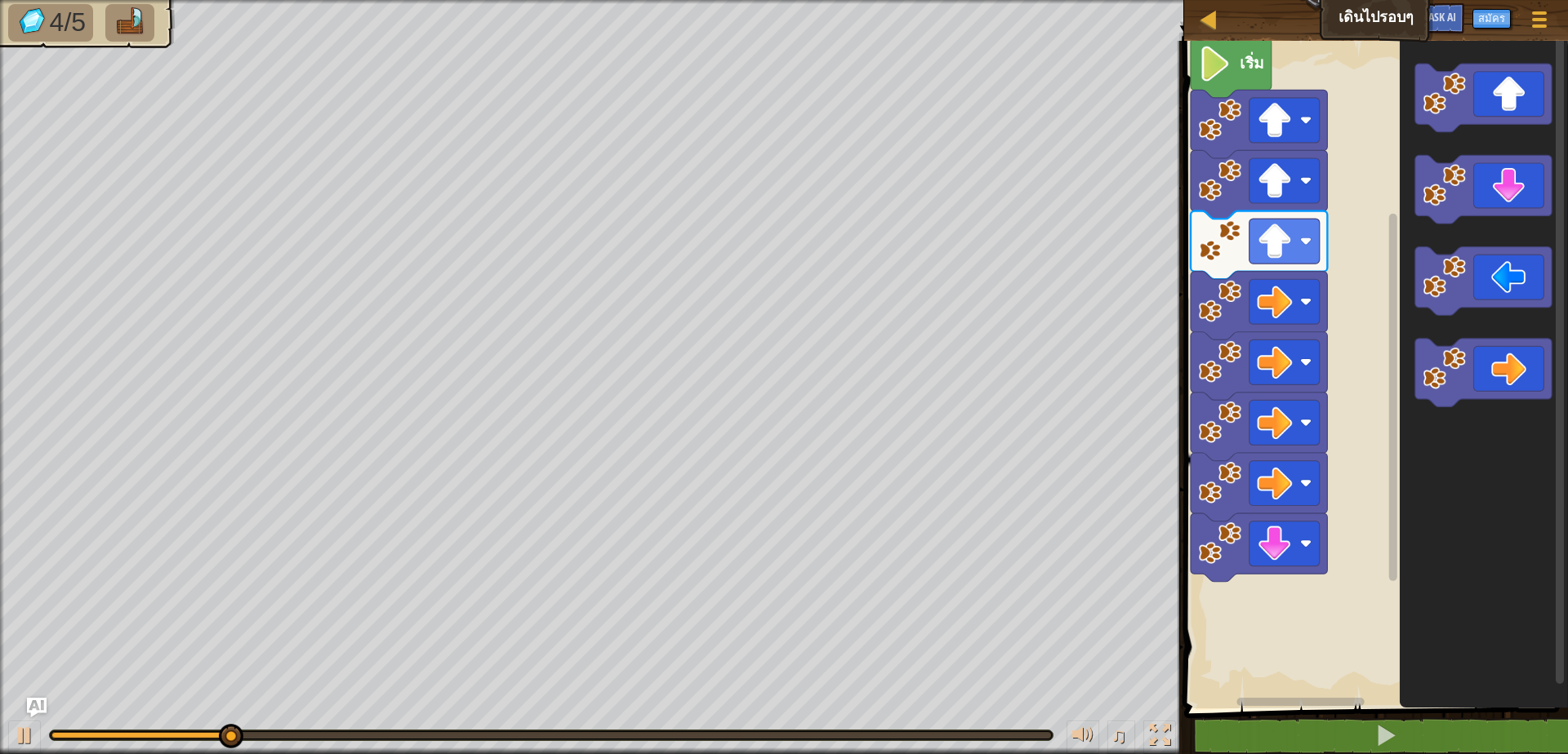
click at [1300, 534] on div "เริ่ม" at bounding box center [1373, 370] width 389 height 676
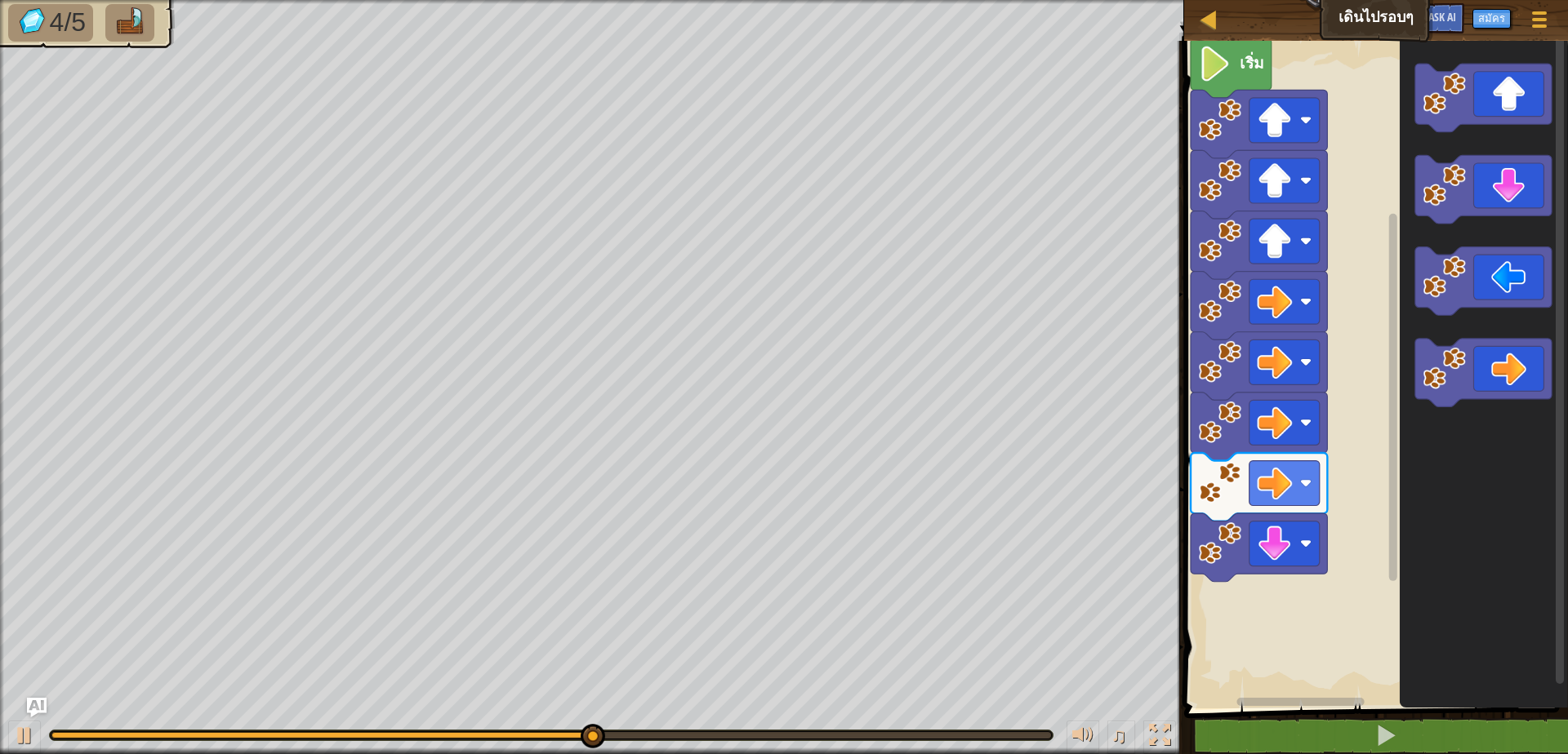
click at [1257, 653] on div "เริ่ม" at bounding box center [1373, 370] width 389 height 676
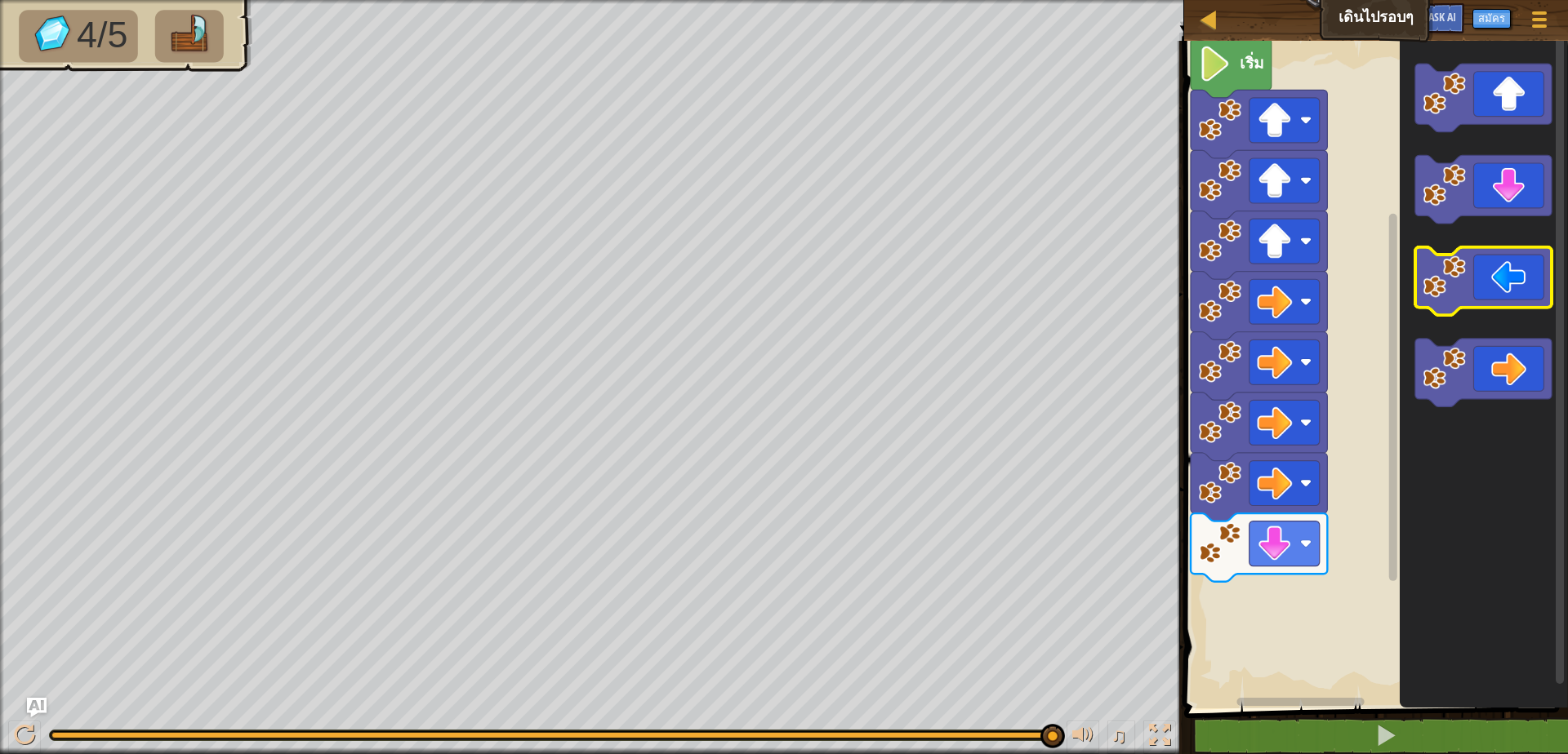
click at [1286, 509] on div "เริ่ม" at bounding box center [1373, 370] width 389 height 676
click at [1228, 654] on div "เริ่ม" at bounding box center [1373, 370] width 389 height 676
